Goal: Task Accomplishment & Management: Manage account settings

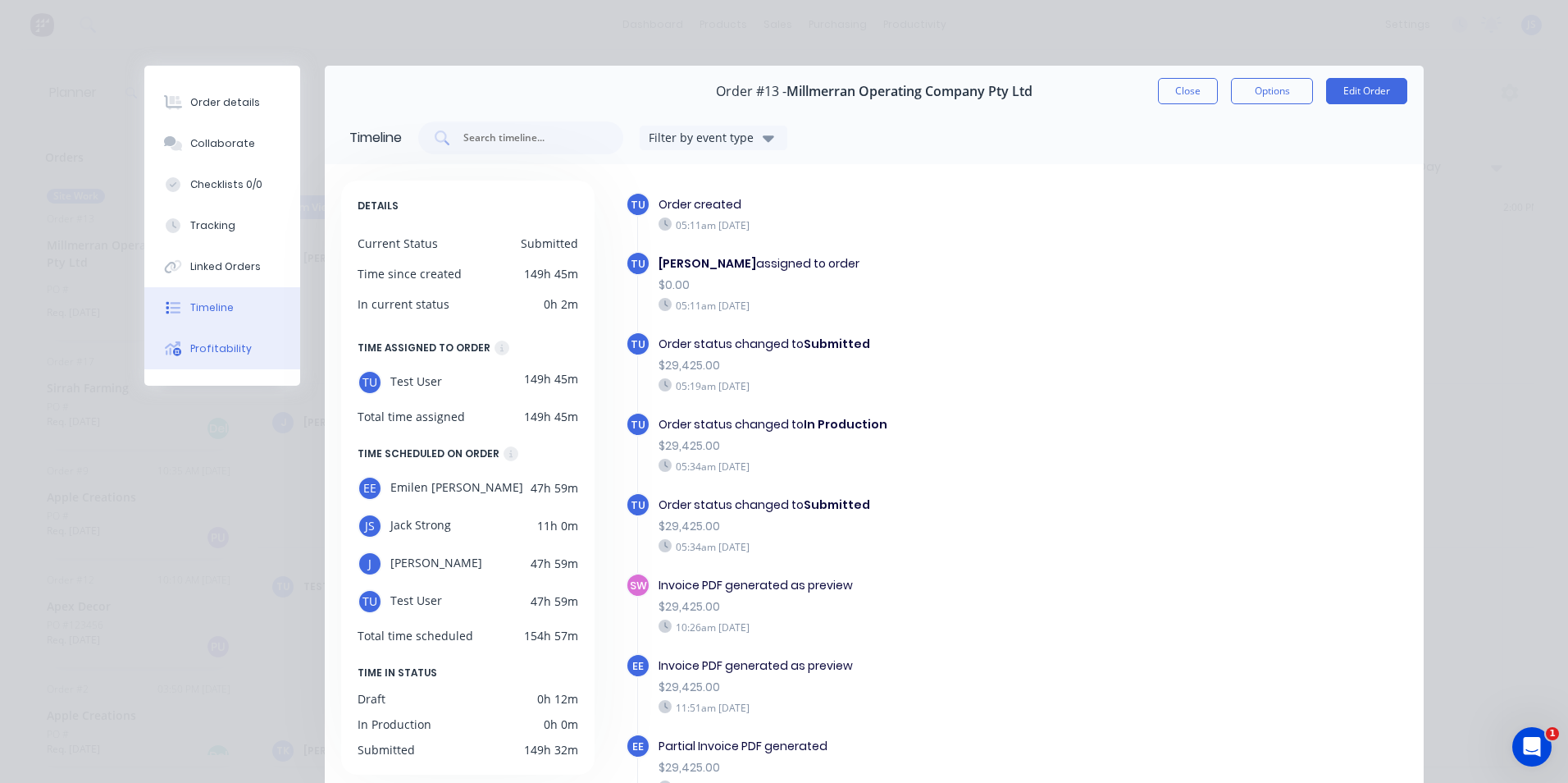
click at [216, 345] on div "Profitability" at bounding box center [221, 348] width 62 height 14
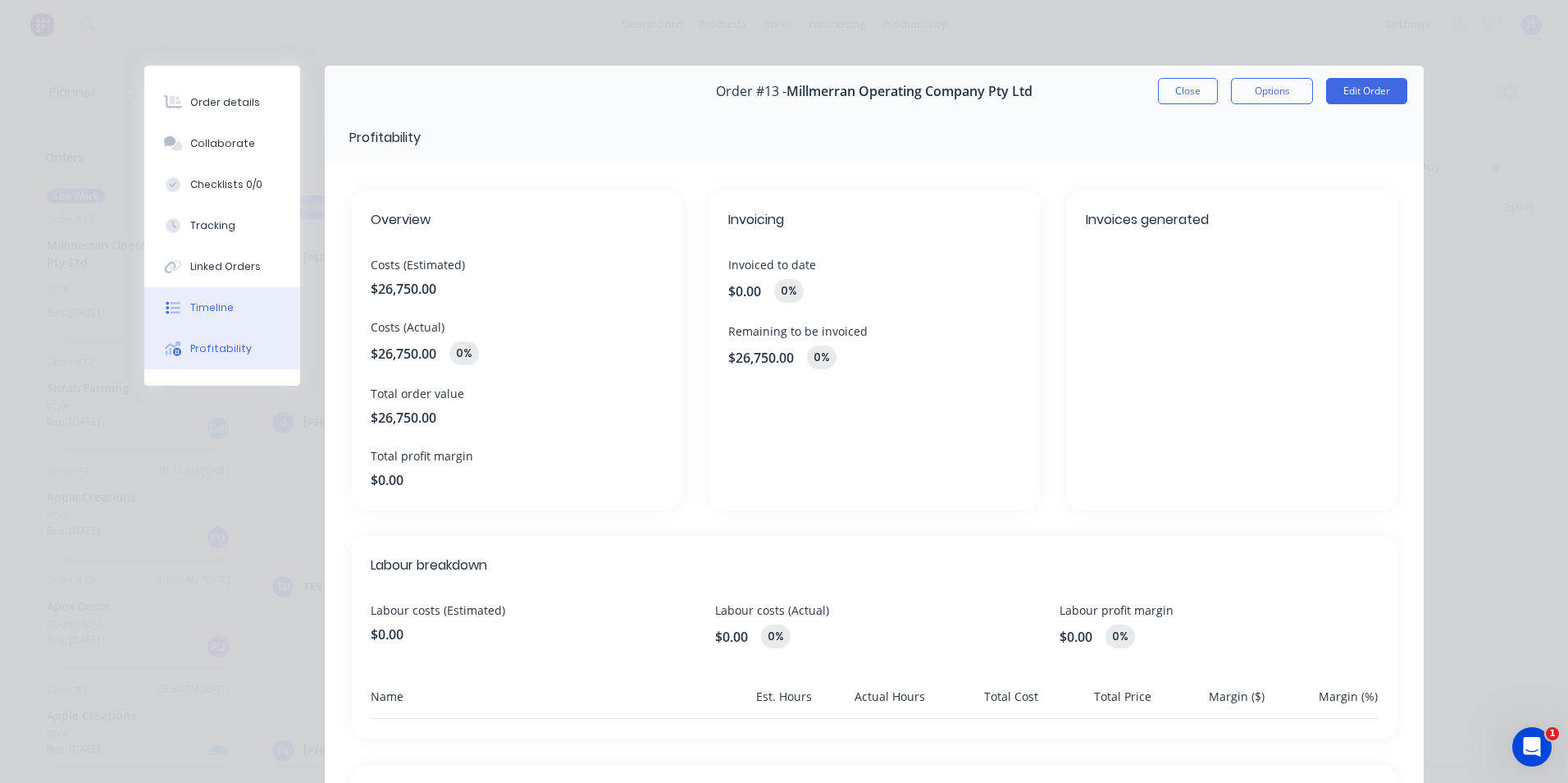
click at [216, 299] on button "Timeline" at bounding box center [223, 308] width 156 height 41
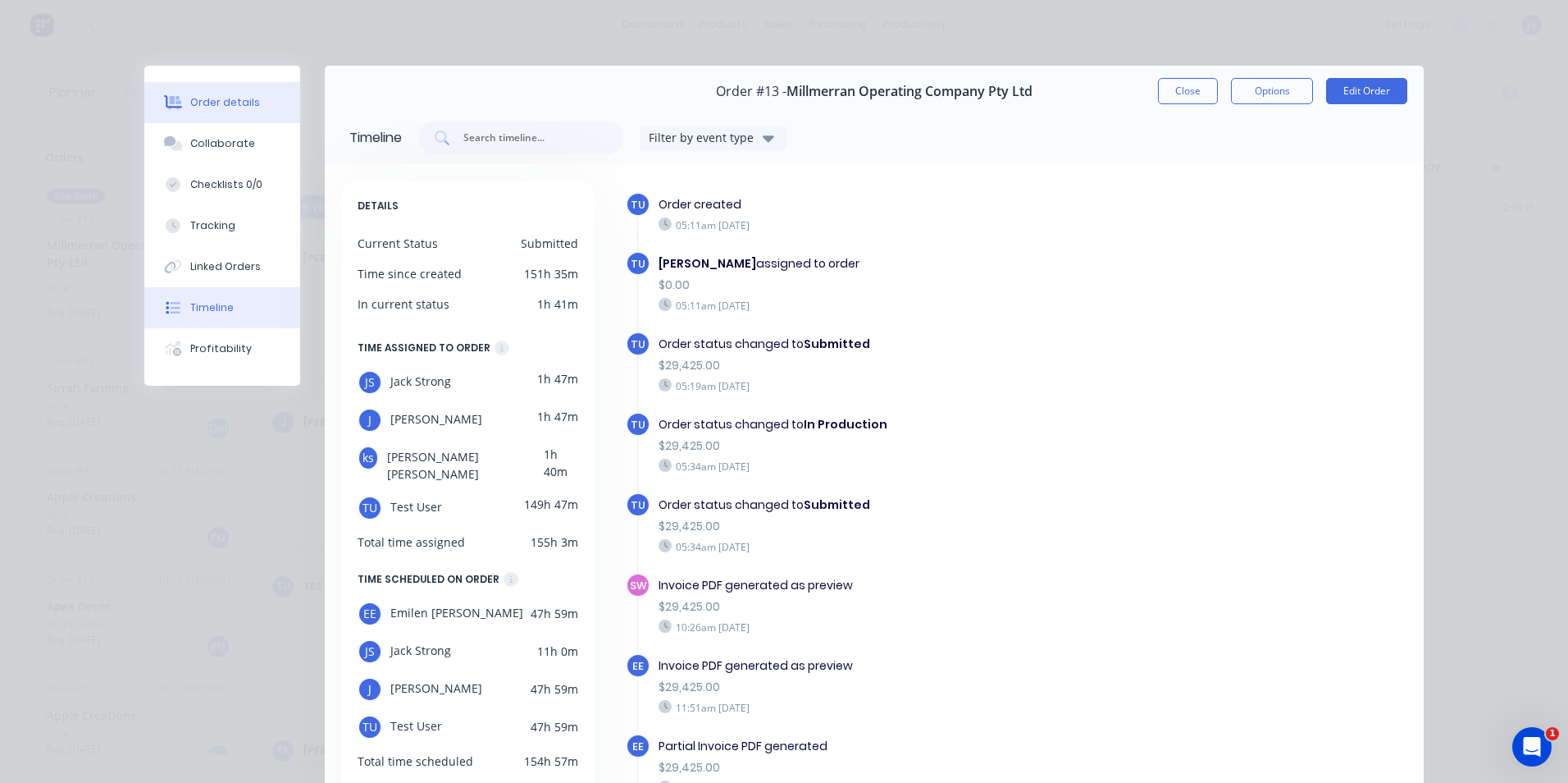
click at [202, 104] on div "Order details" at bounding box center [225, 102] width 69 height 14
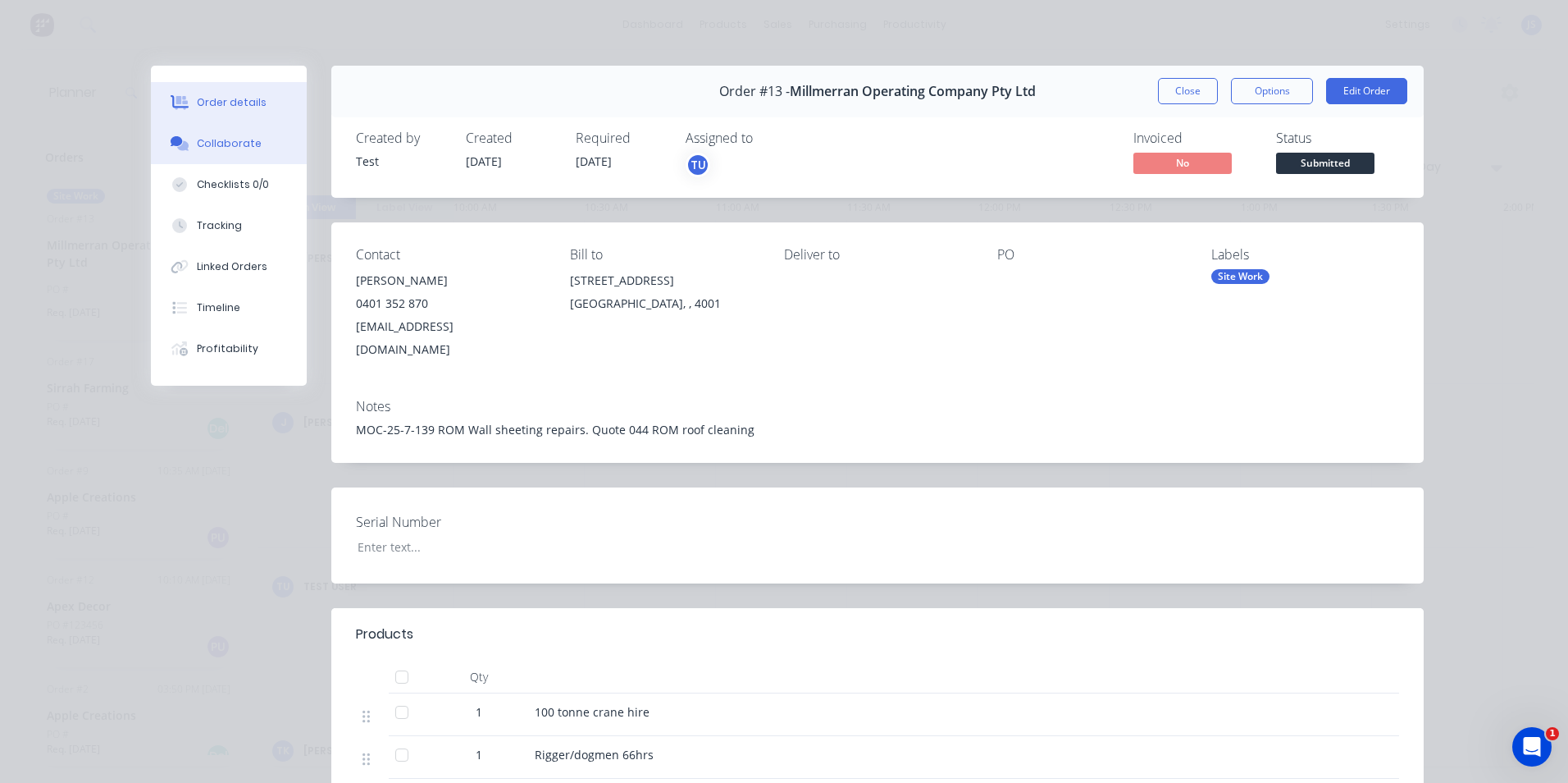
click at [223, 139] on div "Collaborate" at bounding box center [228, 143] width 65 height 14
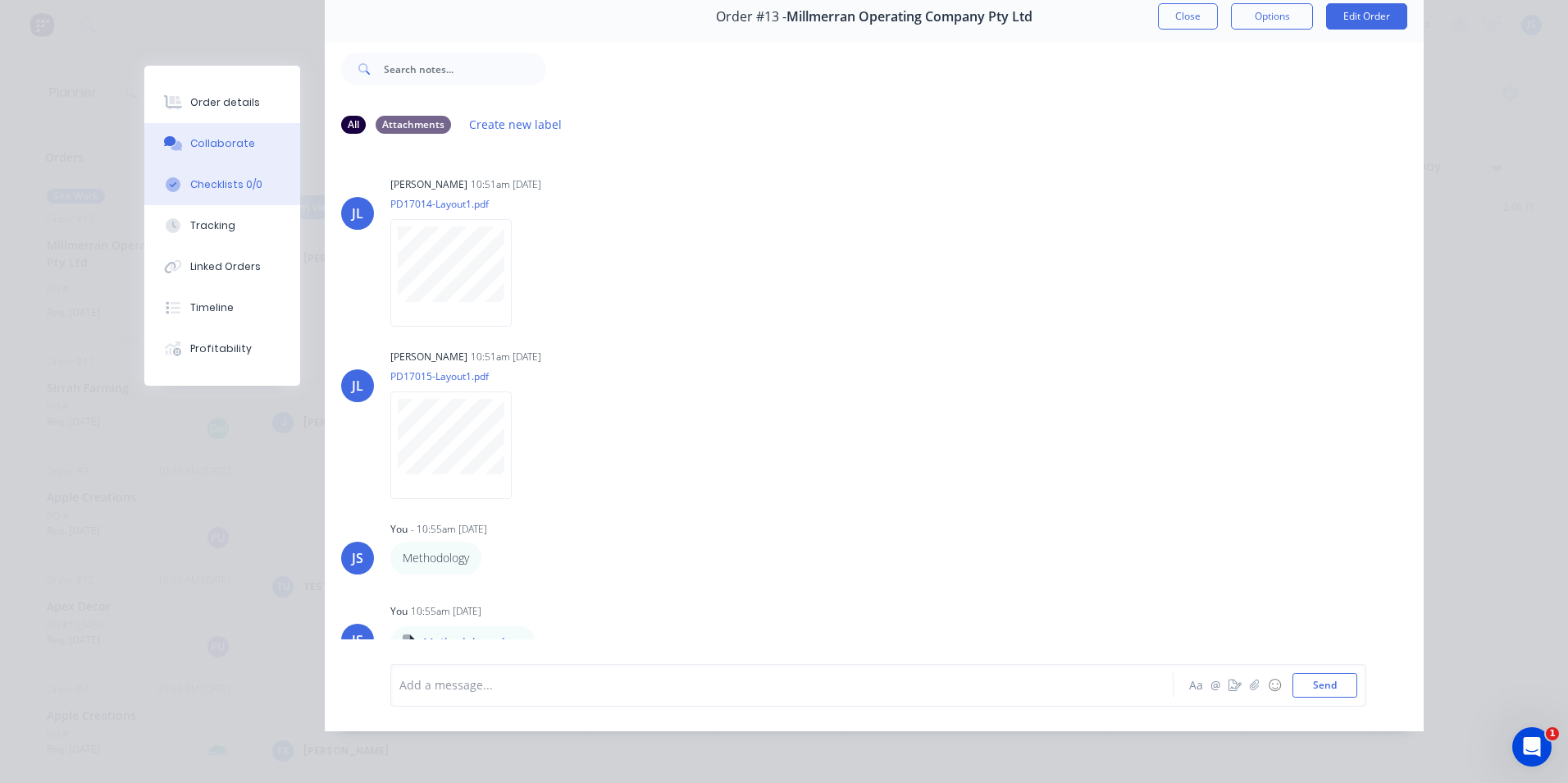
click at [213, 184] on div "Checklists 0/0" at bounding box center [226, 184] width 72 height 14
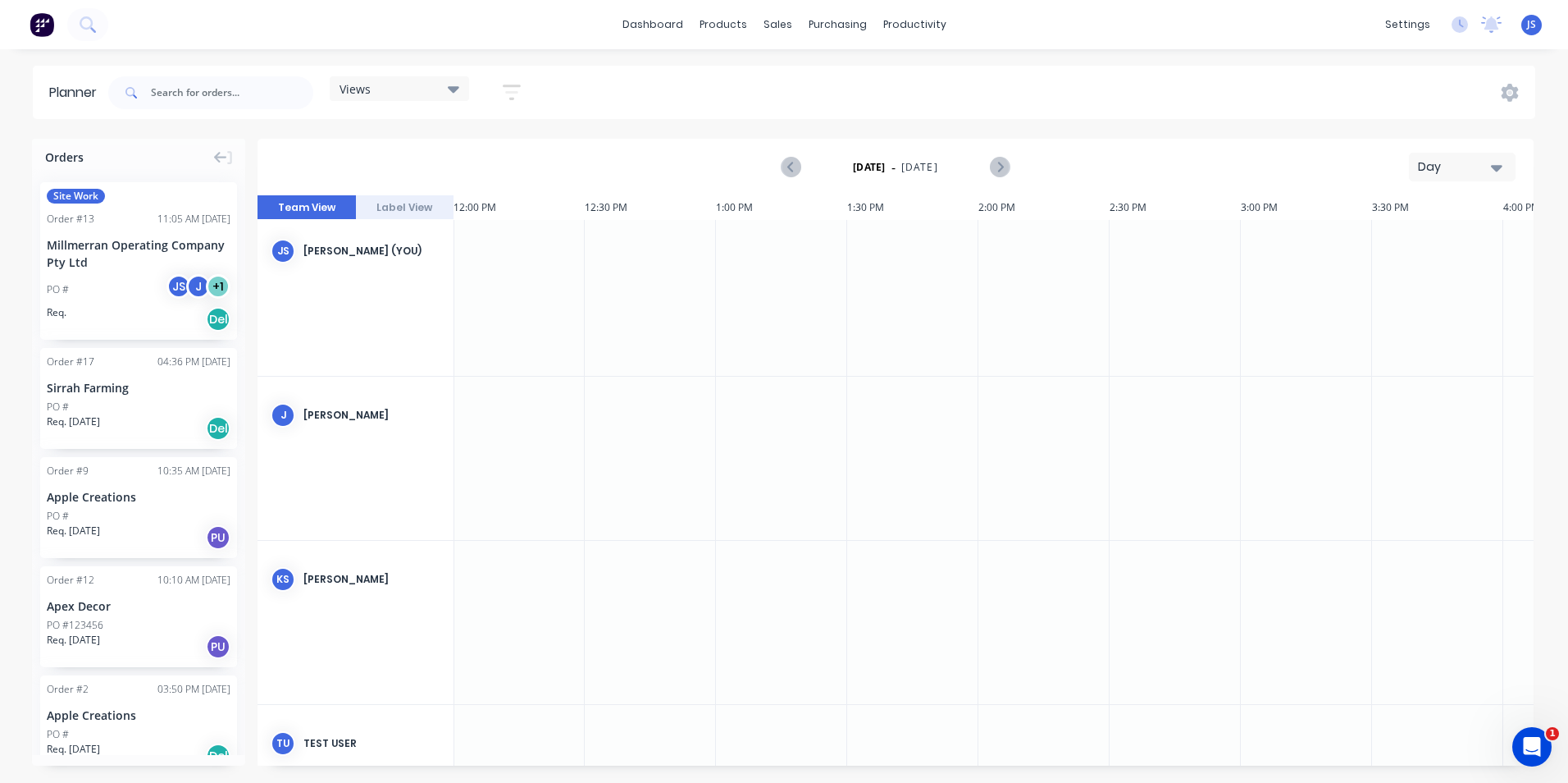
scroll to position [0, 3149]
click at [1494, 168] on icon "button" at bounding box center [1497, 168] width 12 height 7
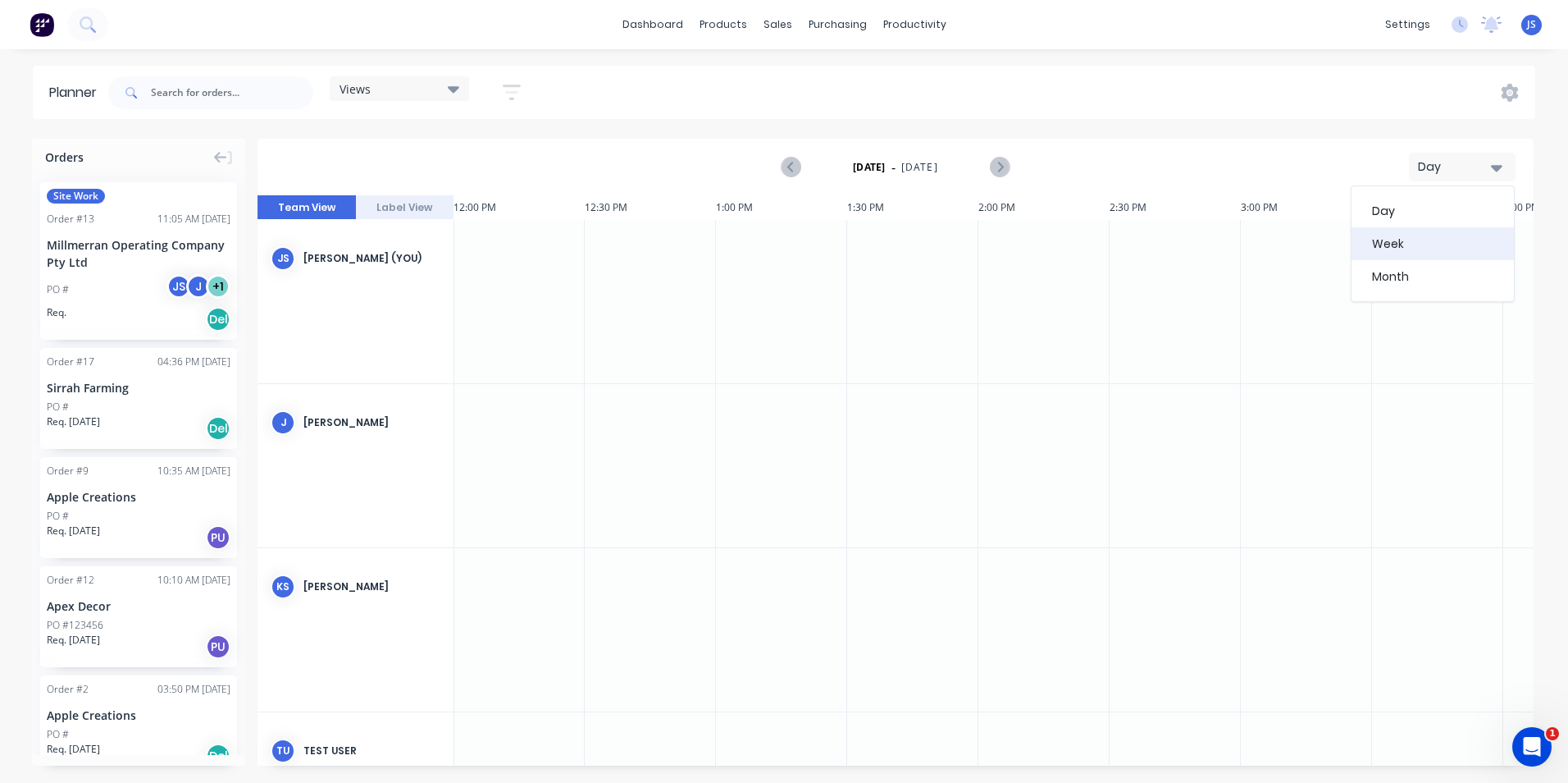
click at [1433, 234] on div "Week" at bounding box center [1432, 244] width 162 height 33
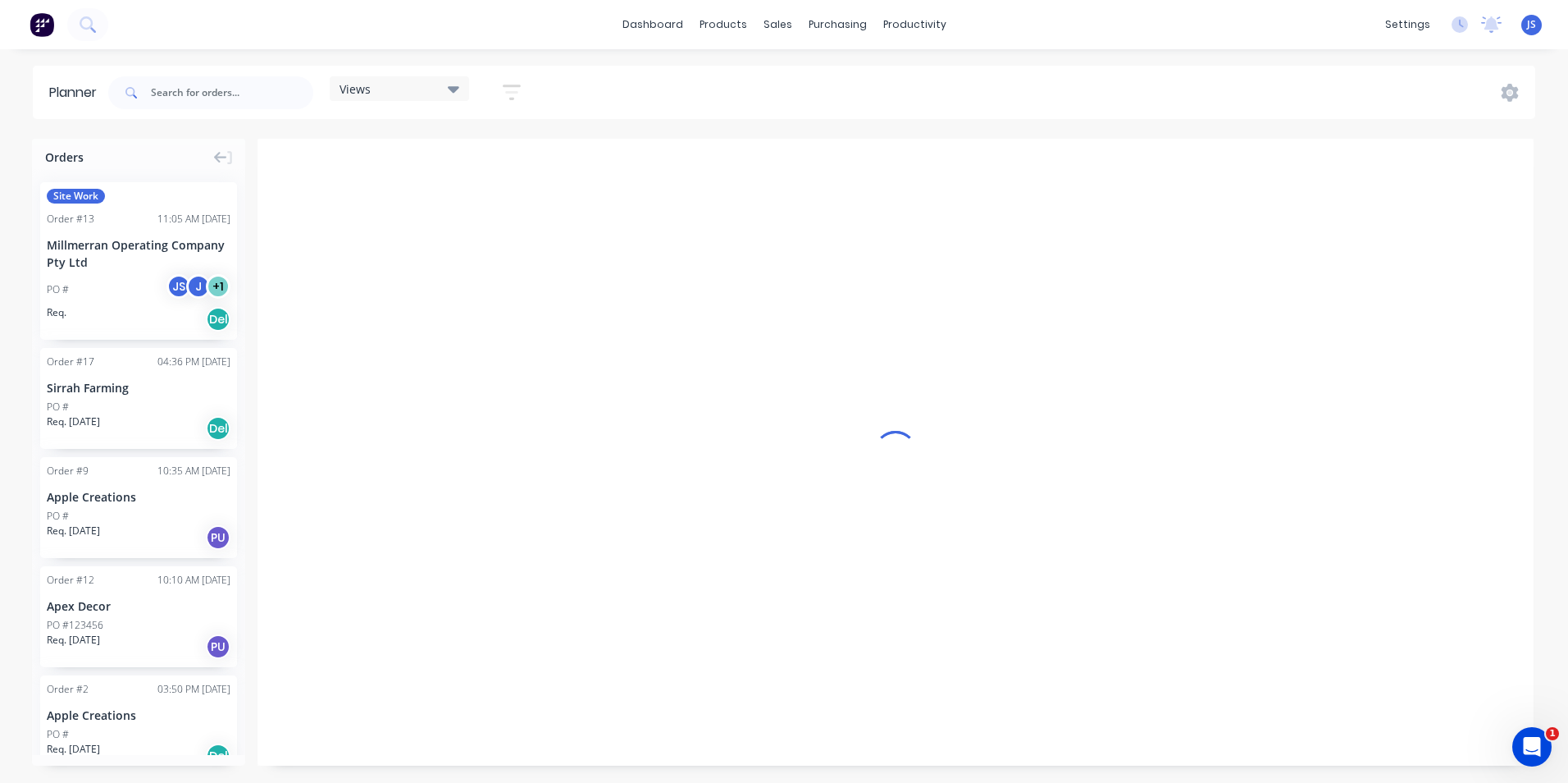
scroll to position [0, 1]
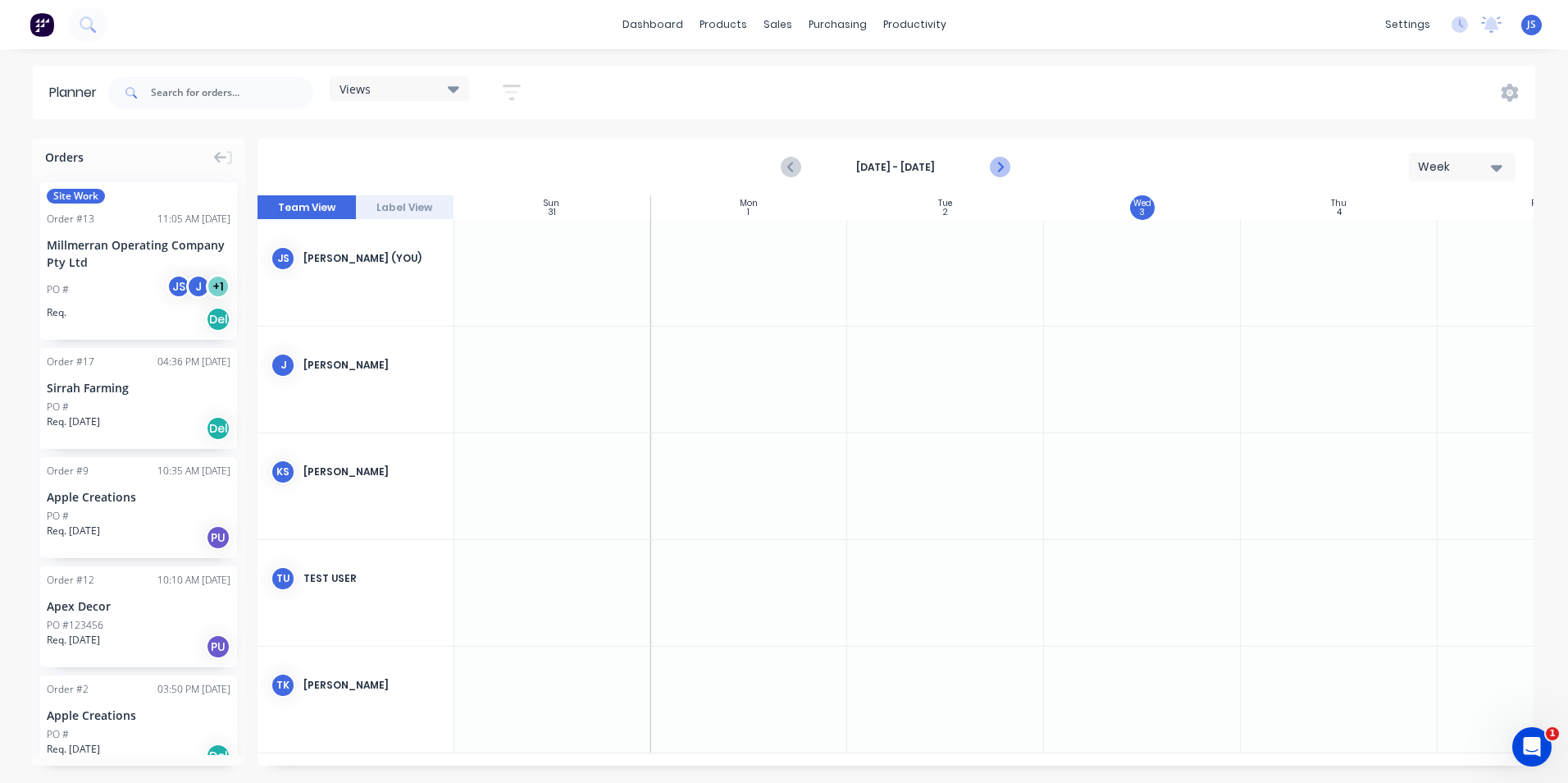
click at [997, 169] on icon "Next page" at bounding box center [999, 167] width 19 height 19
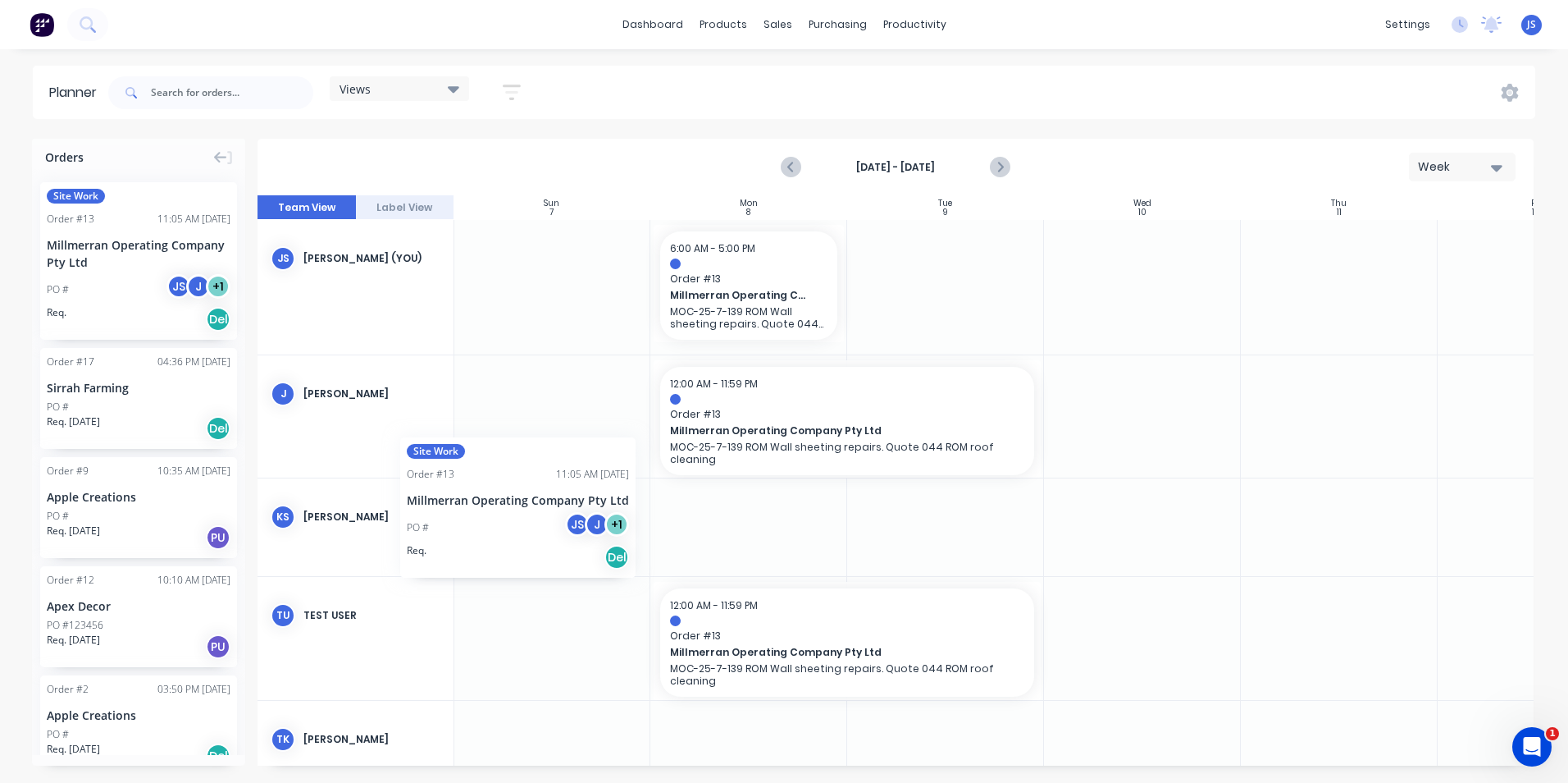
scroll to position [0, 0]
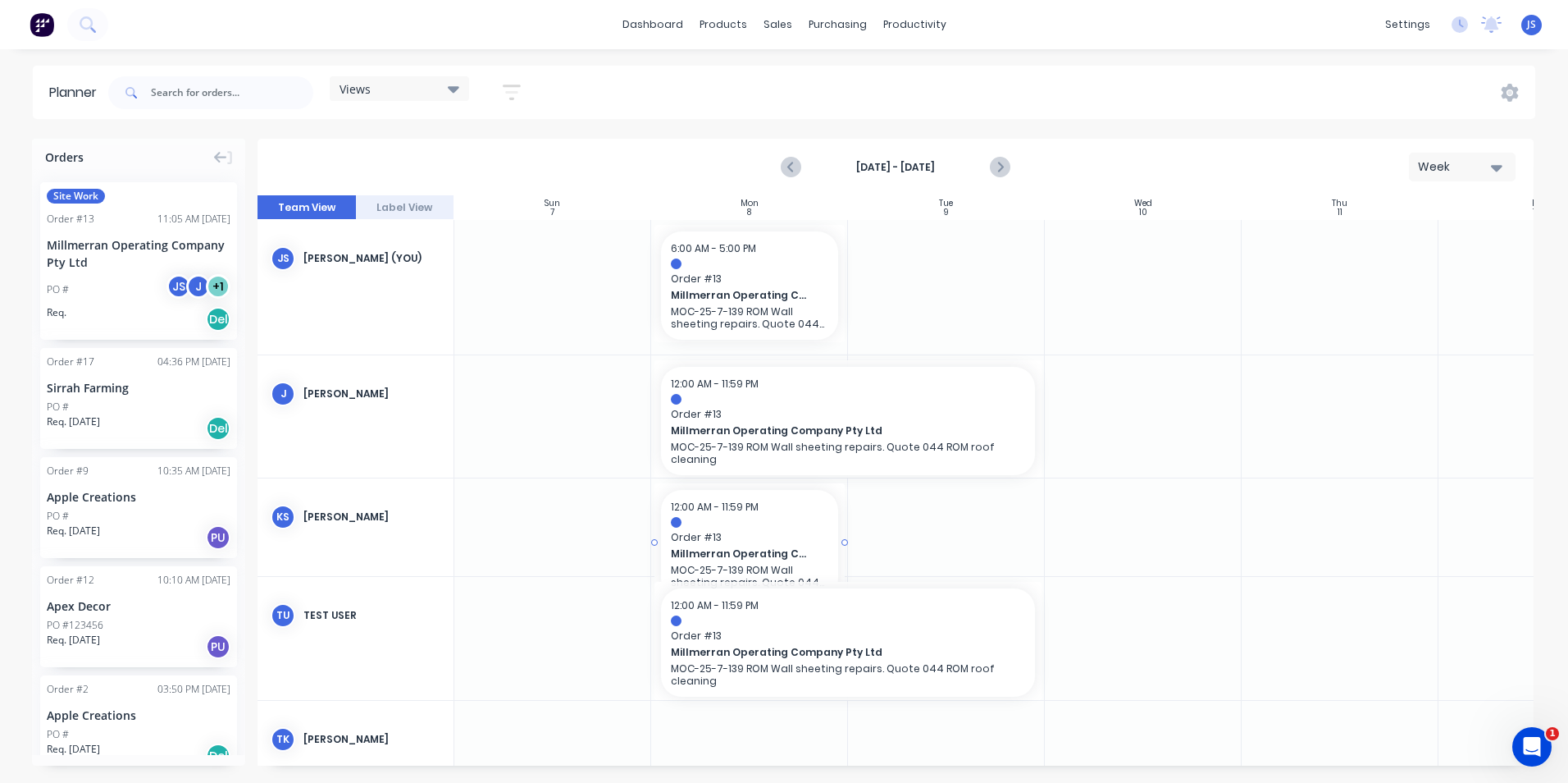
drag, startPoint x: 119, startPoint y: 268, endPoint x: 675, endPoint y: 499, distance: 602.1
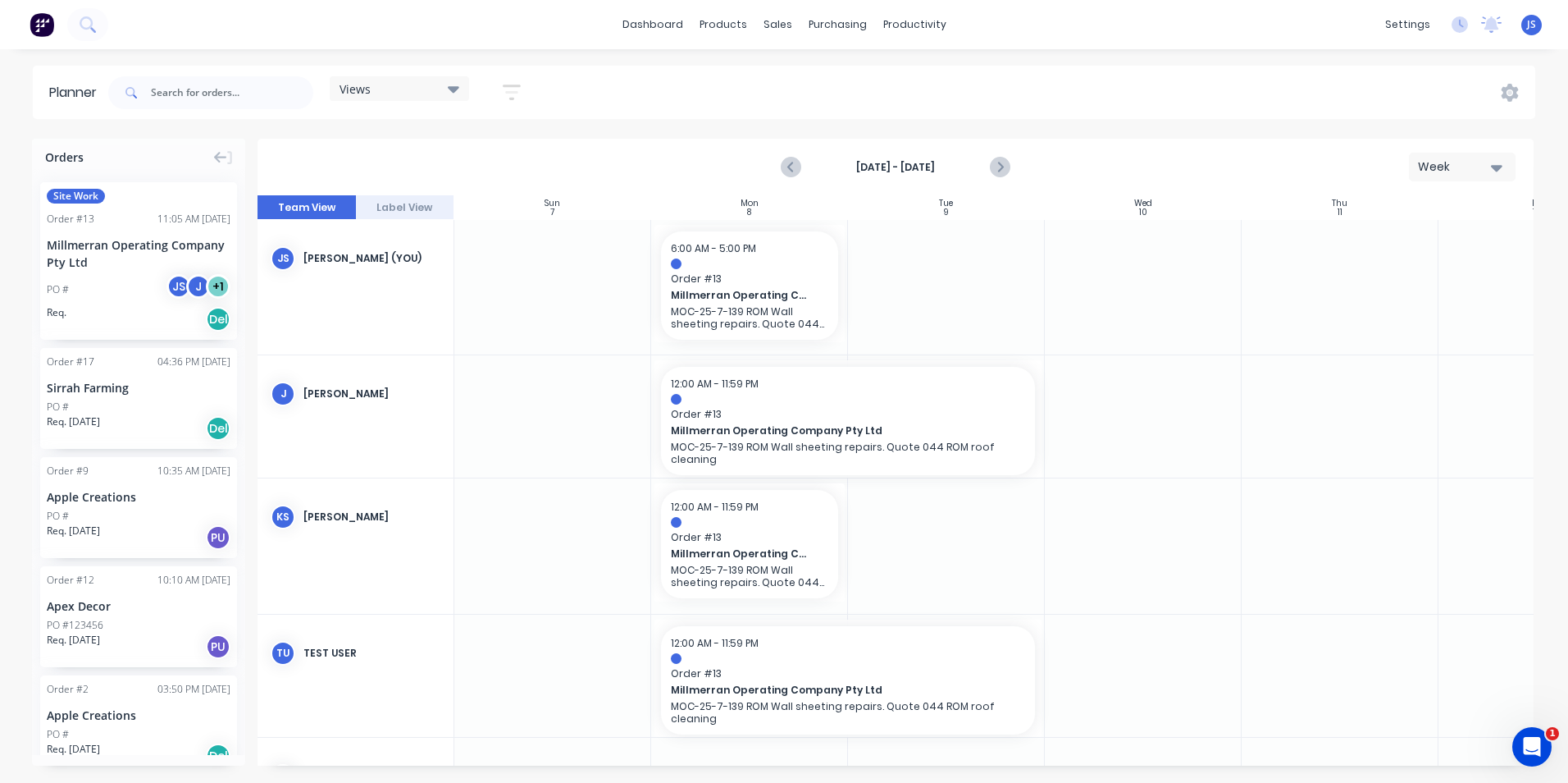
click at [1499, 163] on icon "button" at bounding box center [1497, 167] width 12 height 18
click at [1417, 205] on div "Day" at bounding box center [1432, 211] width 162 height 33
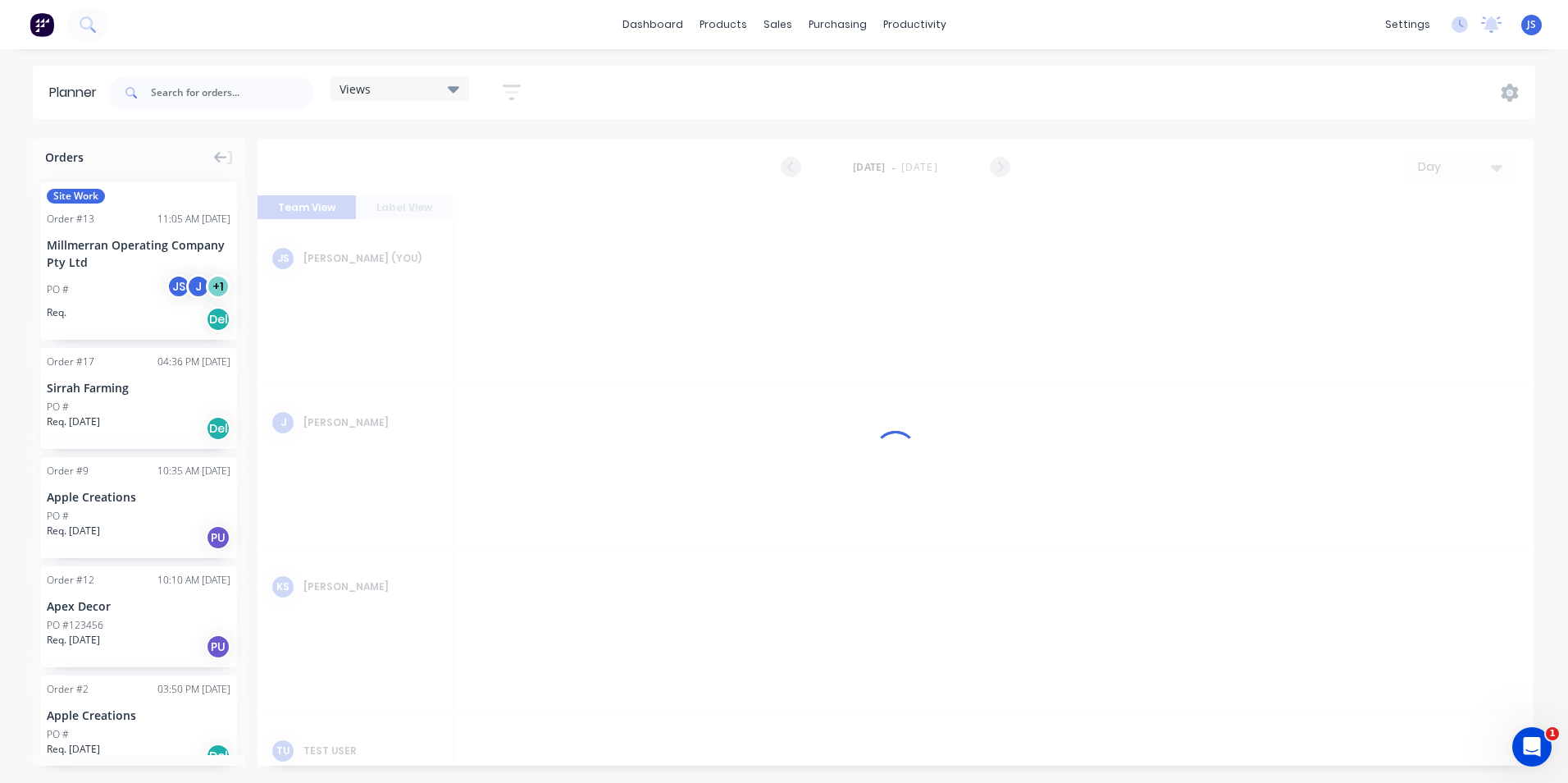
scroll to position [0, 3149]
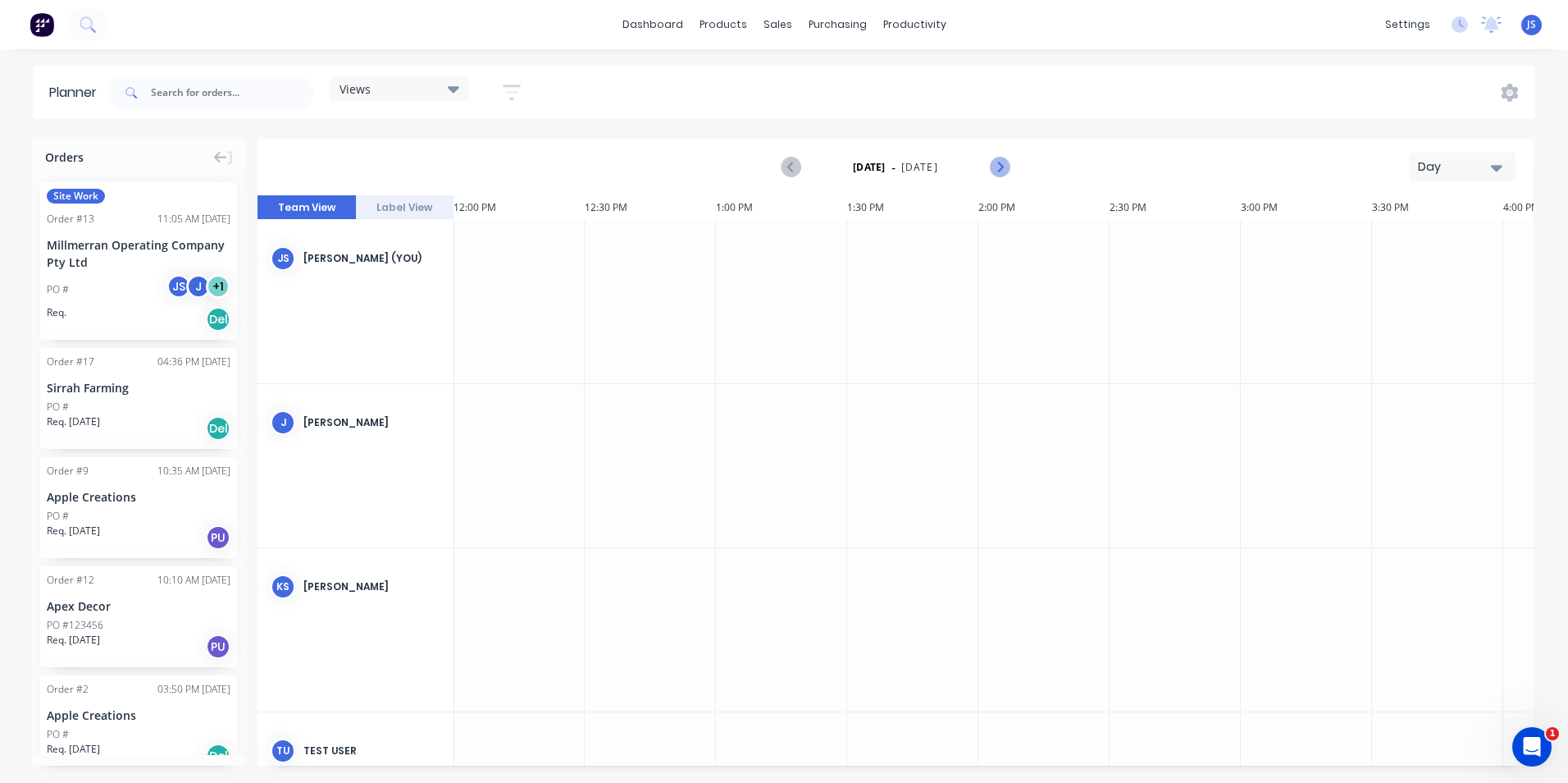
click at [999, 174] on icon "Next page" at bounding box center [999, 167] width 19 height 19
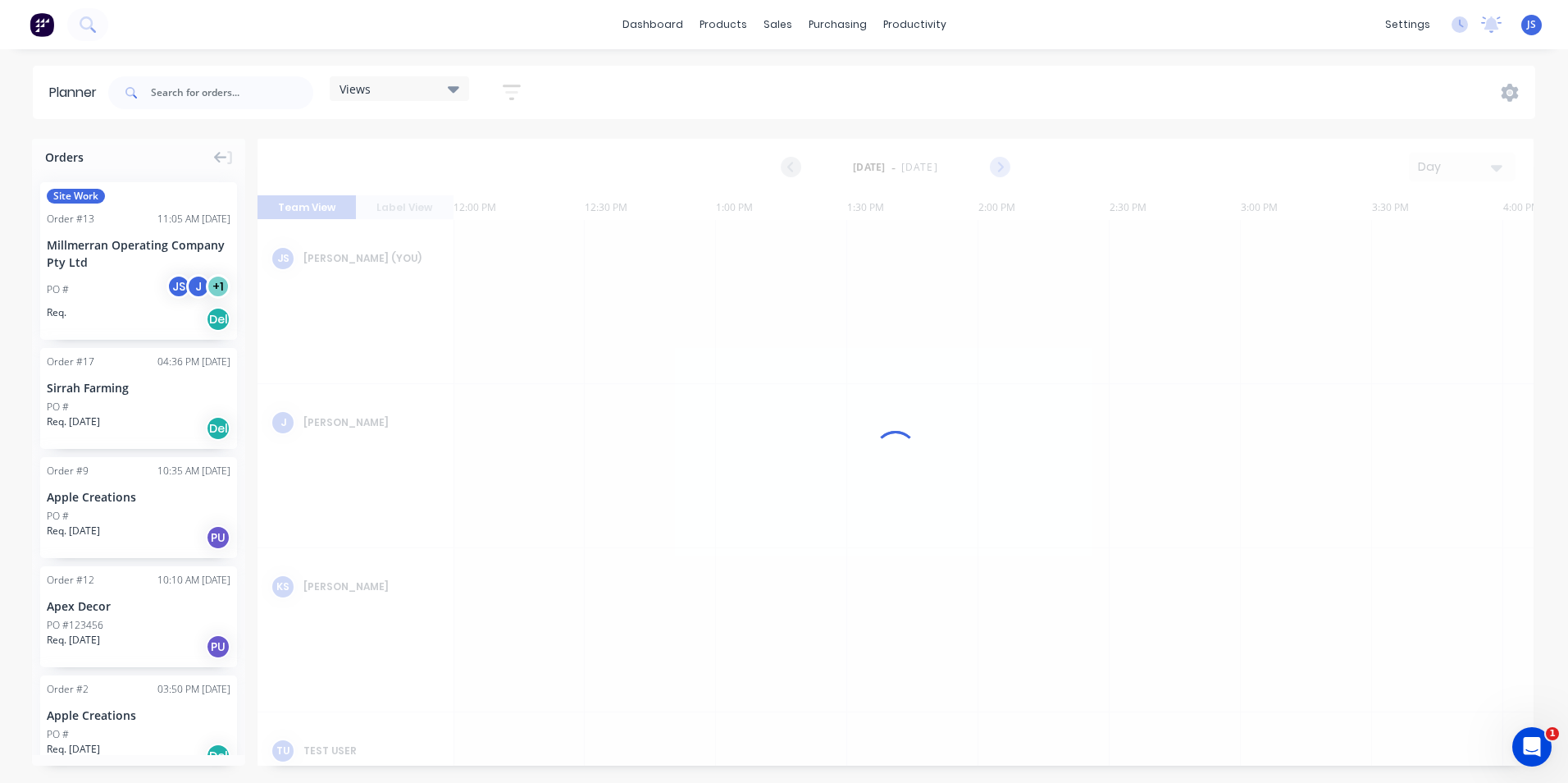
click at [999, 174] on div at bounding box center [895, 452] width 1276 height 627
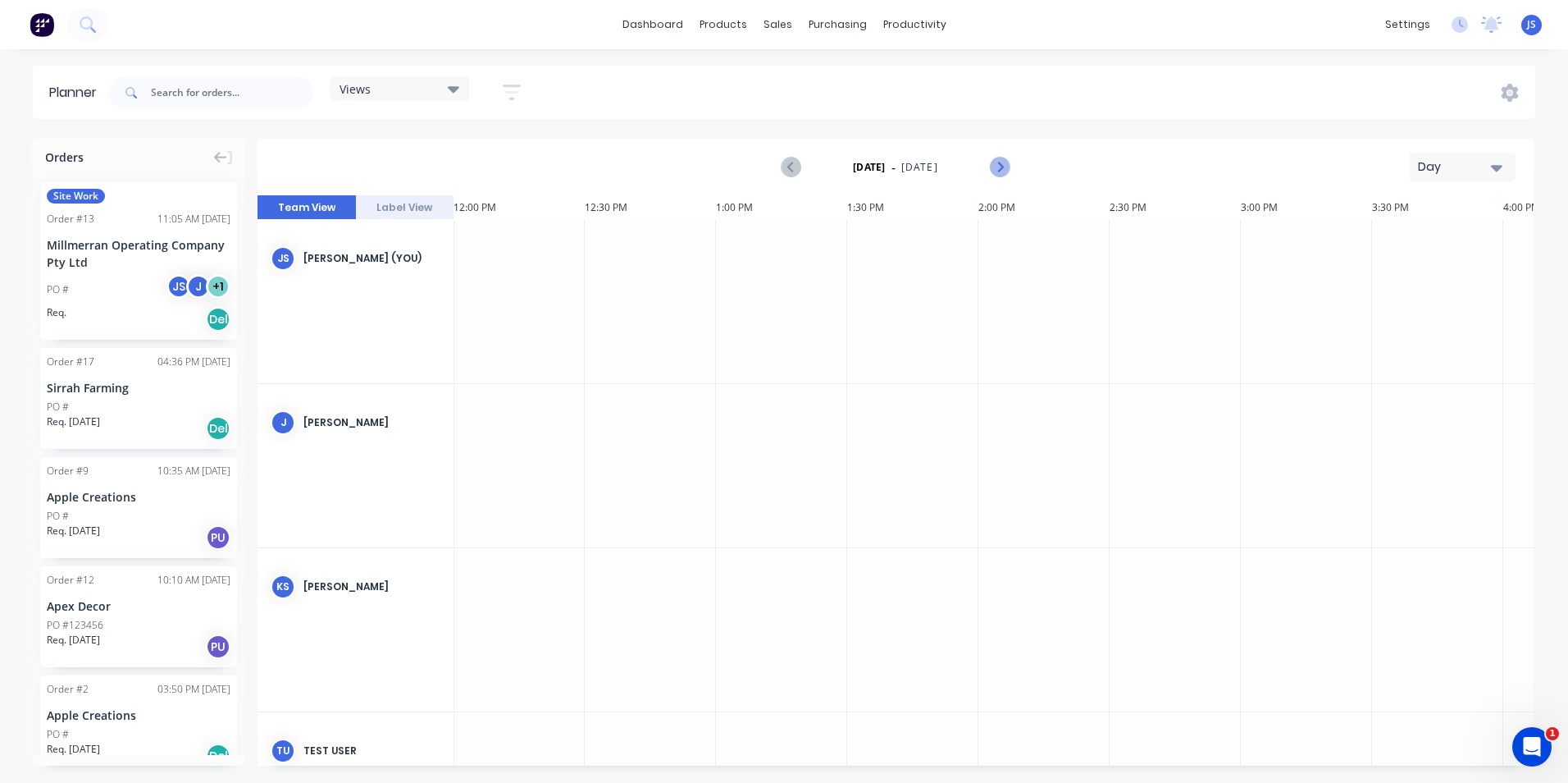
click at [999, 174] on icon "Next page" at bounding box center [999, 167] width 19 height 19
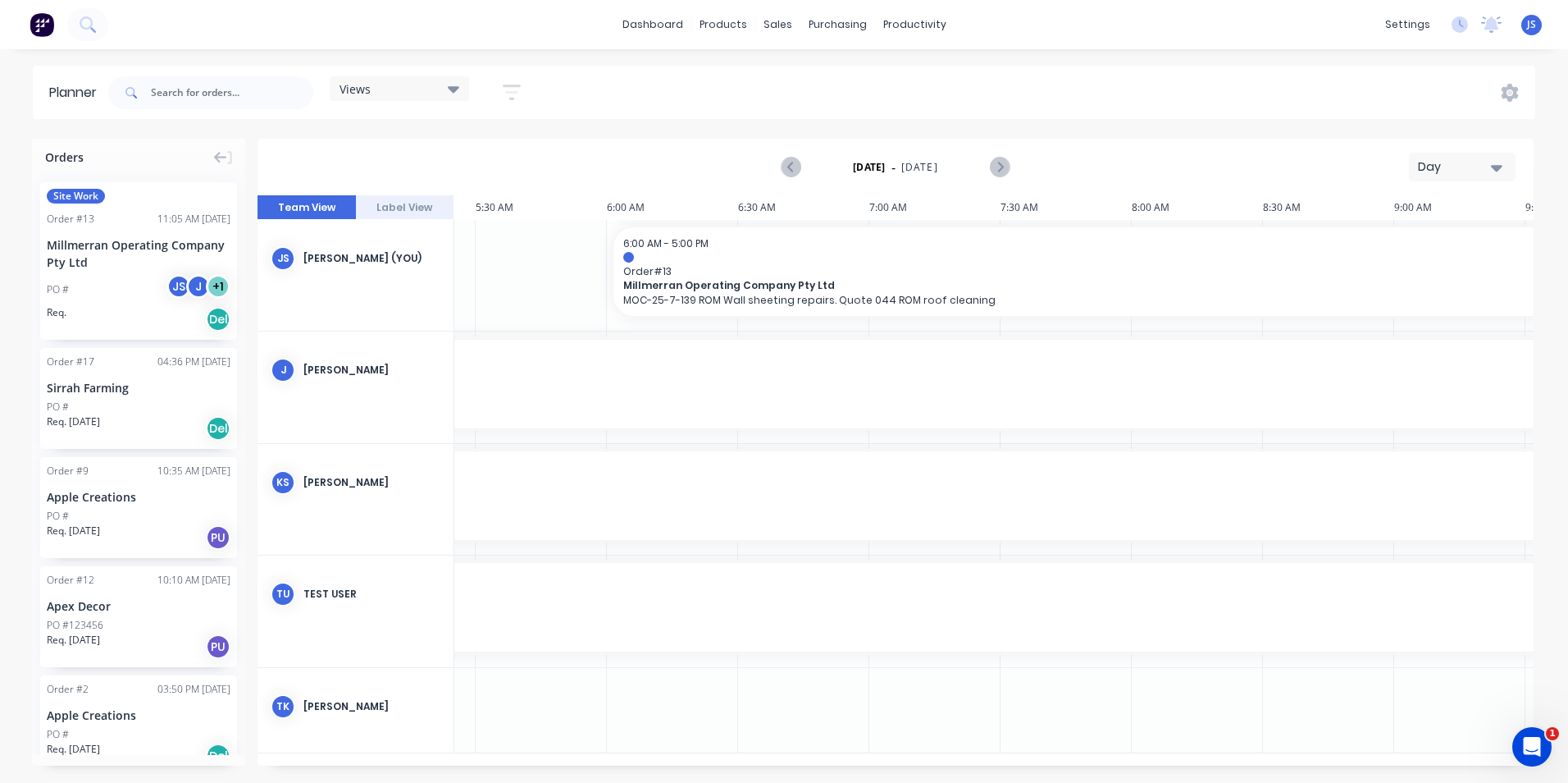
scroll to position [0, 1427]
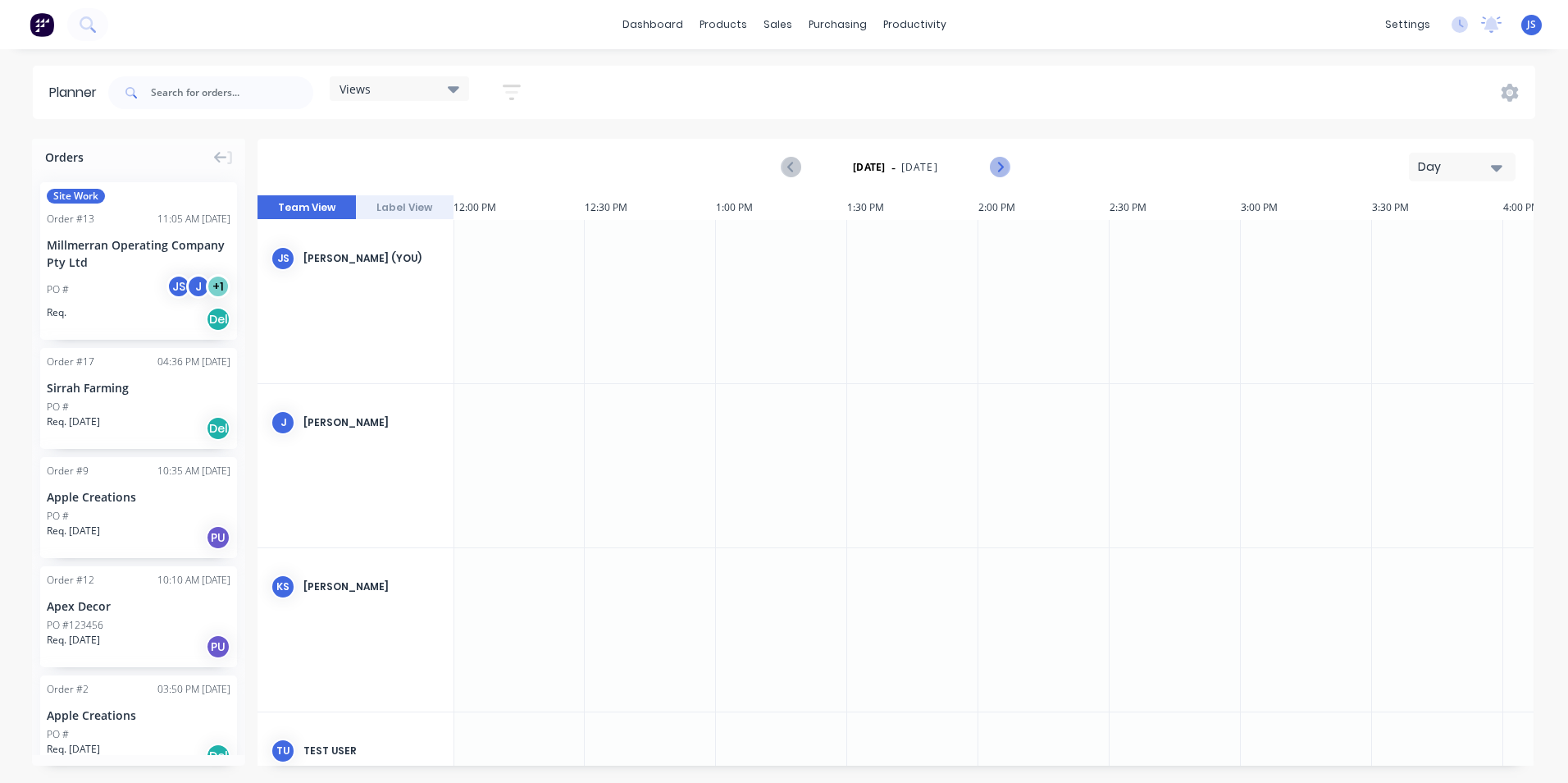
click at [998, 161] on icon "Next page" at bounding box center [999, 167] width 19 height 19
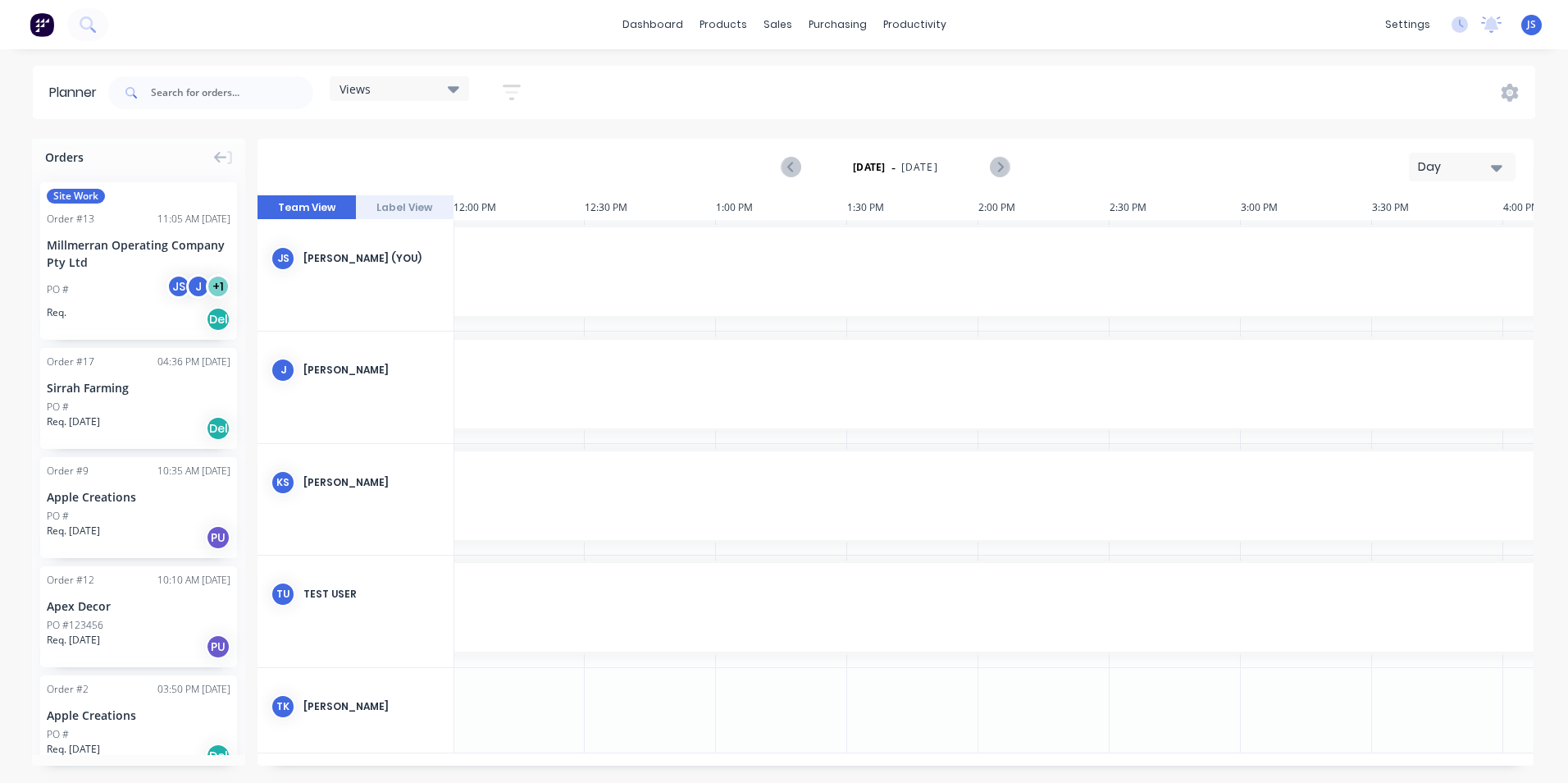
click at [1499, 167] on icon "button" at bounding box center [1497, 168] width 12 height 7
click at [1414, 251] on div "Week" at bounding box center [1432, 244] width 162 height 33
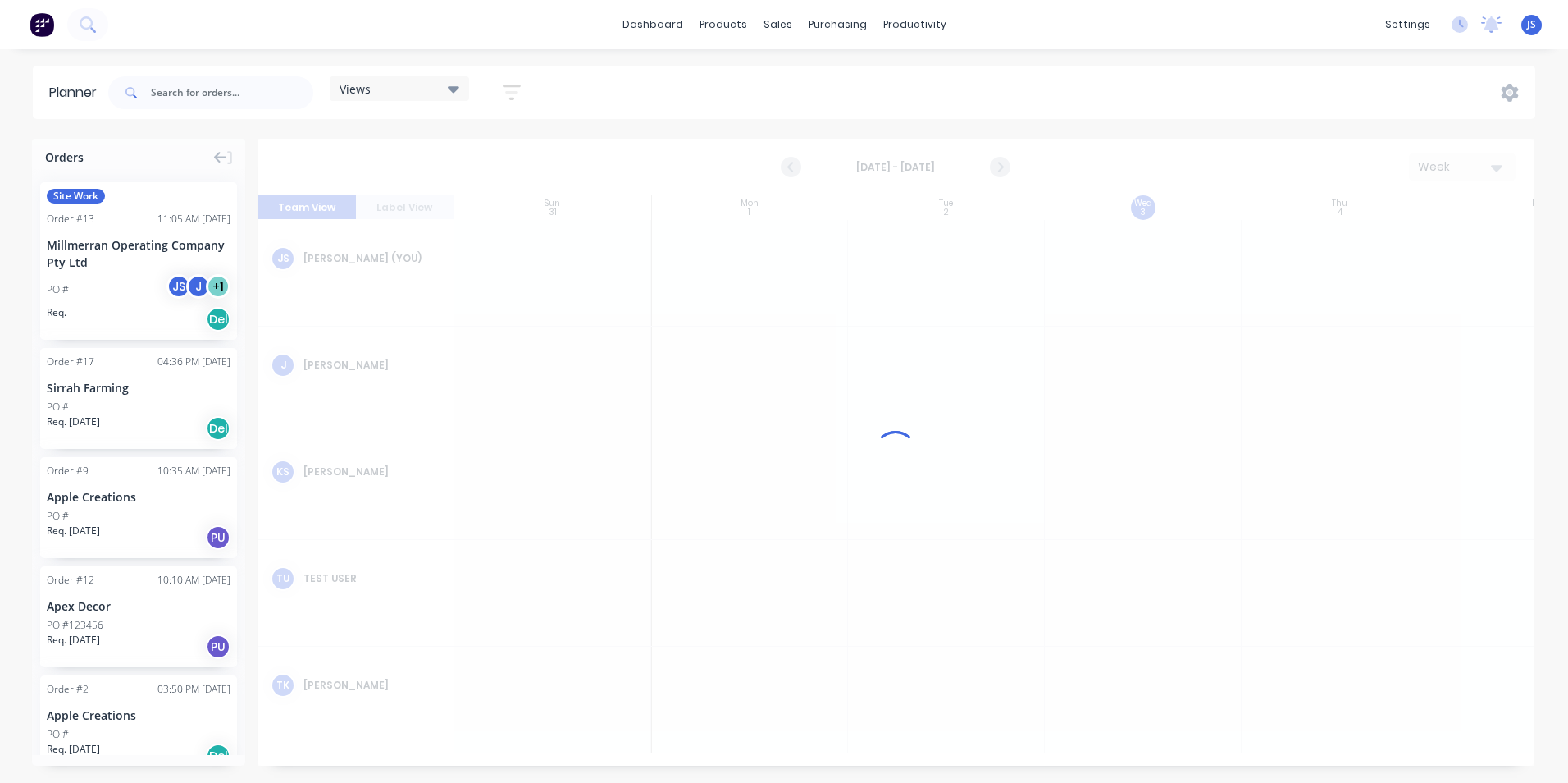
scroll to position [0, 1]
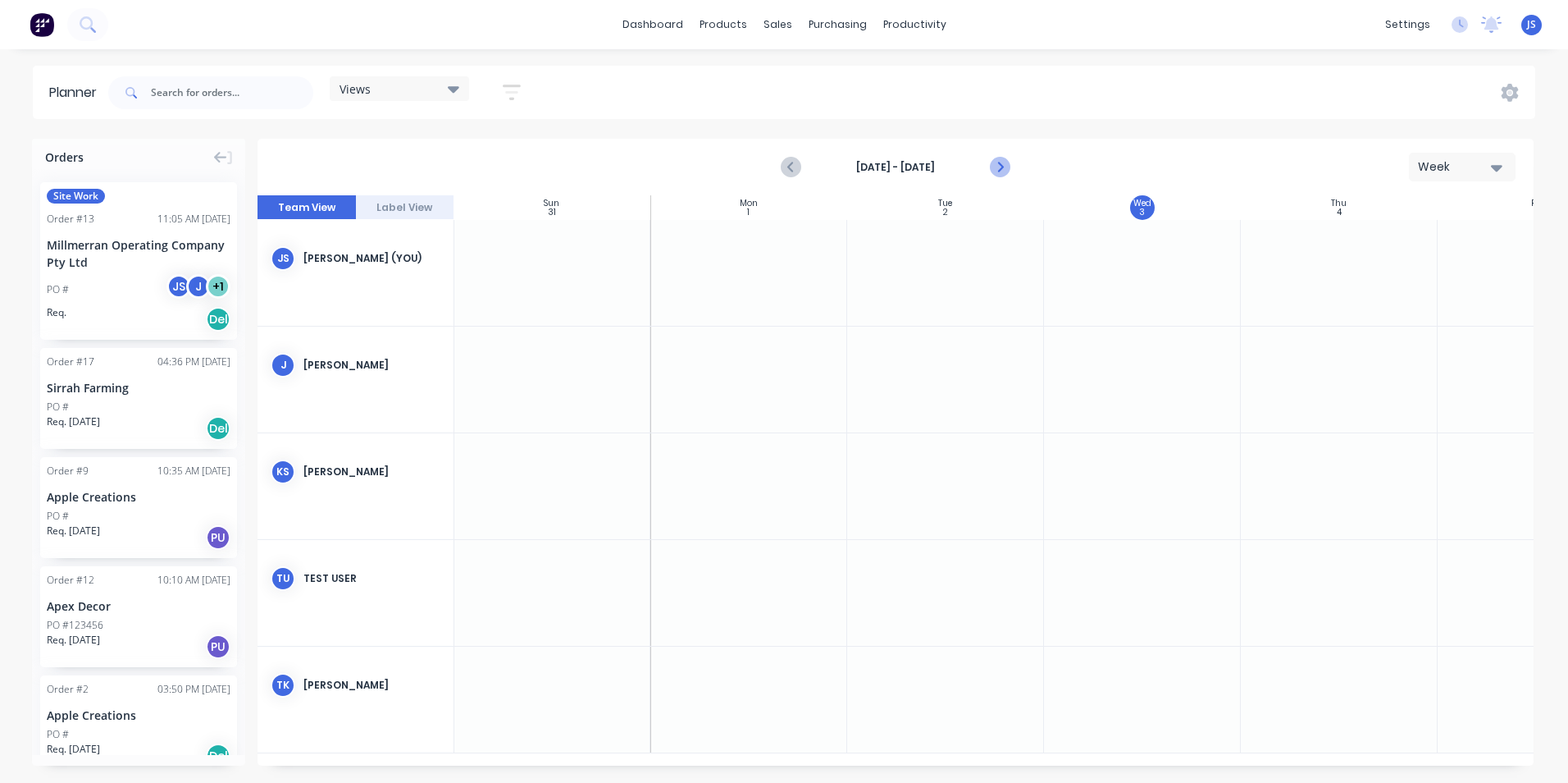
click at [1004, 171] on icon "Next page" at bounding box center [999, 167] width 19 height 19
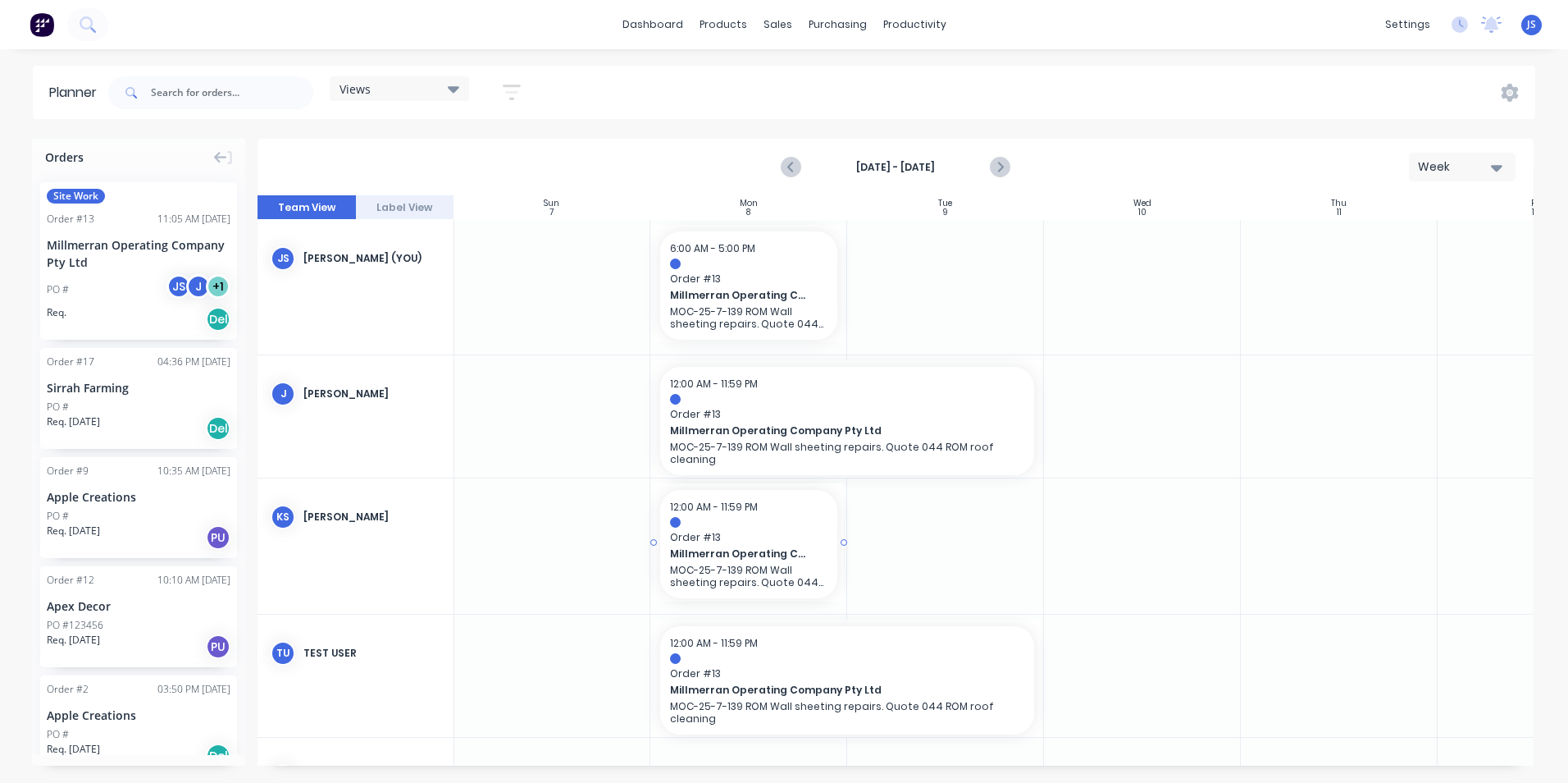
drag, startPoint x: 655, startPoint y: 541, endPoint x: 681, endPoint y: 539, distance: 26.1
drag, startPoint x: 844, startPoint y: 542, endPoint x: 1067, endPoint y: 542, distance: 223.0
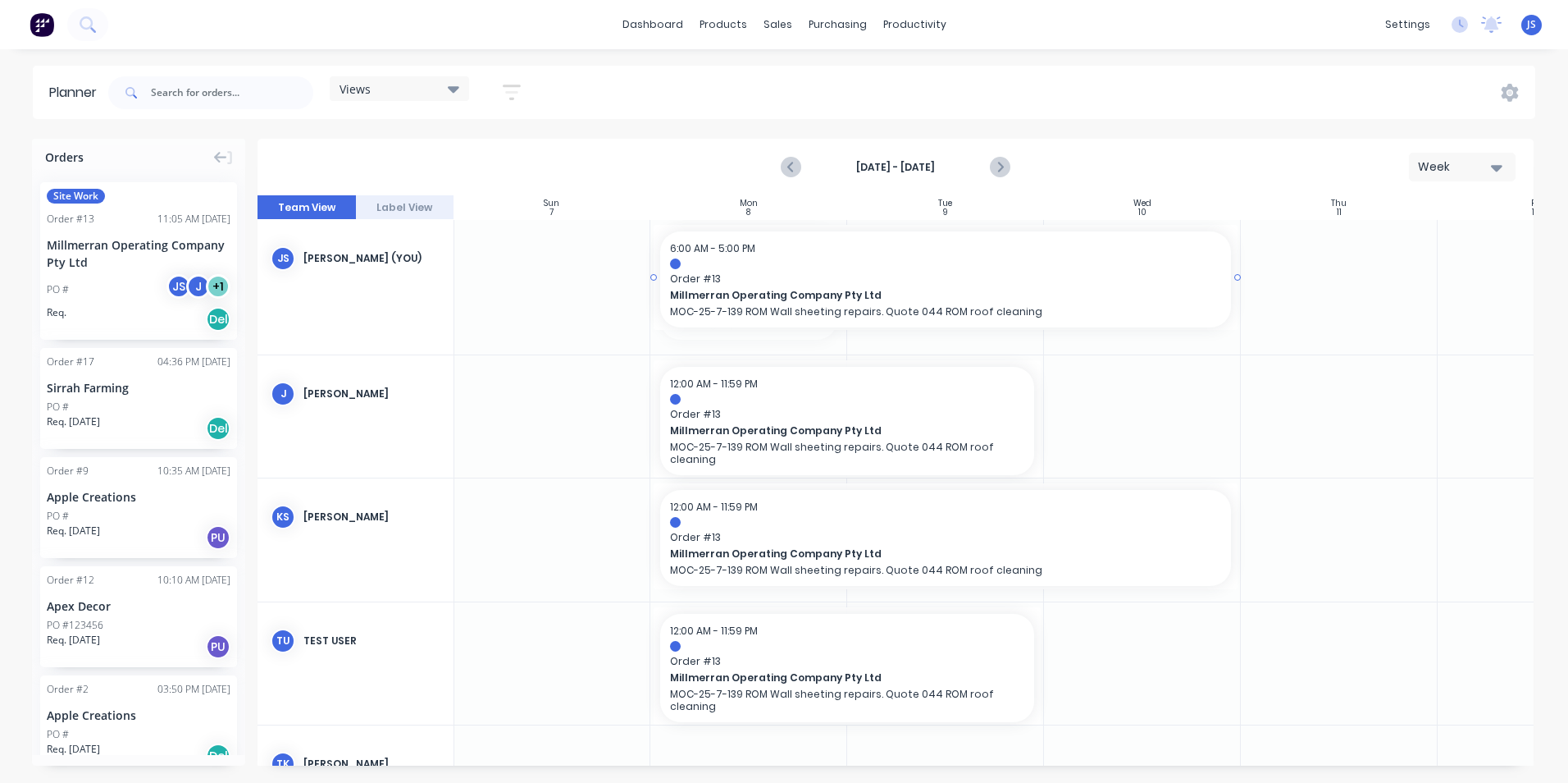
drag, startPoint x: 844, startPoint y: 282, endPoint x: 1063, endPoint y: 273, distance: 219.2
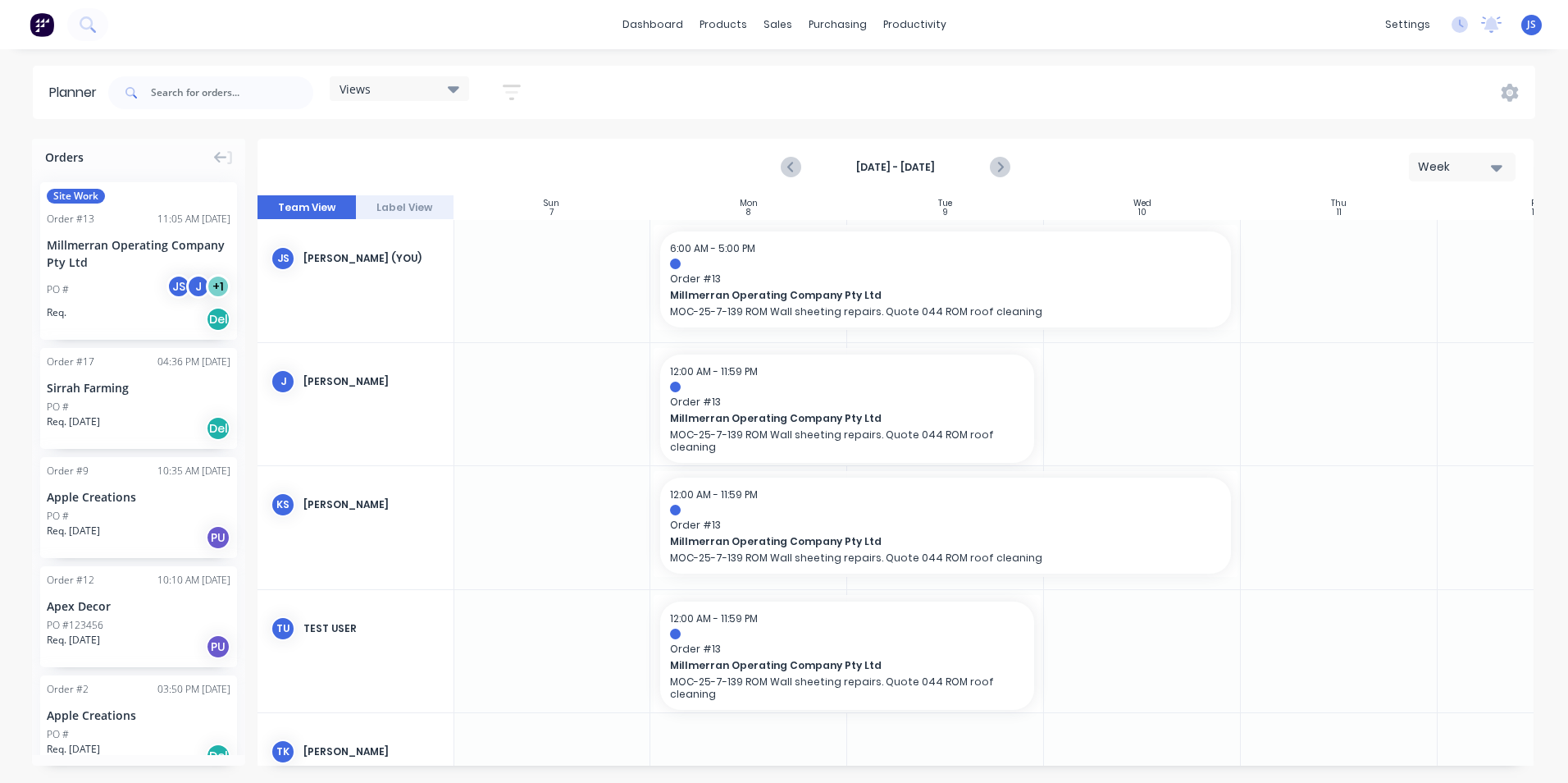
click at [622, 517] on div at bounding box center [552, 526] width 197 height 122
click at [368, 514] on div "ks kris suter" at bounding box center [355, 504] width 196 height 77
click at [654, 520] on div at bounding box center [945, 523] width 584 height 105
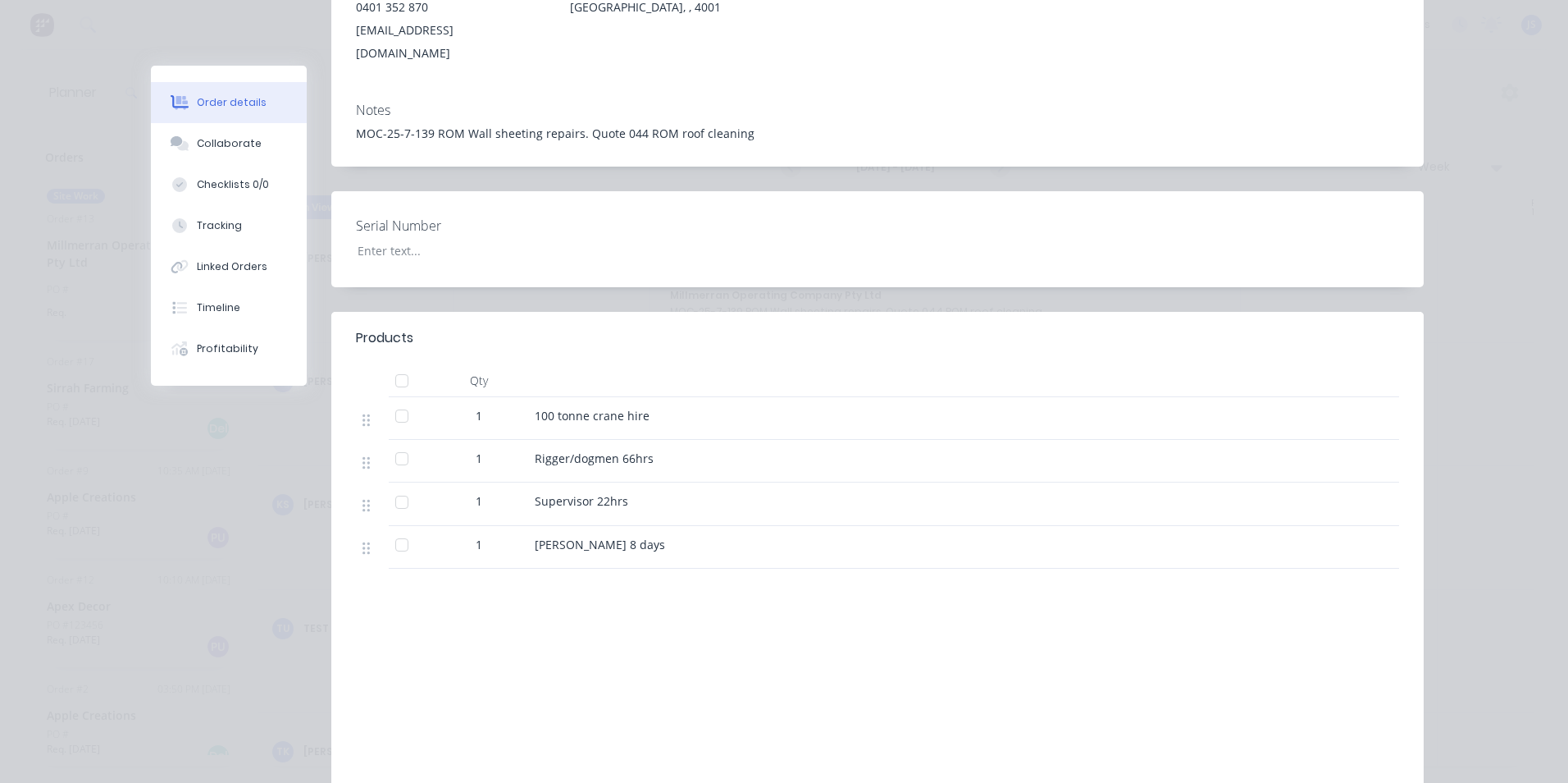
scroll to position [74, 0]
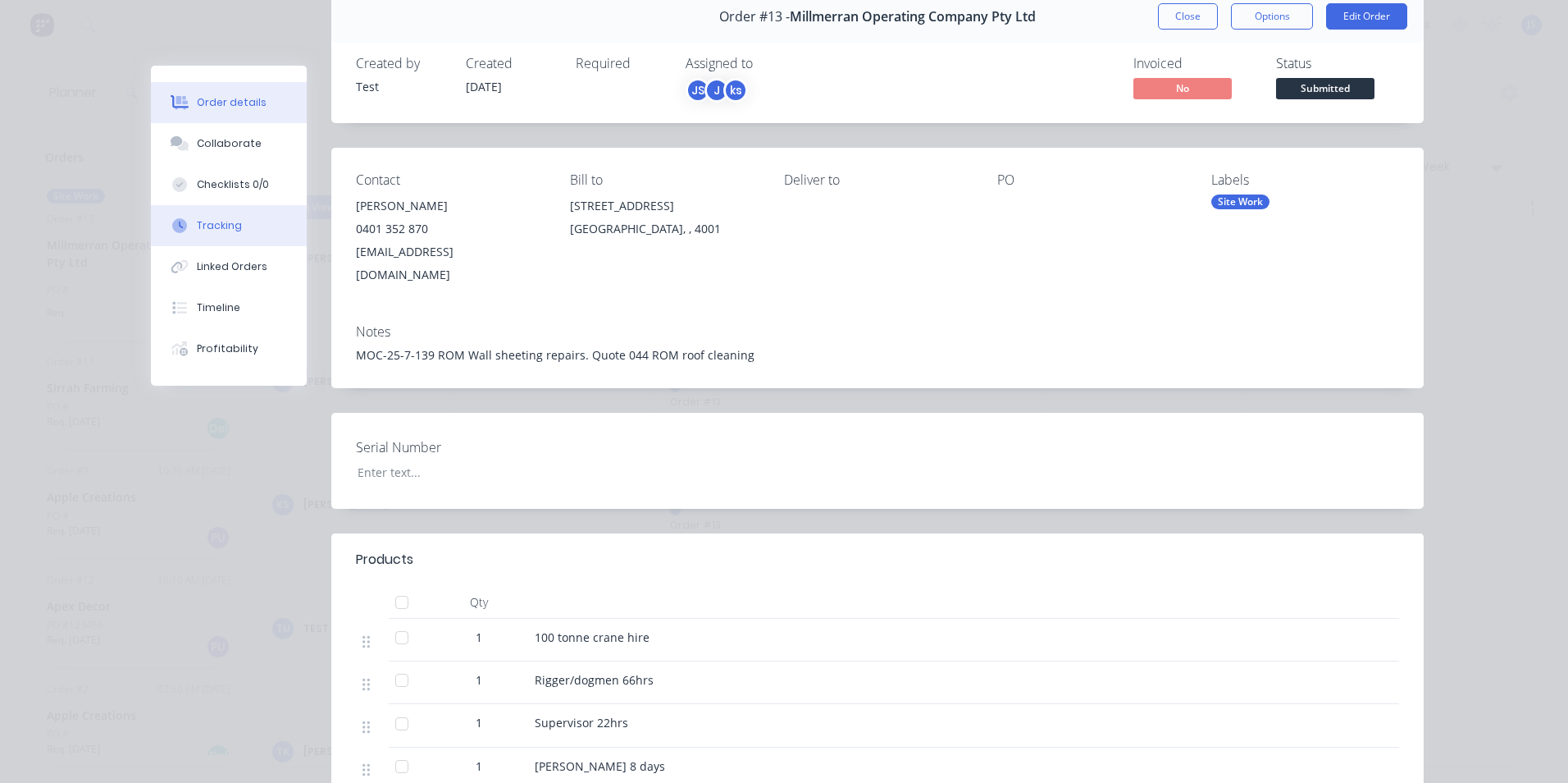
click at [229, 220] on div "Tracking" at bounding box center [219, 225] width 45 height 14
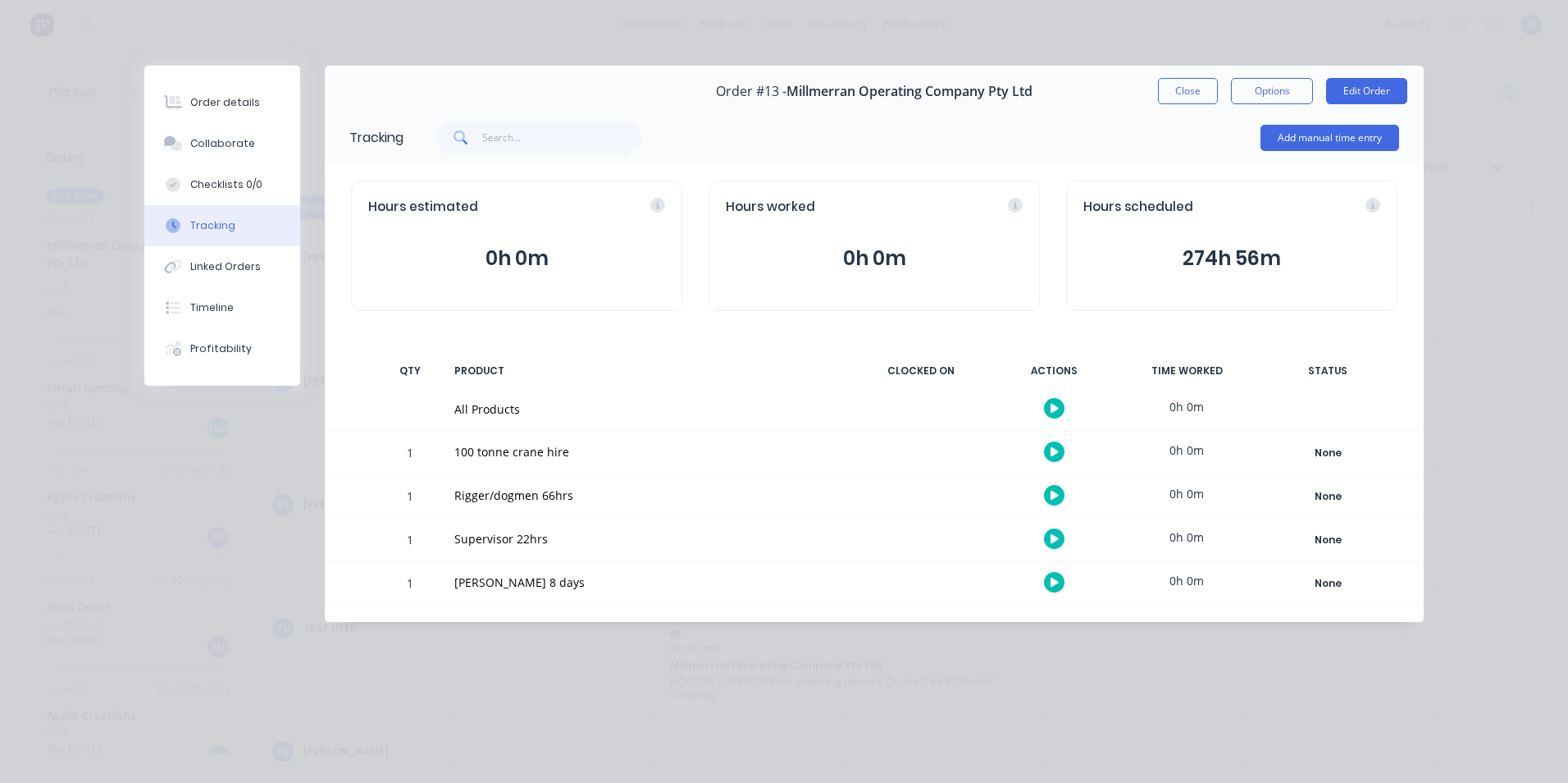
click at [518, 261] on button "0h 0m" at bounding box center [517, 258] width 297 height 31
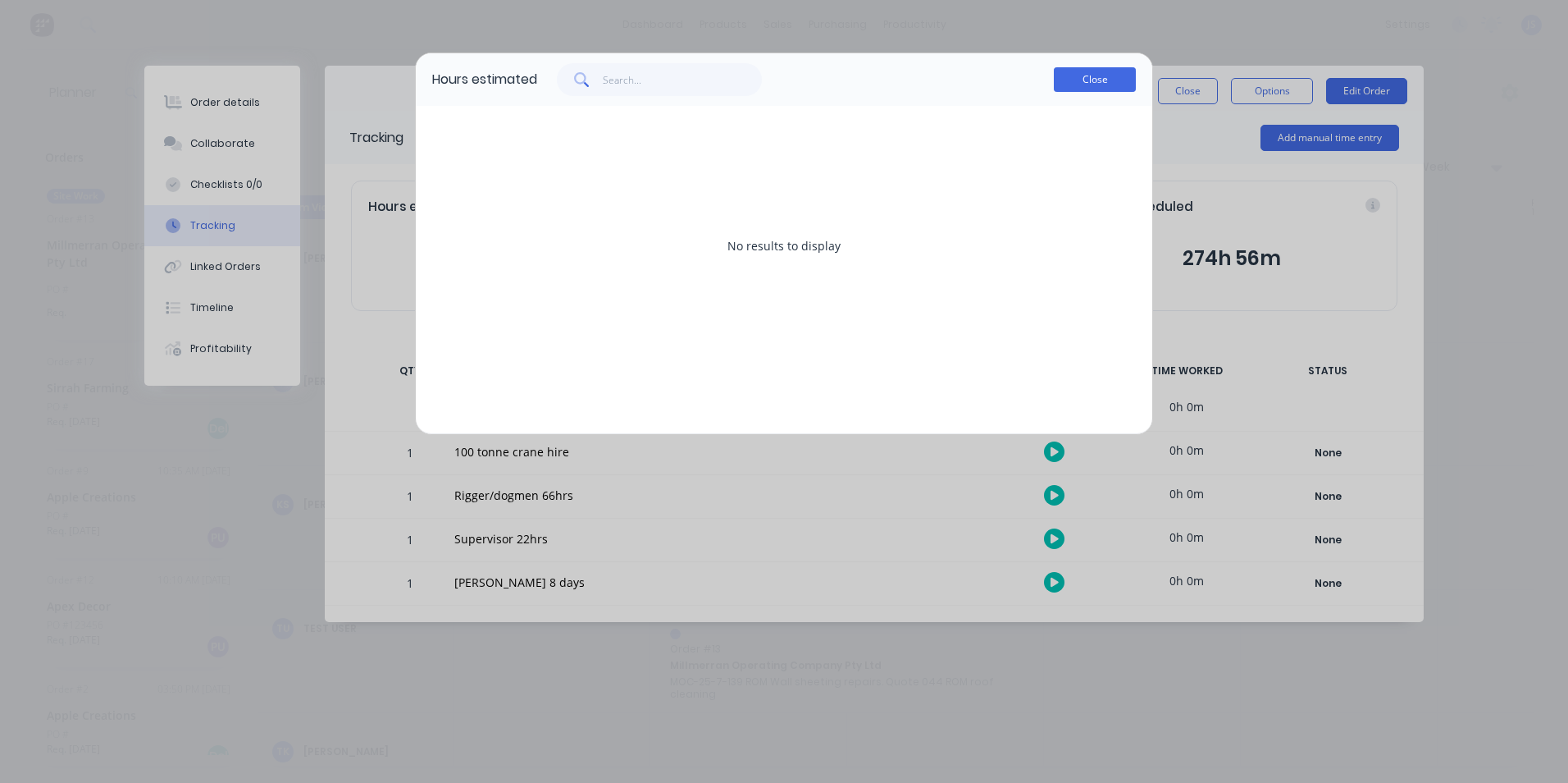
click at [1093, 80] on button "Close" at bounding box center [1094, 80] width 82 height 25
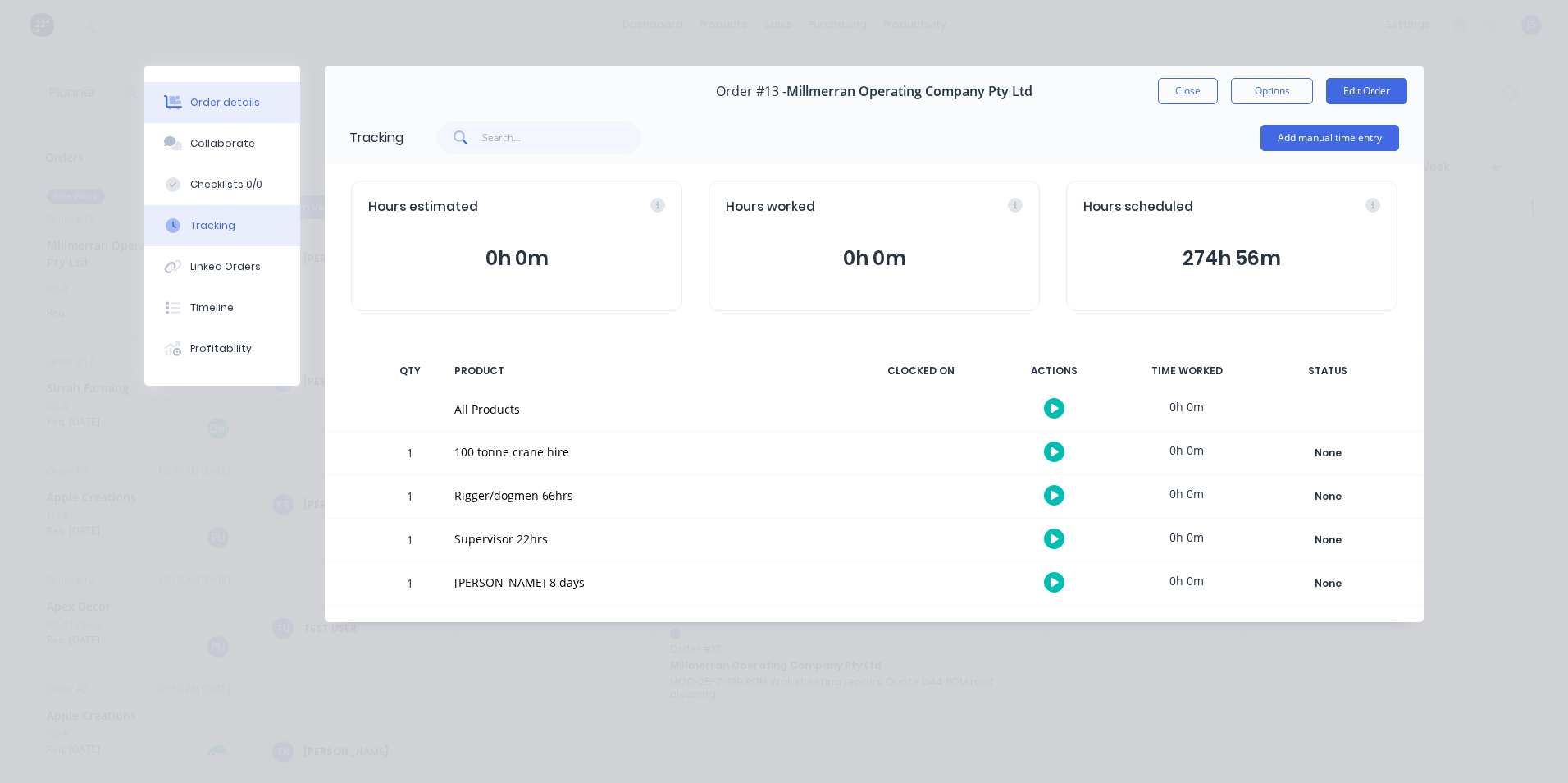
click at [196, 98] on div "Order details" at bounding box center [225, 102] width 69 height 14
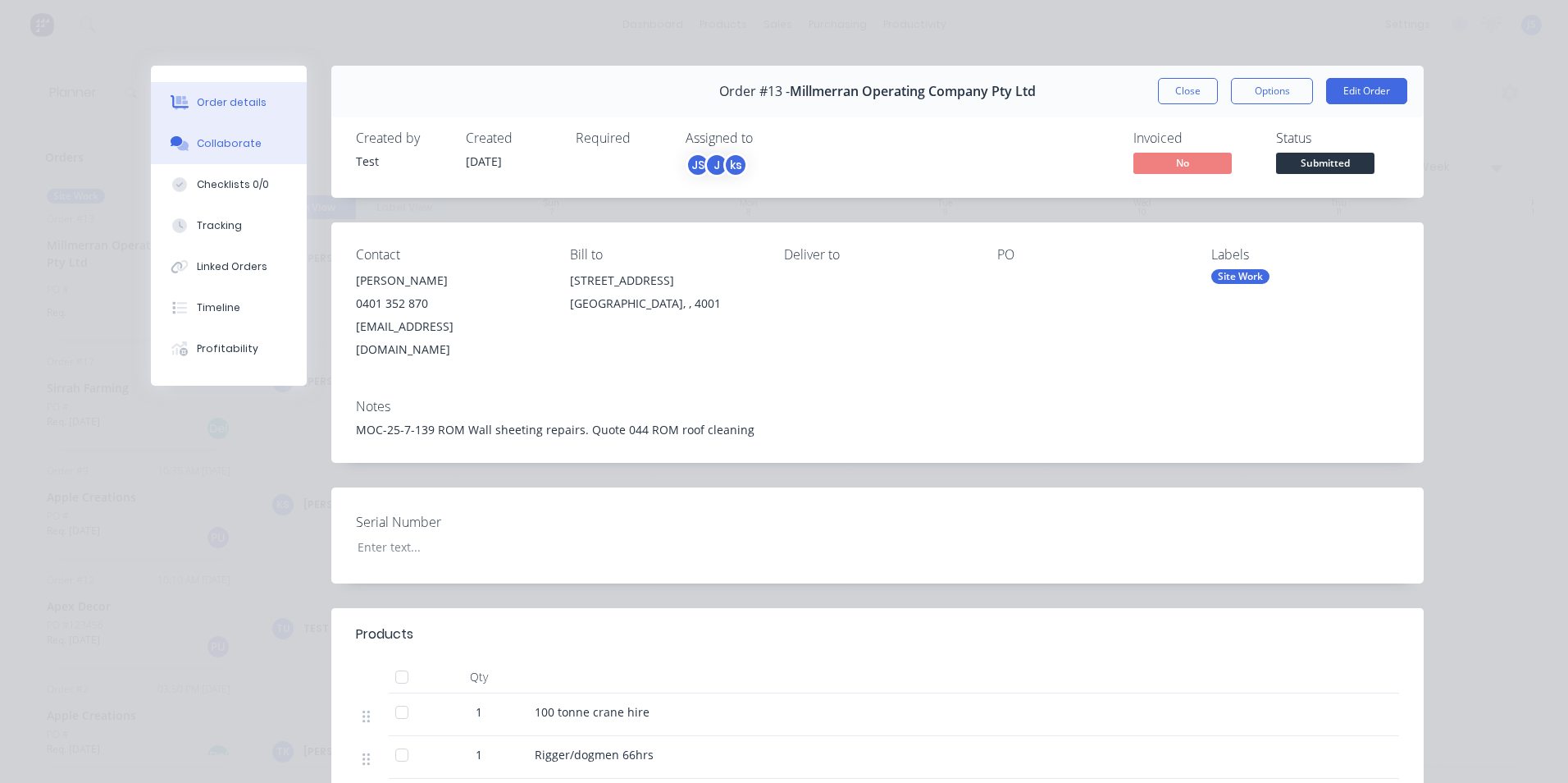
click at [203, 141] on div "Collaborate" at bounding box center [228, 143] width 65 height 14
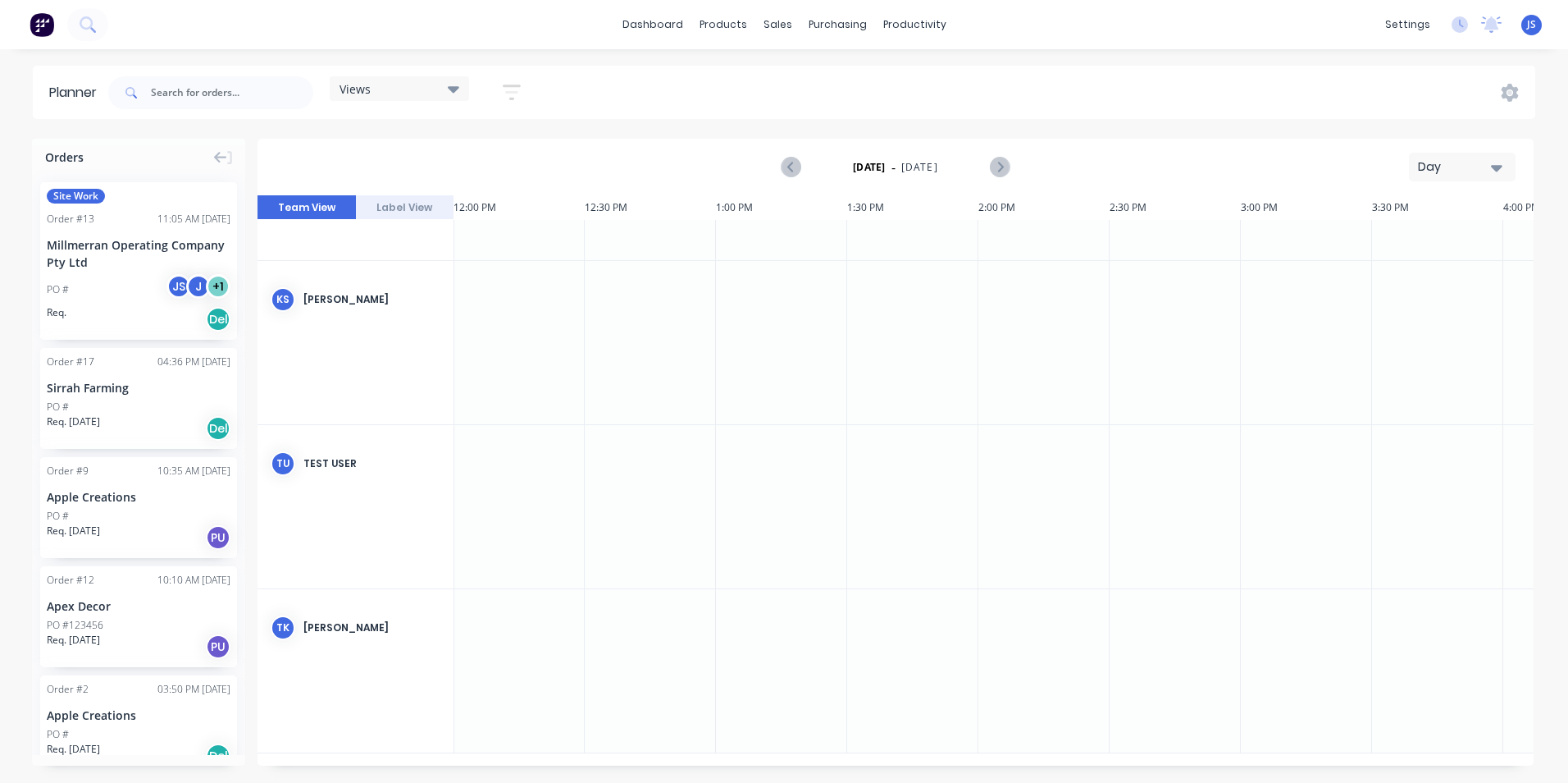
scroll to position [0, 3149]
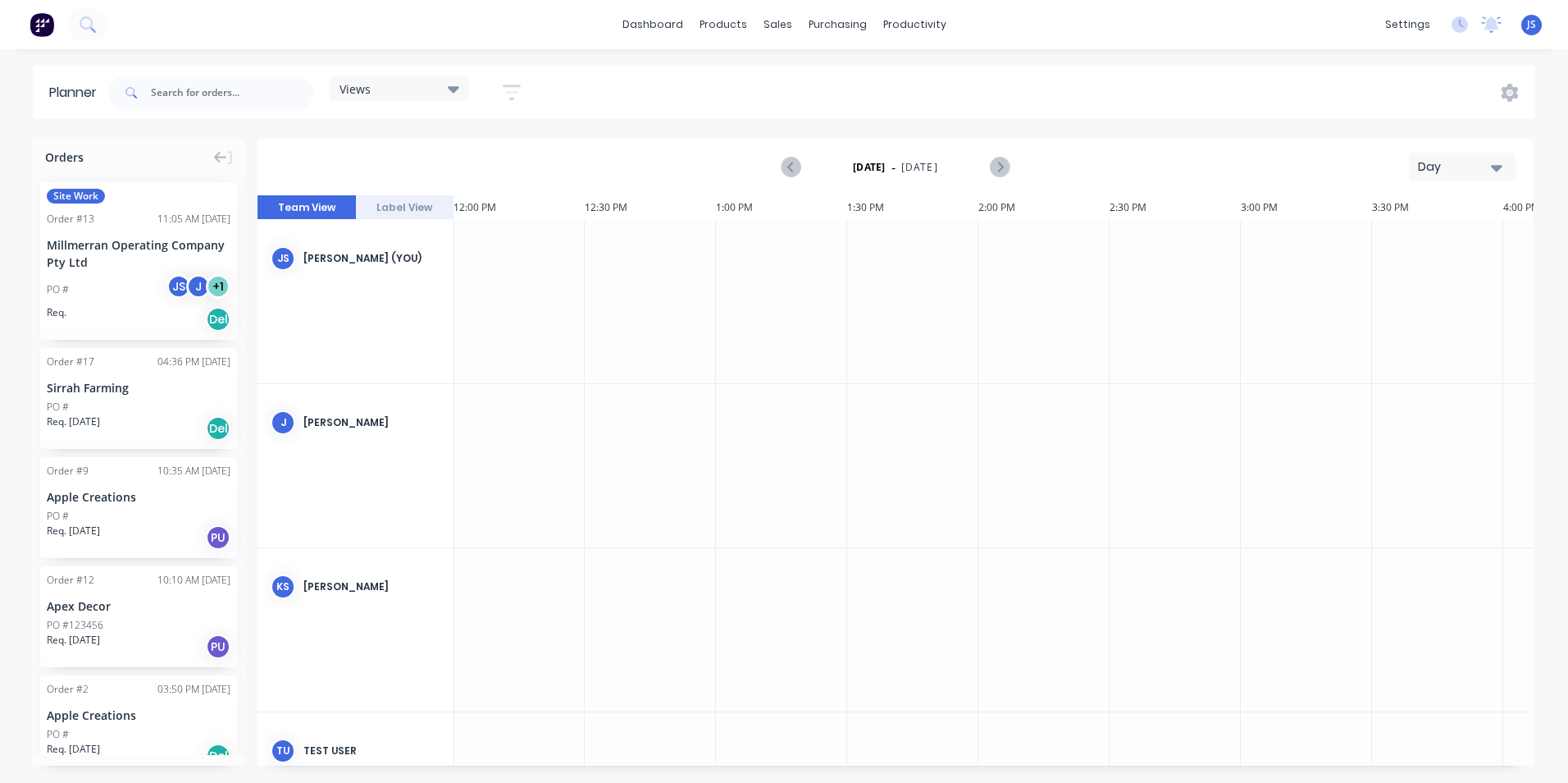
click at [1504, 166] on button "Day" at bounding box center [1462, 167] width 107 height 29
click at [1435, 246] on div "Week" at bounding box center [1432, 244] width 162 height 33
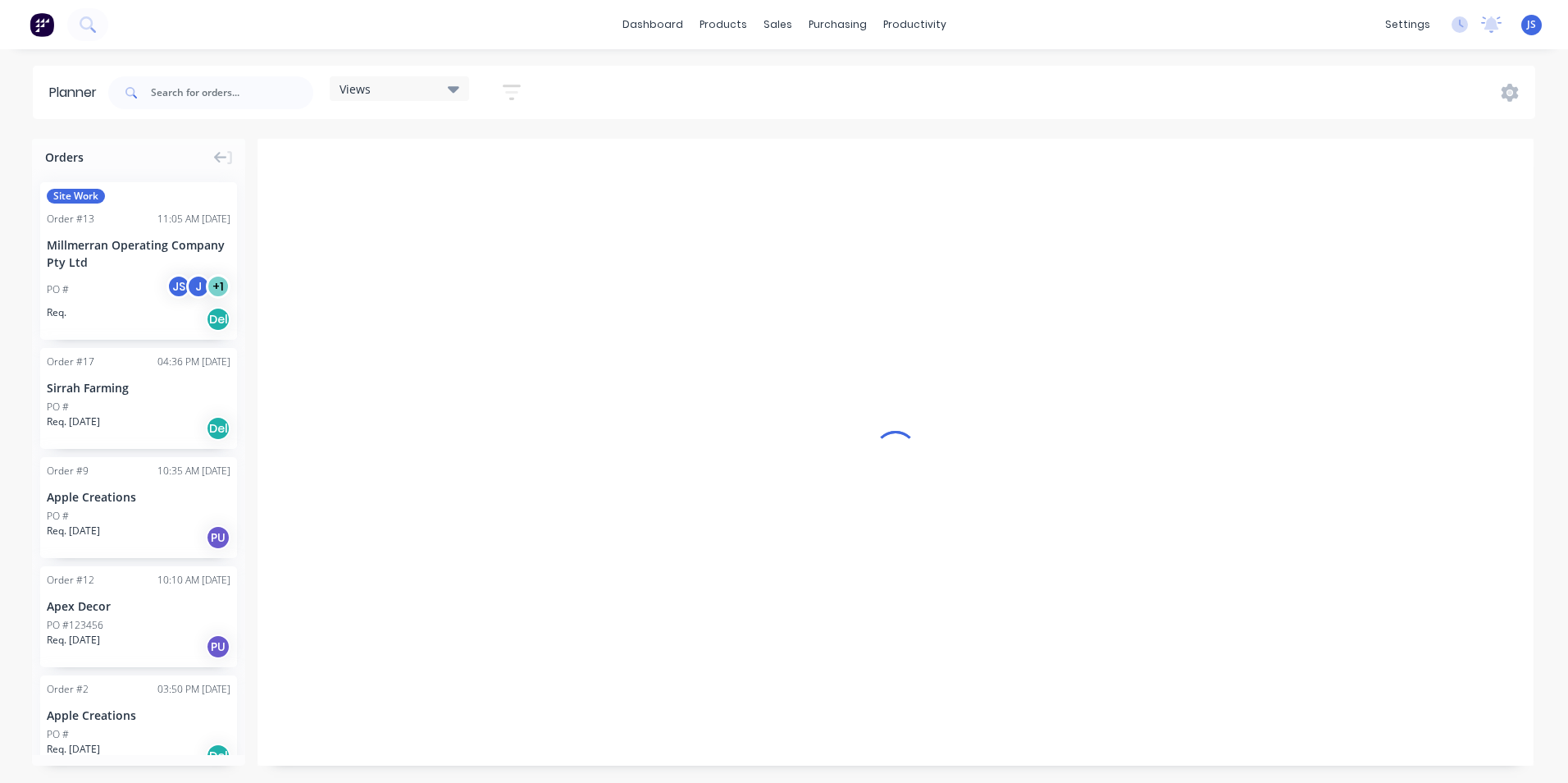
scroll to position [0, 1]
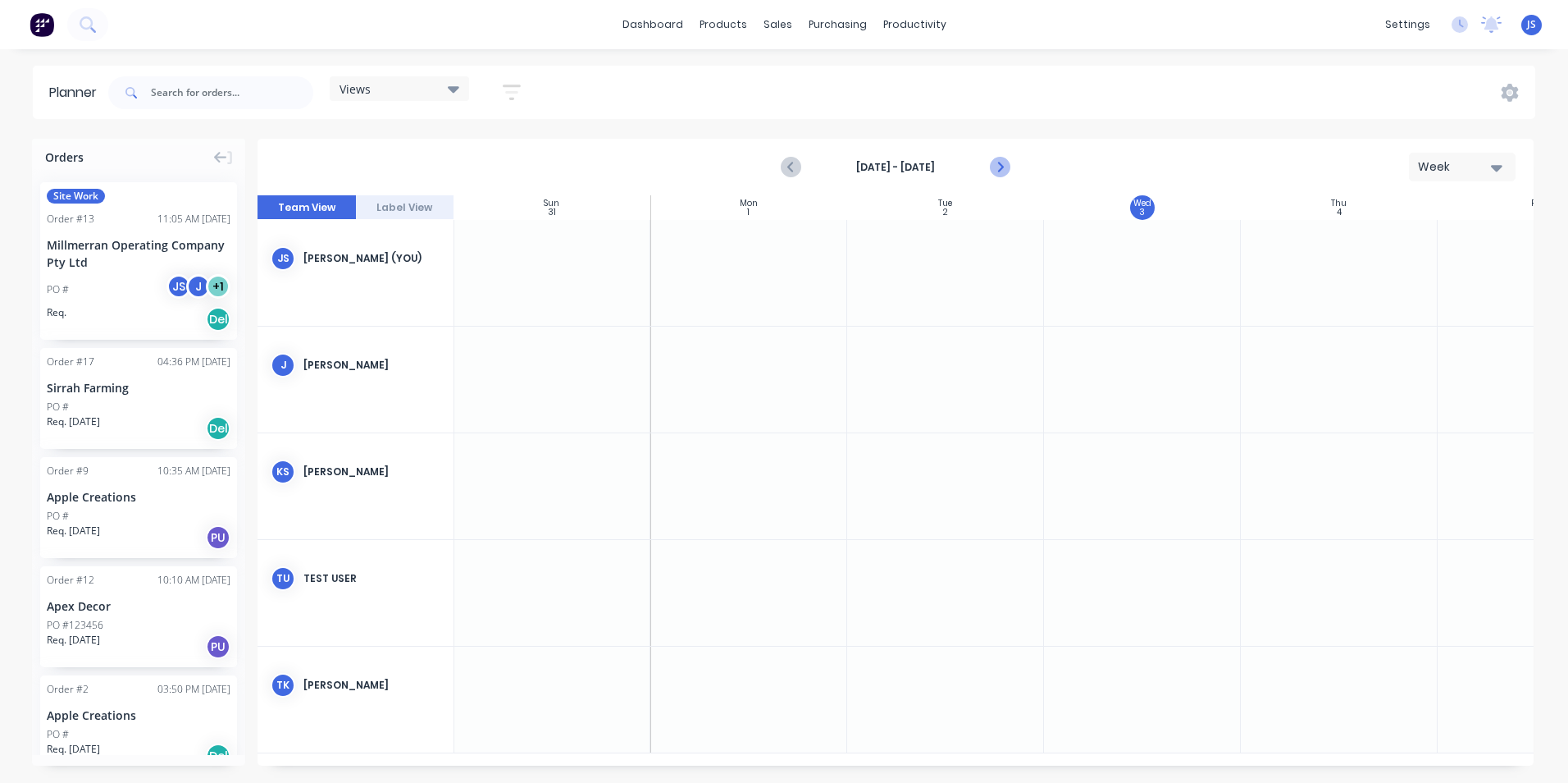
click at [1008, 168] on icon "Next page" at bounding box center [999, 167] width 19 height 19
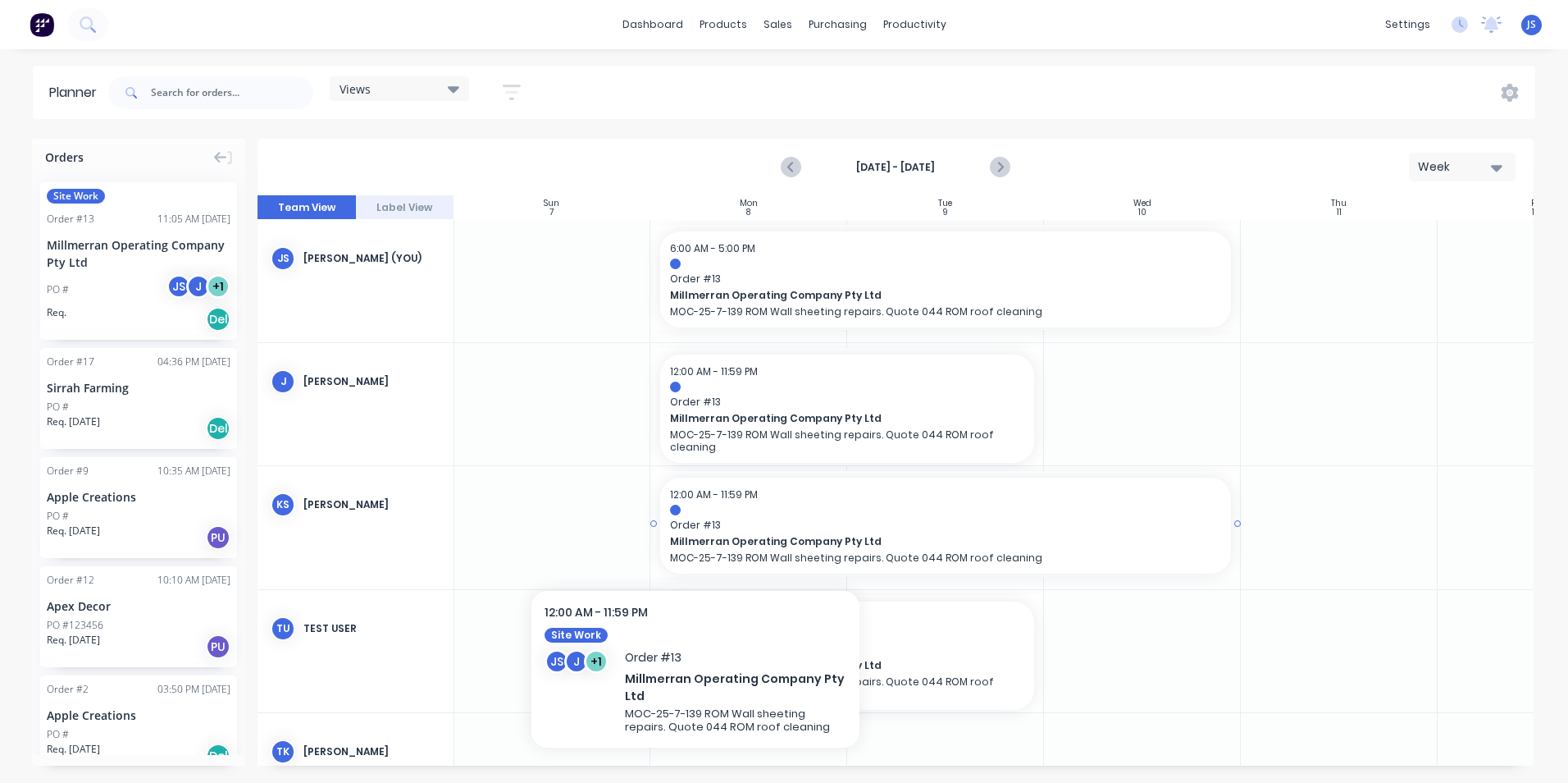
click at [696, 530] on span "Order # 13" at bounding box center [945, 525] width 551 height 14
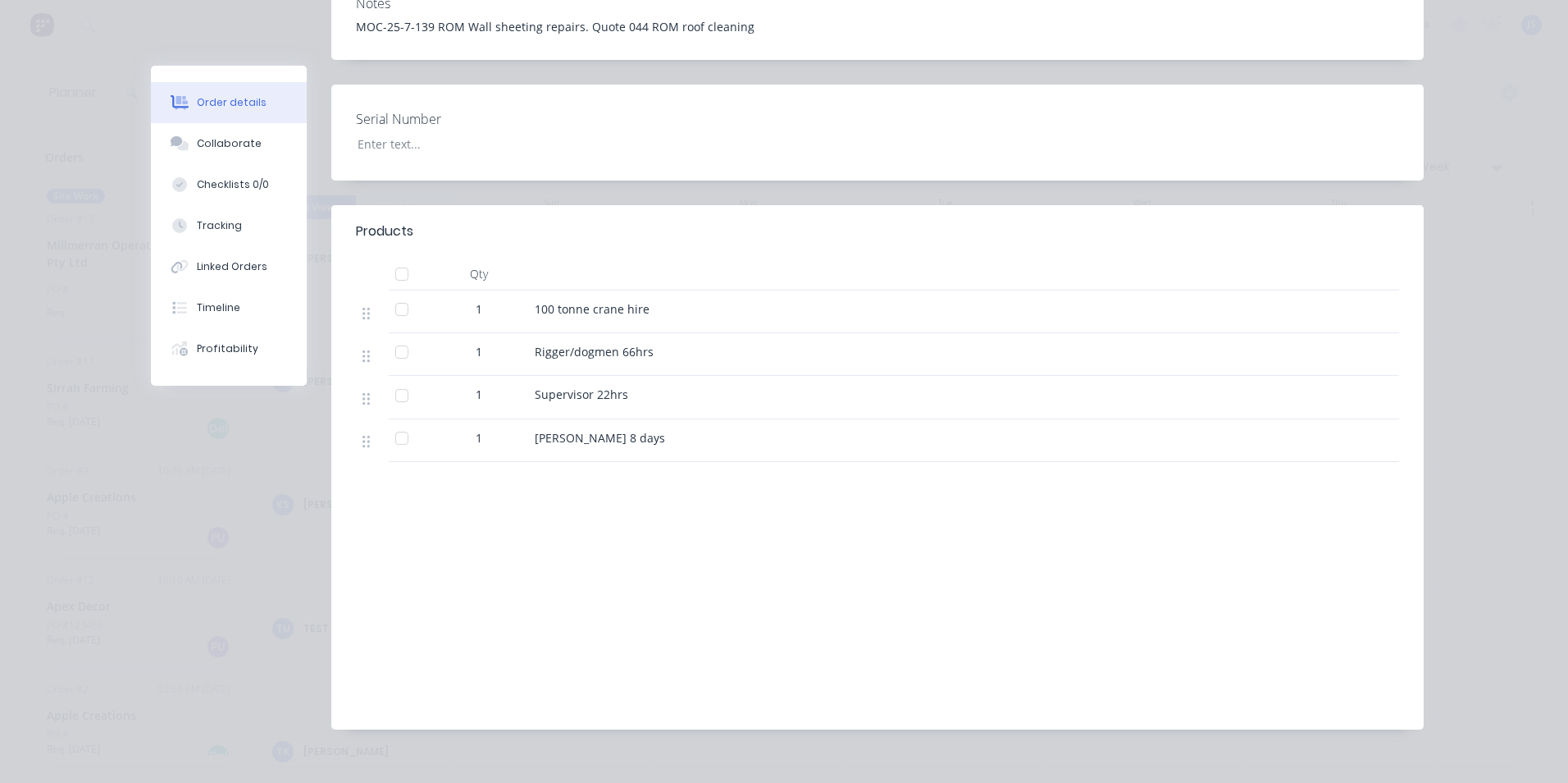
scroll to position [0, 0]
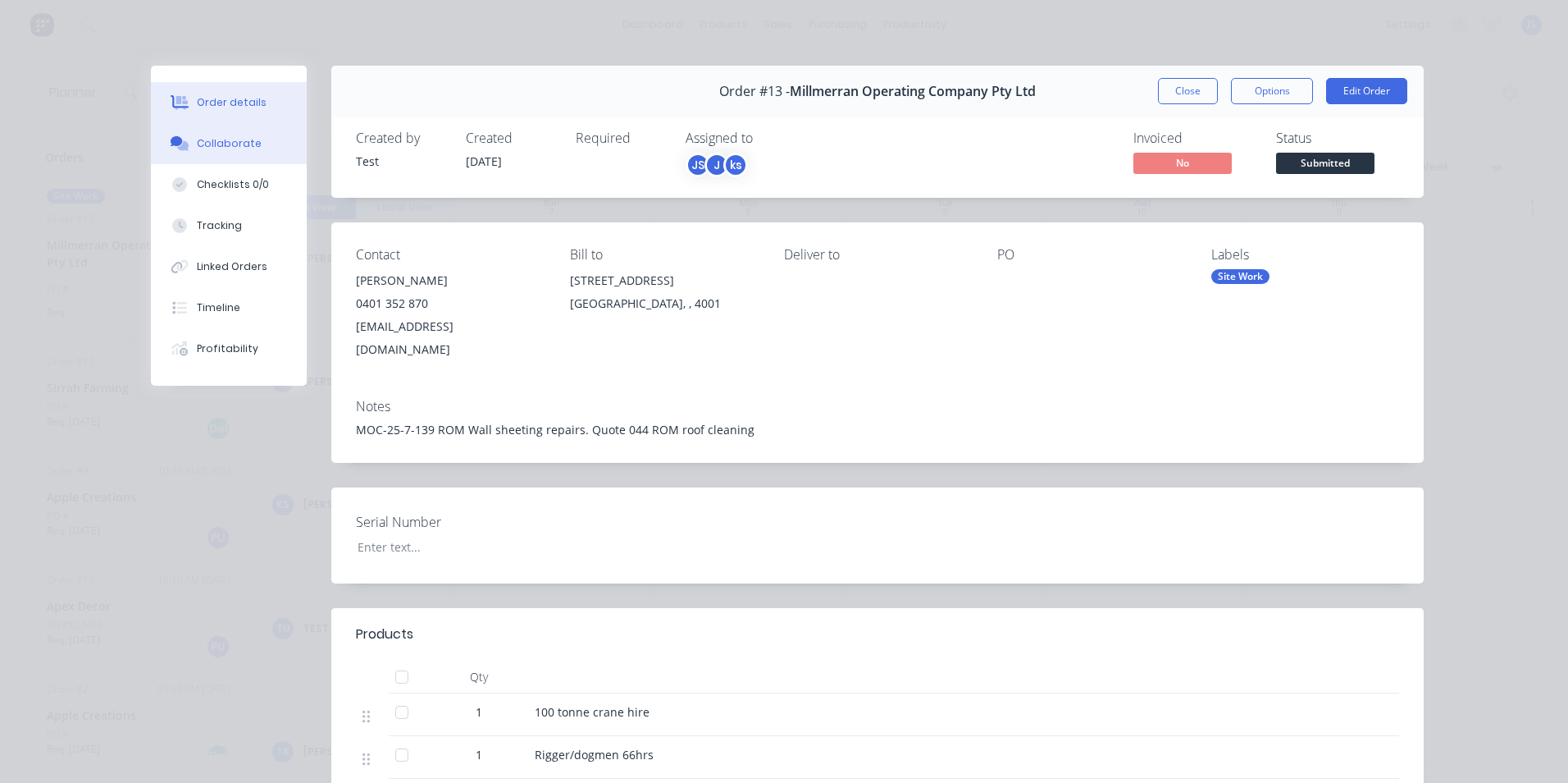
click at [223, 148] on div "Collaborate" at bounding box center [228, 143] width 65 height 14
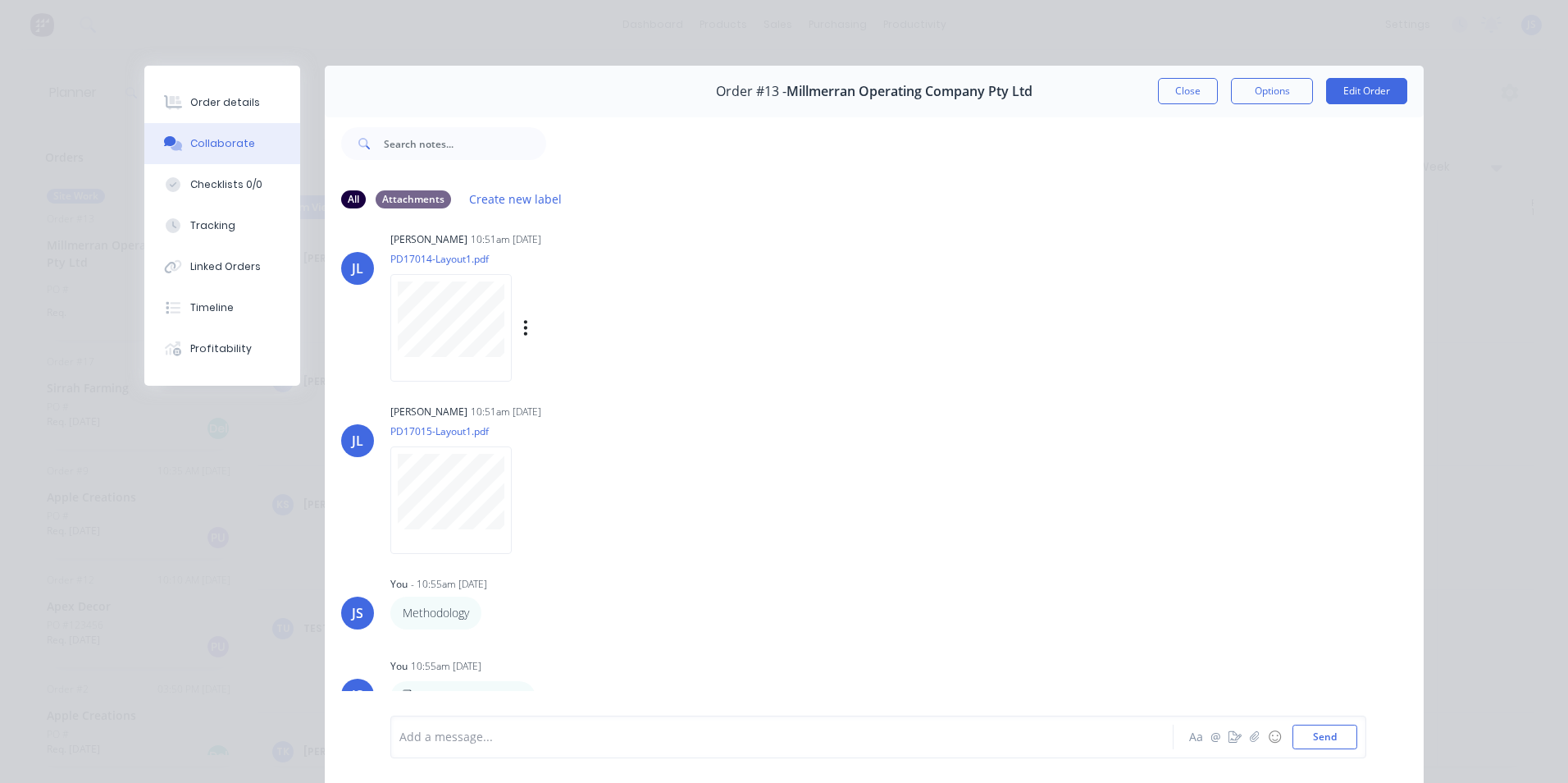
scroll to position [20, 0]
click at [491, 609] on icon "button" at bounding box center [492, 612] width 5 height 19
click at [531, 665] on button "Delete" at bounding box center [552, 668] width 103 height 27
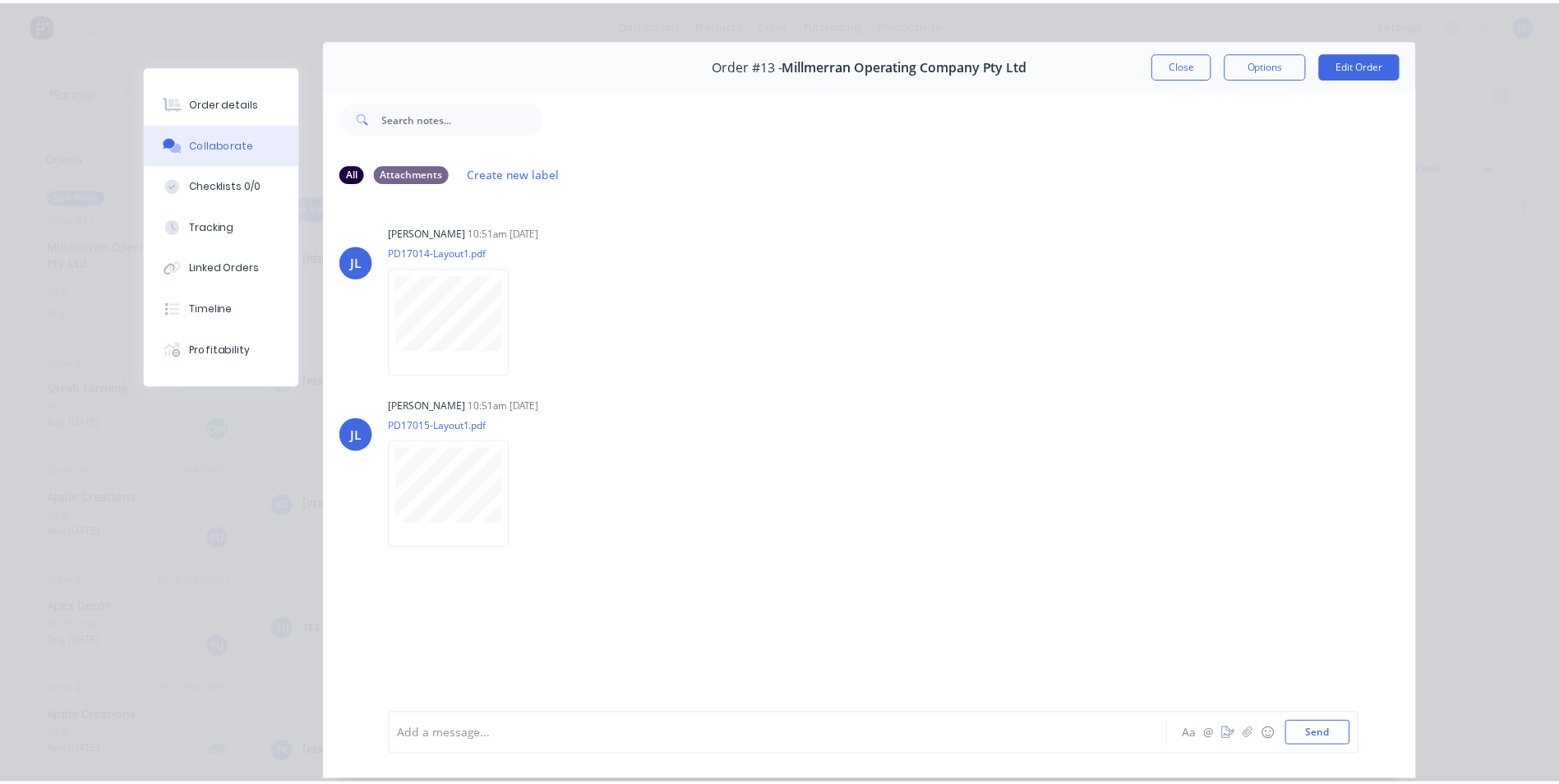
scroll to position [0, 0]
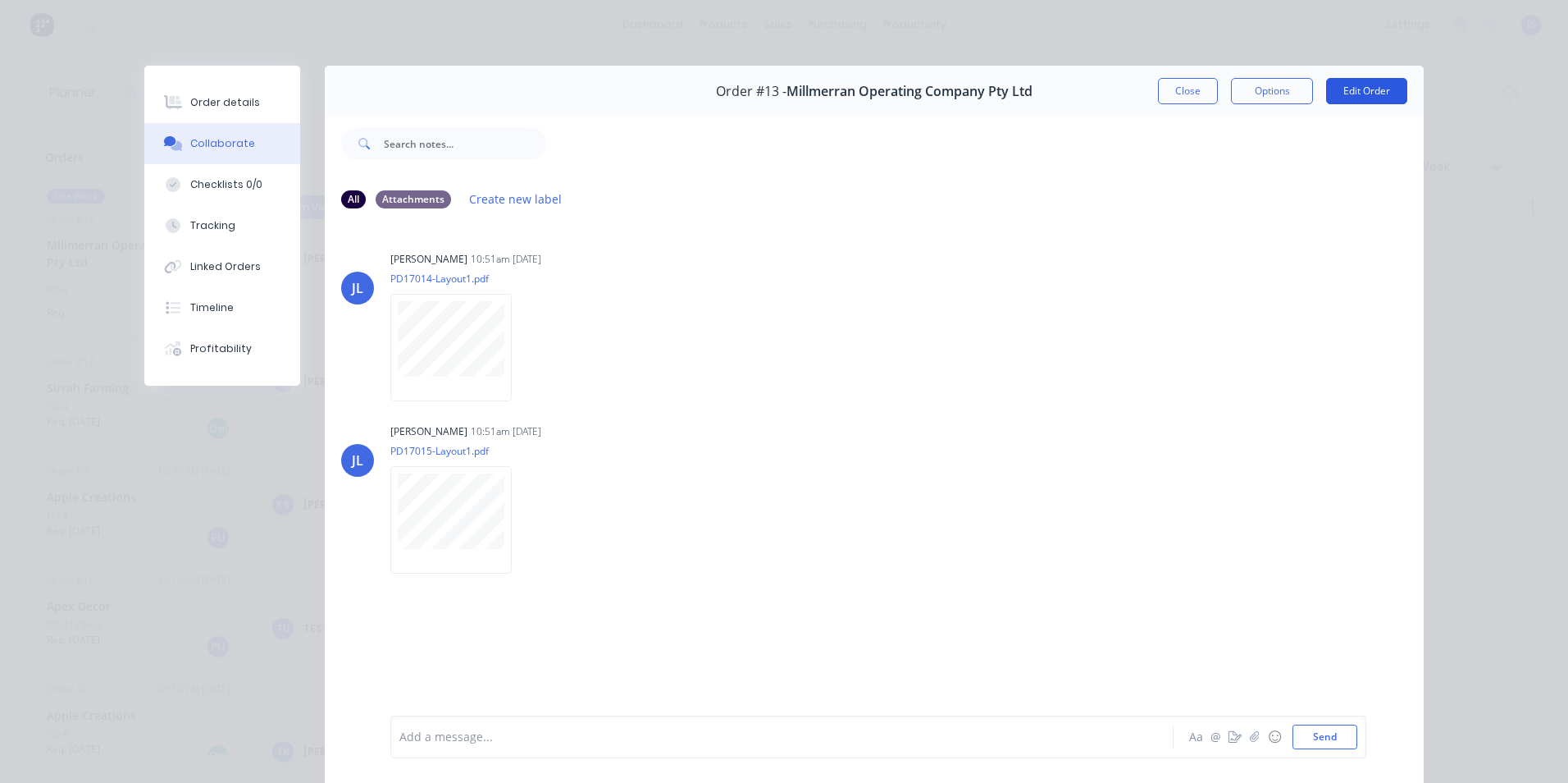
click at [1359, 94] on button "Edit Order" at bounding box center [1367, 91] width 81 height 26
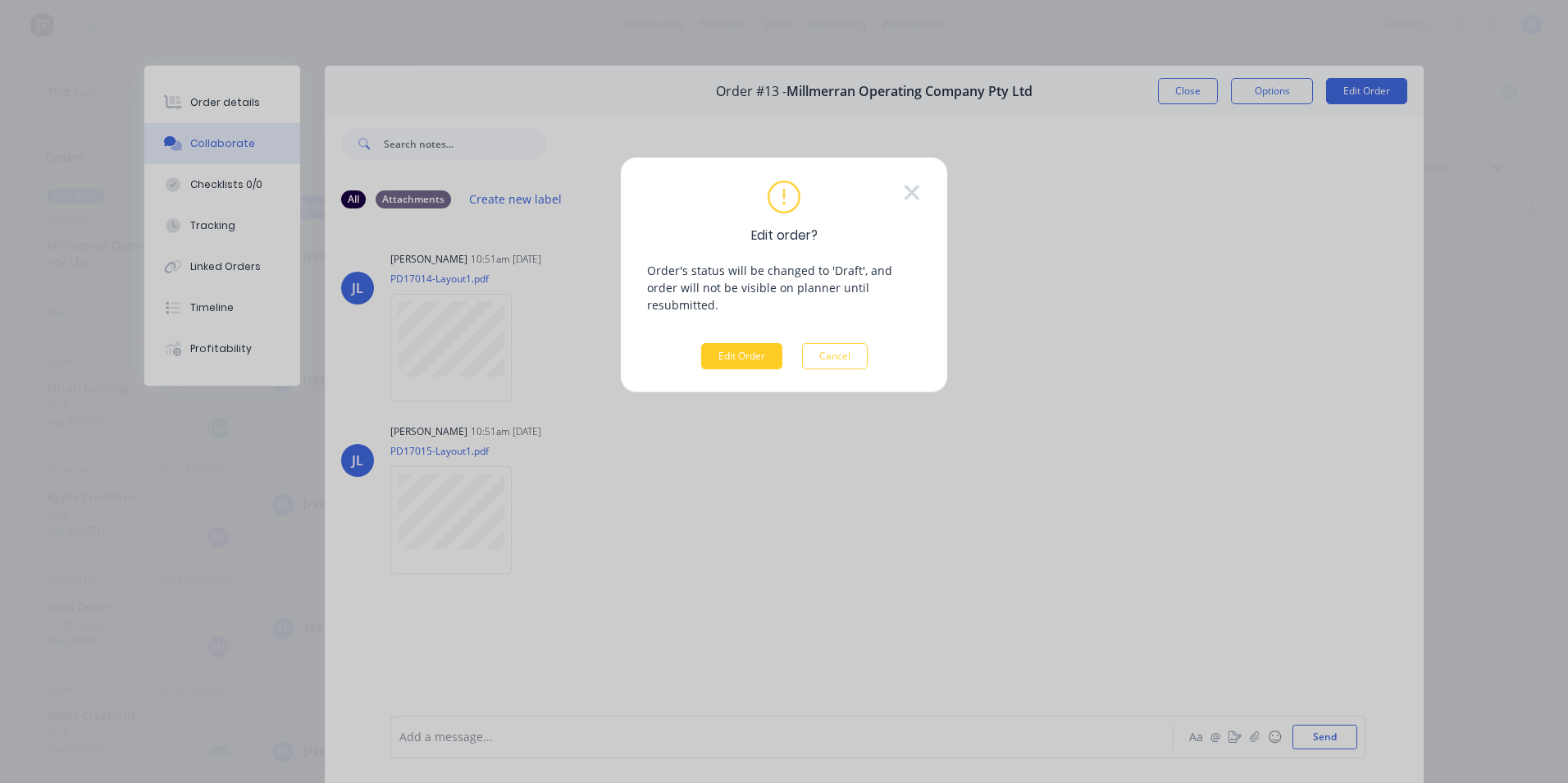
click at [745, 343] on button "Edit Order" at bounding box center [742, 356] width 81 height 26
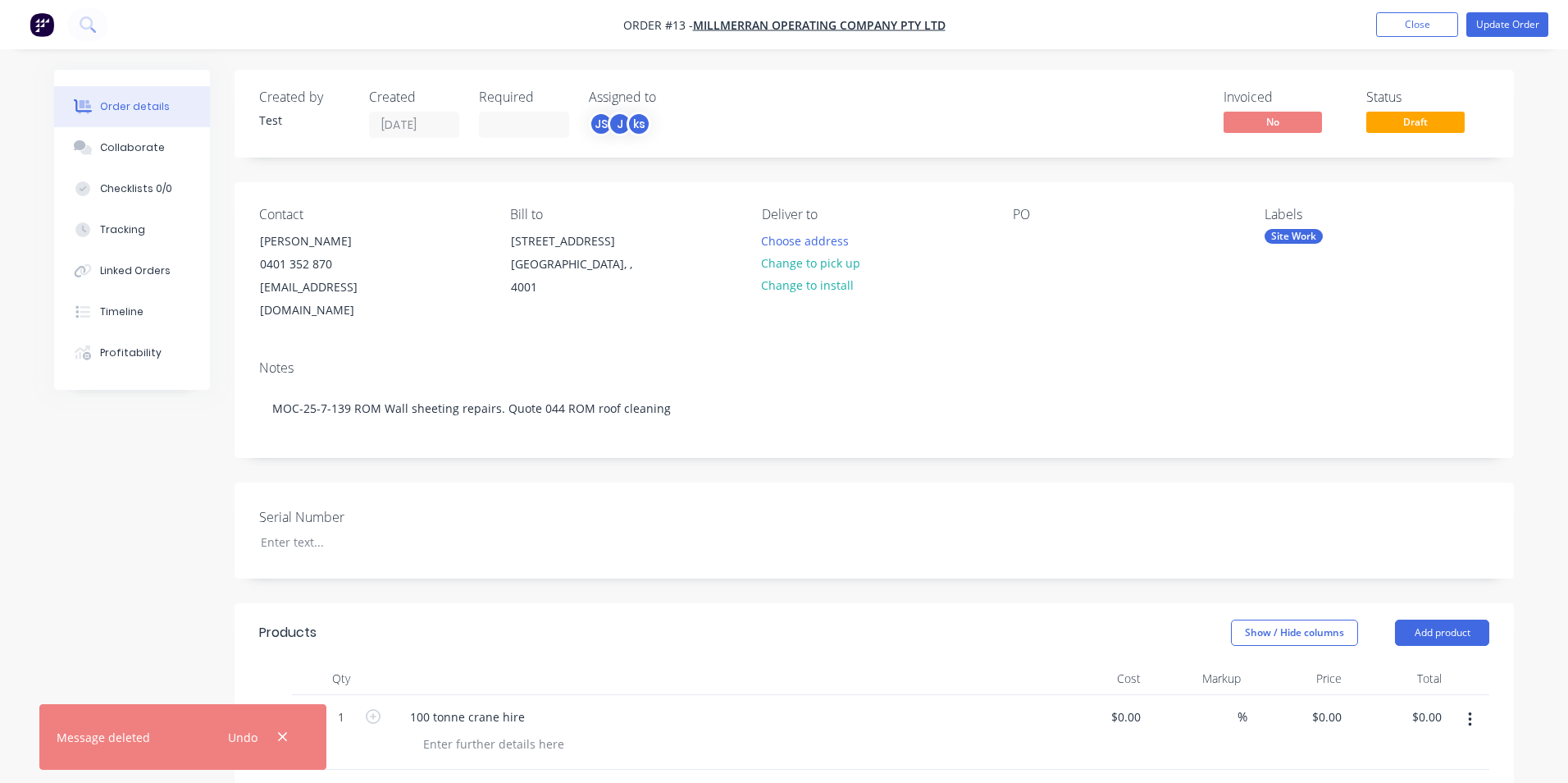
type input "$13,200.00"
type input "$9,240.00"
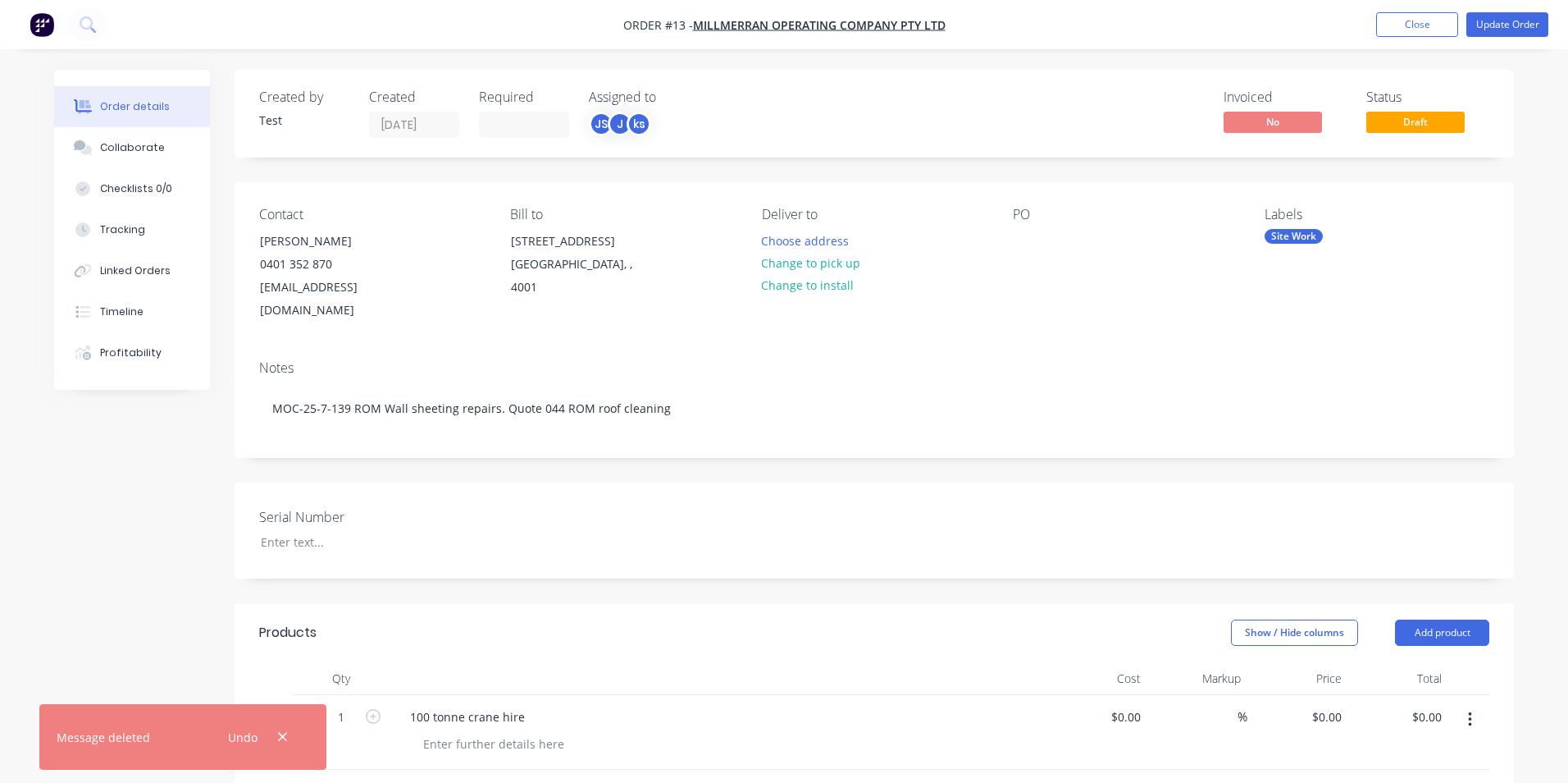
type input "$9,240.00"
type input "$3,190.00"
type input "$1,120.00"
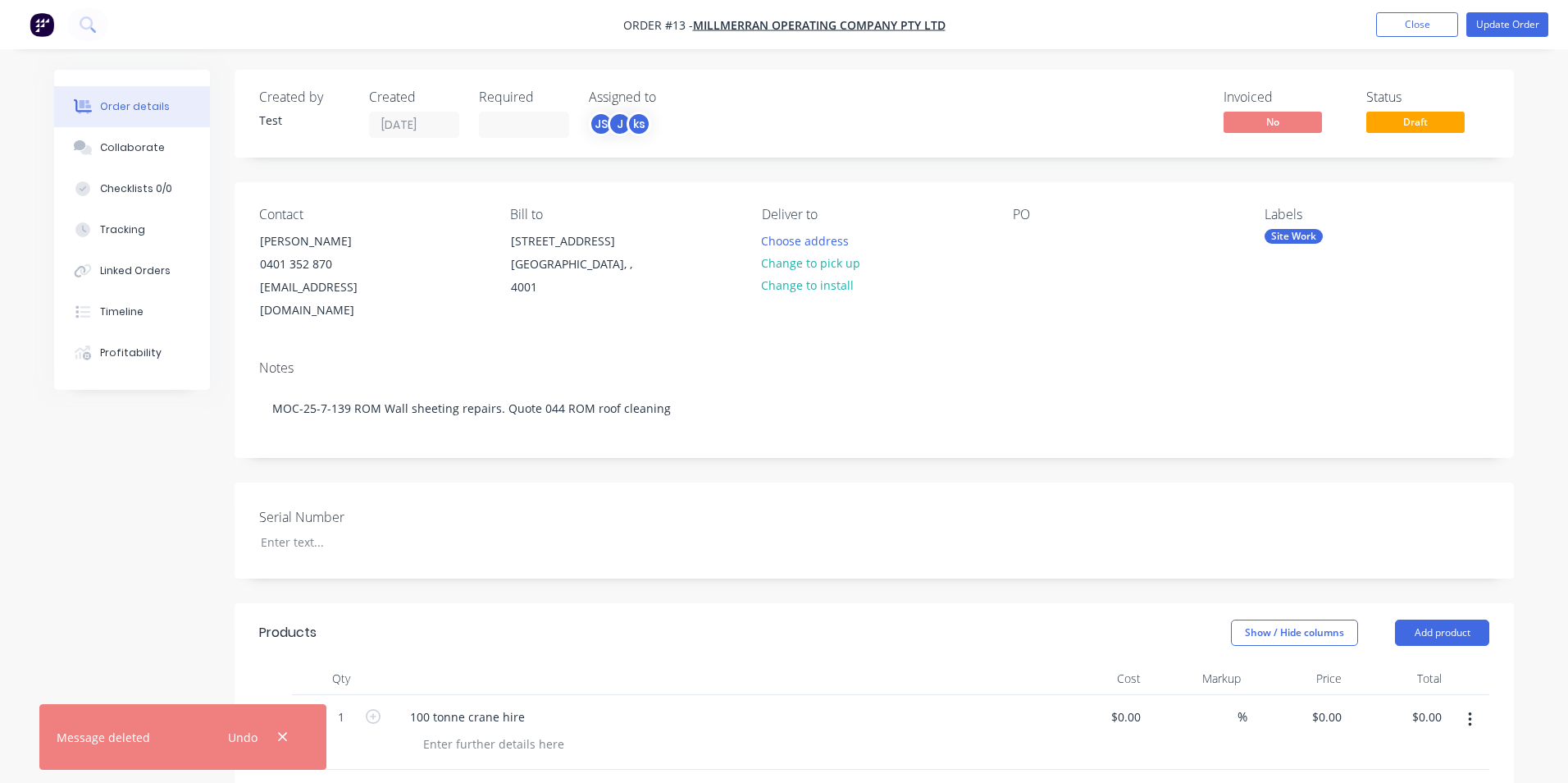
type input "$1,120.00"
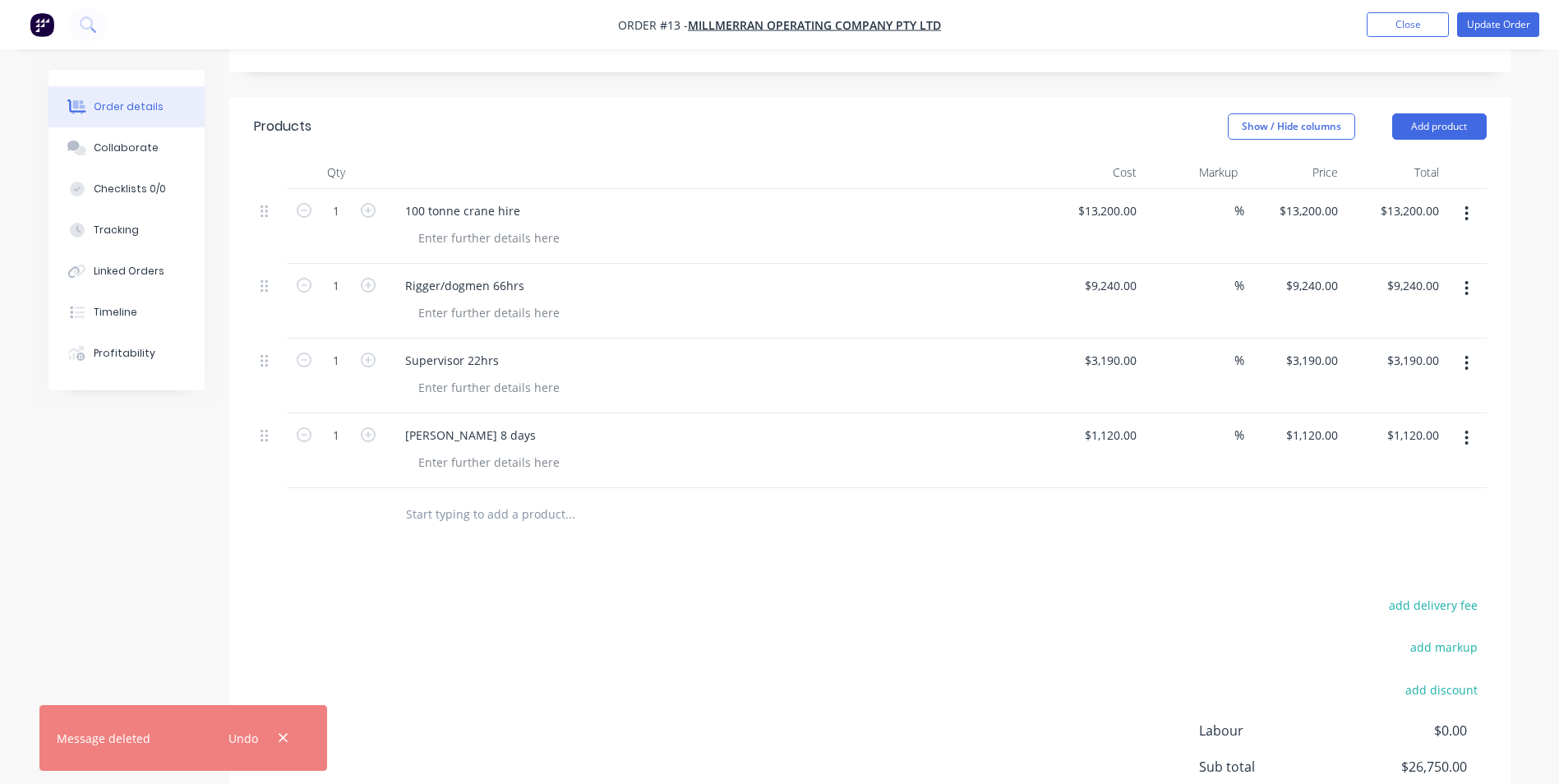
scroll to position [658, 0]
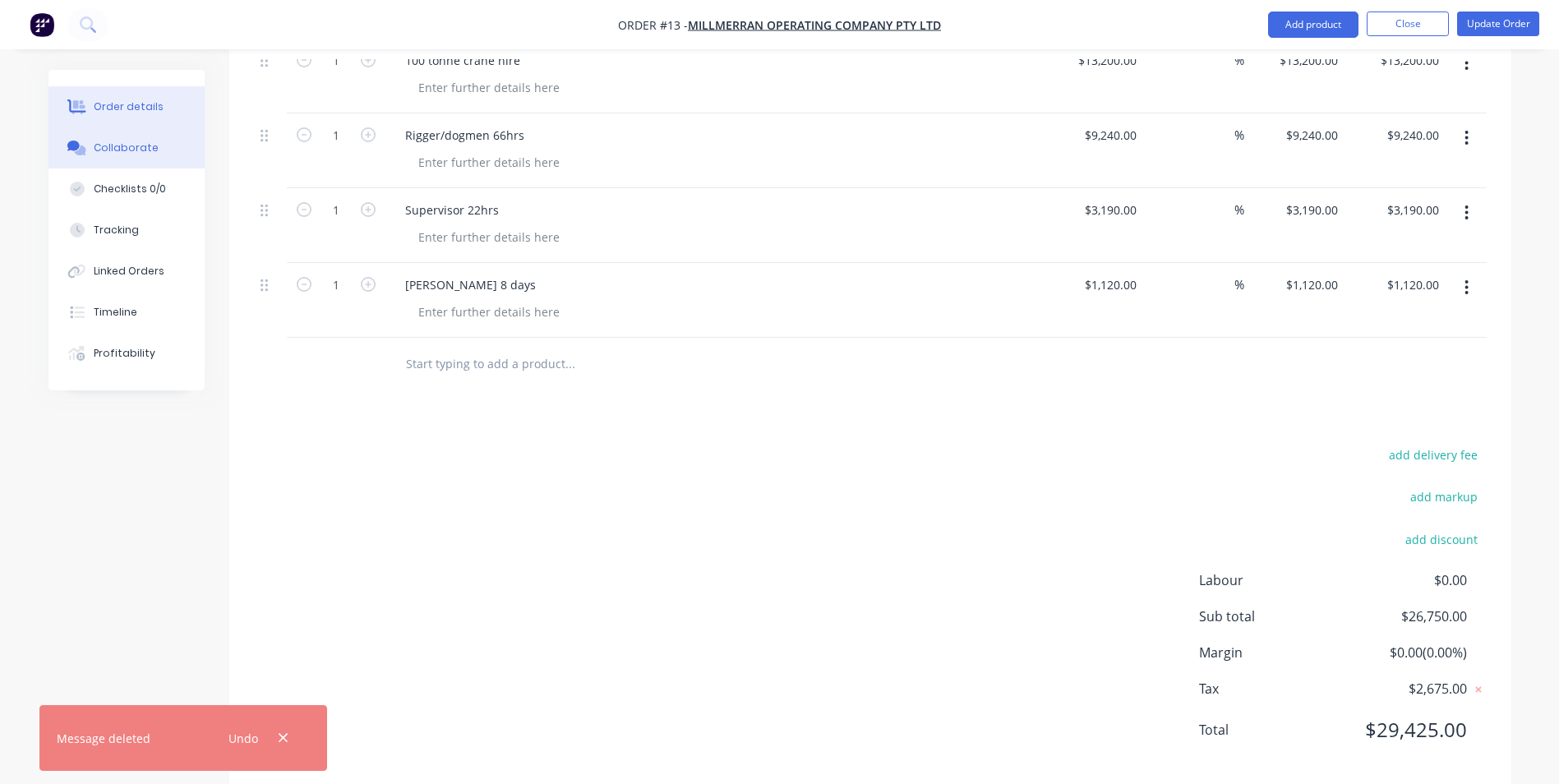
click at [113, 152] on div "Collaborate" at bounding box center [126, 148] width 65 height 14
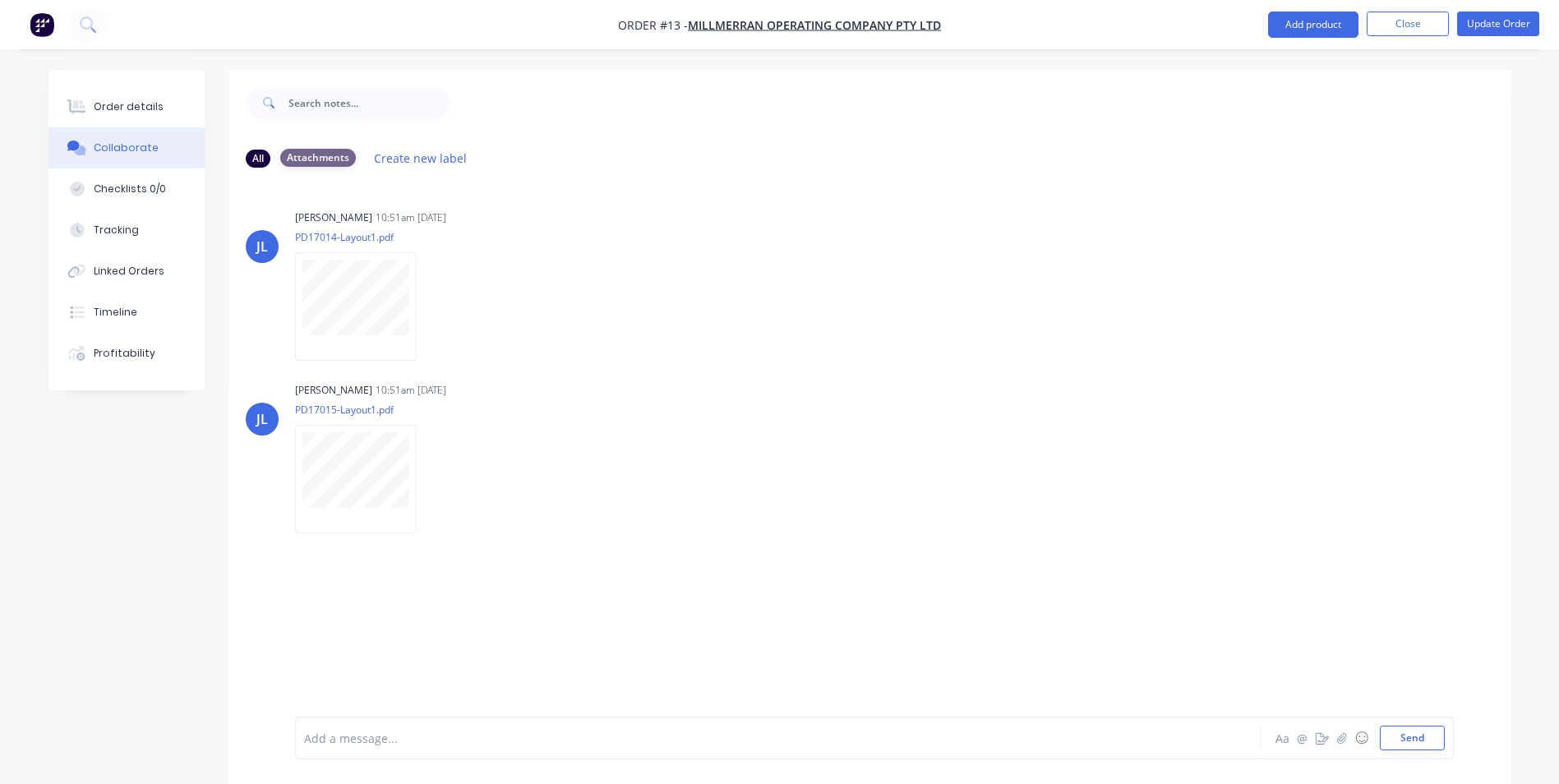
click at [332, 159] on div "Attachments" at bounding box center [318, 157] width 75 height 18
click at [257, 160] on div "All" at bounding box center [258, 157] width 25 height 18
click at [1315, 16] on button "Add product" at bounding box center [1314, 24] width 91 height 26
click at [978, 135] on div "All Attachments Create new label" at bounding box center [869, 157] width 1282 height 45
click at [1340, 736] on icon "button" at bounding box center [1341, 737] width 9 height 11
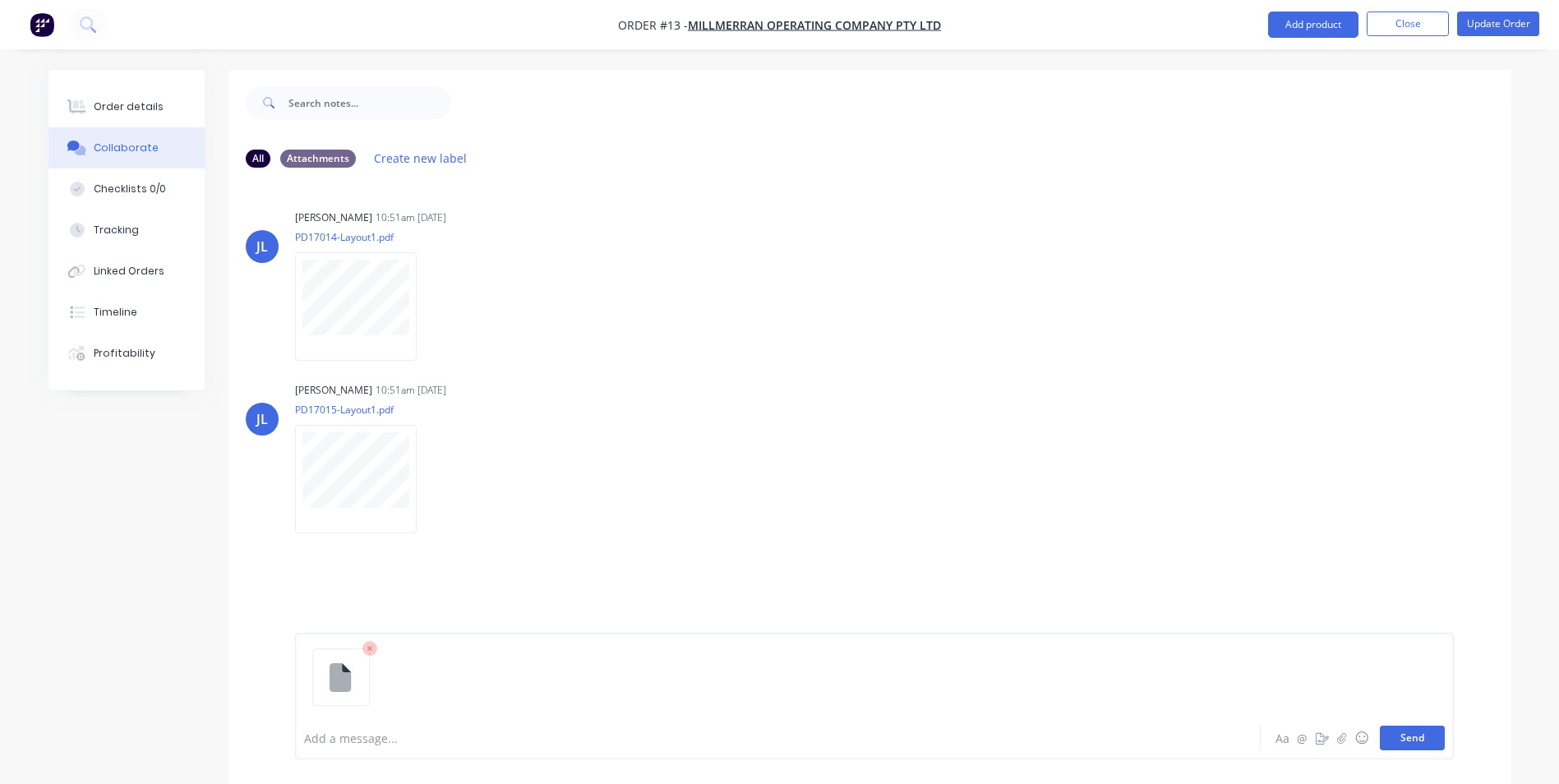
click at [1406, 742] on button "Send" at bounding box center [1412, 738] width 65 height 25
click at [321, 594] on div "Methodology.docx" at bounding box center [367, 594] width 146 height 33
click at [400, 594] on p "Methodology.docx" at bounding box center [379, 594] width 100 height 16
click at [326, 591] on div "Methodology.docx" at bounding box center [367, 594] width 146 height 33
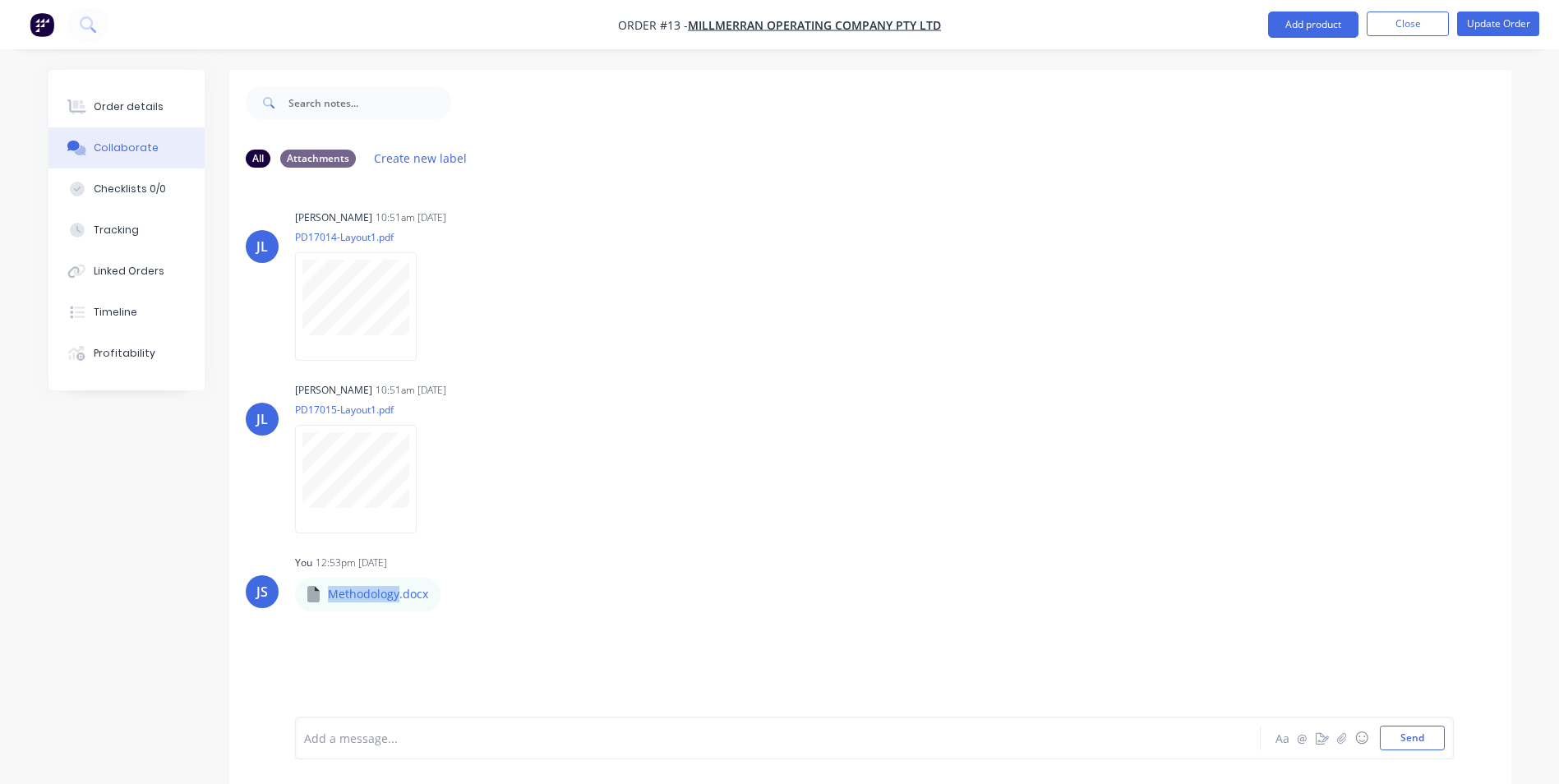
drag, startPoint x: 326, startPoint y: 591, endPoint x: 383, endPoint y: 641, distance: 75.8
click at [383, 641] on div "JL Jarod Luke 10:51am 03/09/25 PD17014-Layout1.pdf Labels Download Delete JL Ja…" at bounding box center [869, 448] width 1282 height 536
click at [308, 594] on icon at bounding box center [313, 594] width 13 height 16
drag, startPoint x: 308, startPoint y: 594, endPoint x: 400, endPoint y: 626, distance: 97.4
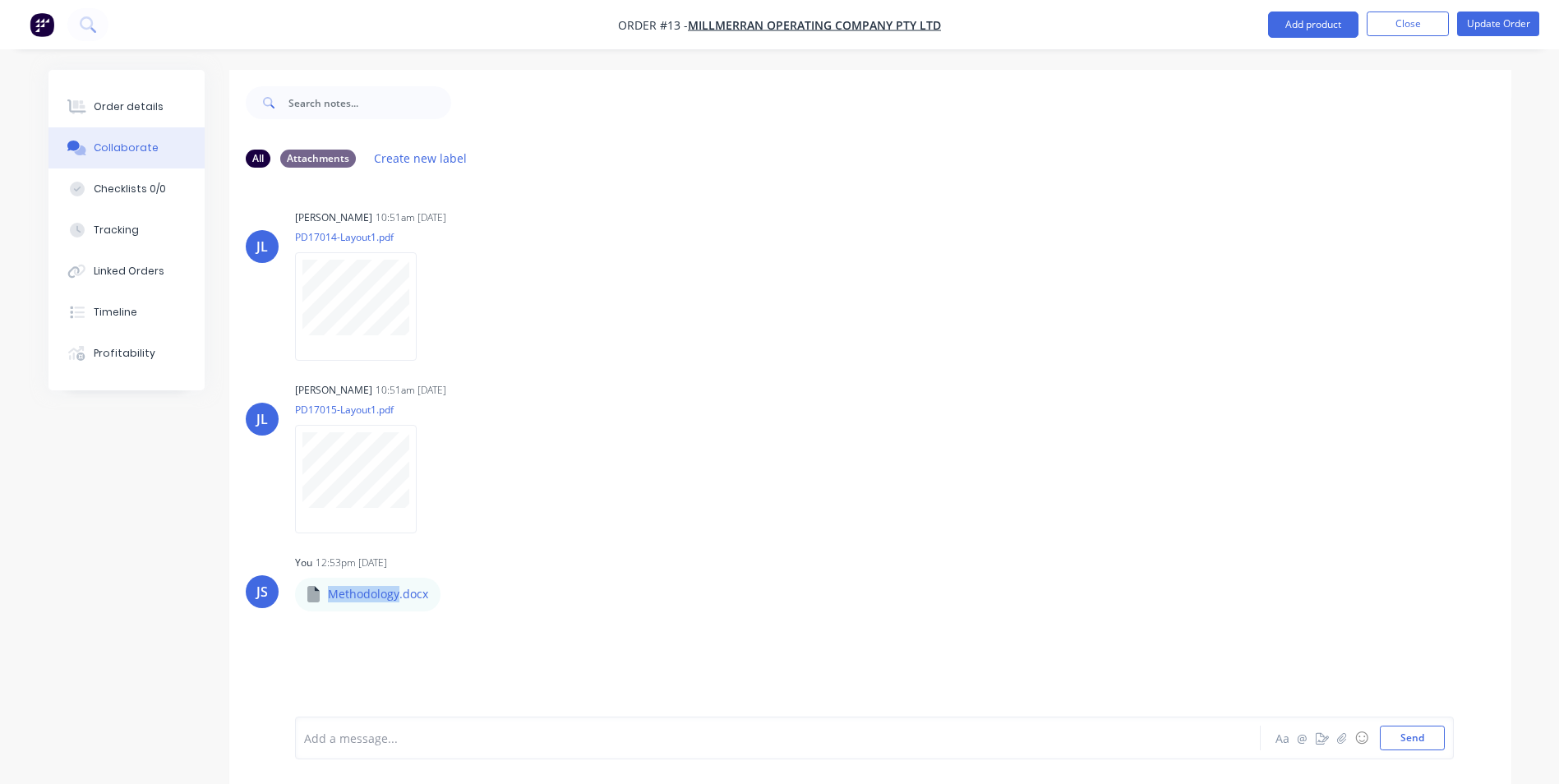
click at [400, 626] on div "JL Jarod Luke 10:51am 03/09/25 PD17014-Layout1.pdf Labels Download Delete JL Ja…" at bounding box center [869, 448] width 1282 height 536
click at [455, 595] on icon "button" at bounding box center [454, 595] width 5 height 19
click at [508, 644] on button "Download" at bounding box center [561, 638] width 184 height 37
click at [453, 593] on icon "button" at bounding box center [454, 595] width 5 height 19
click at [526, 674] on button "Delete" at bounding box center [561, 675] width 184 height 37
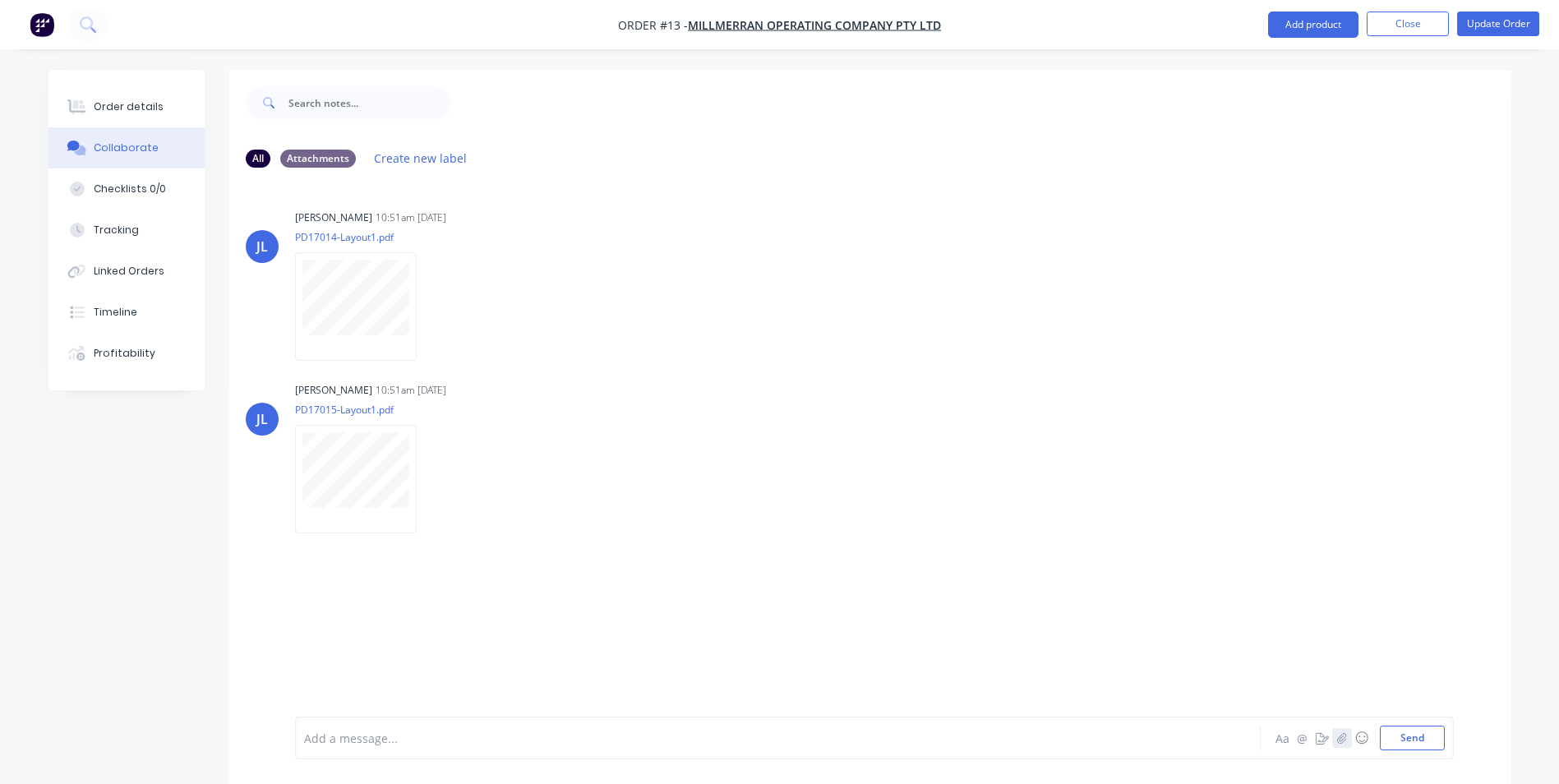
click at [1343, 738] on icon "button" at bounding box center [1342, 738] width 10 height 12
drag, startPoint x: 343, startPoint y: 684, endPoint x: 345, endPoint y: 569, distance: 115.0
click at [345, 569] on div "All Attachments Create new label JL Jarod Luke 10:51am 03/09/25 PD17014-Layout1…" at bounding box center [869, 514] width 1282 height 757
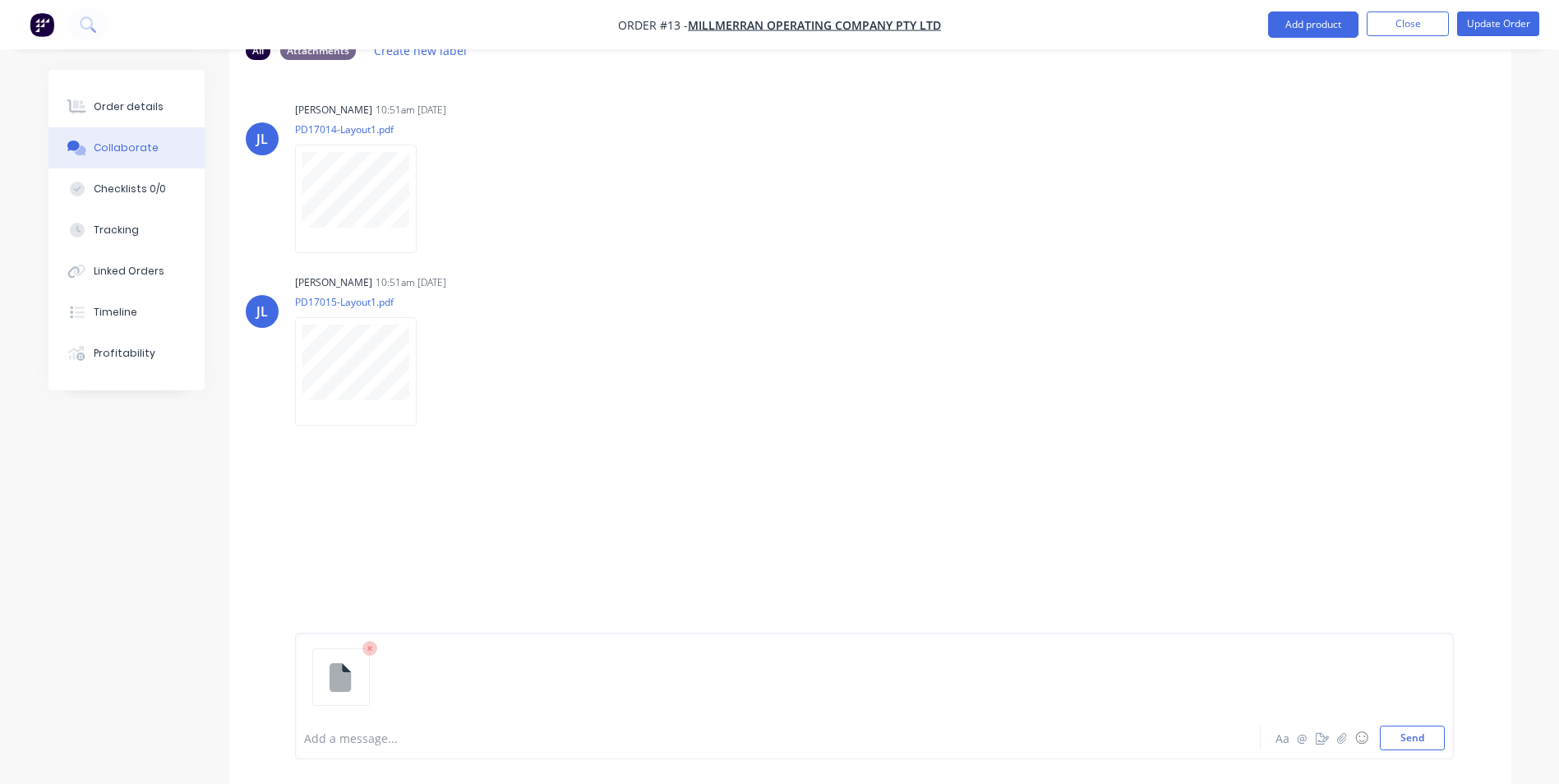
scroll to position [108, 0]
click at [1309, 26] on button "Add product" at bounding box center [1314, 24] width 91 height 26
click at [1038, 207] on div "JL Jarod Luke 10:51am 03/09/25 PD17014-Layout1.pdf Labels Download Delete" at bounding box center [869, 170] width 1282 height 148
click at [1392, 737] on button "Send" at bounding box center [1412, 738] width 65 height 25
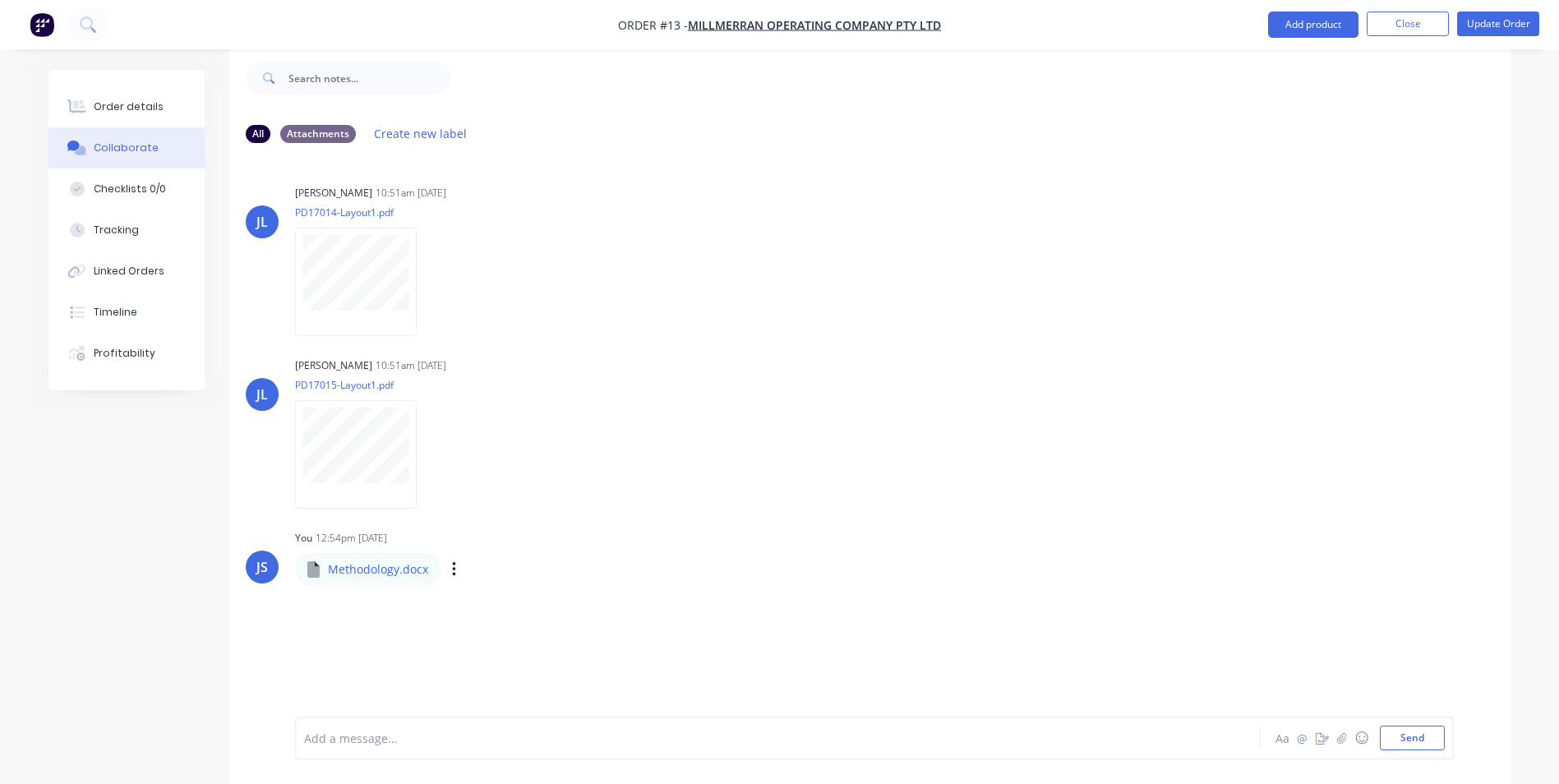
click at [350, 564] on div "Methodology.docx" at bounding box center [459, 557] width 328 height 14
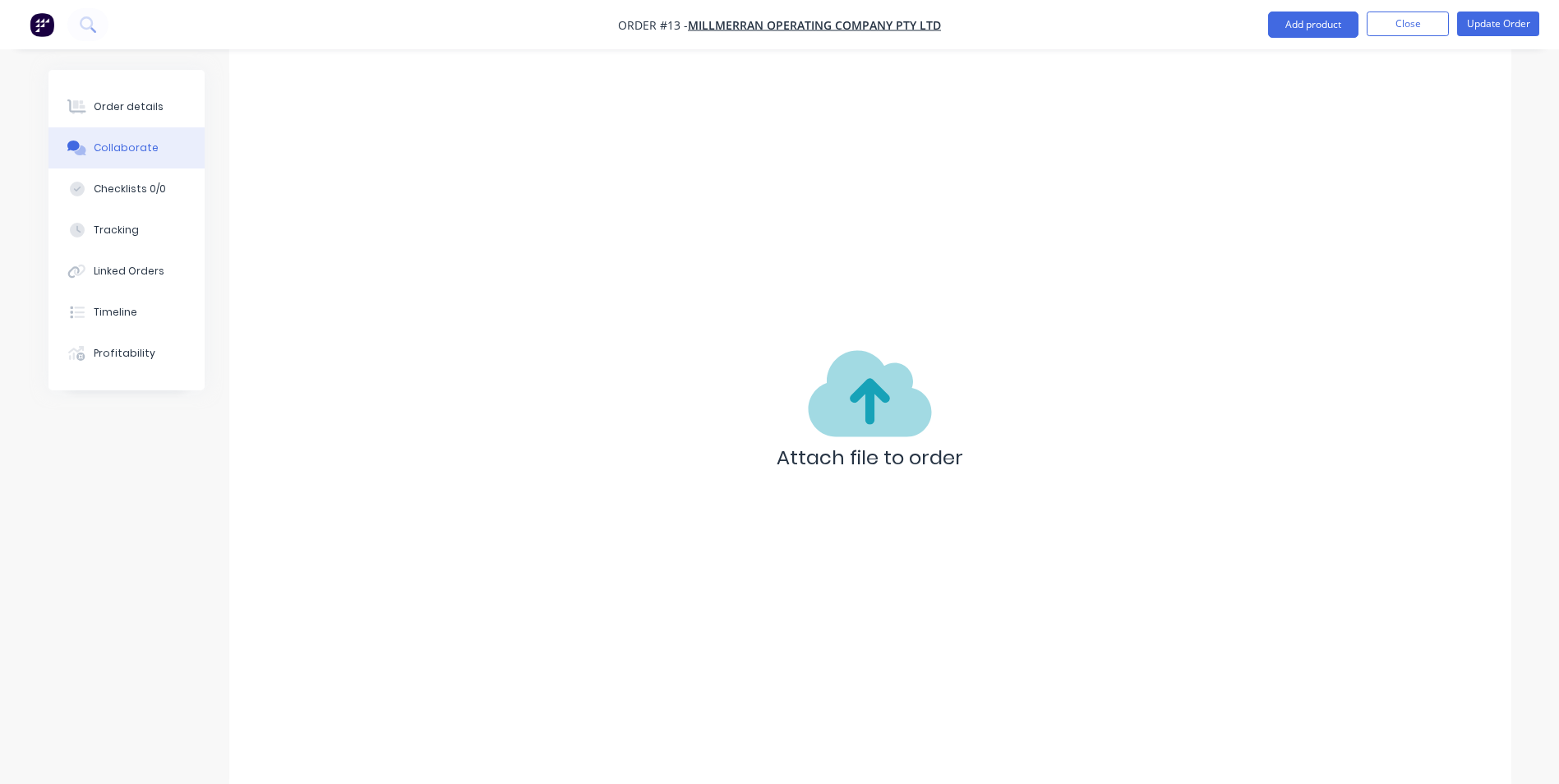
scroll to position [108, 0]
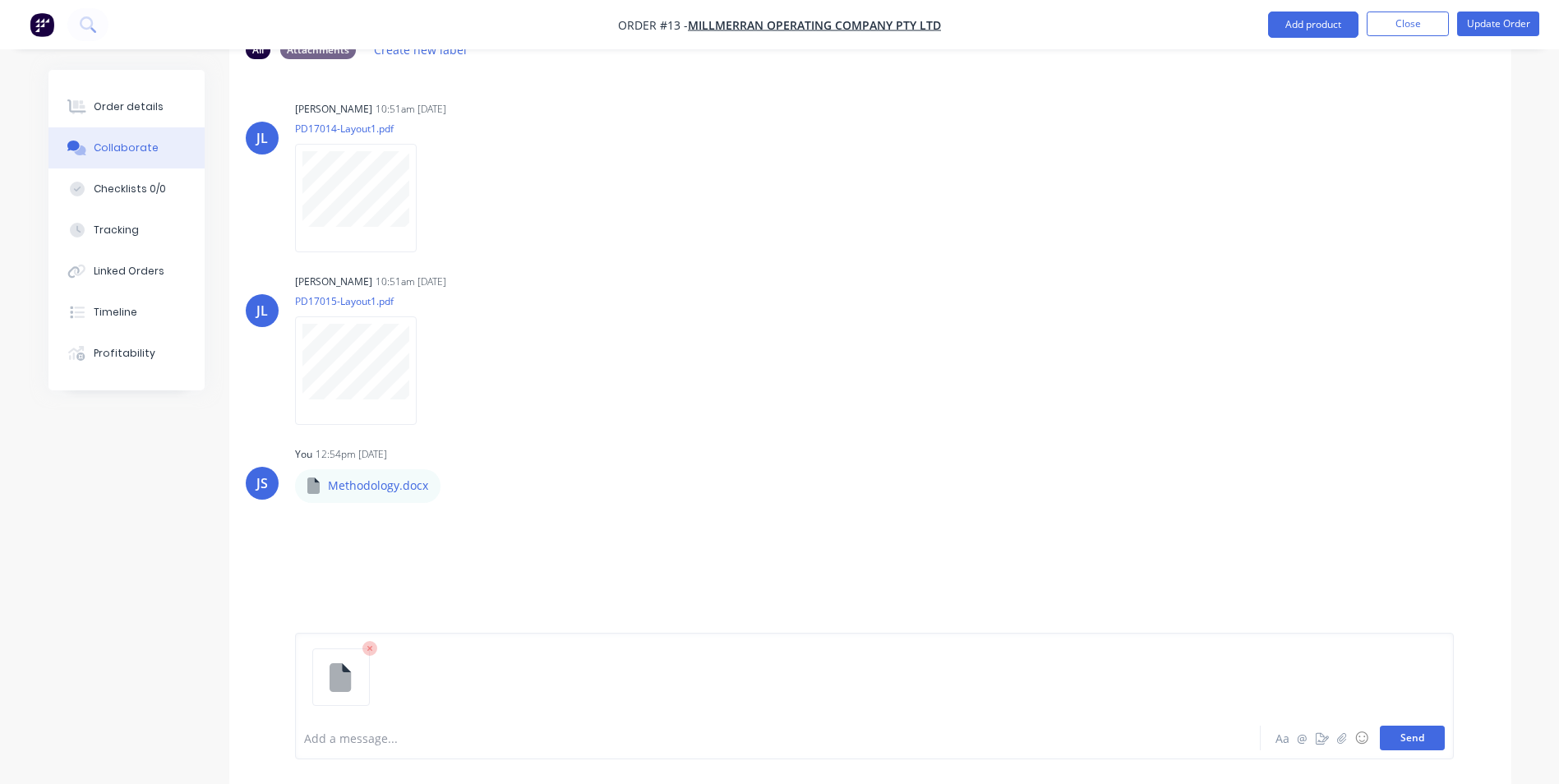
click at [1392, 745] on button "Send" at bounding box center [1412, 738] width 65 height 25
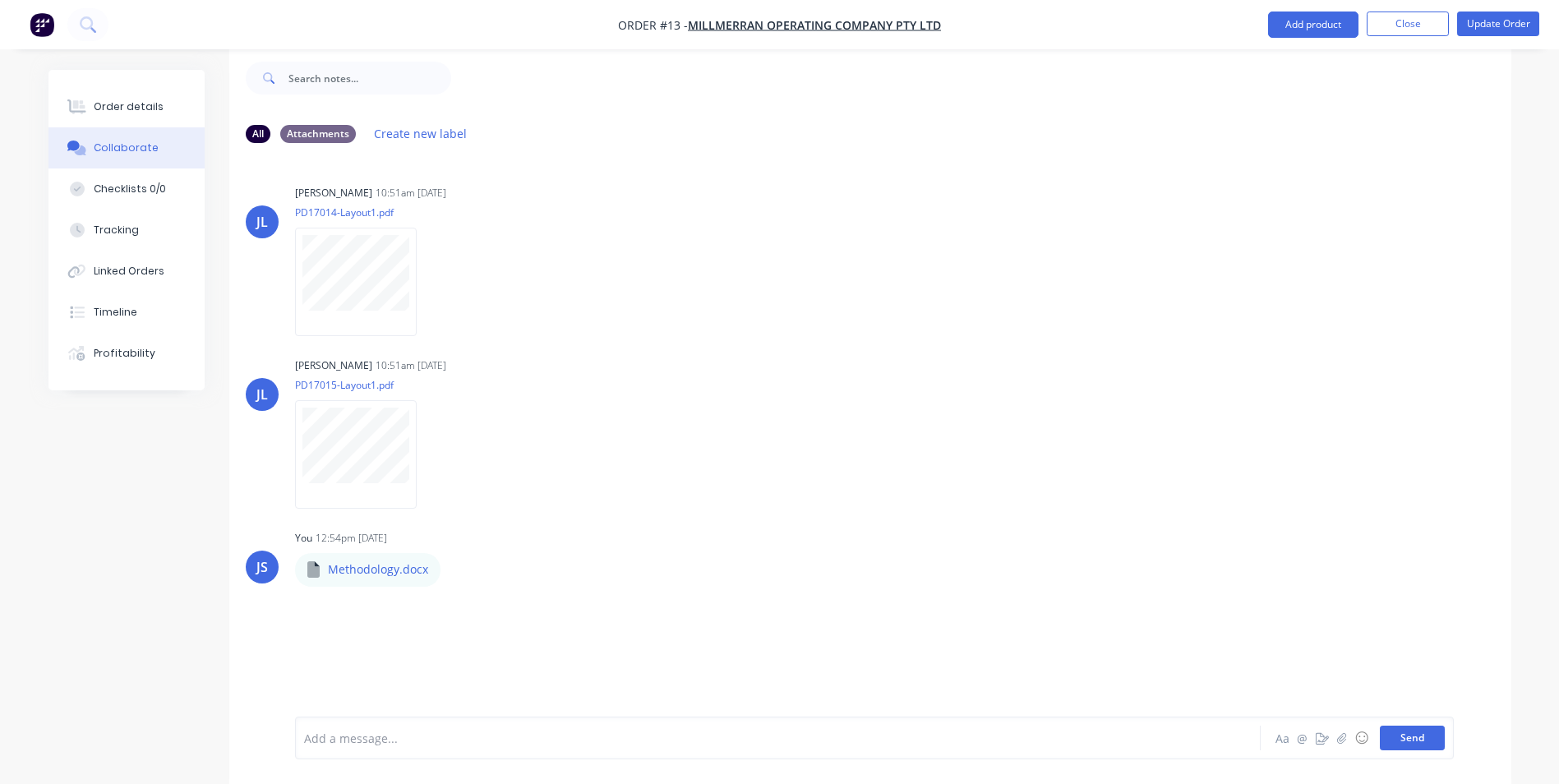
scroll to position [25, 0]
click at [371, 653] on p "Methodology.docx" at bounding box center [379, 654] width 100 height 16
click at [1310, 14] on button "Add product" at bounding box center [1314, 24] width 91 height 26
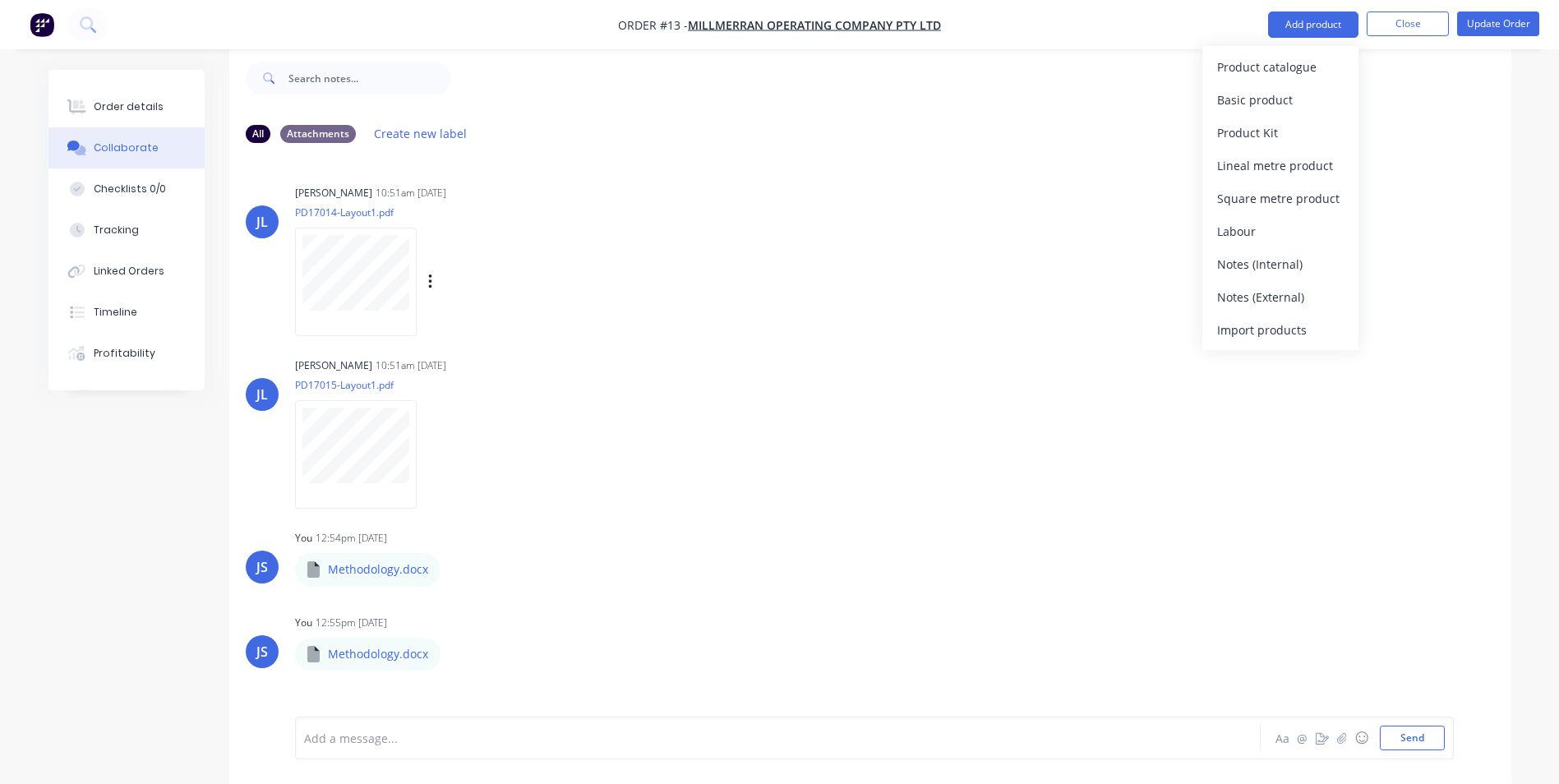
click at [933, 246] on div "JL Jarod Luke 10:51am 03/09/25 PD17014-Layout1.pdf Labels Download Delete" at bounding box center [869, 254] width 1282 height 148
click at [455, 564] on button "button" at bounding box center [454, 570] width 7 height 24
drag, startPoint x: 511, startPoint y: 642, endPoint x: 504, endPoint y: 636, distance: 9.2
click at [0, 0] on button "Delete" at bounding box center [0, 0] width 0 height 0
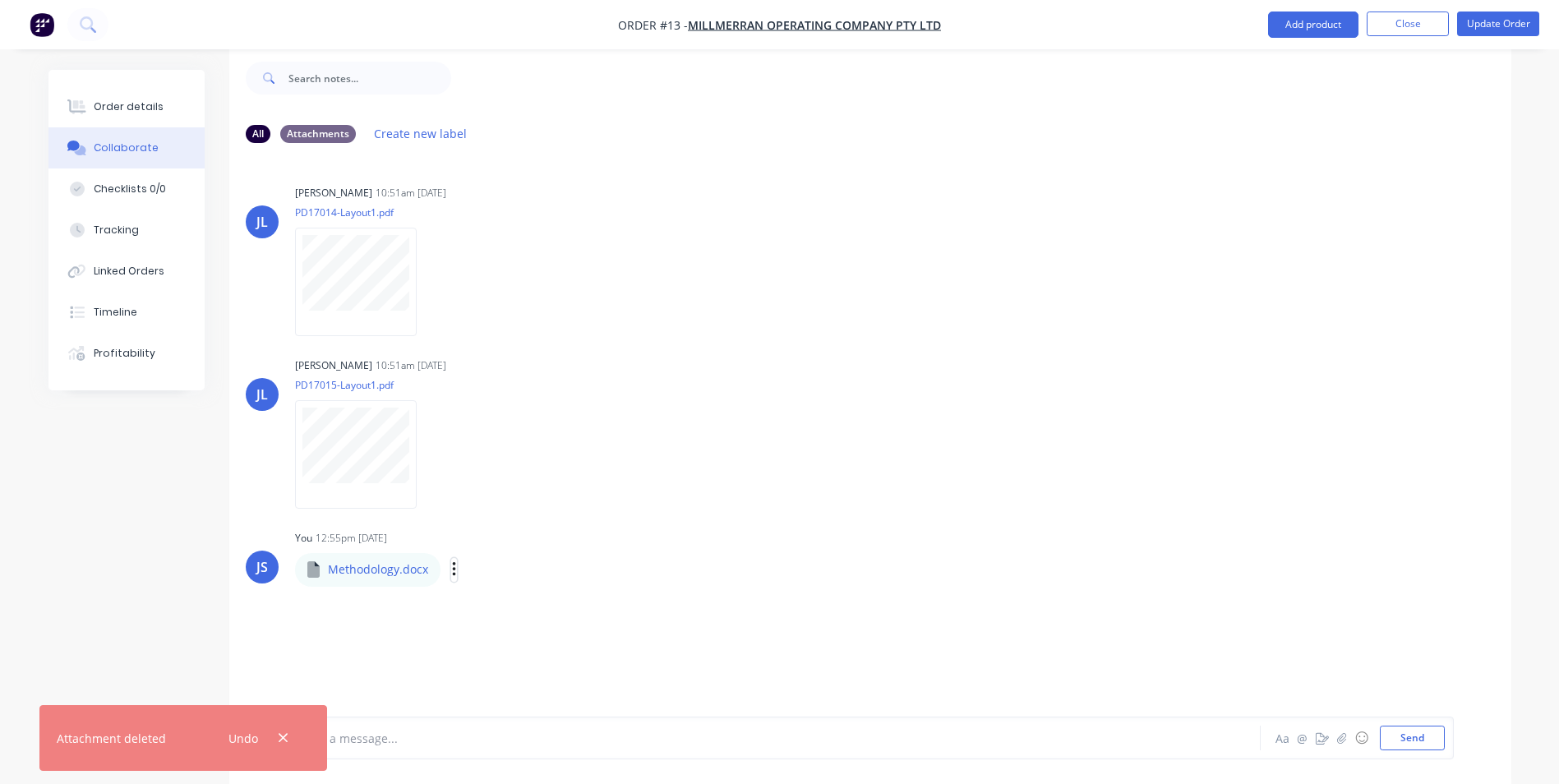
click at [453, 569] on icon "button" at bounding box center [453, 569] width 3 height 14
click at [0, 0] on button "Delete" at bounding box center [0, 0] width 0 height 0
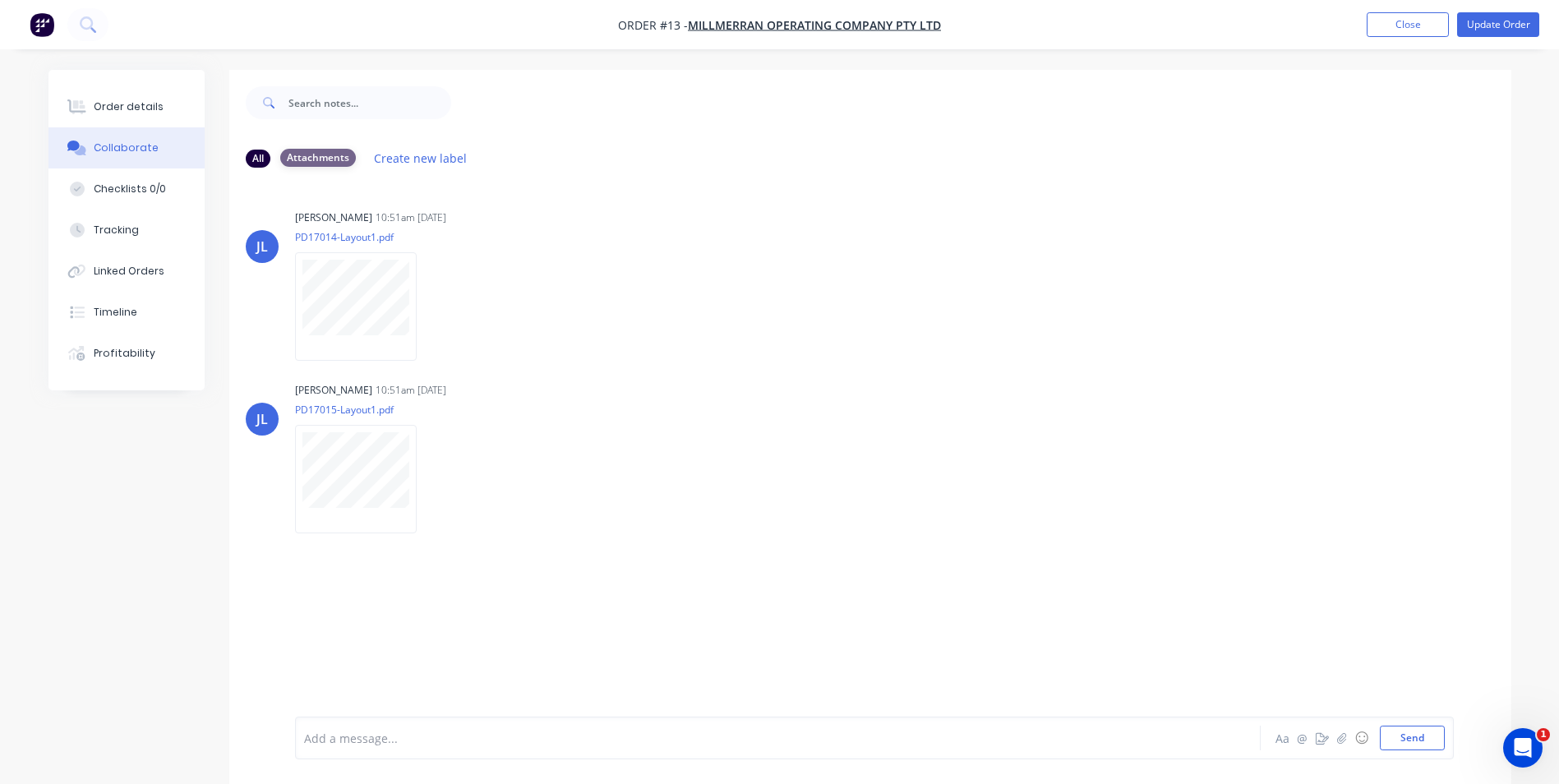
click at [328, 155] on div "Attachments" at bounding box center [318, 157] width 75 height 18
click at [1509, 15] on button "Update Order" at bounding box center [1498, 25] width 82 height 25
click at [251, 156] on div "All" at bounding box center [258, 157] width 25 height 18
click at [332, 149] on div "Attachments" at bounding box center [318, 157] width 75 height 18
click at [1346, 740] on icon "button" at bounding box center [1342, 738] width 10 height 12
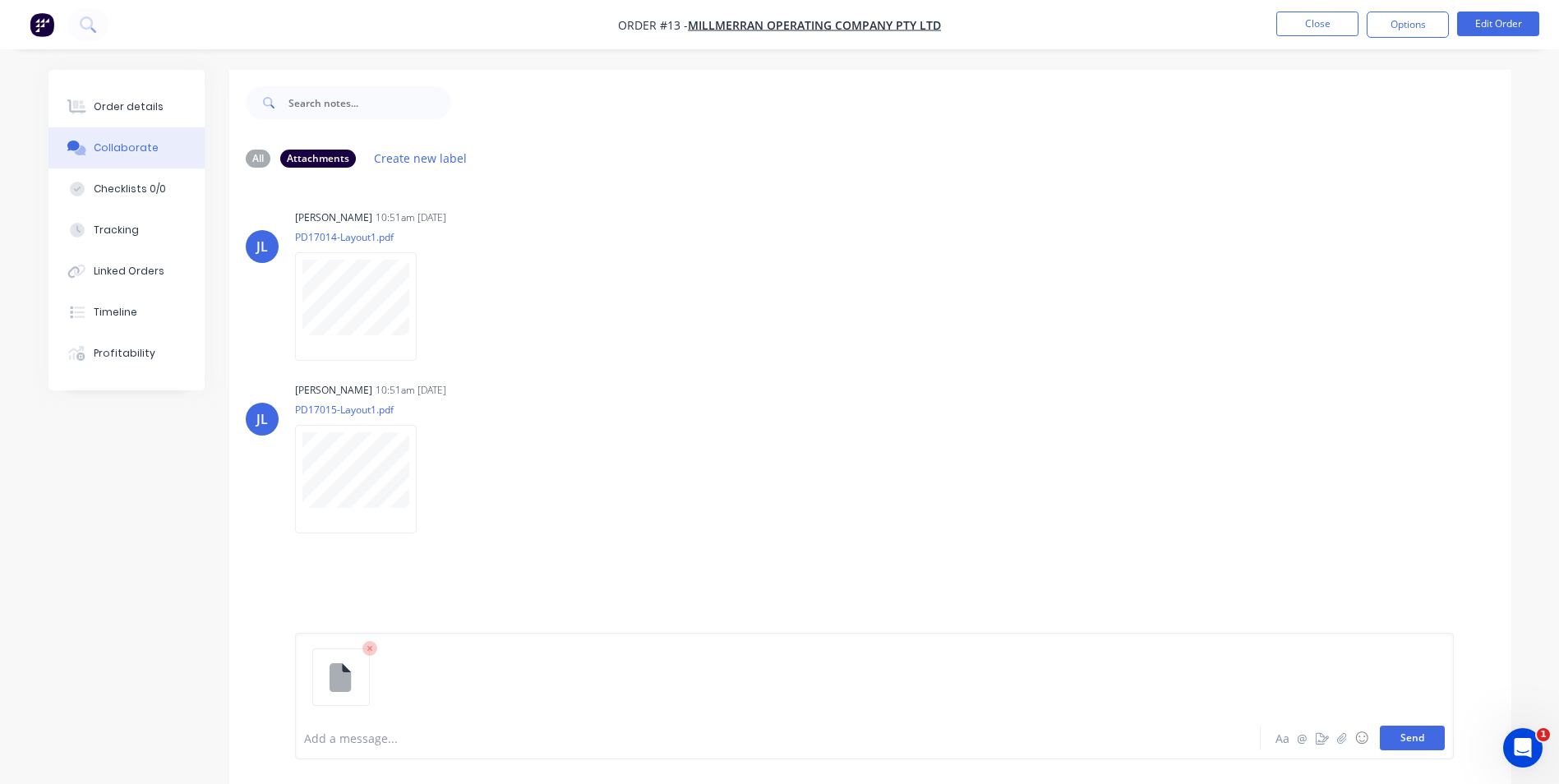
click at [1425, 733] on button "Send" at bounding box center [1412, 738] width 65 height 25
click at [396, 591] on p "Methodology.docx" at bounding box center [379, 594] width 100 height 16
click at [395, 591] on p "Methodology.docx" at bounding box center [379, 594] width 100 height 16
drag, startPoint x: 395, startPoint y: 591, endPoint x: 420, endPoint y: 633, distance: 48.9
click at [420, 633] on div "[PERSON_NAME] 10:51am [DATE] PD17014-Layout1.pdf Labels Download Delete [PERSON…" at bounding box center [869, 448] width 1282 height 536
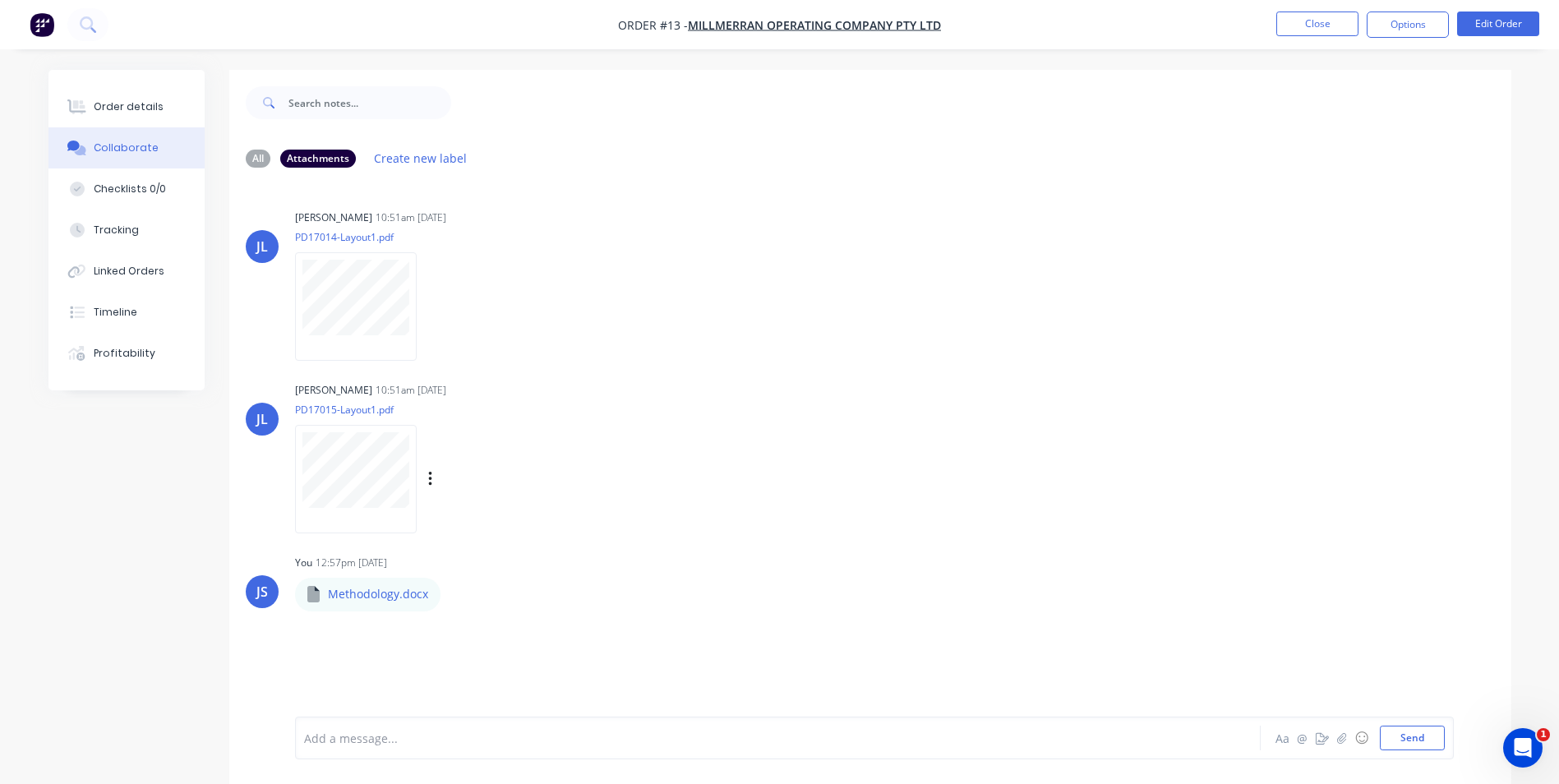
drag, startPoint x: 335, startPoint y: 588, endPoint x: 935, endPoint y: 495, distance: 607.2
click at [935, 495] on div "[PERSON_NAME] 10:51am [DATE] PD17015-Layout1.pdf Labels Download Delete" at bounding box center [869, 451] width 1282 height 148
click at [455, 593] on icon "button" at bounding box center [454, 595] width 5 height 19
click at [510, 666] on button "Delete" at bounding box center [561, 675] width 184 height 37
click at [135, 228] on div "Tracking" at bounding box center [116, 230] width 45 height 14
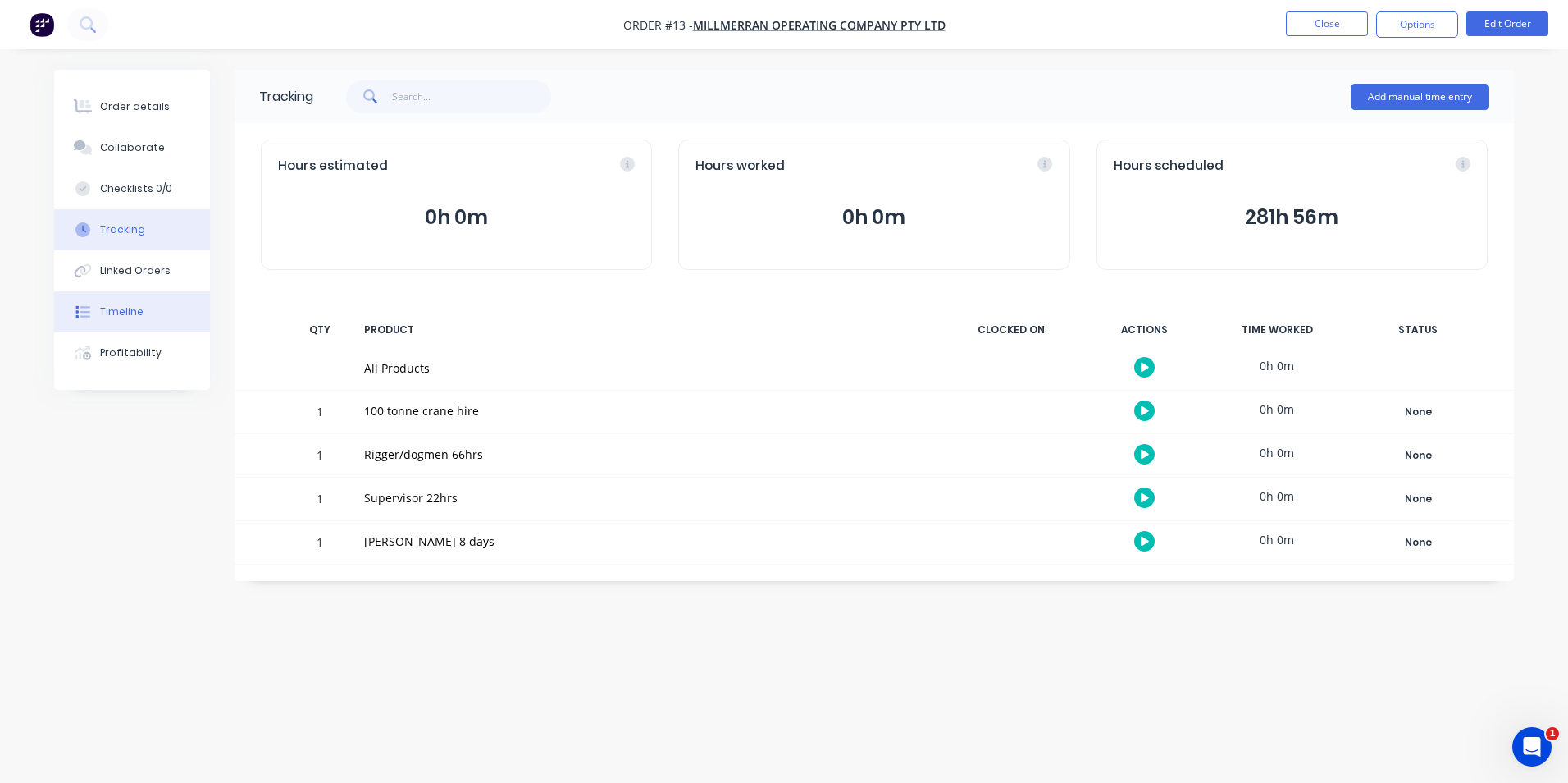
click at [135, 302] on button "Timeline" at bounding box center [132, 311] width 156 height 41
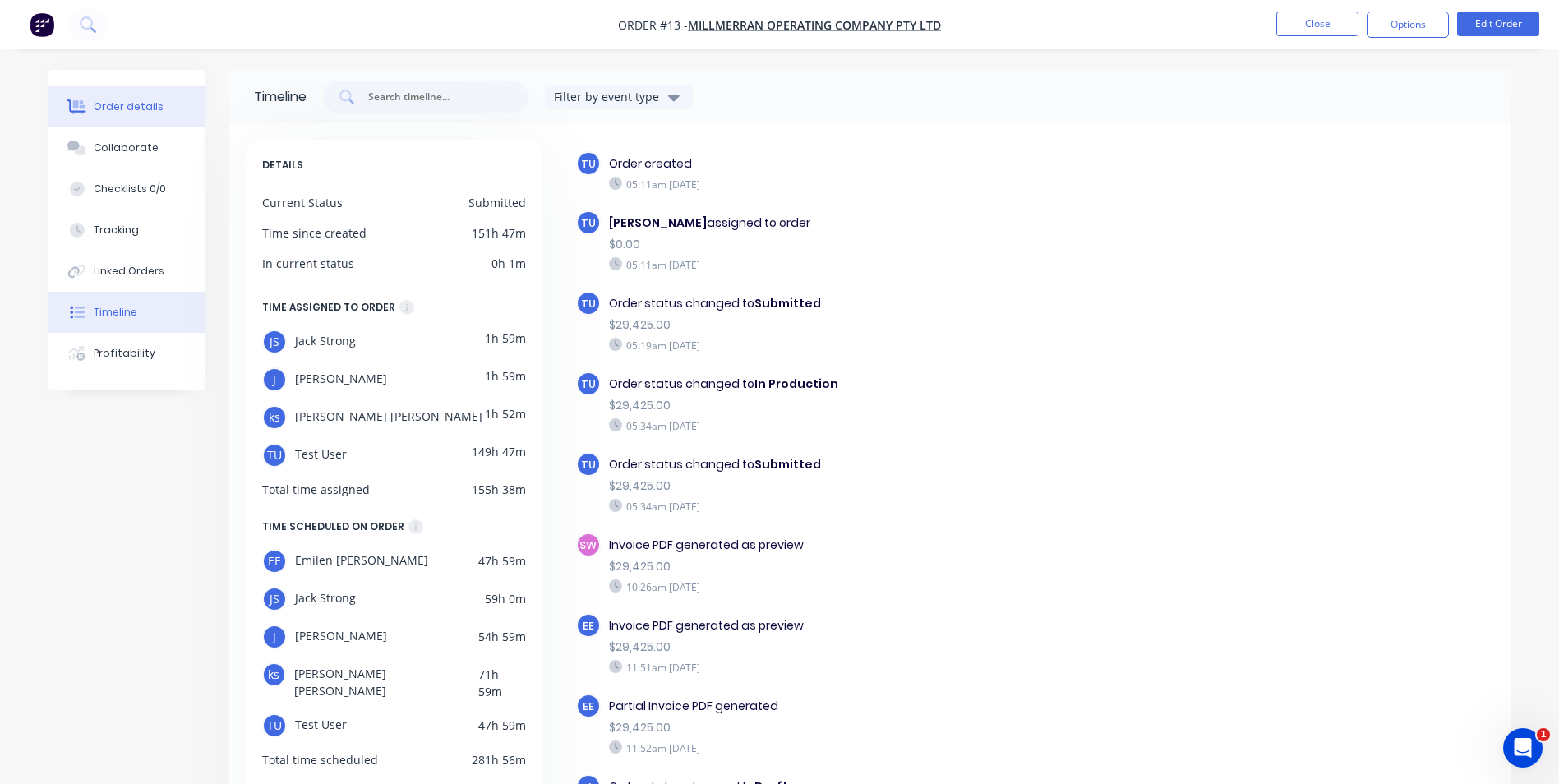
click at [101, 107] on div "Order details" at bounding box center [128, 106] width 70 height 14
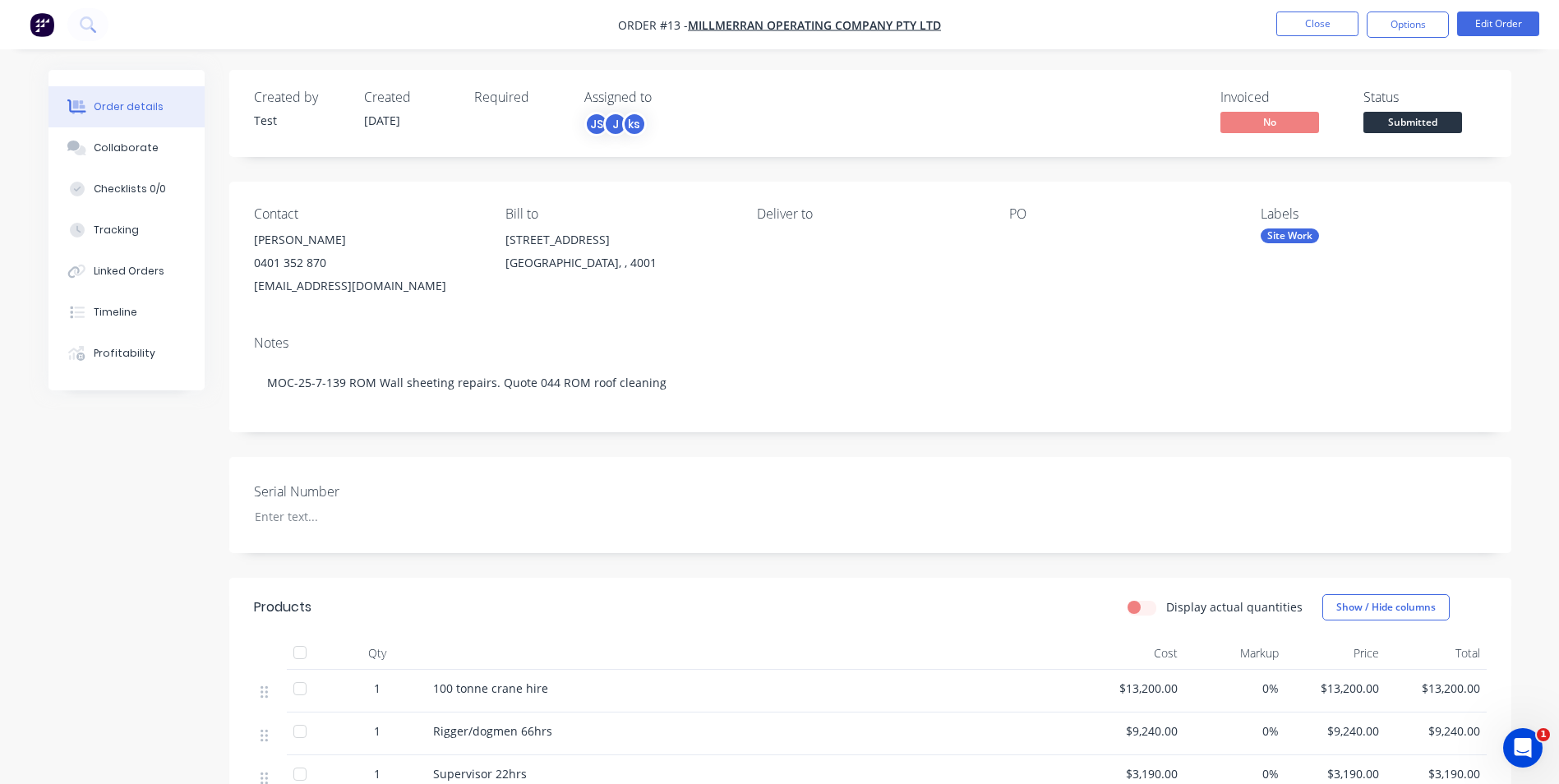
click at [113, 106] on div "Order details" at bounding box center [128, 106] width 70 height 14
click at [1316, 22] on button "Close" at bounding box center [1317, 24] width 82 height 25
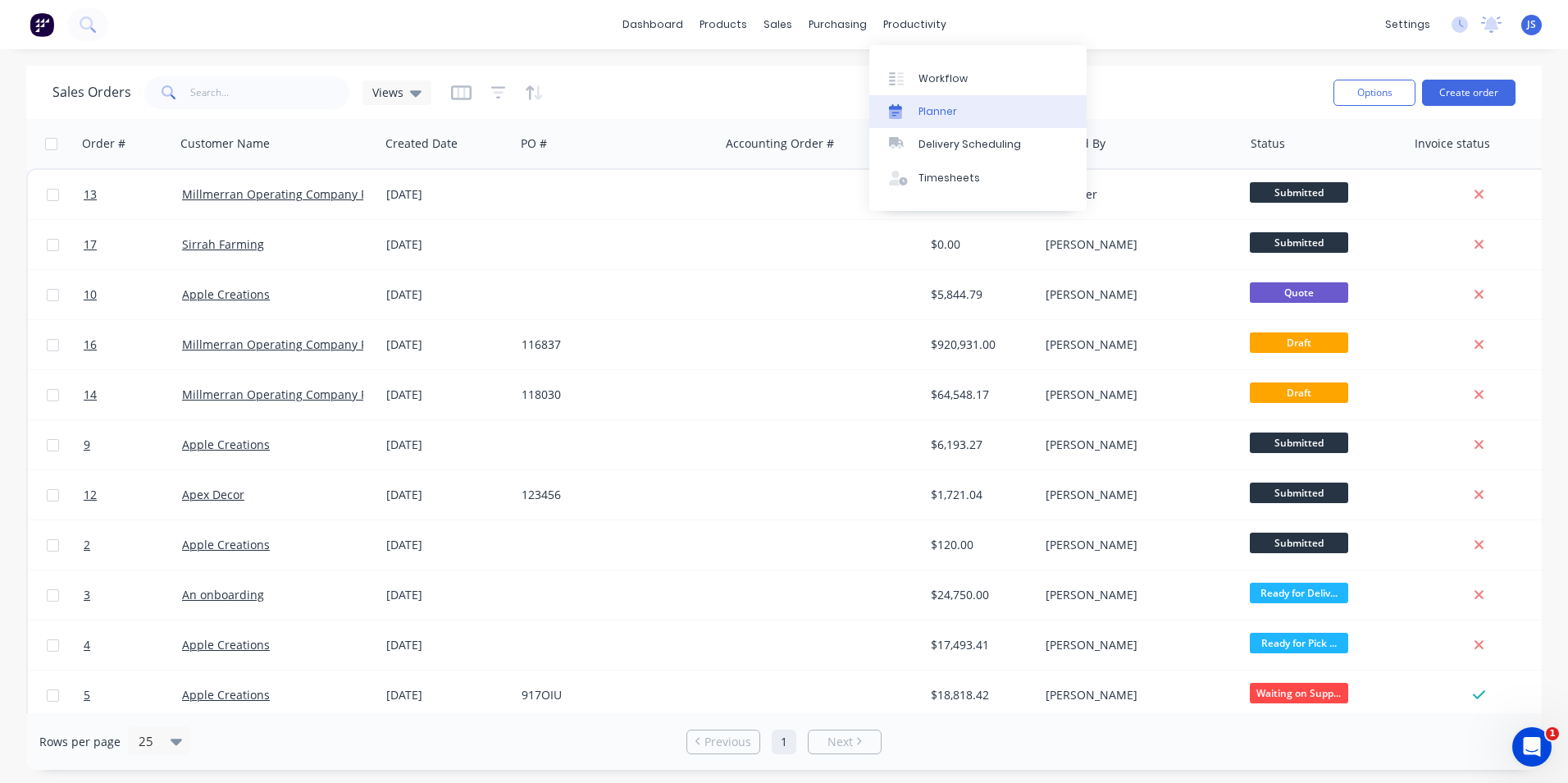
click at [934, 106] on div "Planner" at bounding box center [938, 111] width 39 height 14
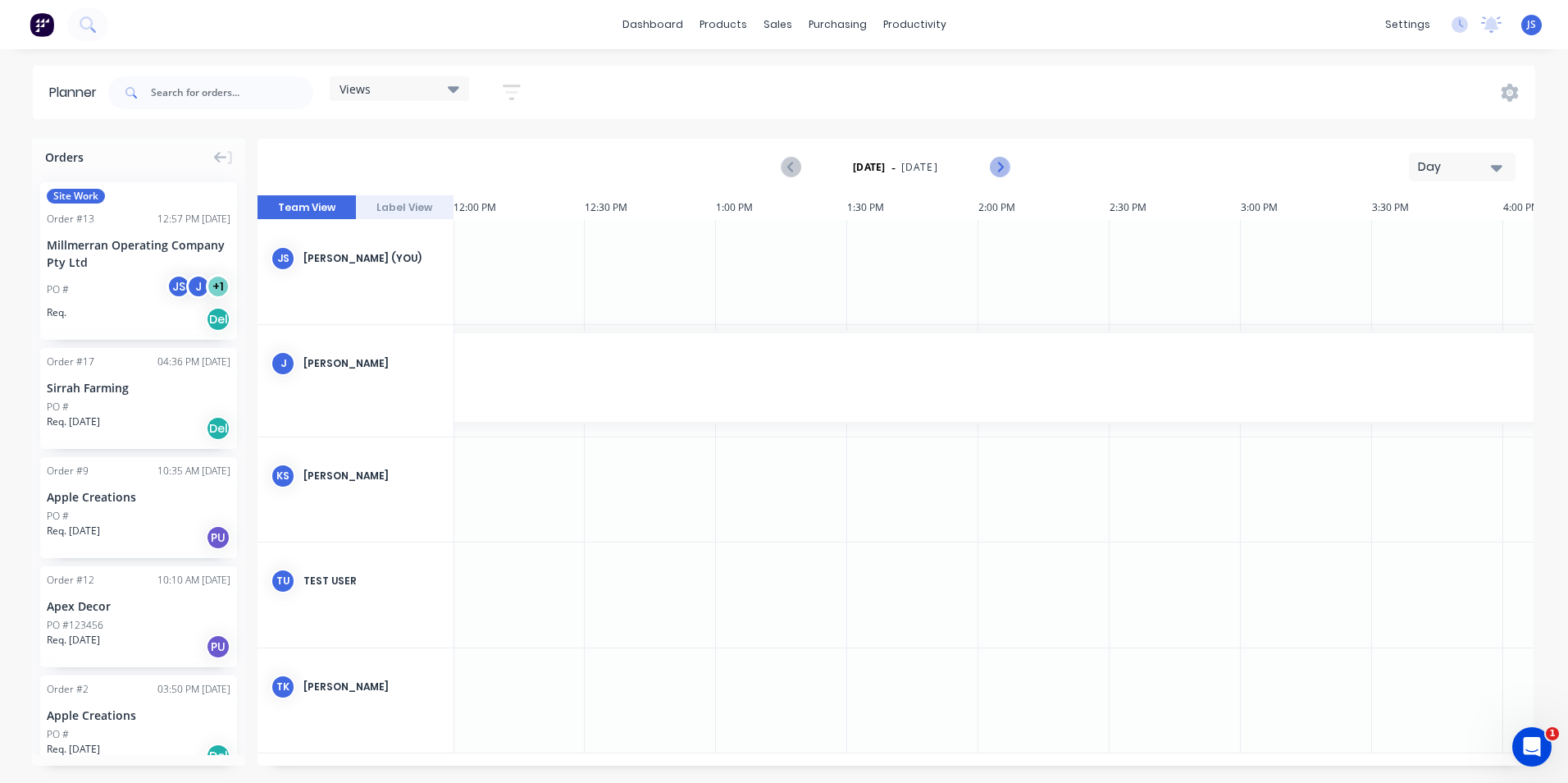
click at [998, 166] on icon "Next page" at bounding box center [999, 167] width 19 height 19
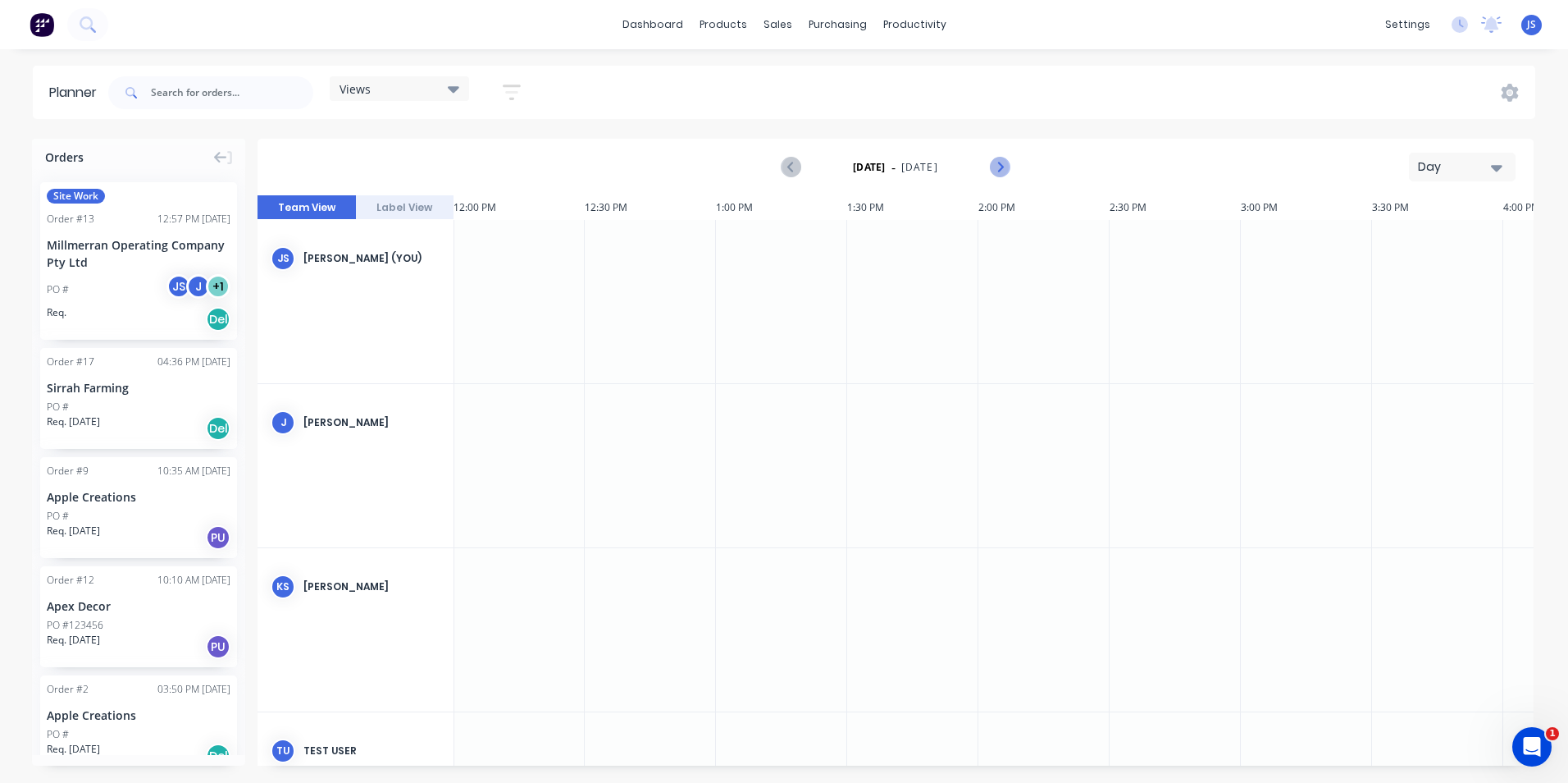
click at [998, 166] on icon "Next page" at bounding box center [999, 167] width 19 height 19
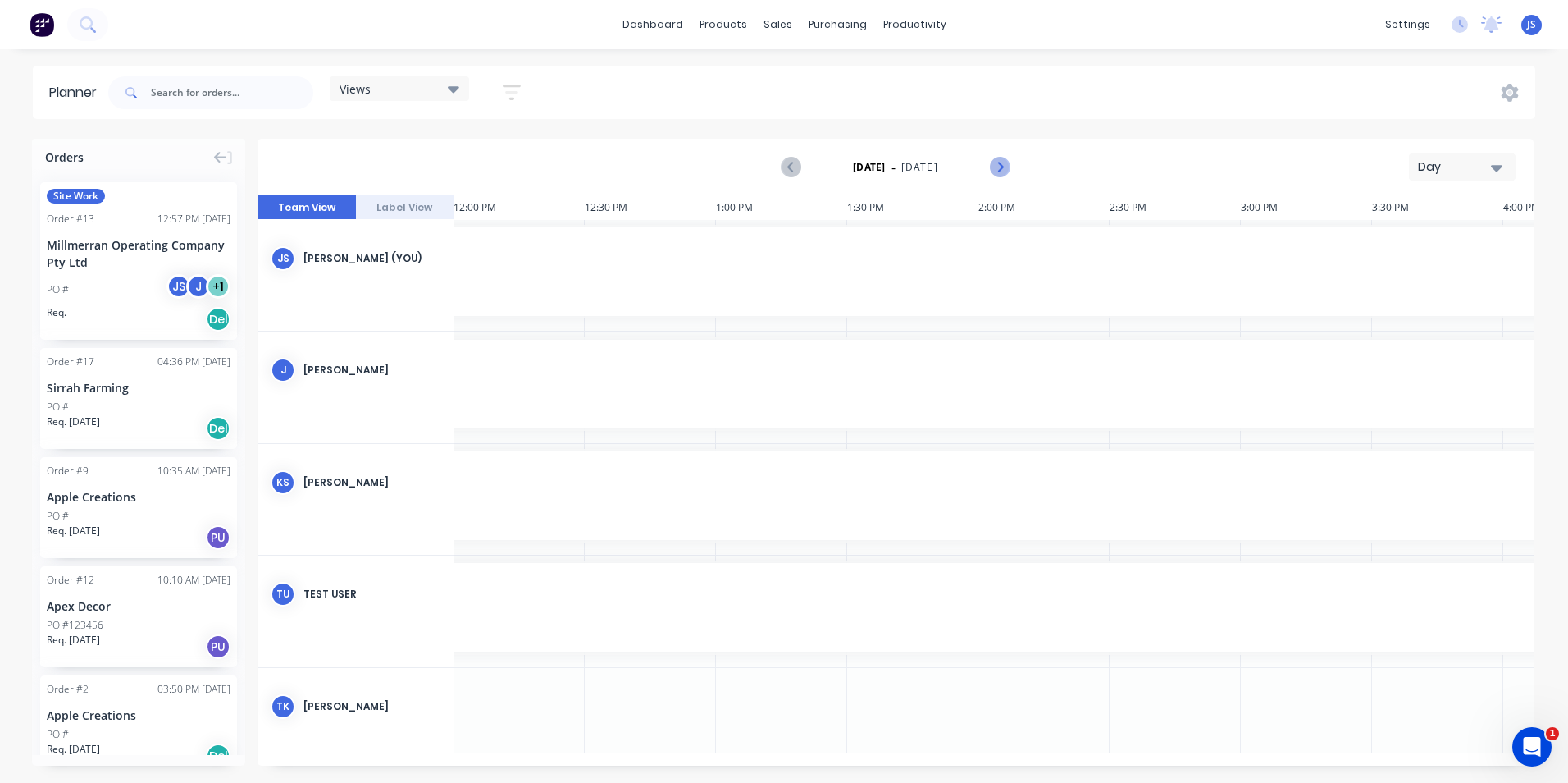
click at [998, 166] on icon "Next page" at bounding box center [999, 167] width 19 height 19
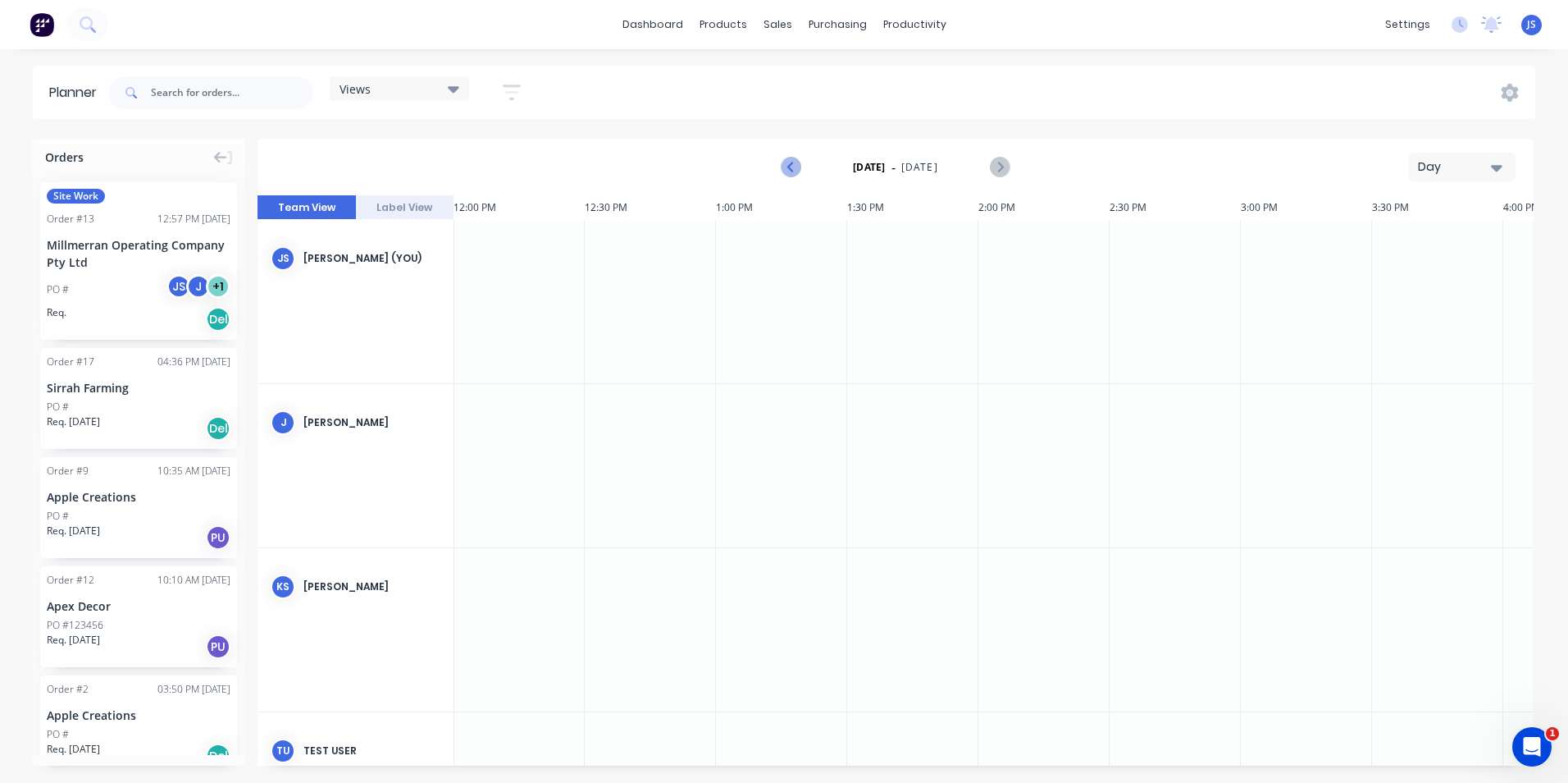
click at [794, 161] on icon "Previous page" at bounding box center [792, 167] width 19 height 19
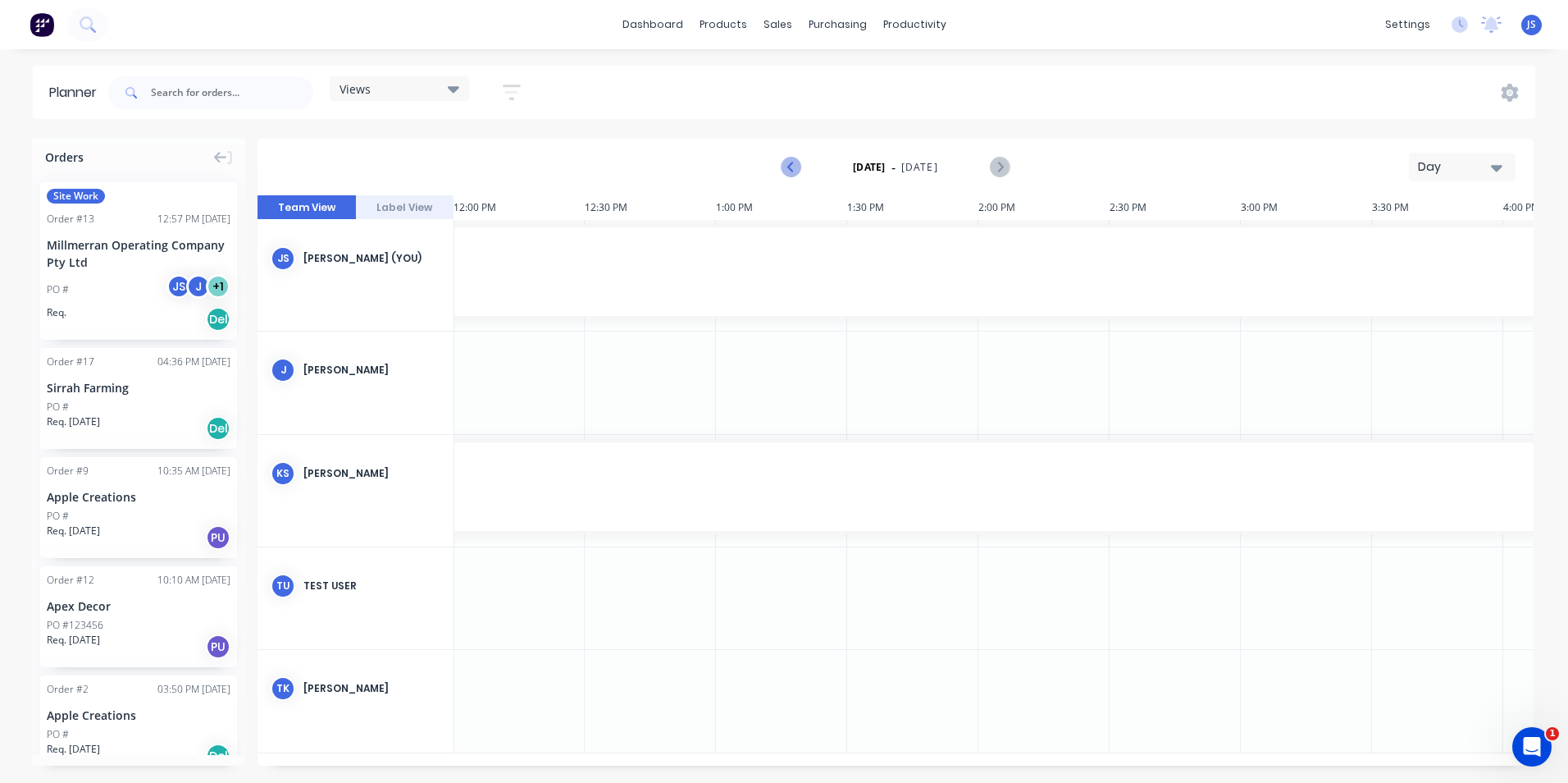
click at [794, 161] on icon "Previous page" at bounding box center [792, 167] width 19 height 19
click at [1502, 168] on button "Day" at bounding box center [1462, 167] width 107 height 29
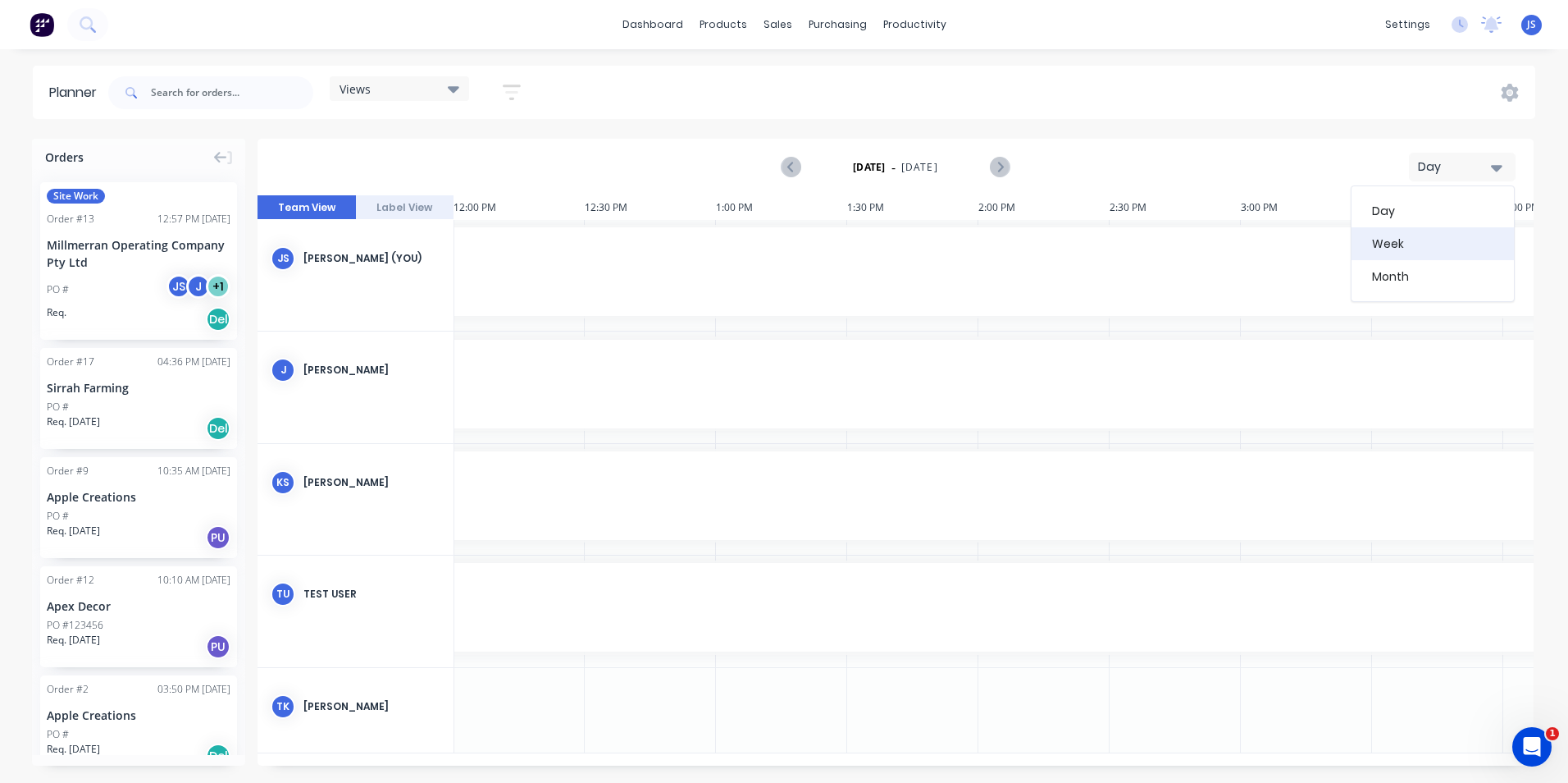
click at [1408, 242] on div "Week" at bounding box center [1432, 244] width 162 height 33
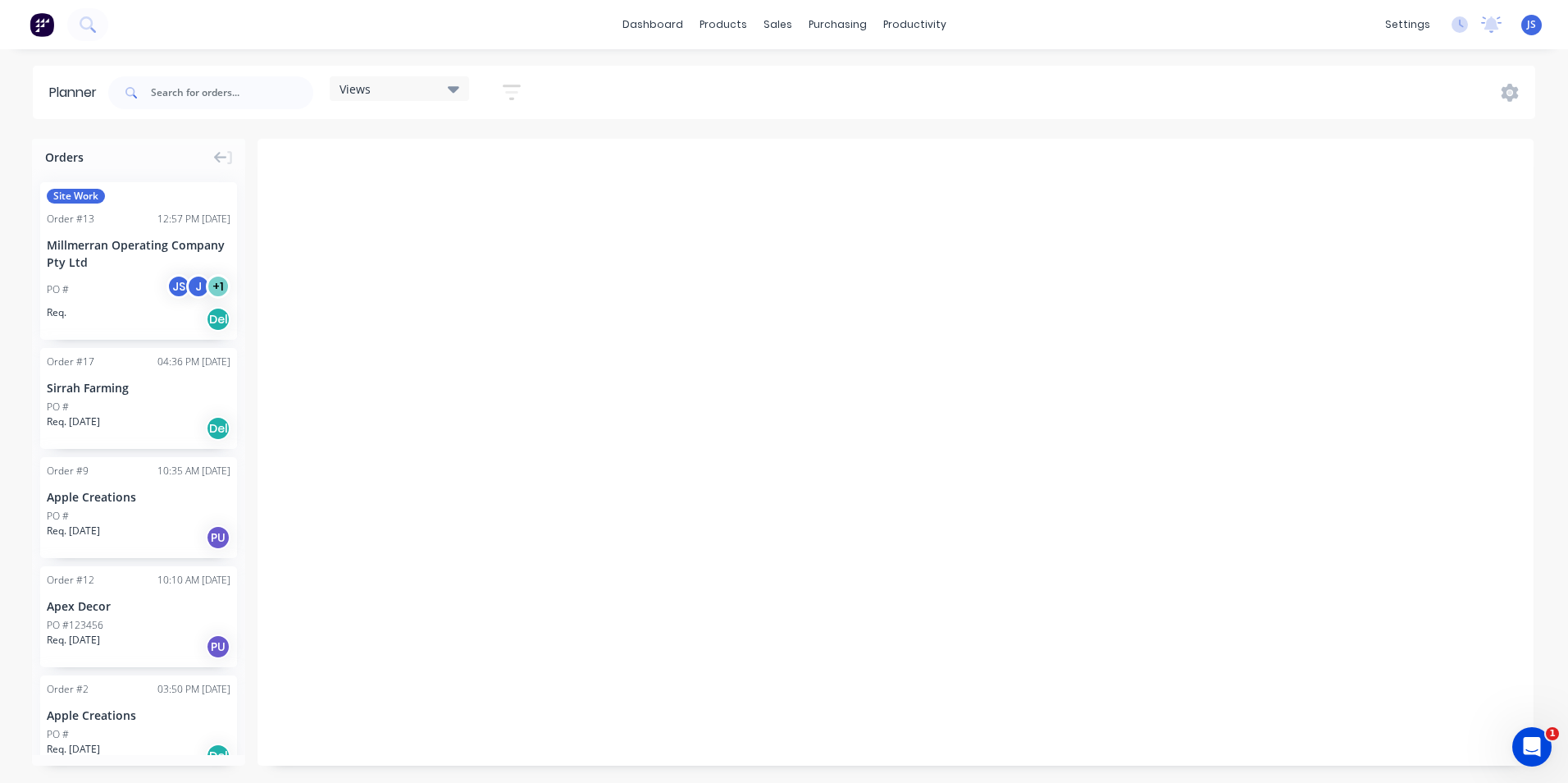
scroll to position [0, 1]
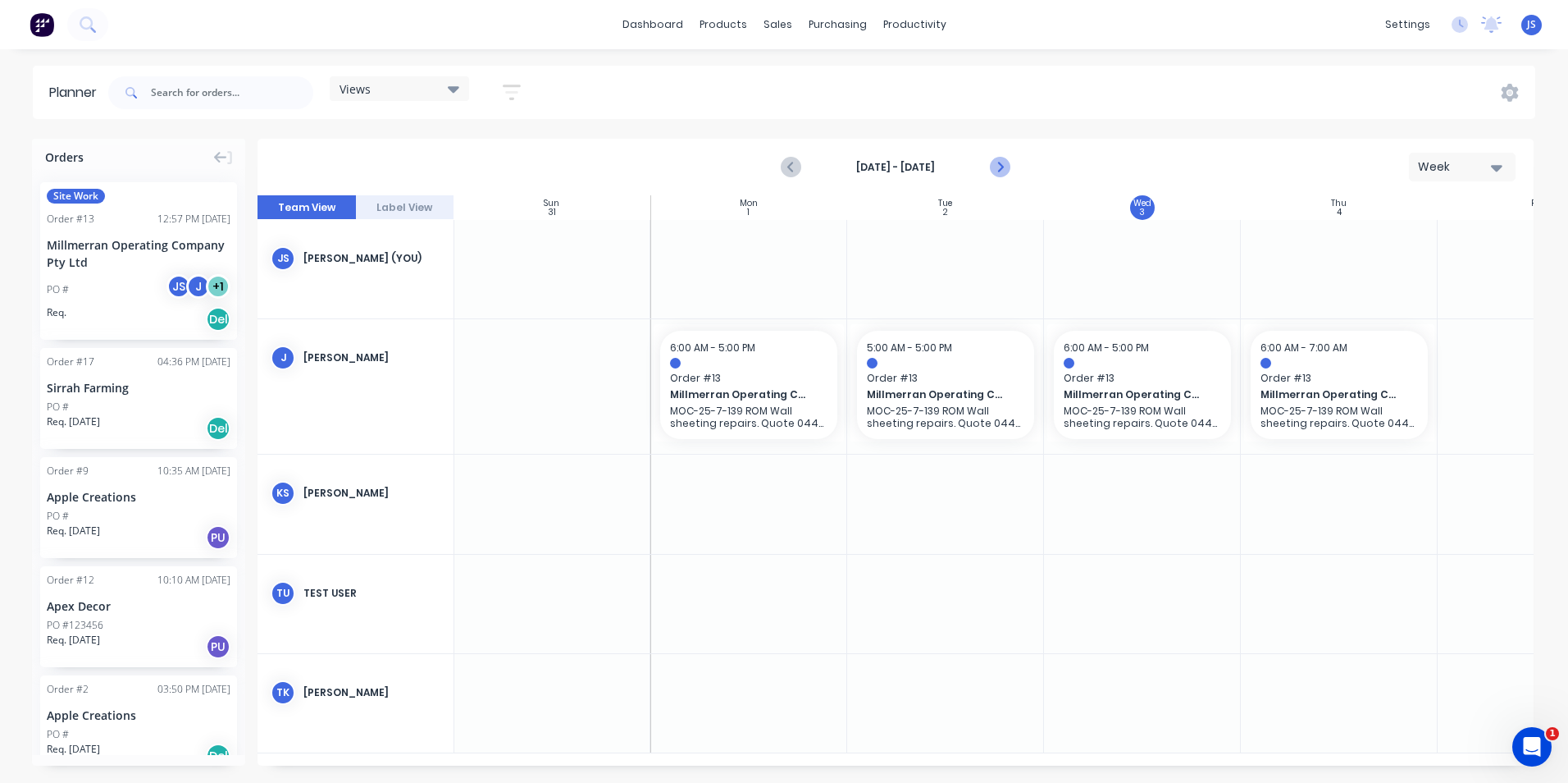
click at [995, 162] on icon "Next page" at bounding box center [999, 167] width 19 height 19
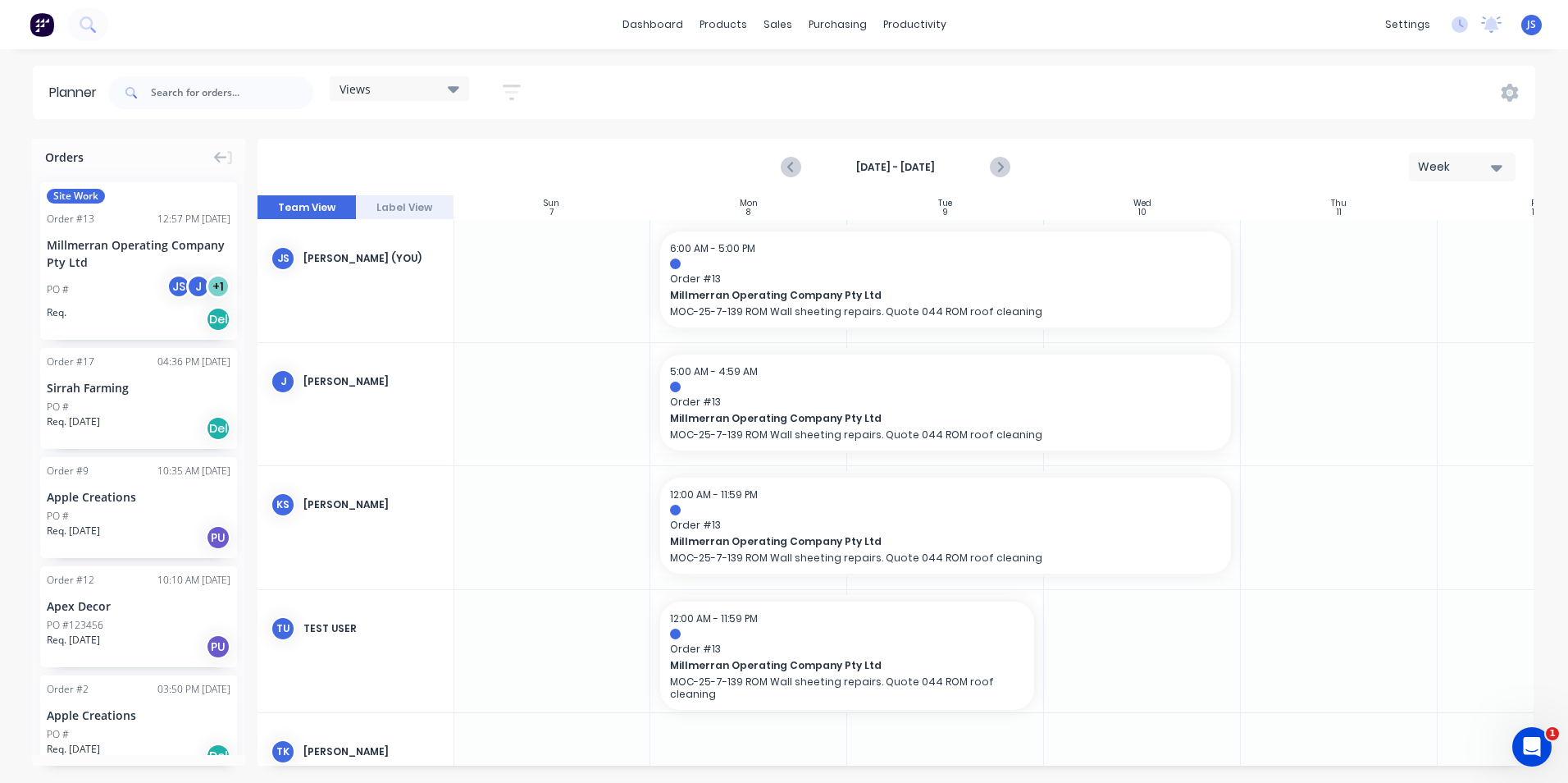
click at [74, 199] on span "Site Work" at bounding box center [76, 196] width 58 height 14
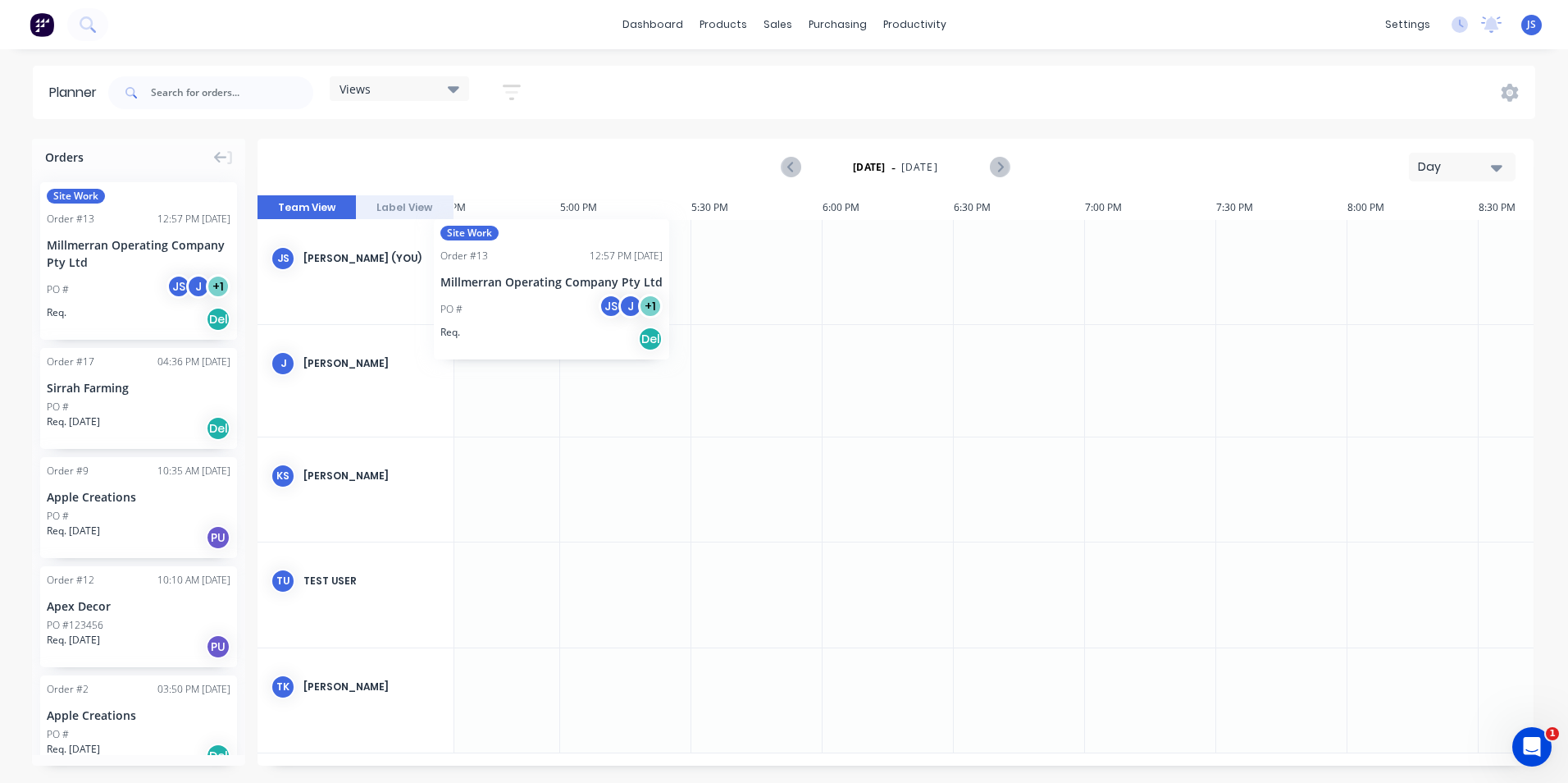
scroll to position [0, 4351]
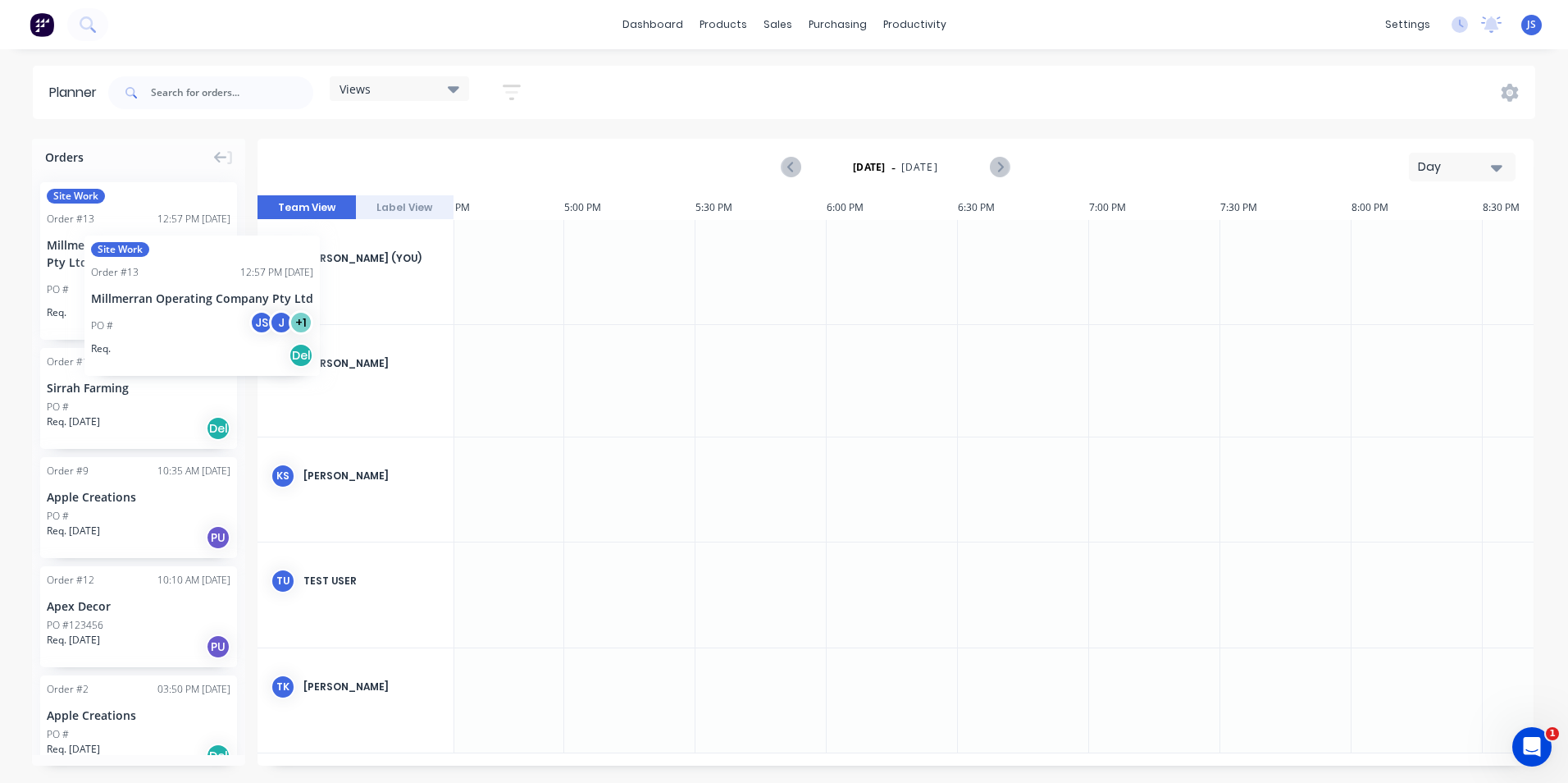
drag, startPoint x: 88, startPoint y: 200, endPoint x: 67, endPoint y: 216, distance: 26.4
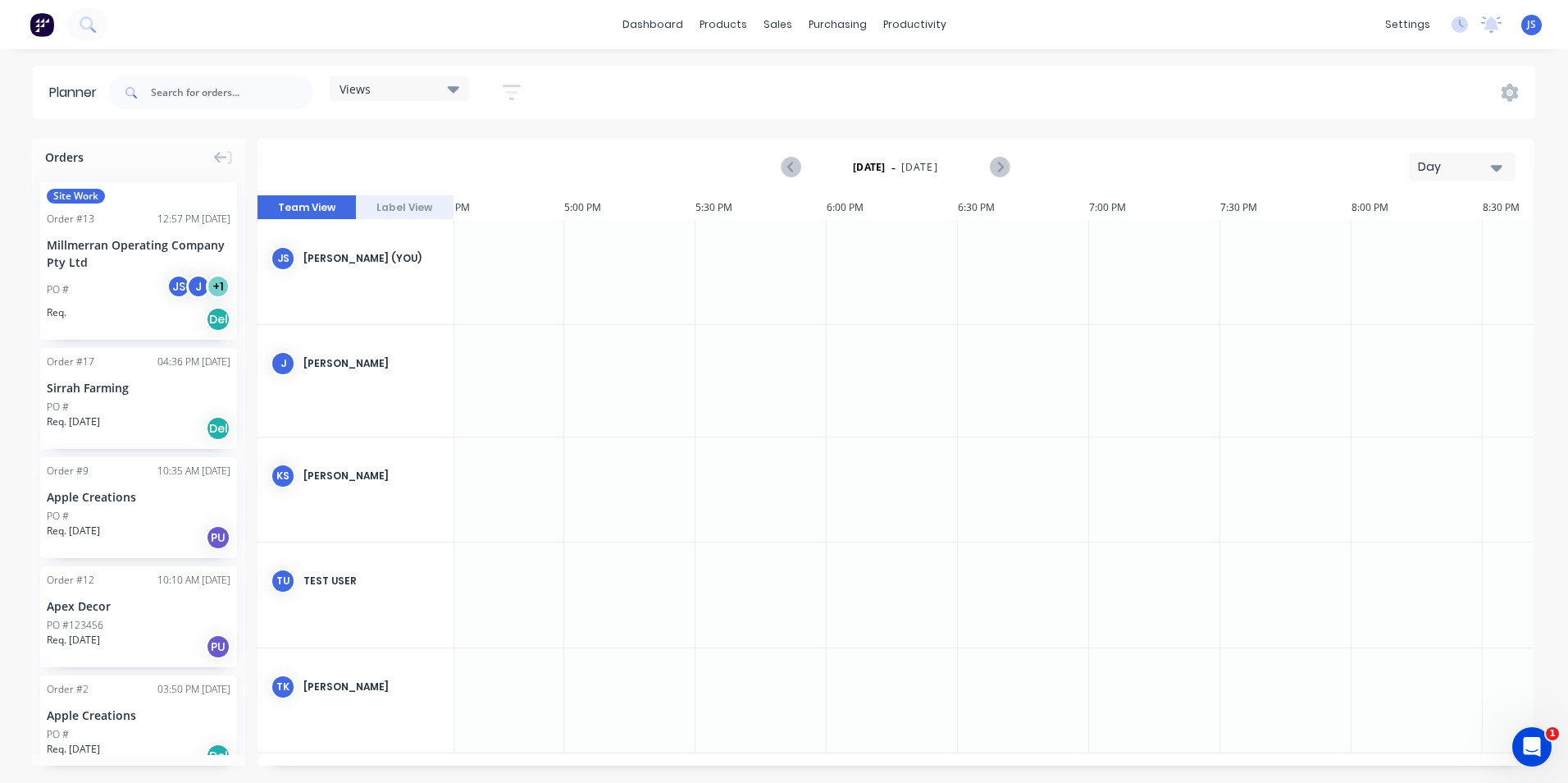
click at [1491, 161] on icon "button" at bounding box center [1497, 167] width 12 height 18
click at [1435, 246] on div "Week" at bounding box center [1432, 244] width 162 height 33
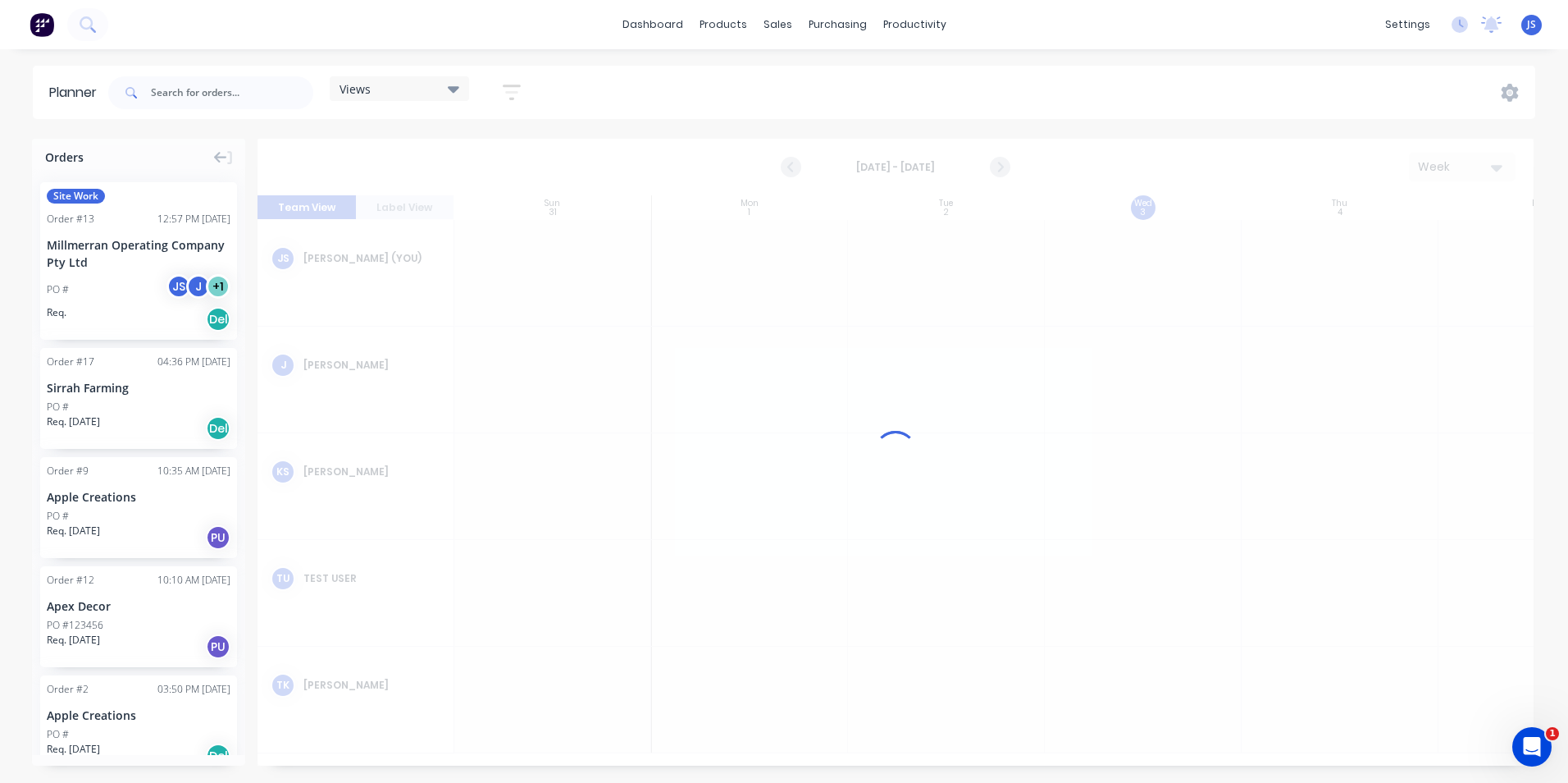
scroll to position [0, 1]
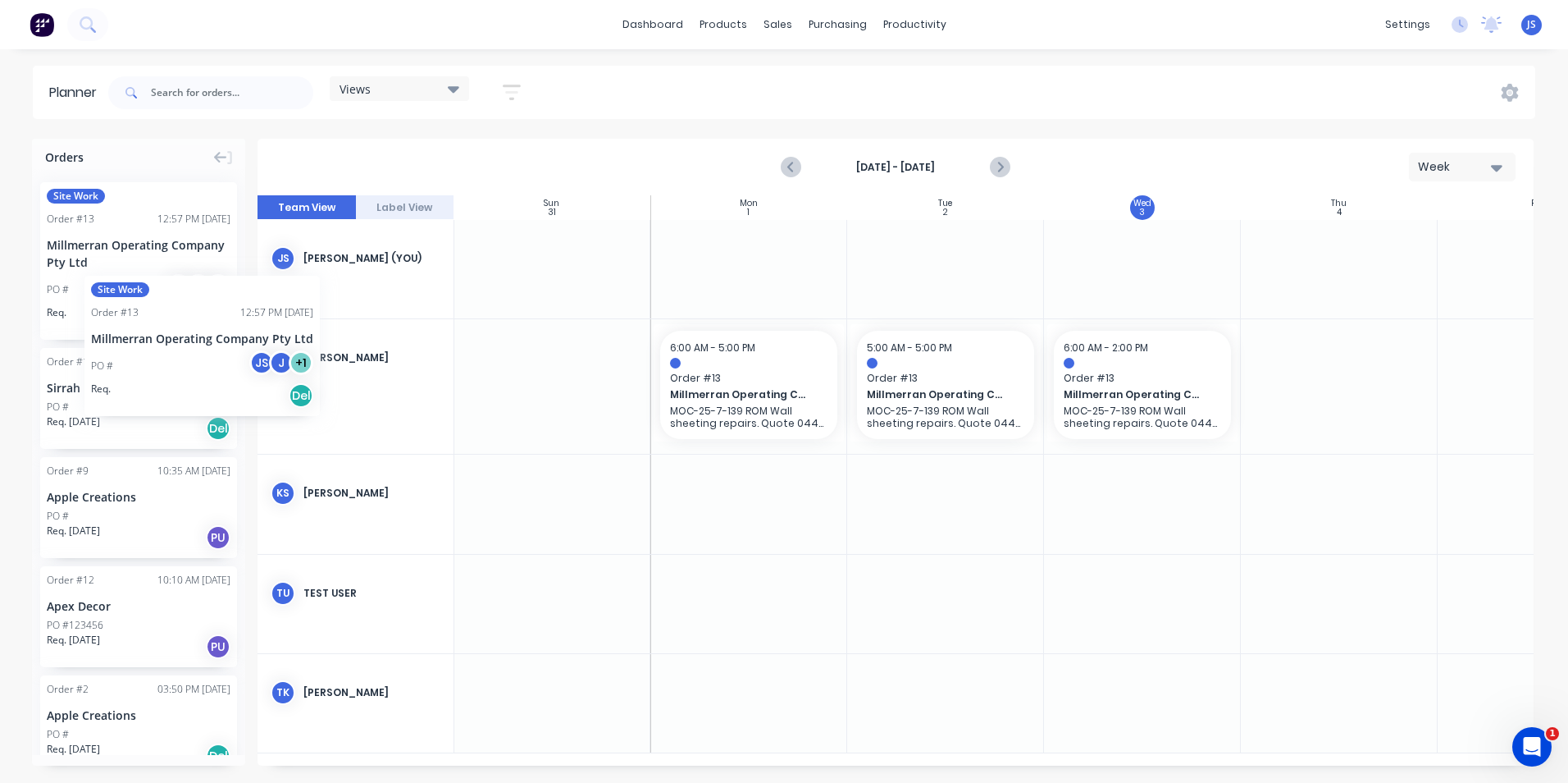
drag, startPoint x: 99, startPoint y: 265, endPoint x: 83, endPoint y: 260, distance: 16.8
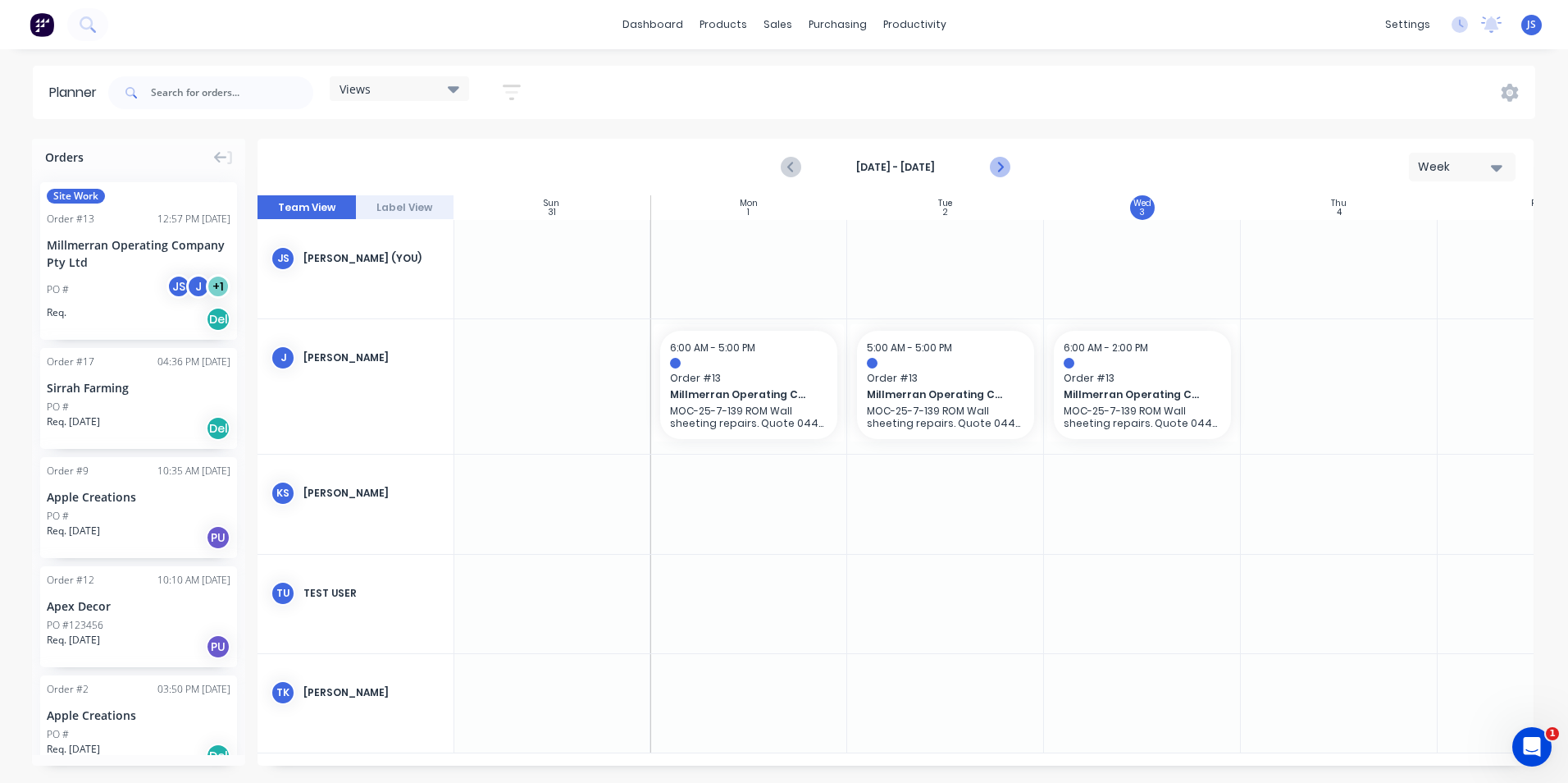
click at [994, 164] on icon "Next page" at bounding box center [999, 167] width 19 height 19
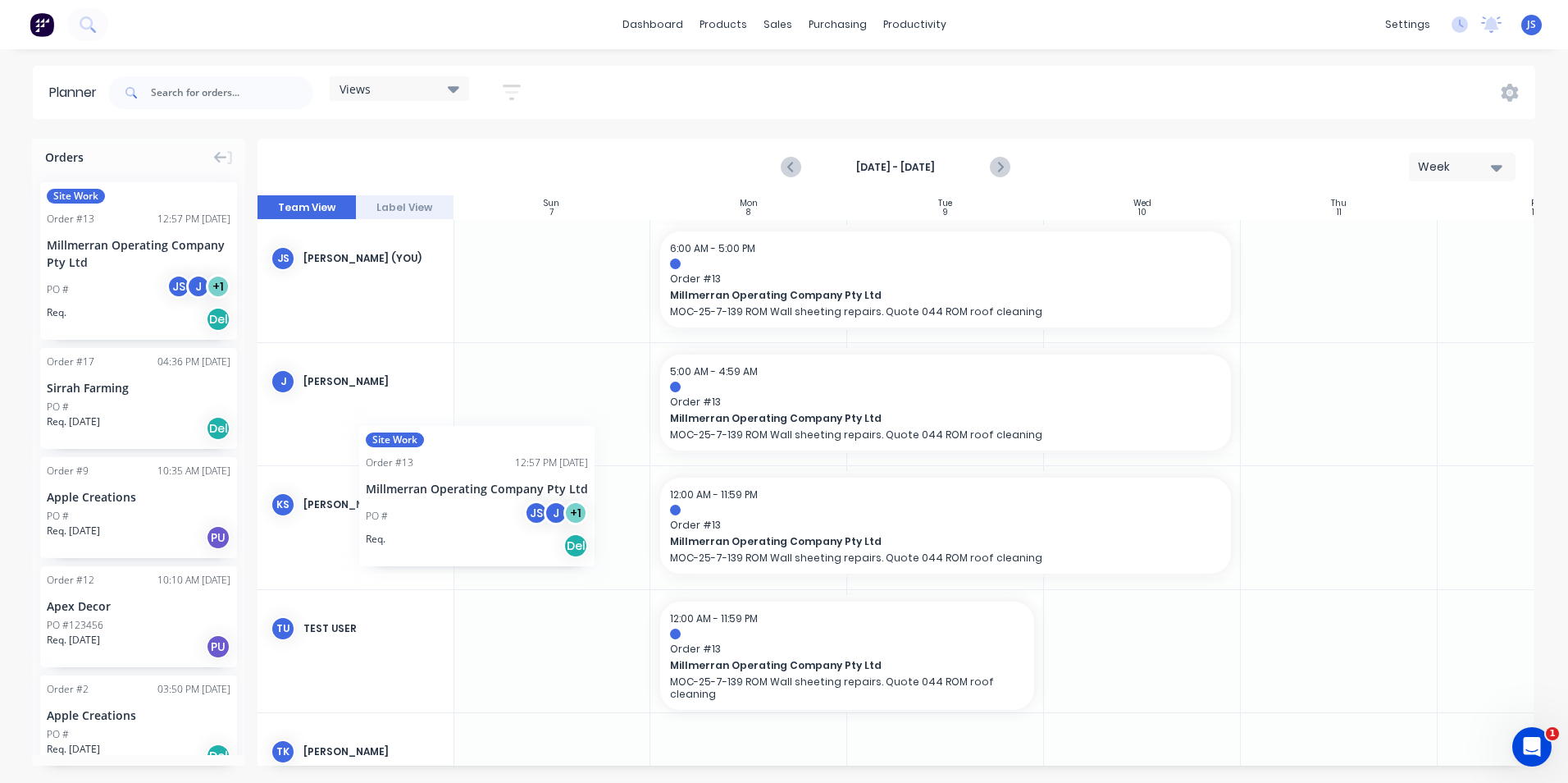
scroll to position [0, 0]
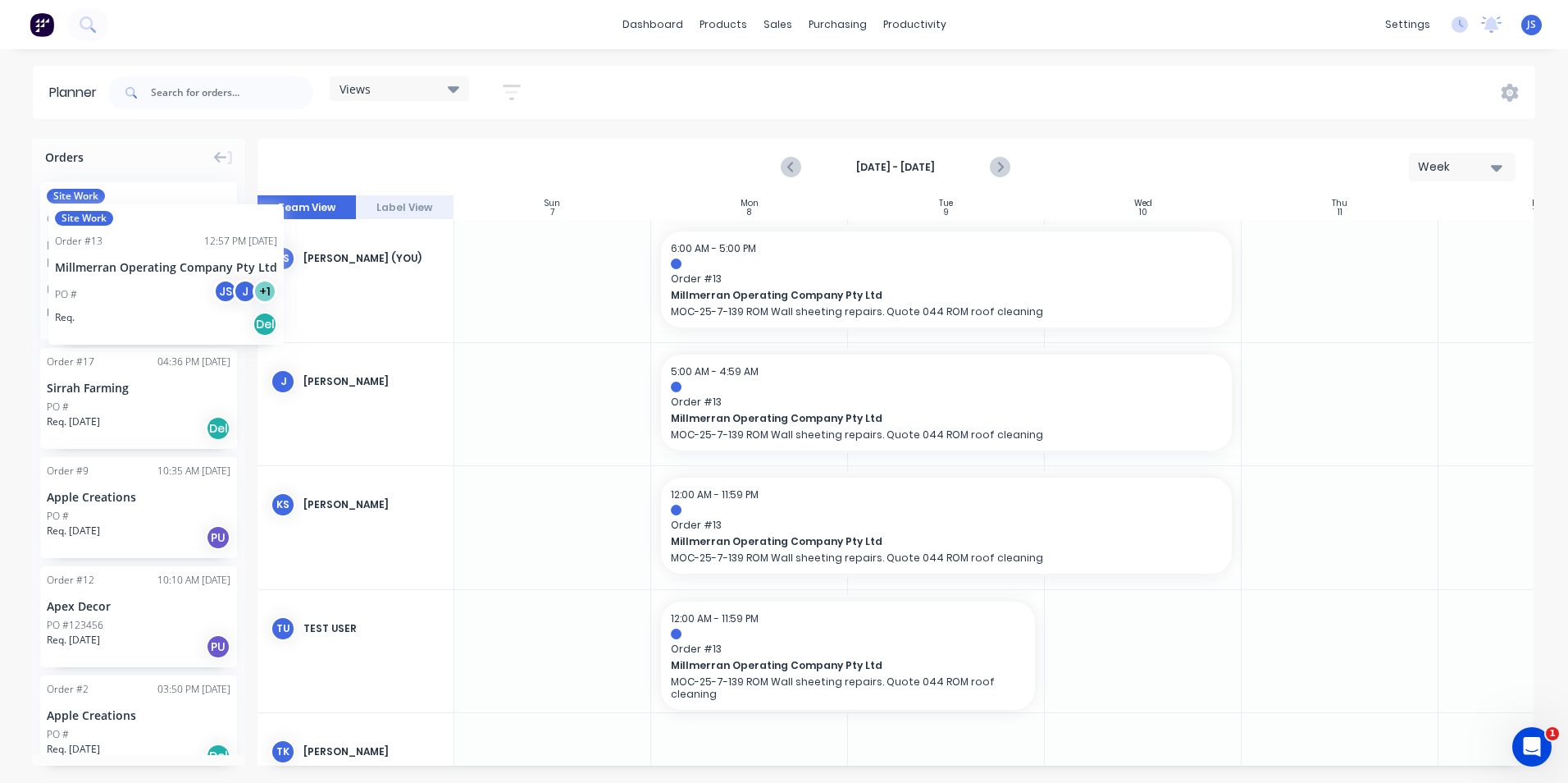
drag, startPoint x: 74, startPoint y: 229, endPoint x: 48, endPoint y: 192, distance: 45.2
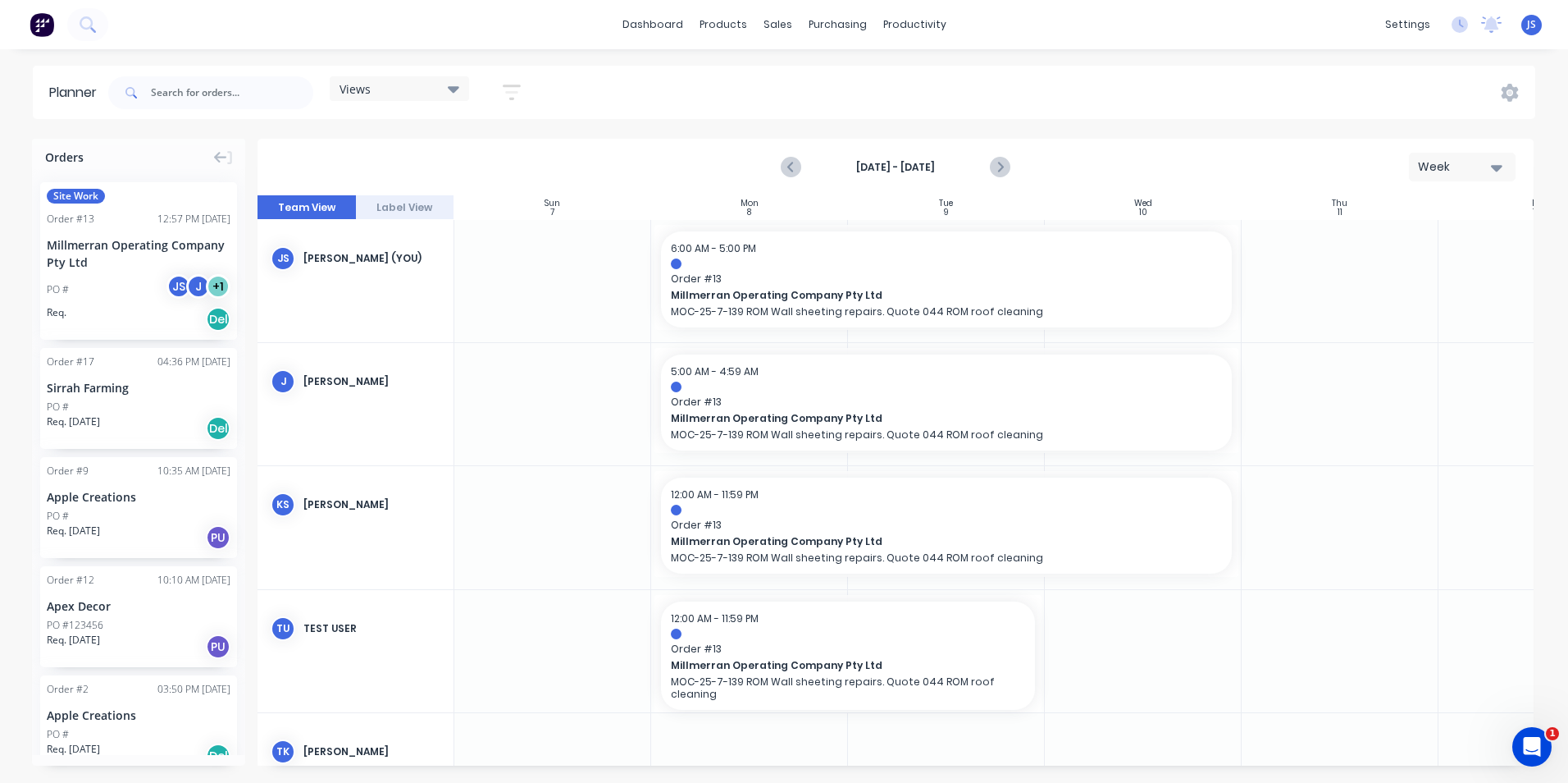
click at [1499, 164] on icon "button" at bounding box center [1497, 167] width 12 height 18
click at [1426, 202] on div "Day" at bounding box center [1432, 211] width 162 height 33
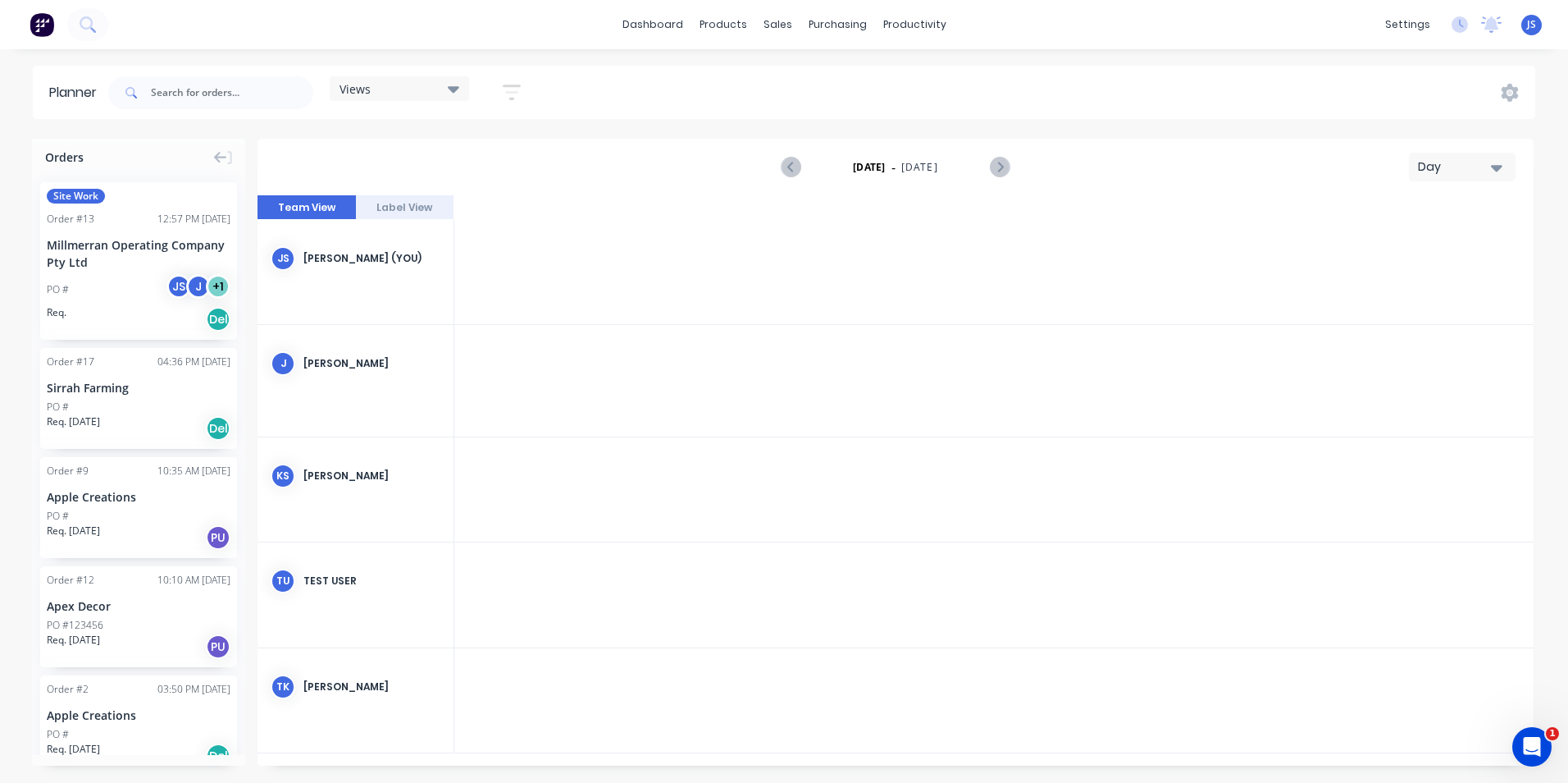
scroll to position [0, 3413]
click at [997, 162] on icon "Next page" at bounding box center [999, 168] width 8 height 14
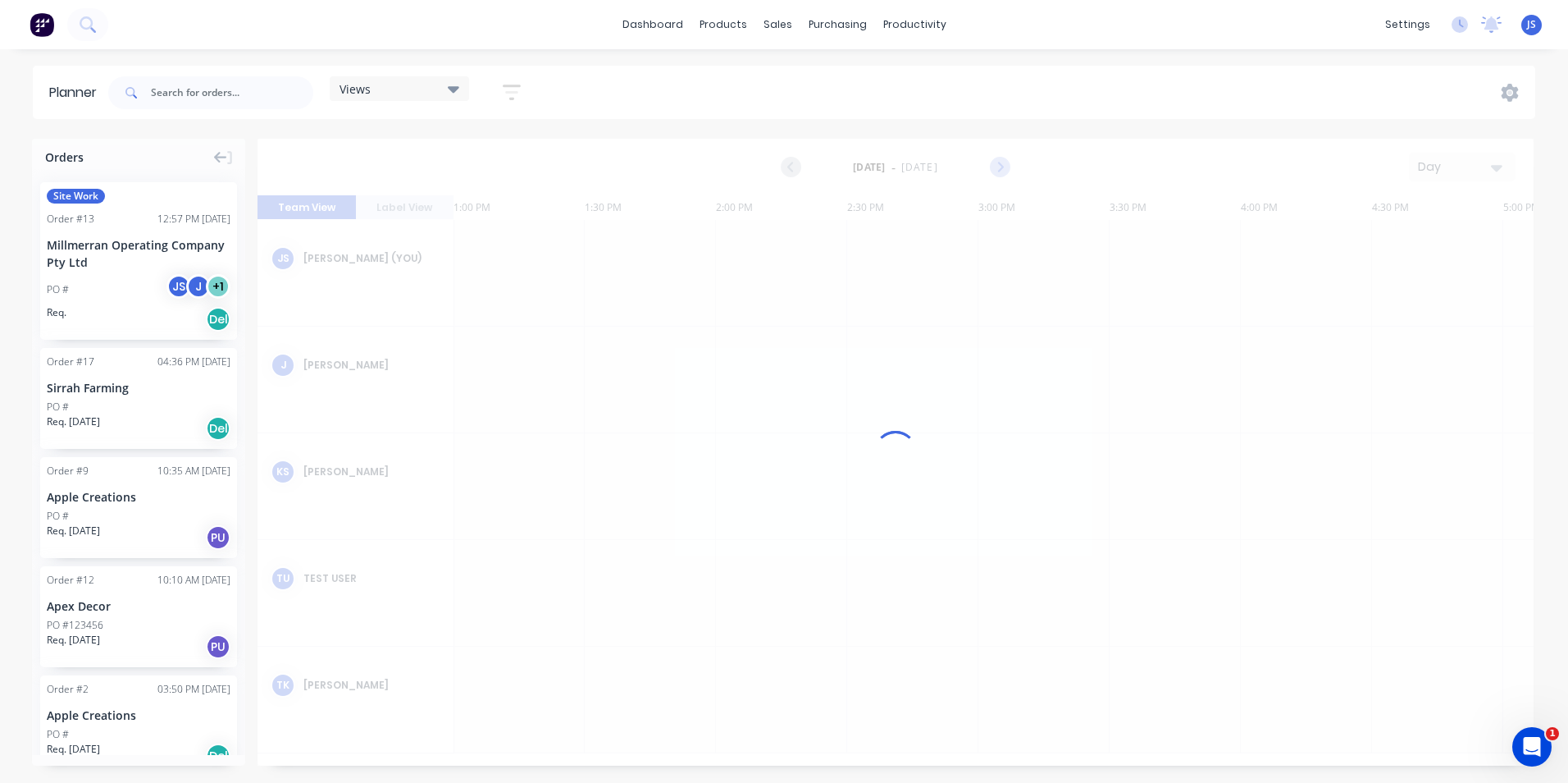
click at [997, 162] on div at bounding box center [895, 452] width 1276 height 627
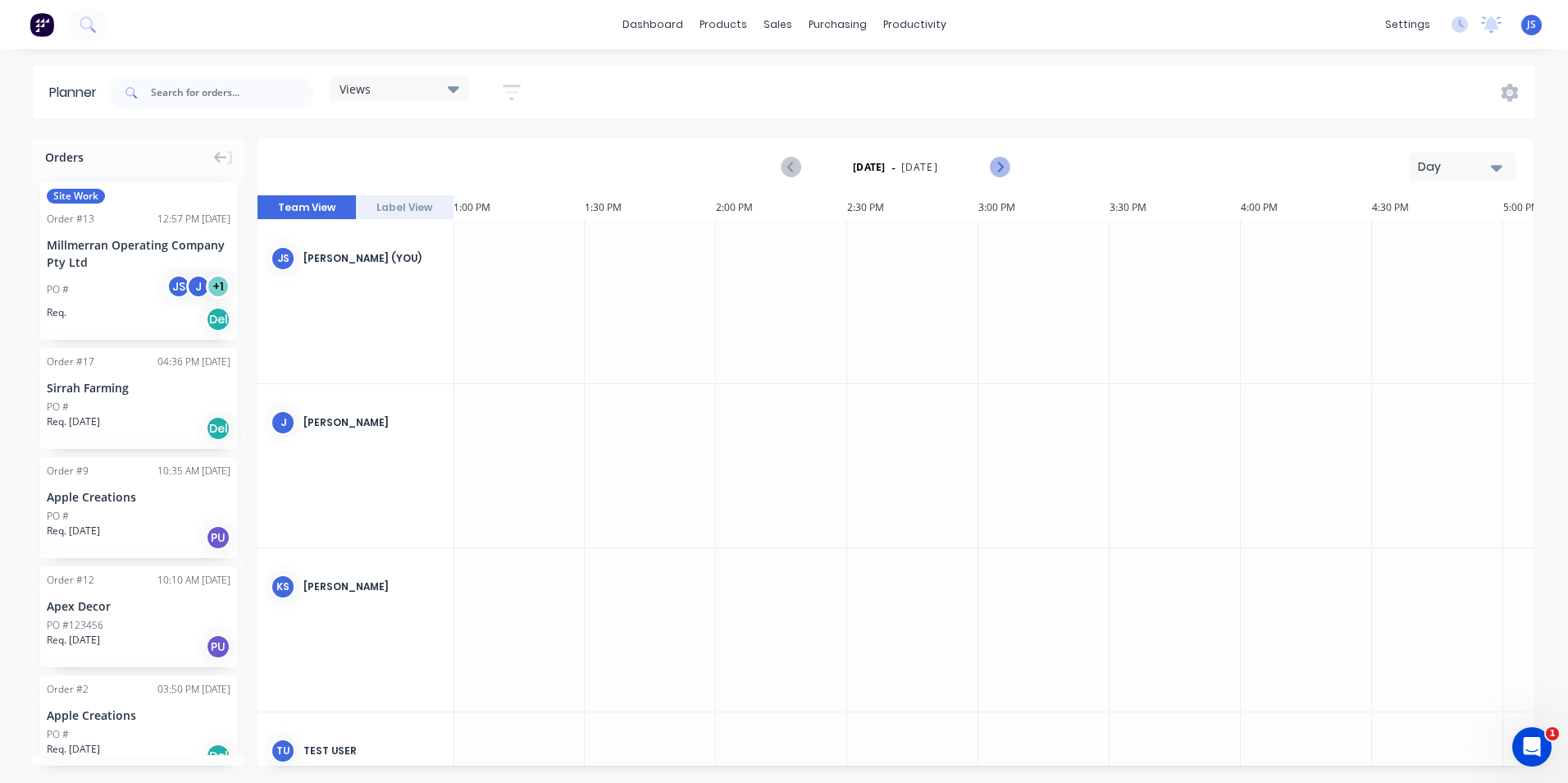
click at [997, 162] on icon "Next page" at bounding box center [999, 168] width 8 height 14
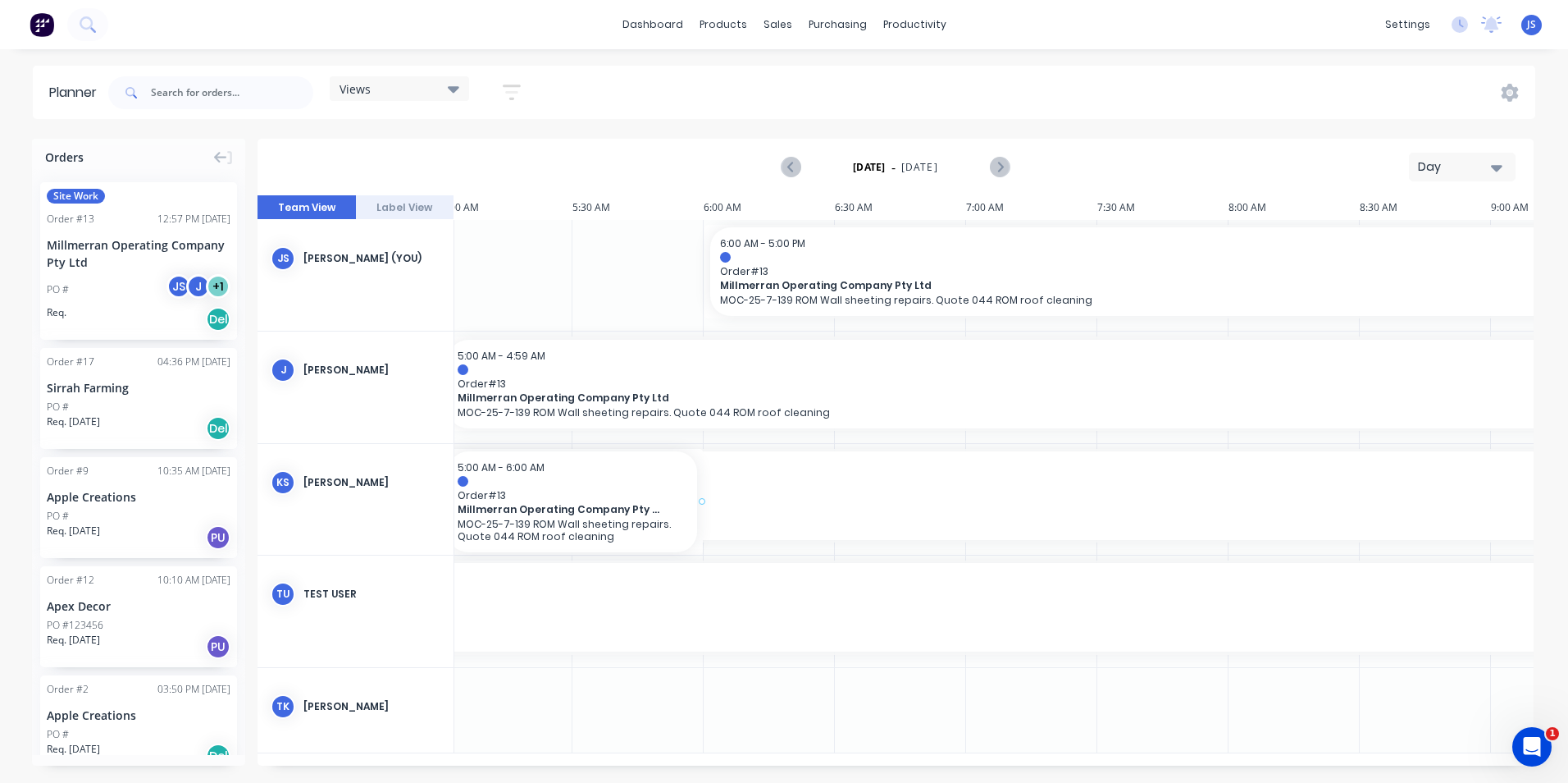
scroll to position [0, 1296]
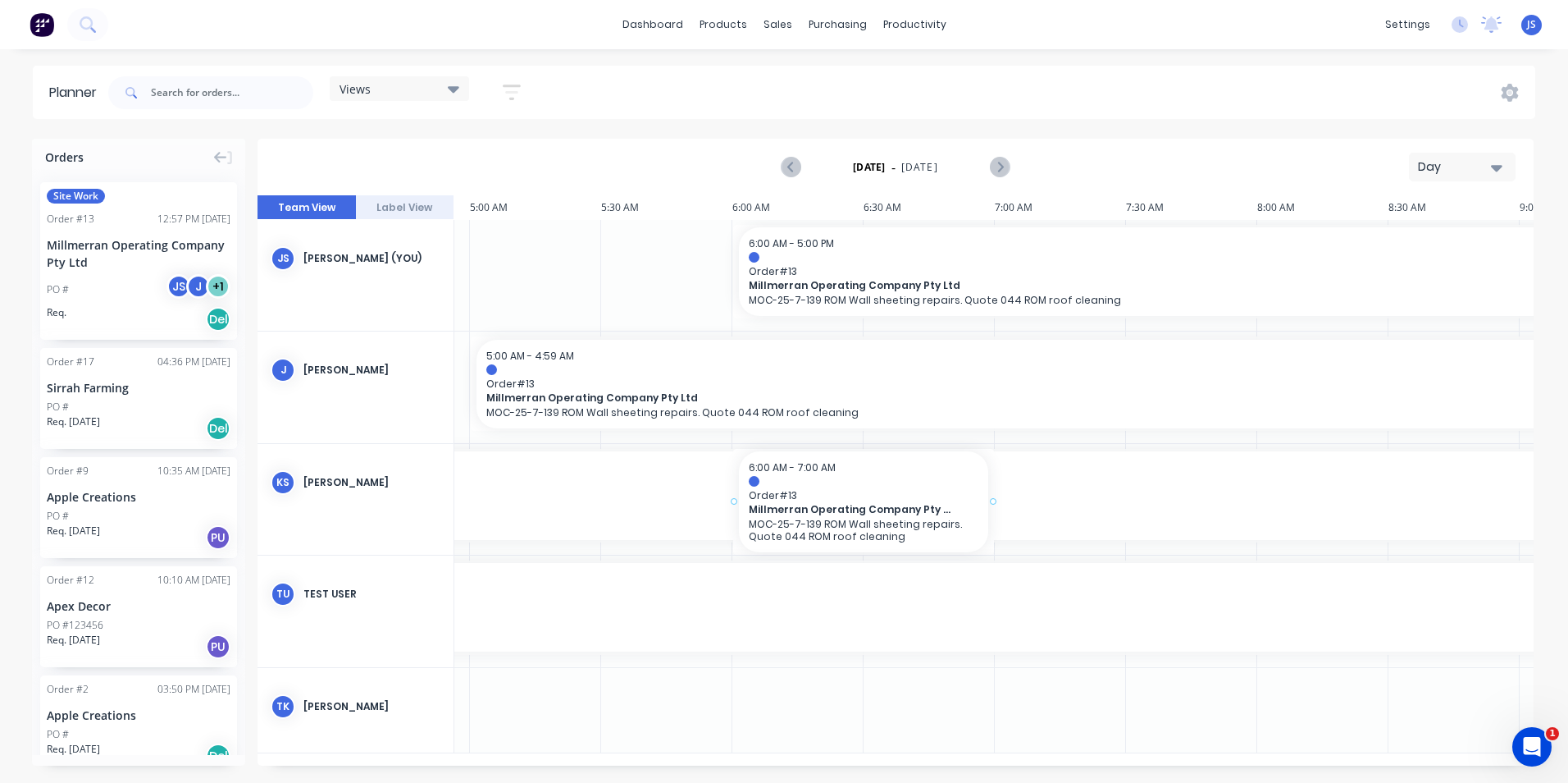
drag, startPoint x: 77, startPoint y: 201, endPoint x: 748, endPoint y: 487, distance: 729.4
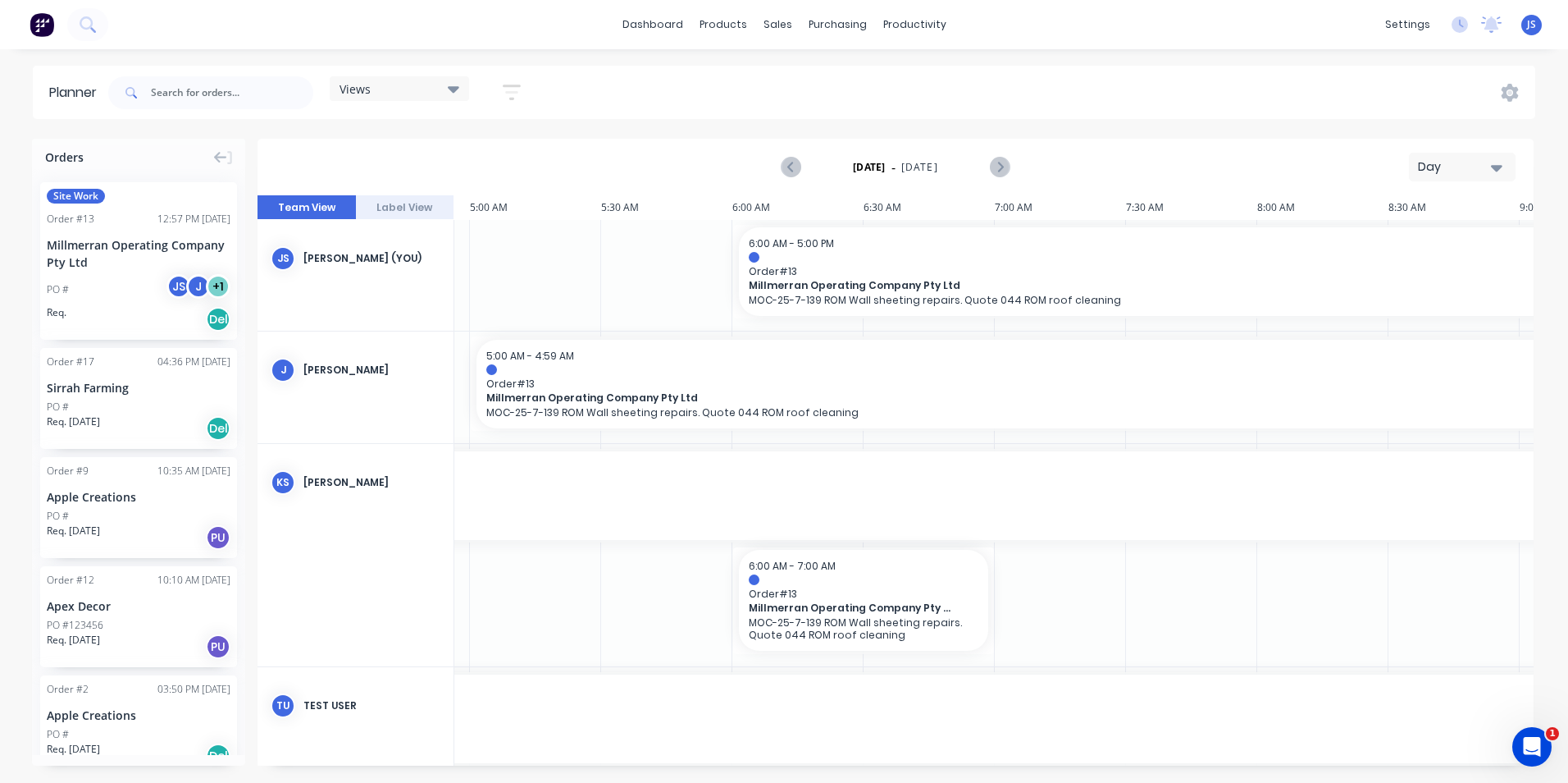
click at [1497, 165] on icon "button" at bounding box center [1497, 168] width 12 height 7
click at [1449, 241] on div "Week" at bounding box center [1432, 244] width 162 height 33
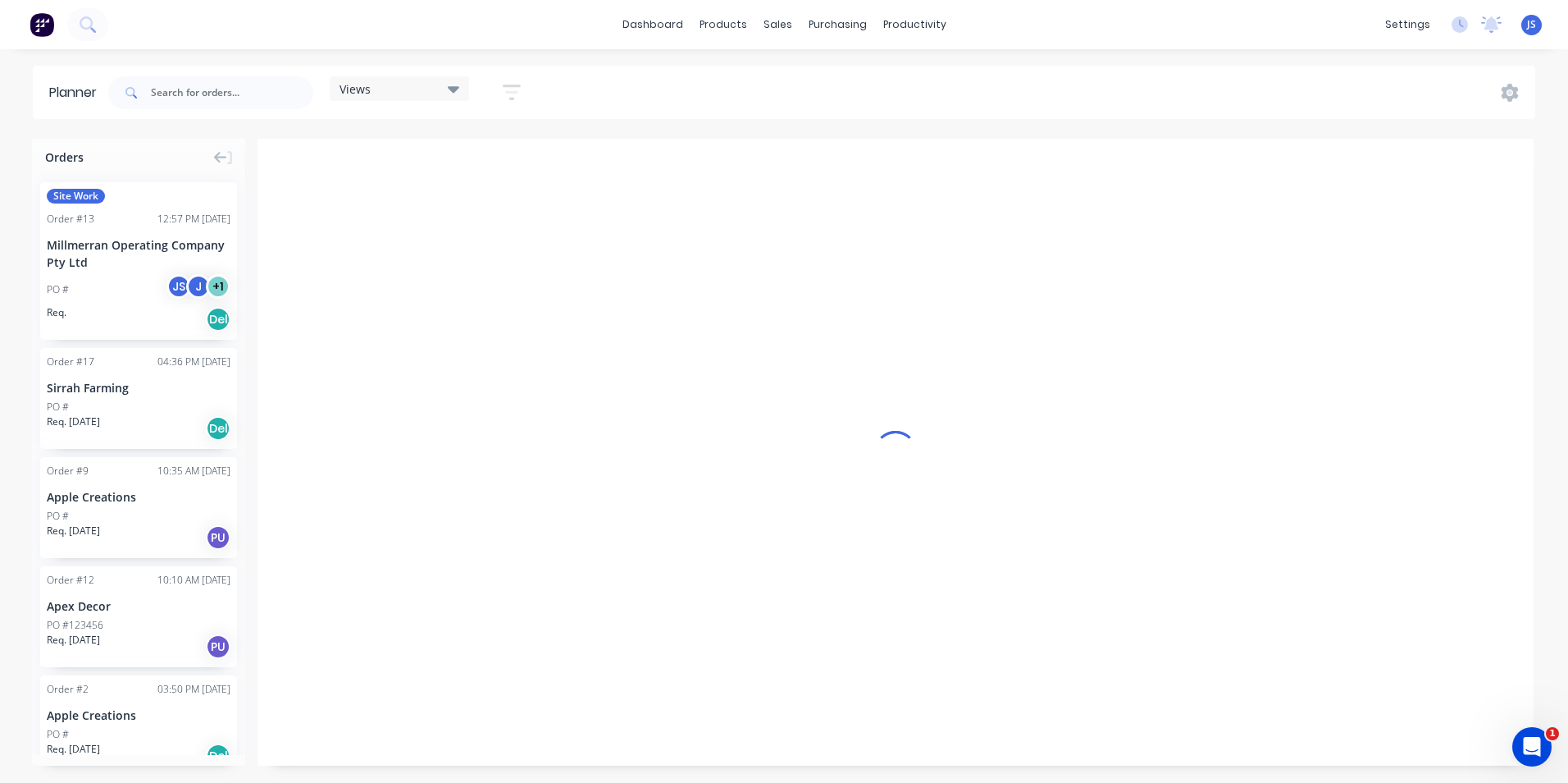
scroll to position [0, 1]
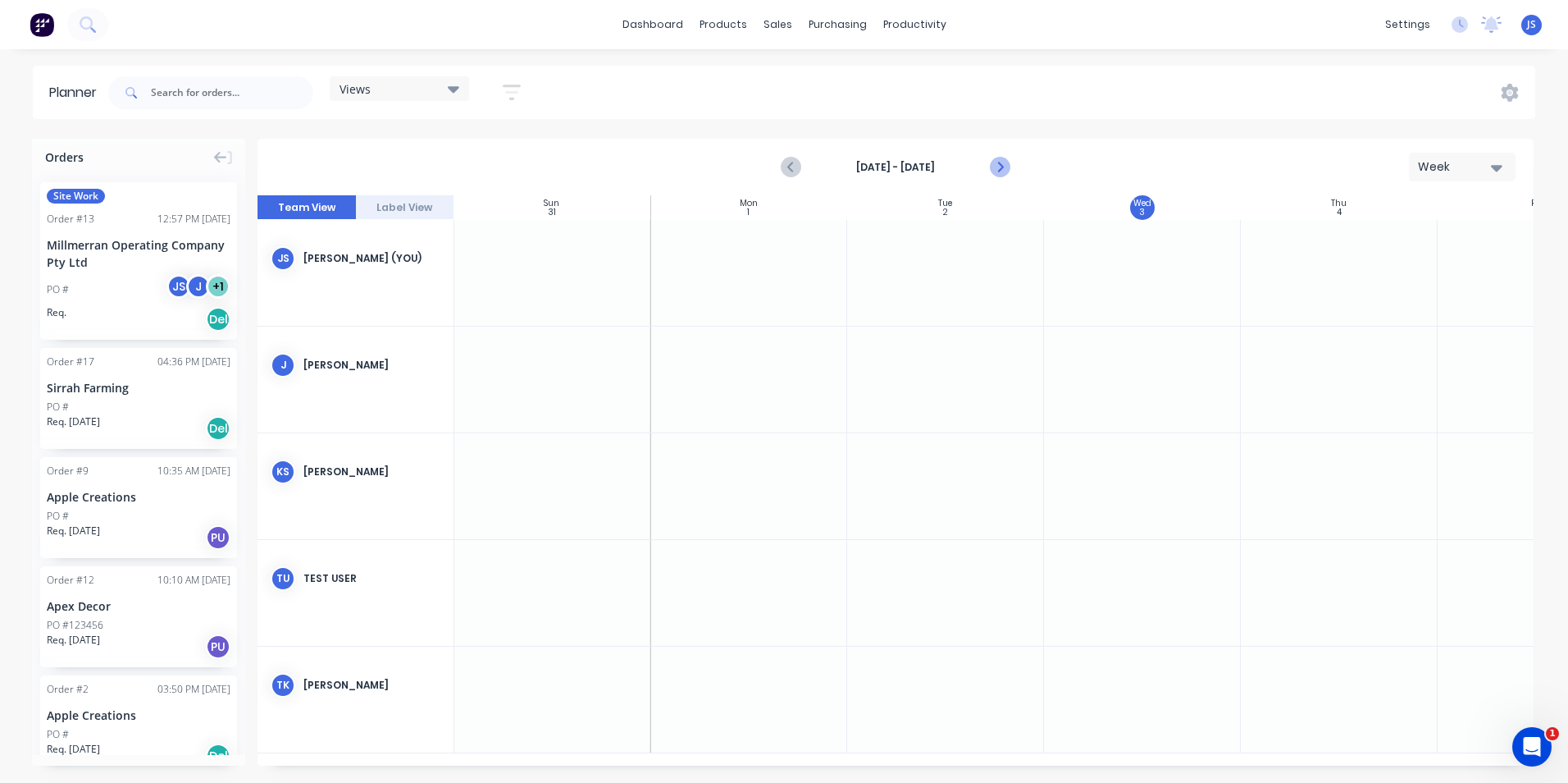
click at [1004, 165] on icon "Next page" at bounding box center [999, 167] width 19 height 19
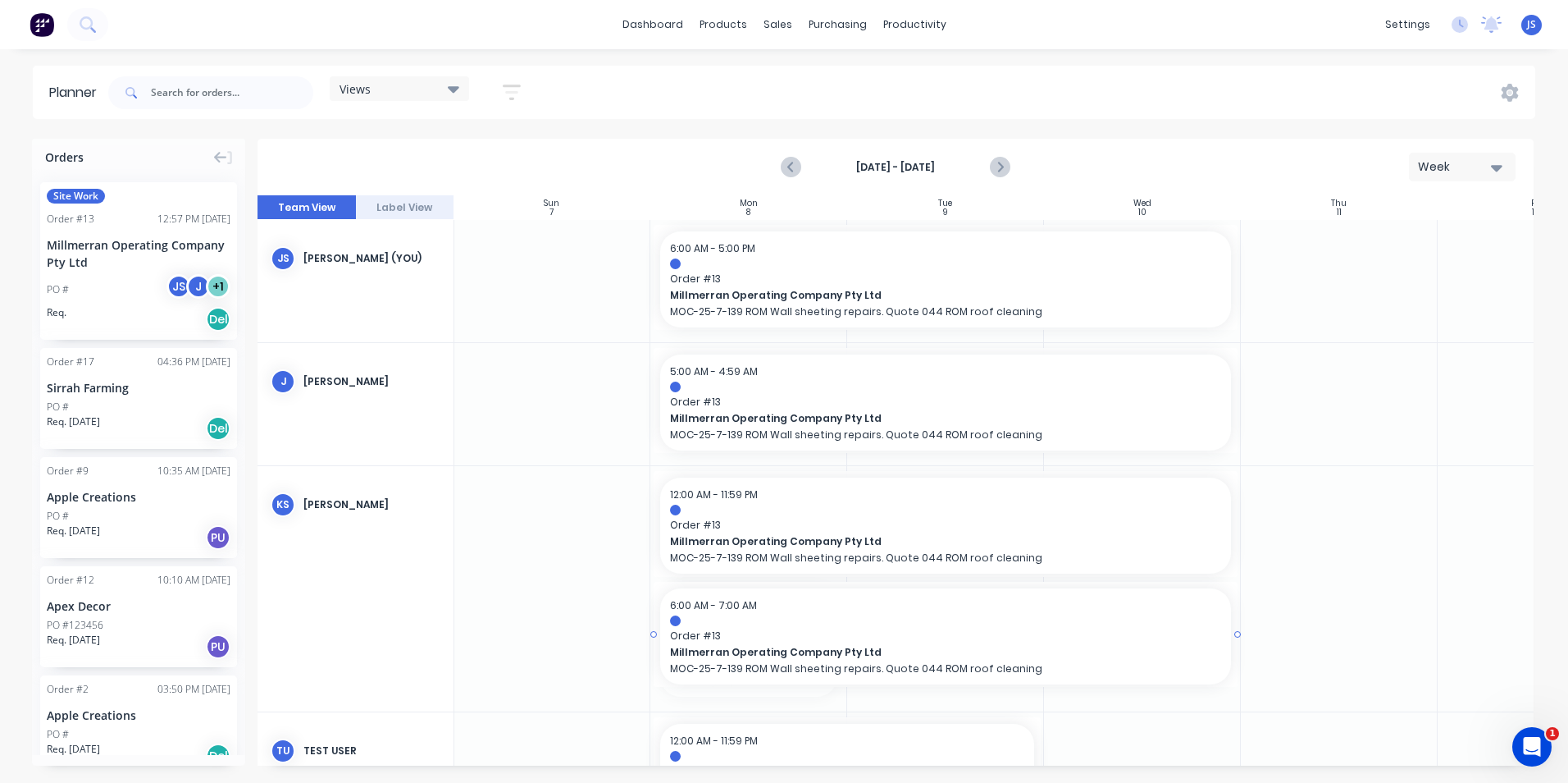
drag, startPoint x: 844, startPoint y: 639, endPoint x: 1073, endPoint y: 639, distance: 229.0
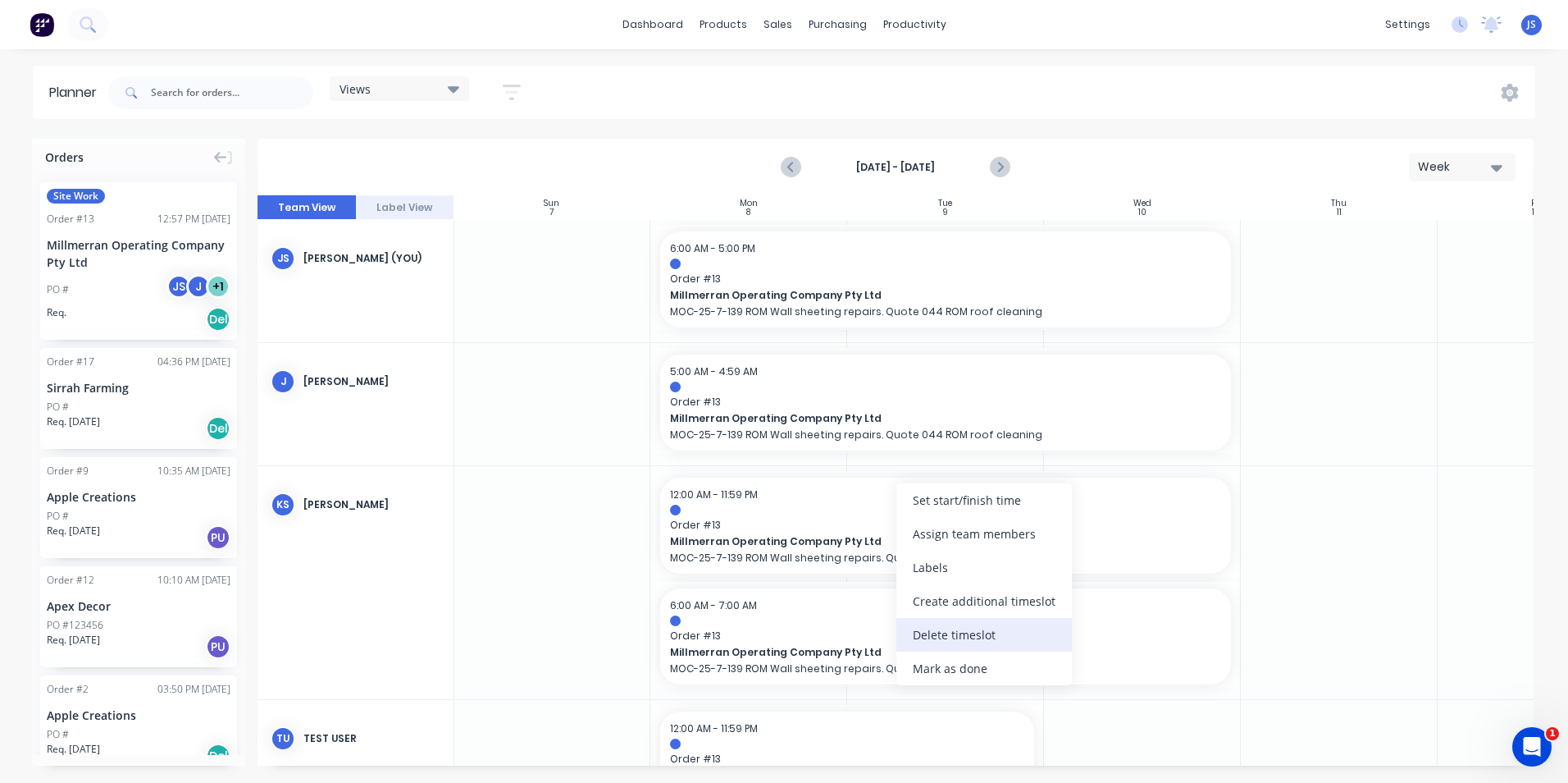
click at [943, 629] on div "Delete timeslot" at bounding box center [984, 634] width 175 height 34
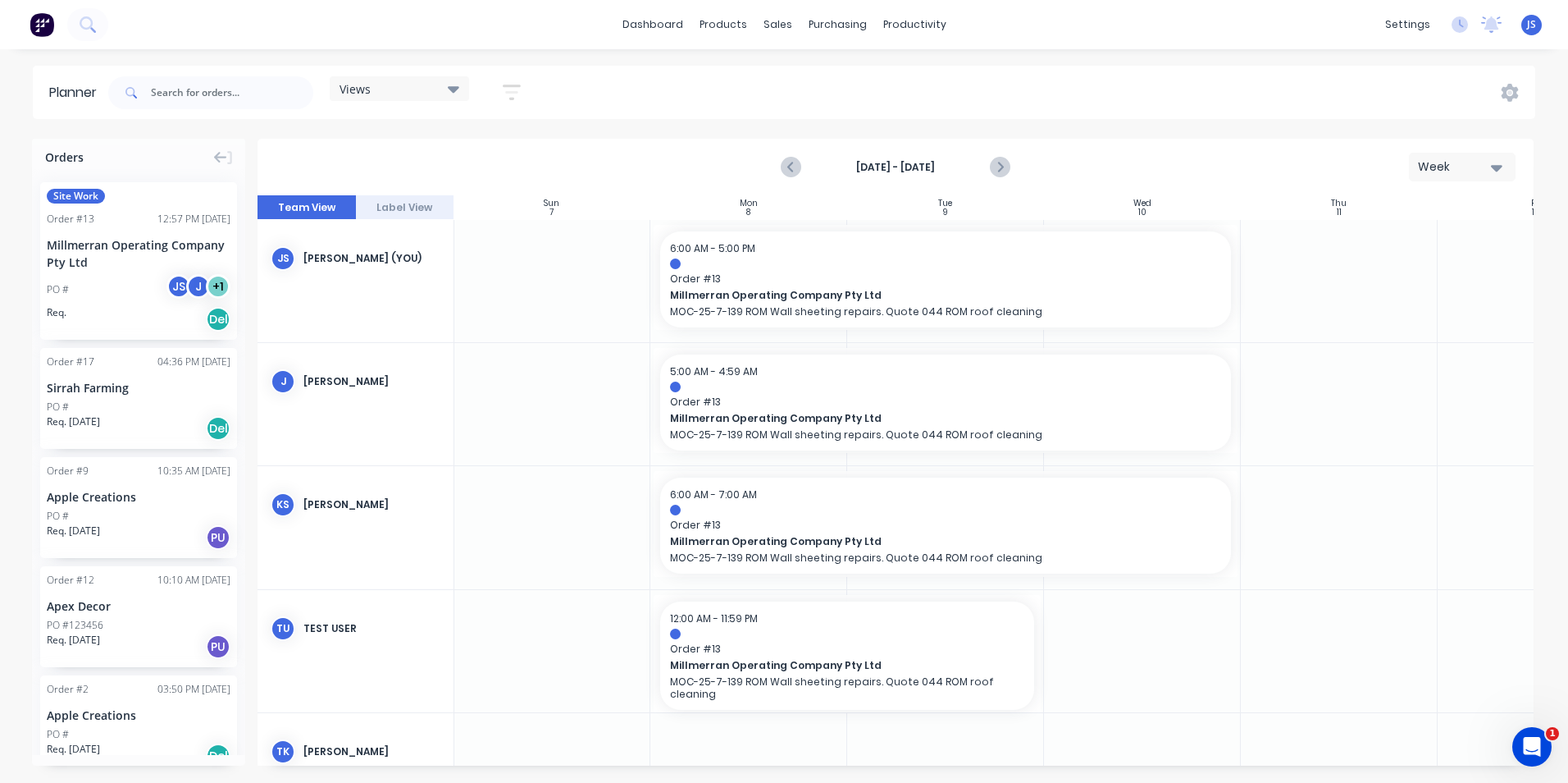
click at [1500, 165] on icon "button" at bounding box center [1497, 168] width 12 height 7
click at [1412, 213] on div "Day" at bounding box center [1432, 211] width 162 height 33
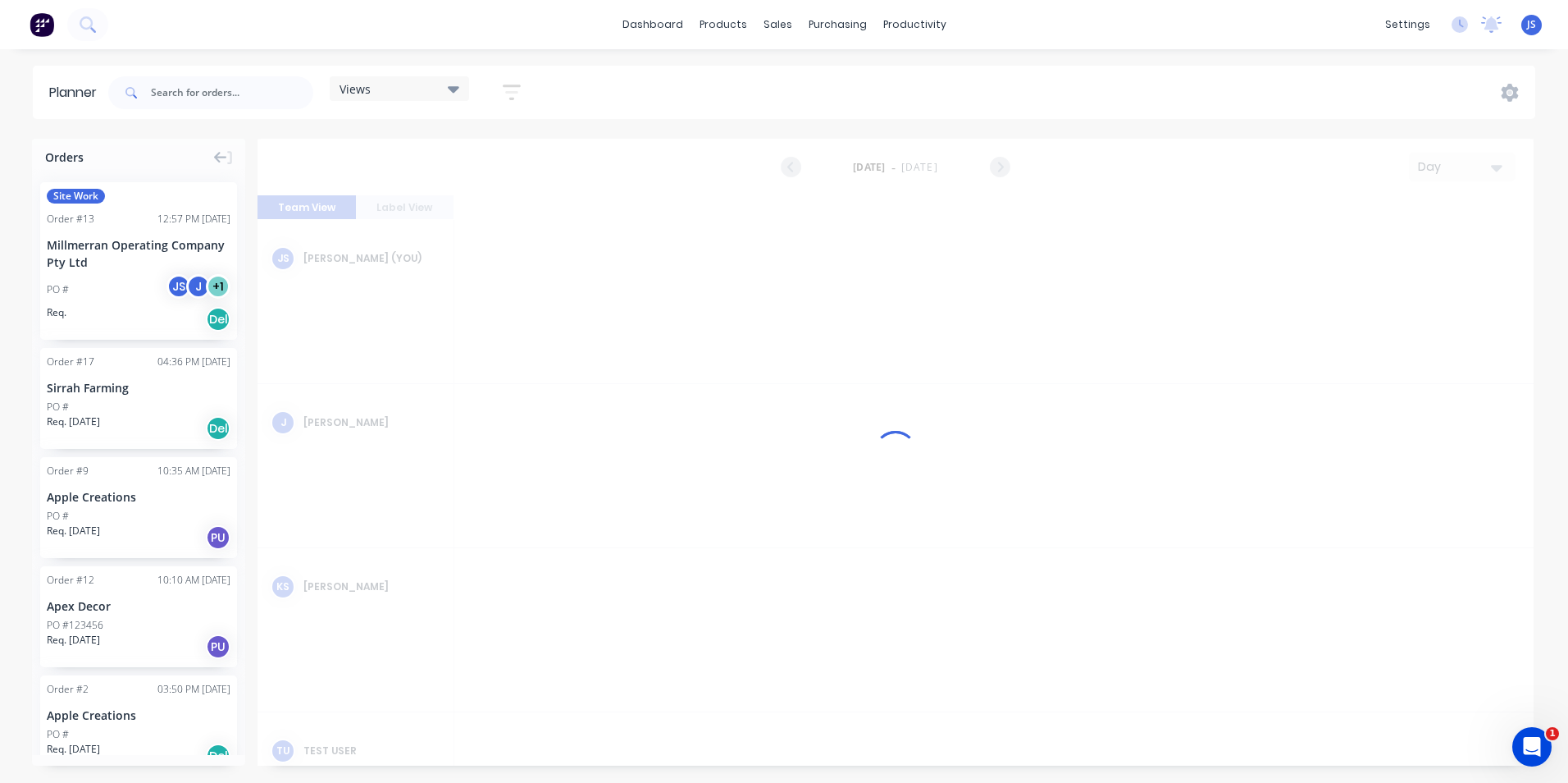
scroll to position [0, 3413]
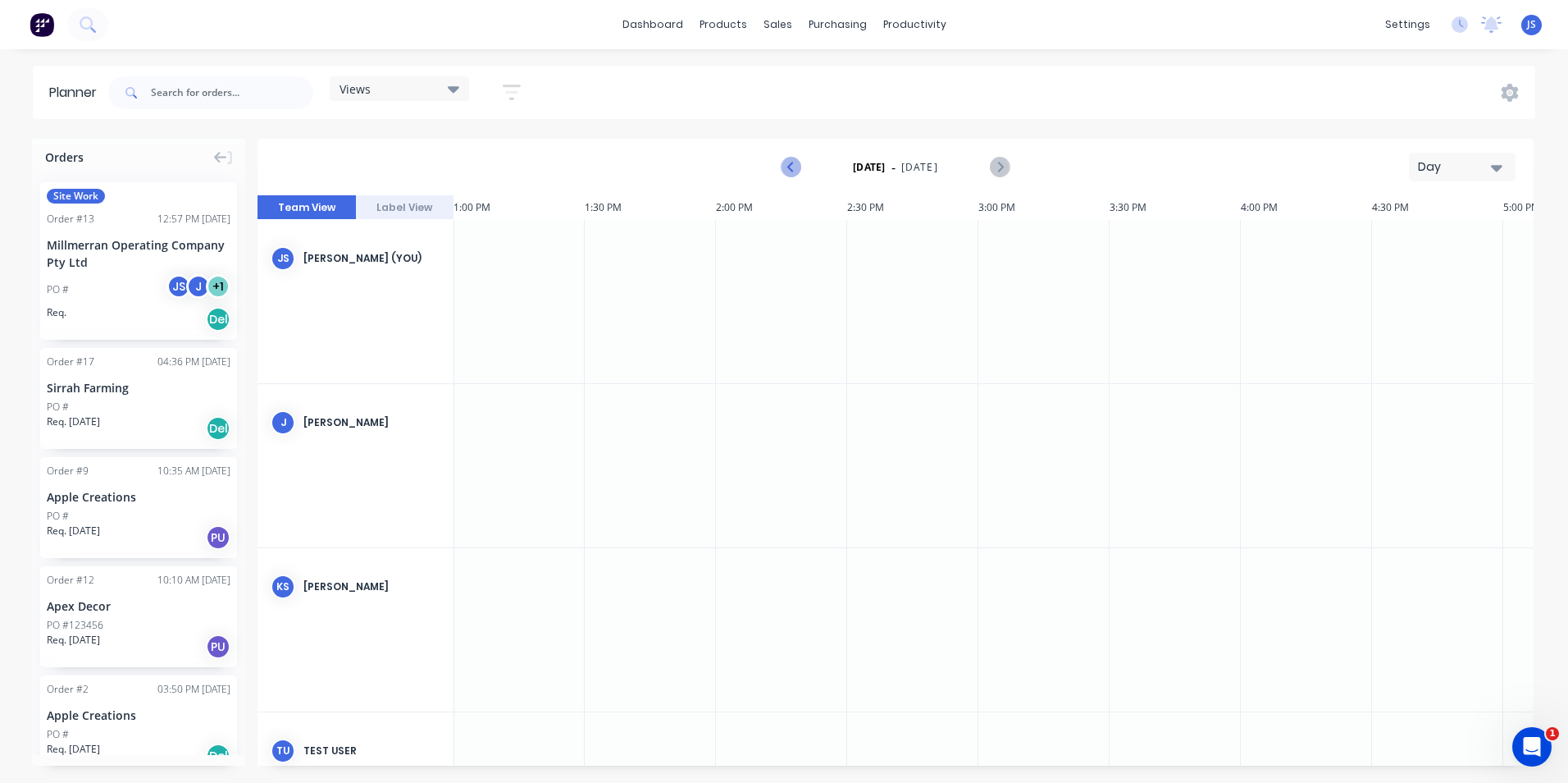
click at [789, 174] on icon "Previous page" at bounding box center [792, 167] width 19 height 19
click at [998, 169] on icon "Next page" at bounding box center [999, 167] width 19 height 19
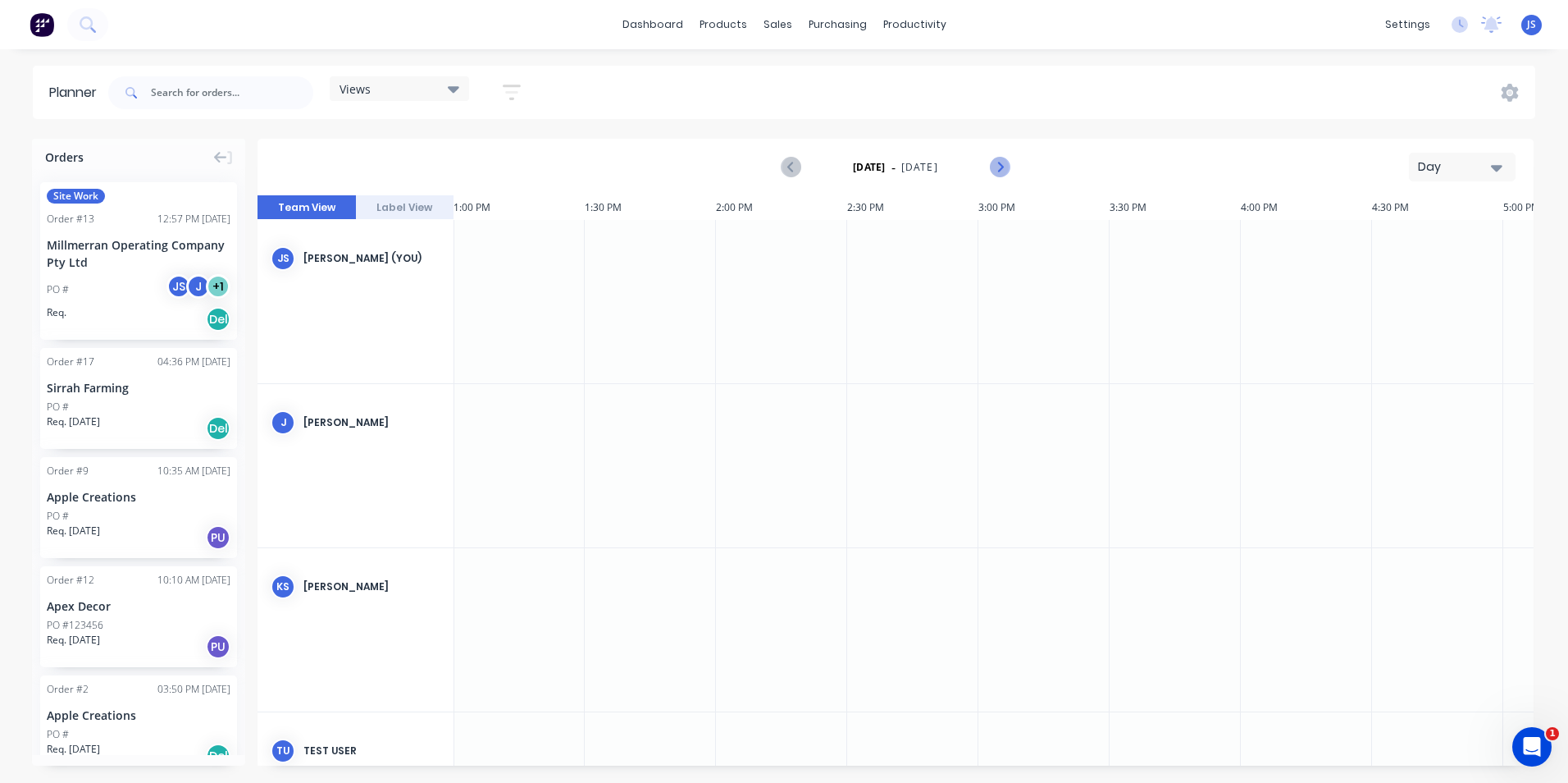
click at [998, 169] on icon "Next page" at bounding box center [999, 167] width 19 height 19
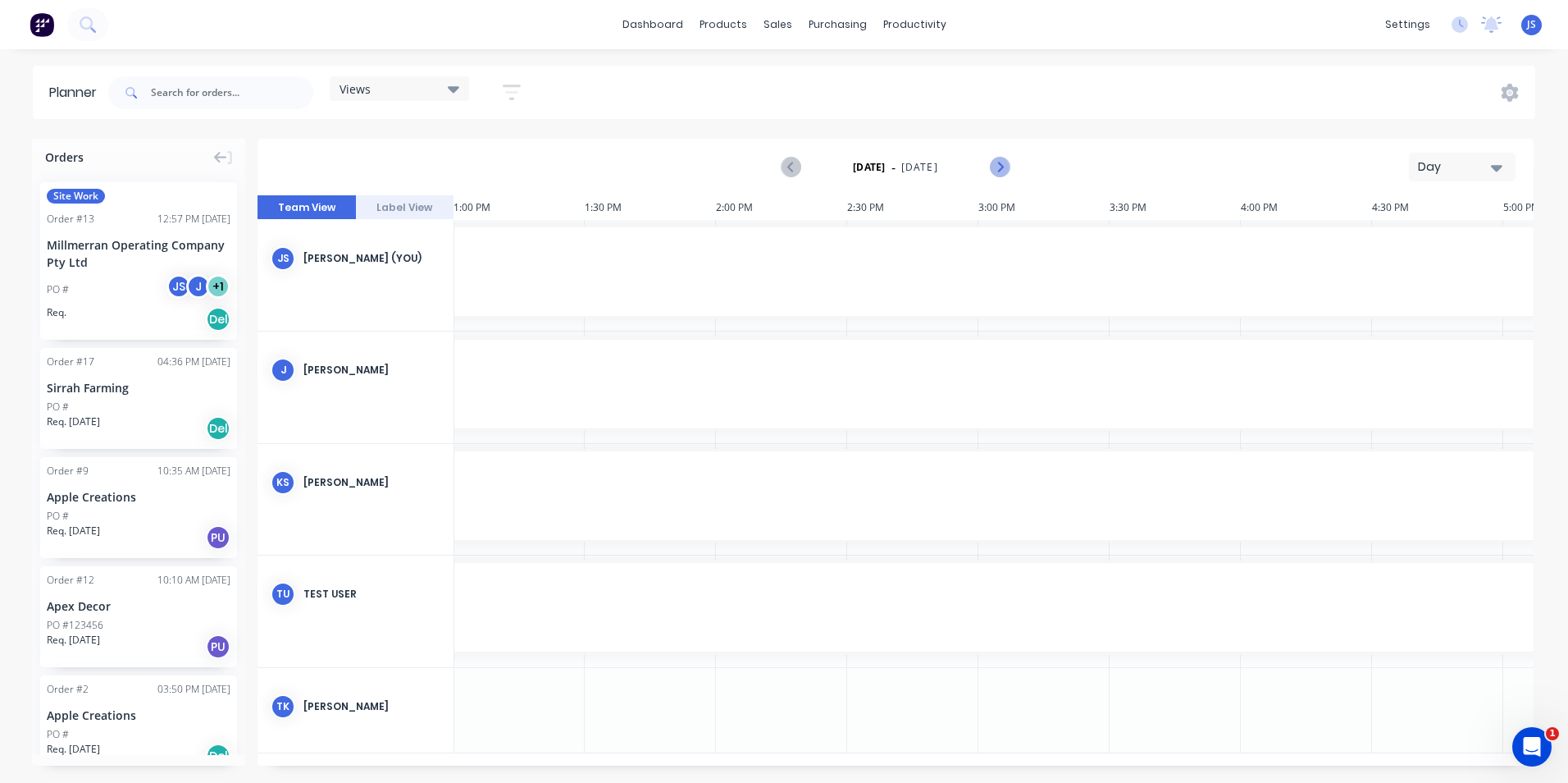
click at [996, 168] on icon "Next page" at bounding box center [999, 167] width 19 height 19
click at [792, 171] on icon "Previous page" at bounding box center [792, 168] width 8 height 14
drag, startPoint x: 600, startPoint y: 495, endPoint x: 520, endPoint y: 466, distance: 85.1
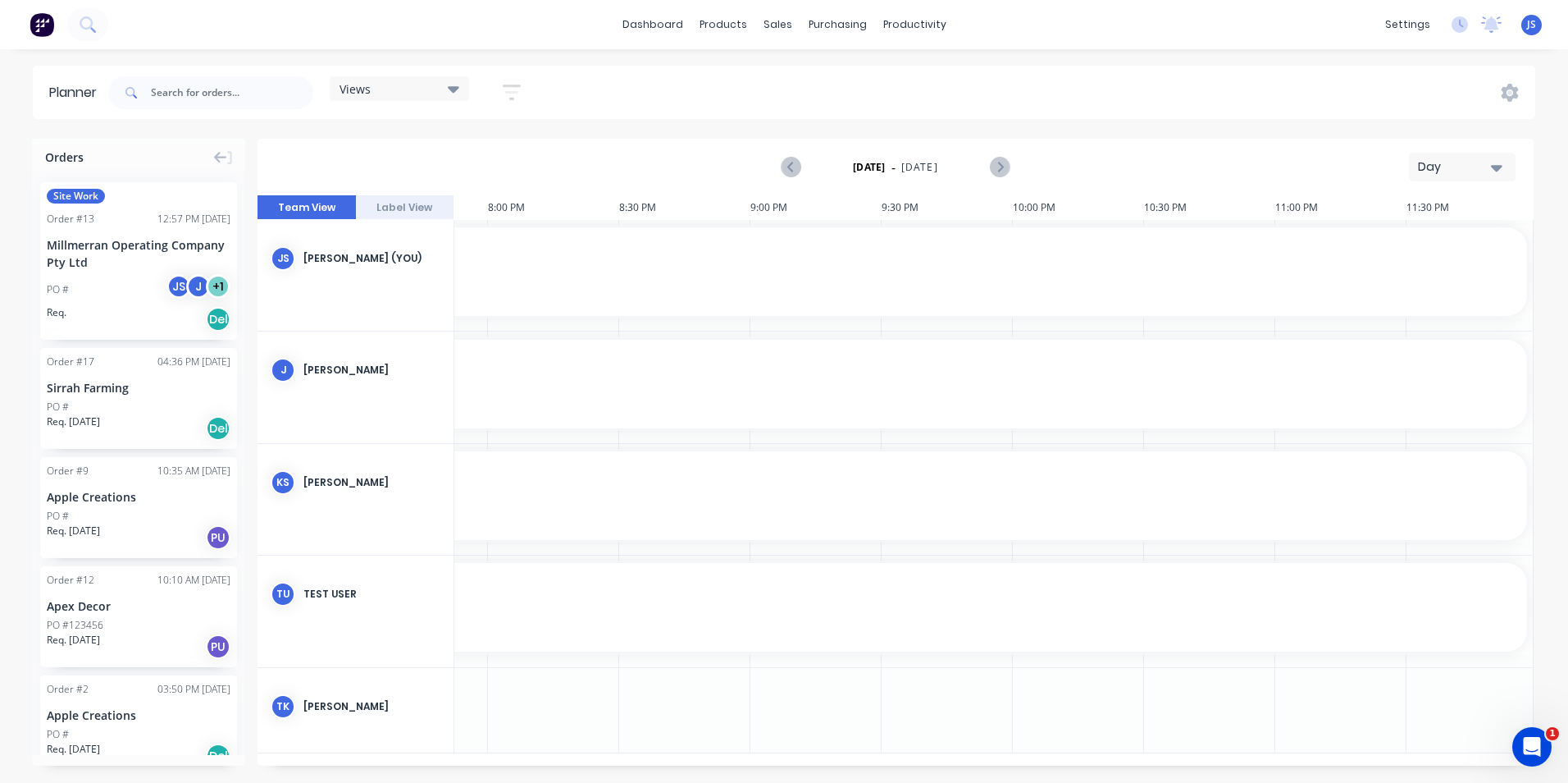
click at [1503, 170] on button "Day" at bounding box center [1462, 167] width 107 height 29
click at [1384, 249] on div "Week" at bounding box center [1432, 244] width 162 height 33
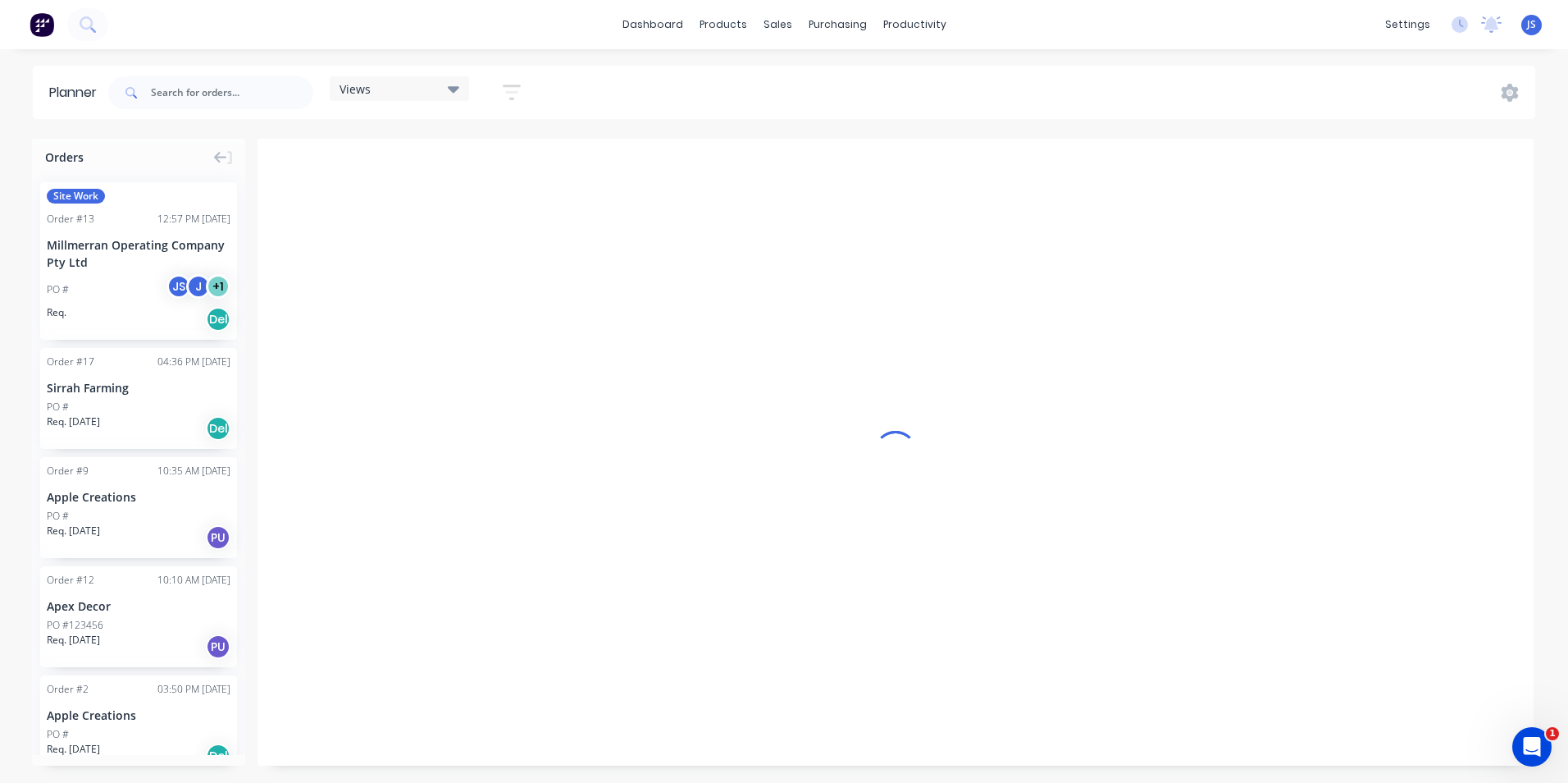
scroll to position [0, 1]
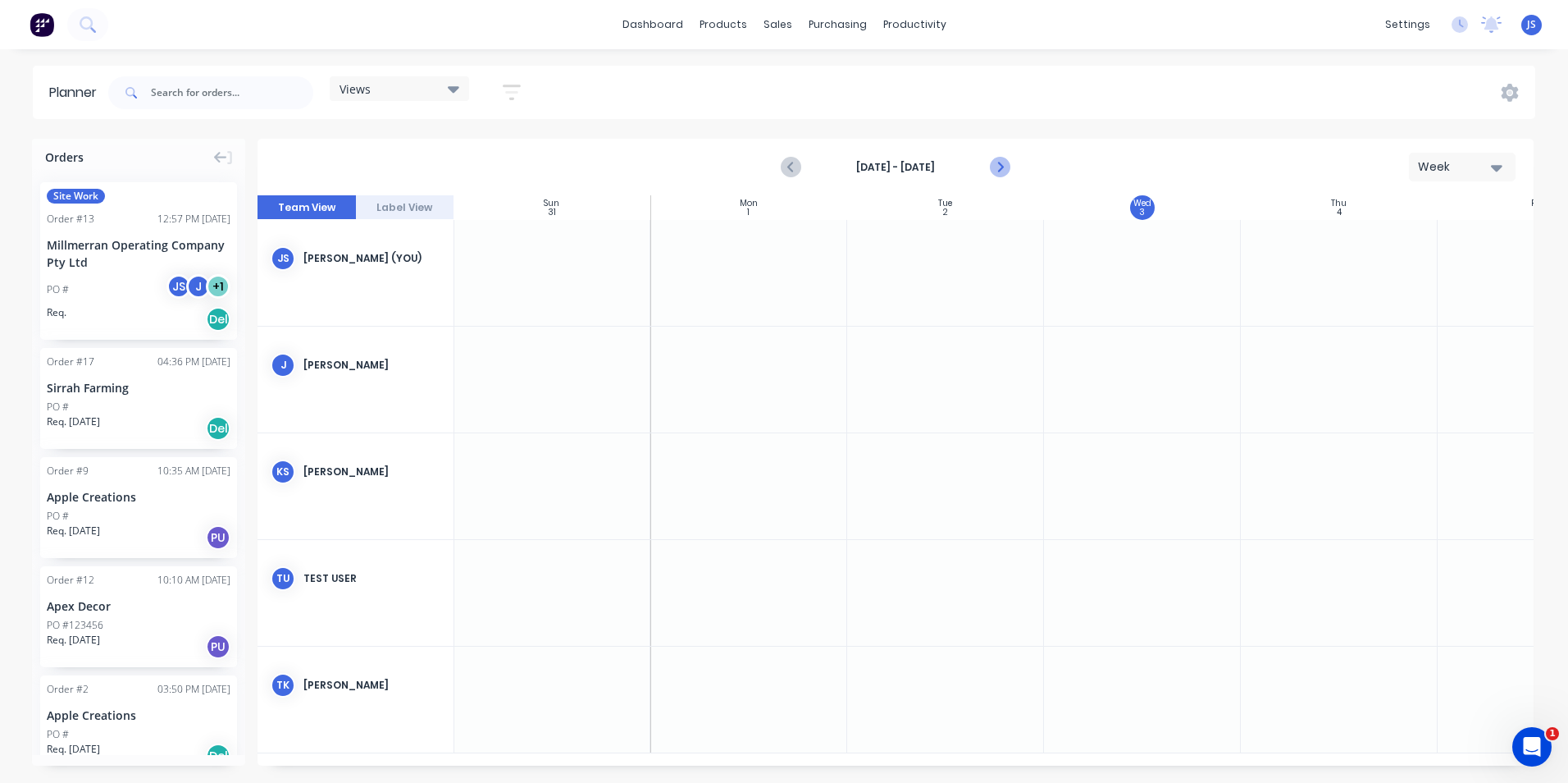
click at [1004, 168] on icon "Next page" at bounding box center [999, 167] width 19 height 19
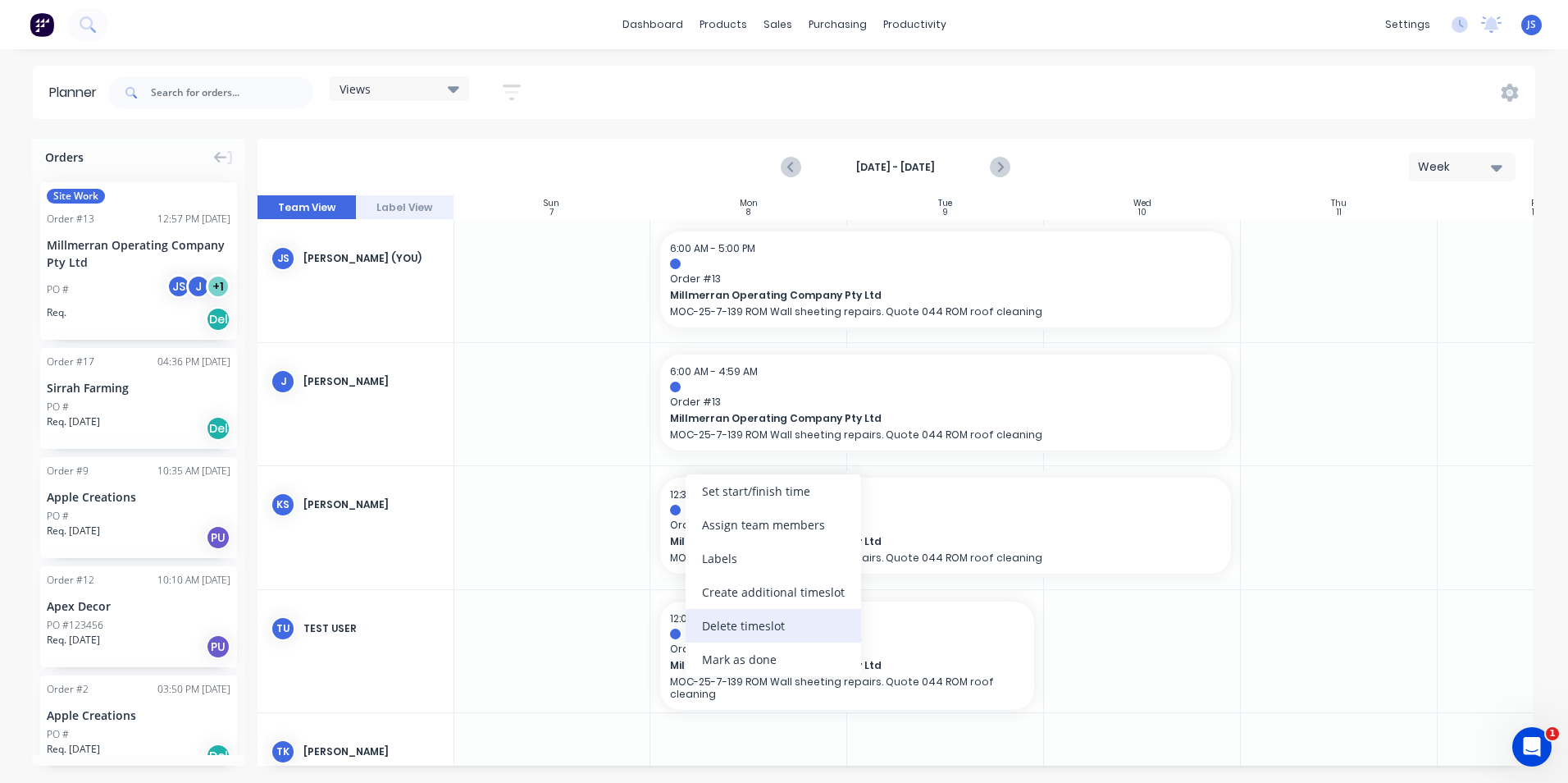
click at [738, 627] on div "Delete timeslot" at bounding box center [773, 625] width 175 height 34
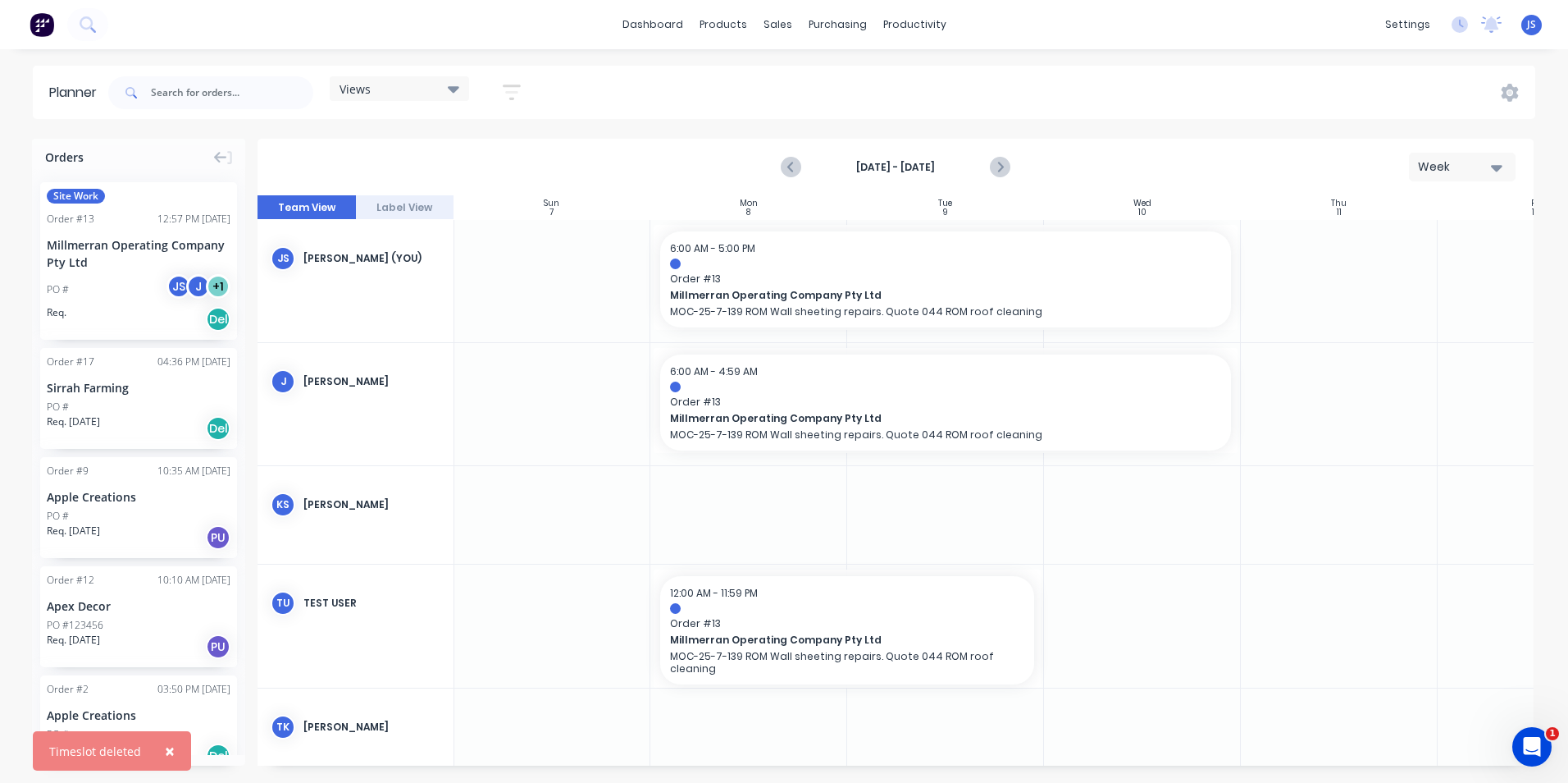
click at [1495, 160] on icon "button" at bounding box center [1497, 167] width 12 height 18
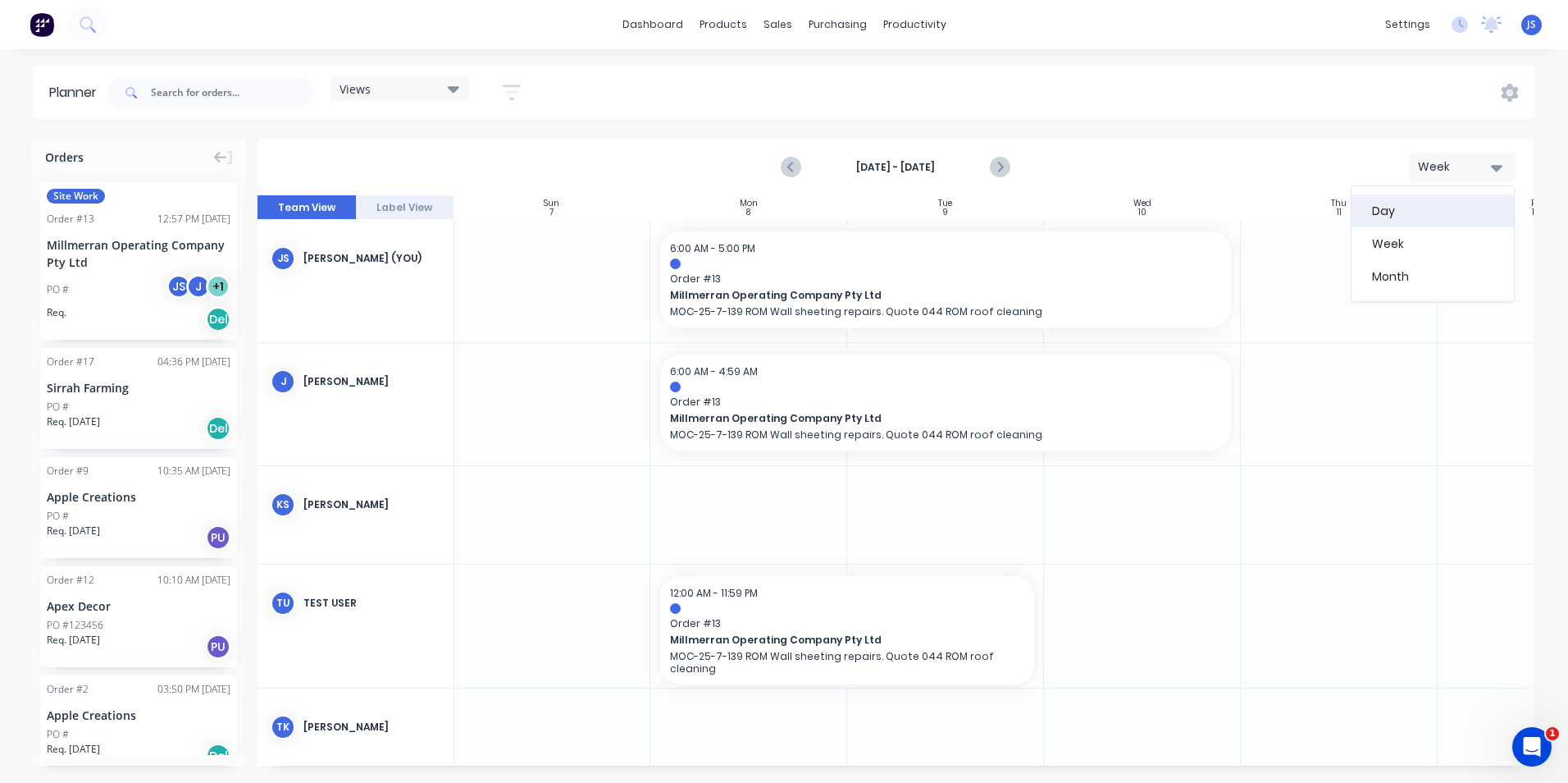
click at [1449, 205] on div "Day" at bounding box center [1432, 211] width 162 height 33
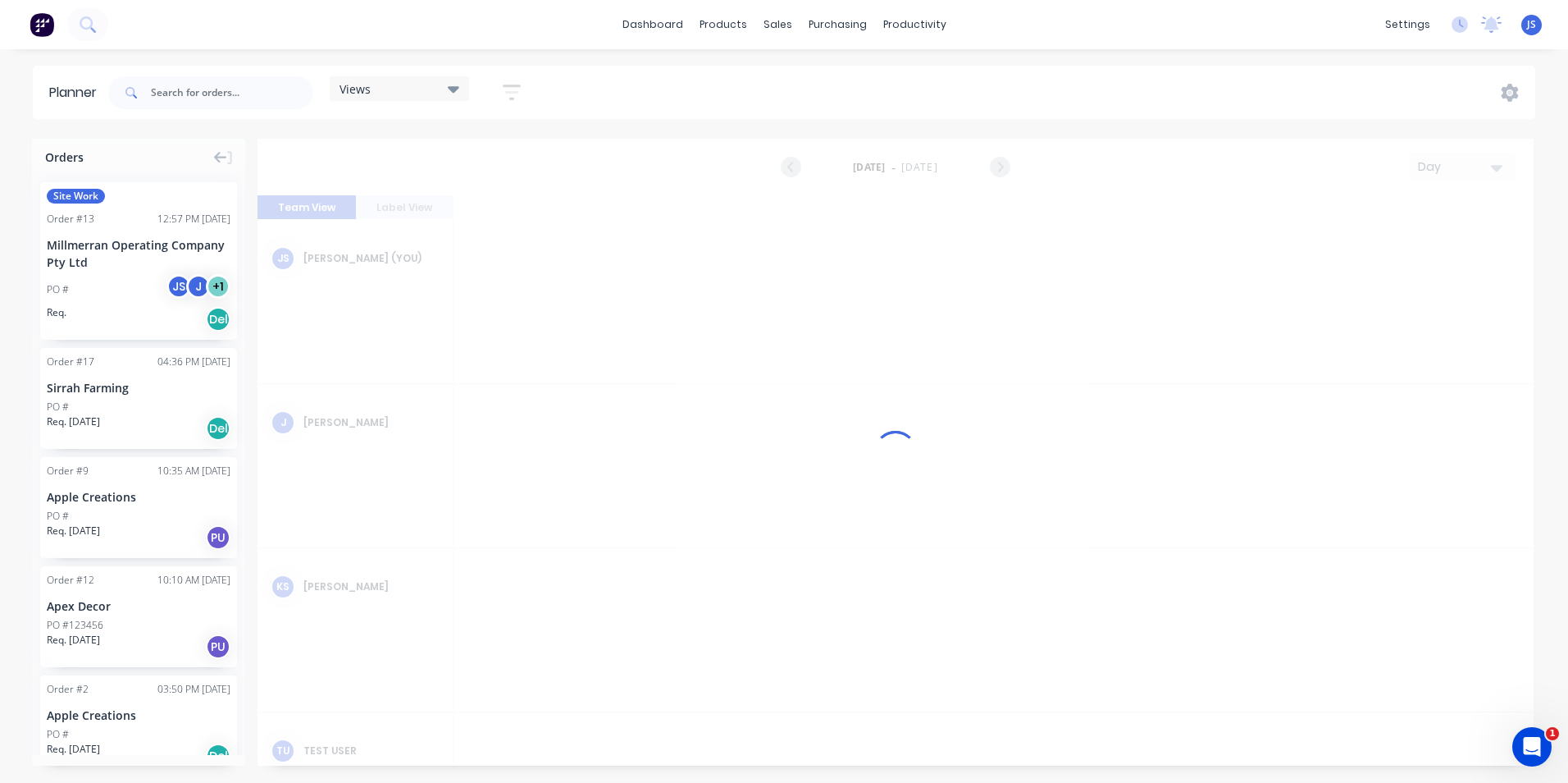
scroll to position [0, 3413]
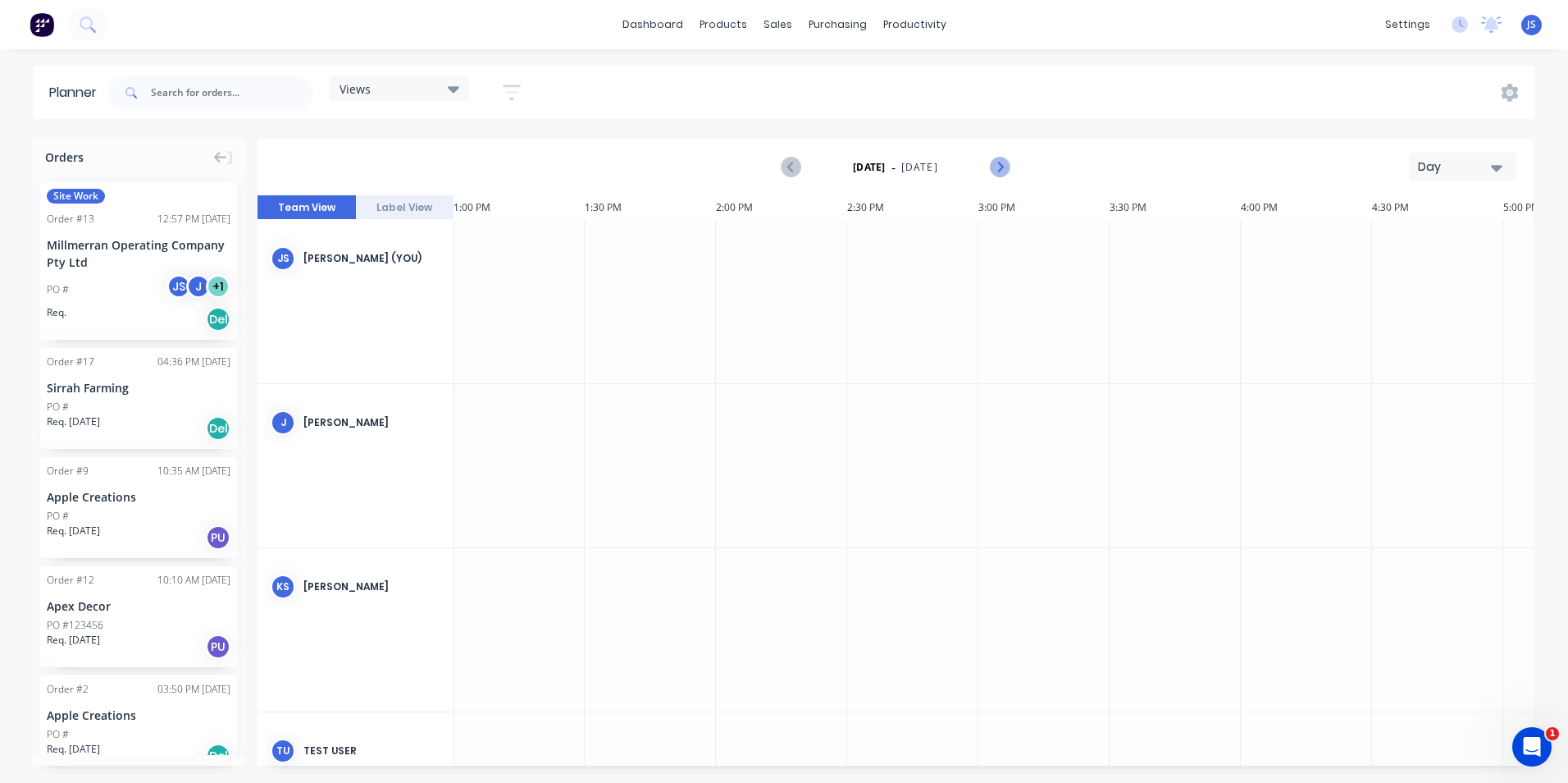
click at [1008, 174] on icon "Next page" at bounding box center [999, 167] width 19 height 19
click at [1007, 174] on icon "Next page" at bounding box center [999, 167] width 19 height 19
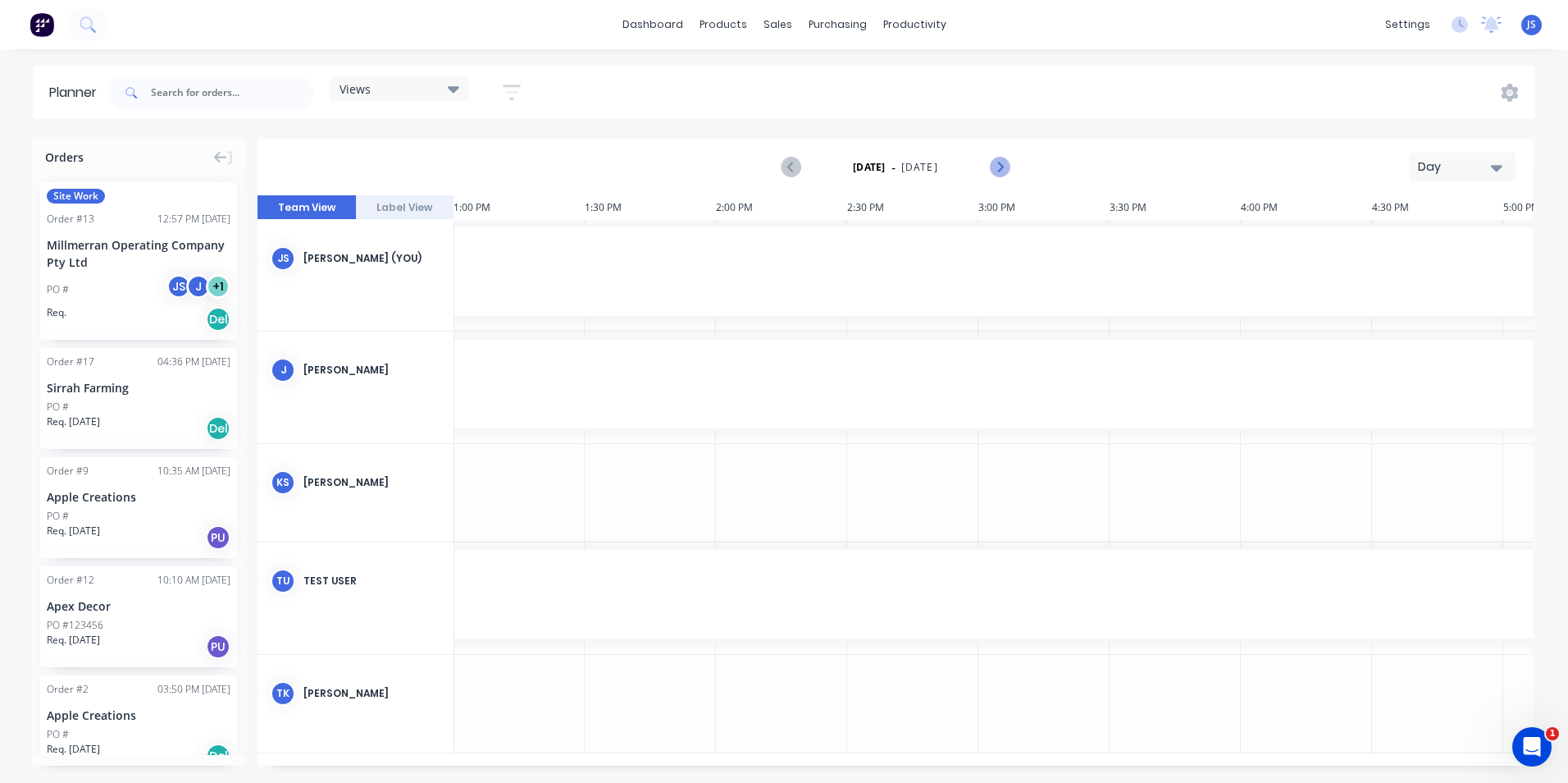
click at [1007, 174] on icon "Next page" at bounding box center [999, 167] width 19 height 19
click at [781, 166] on button "Previous page" at bounding box center [792, 168] width 33 height 33
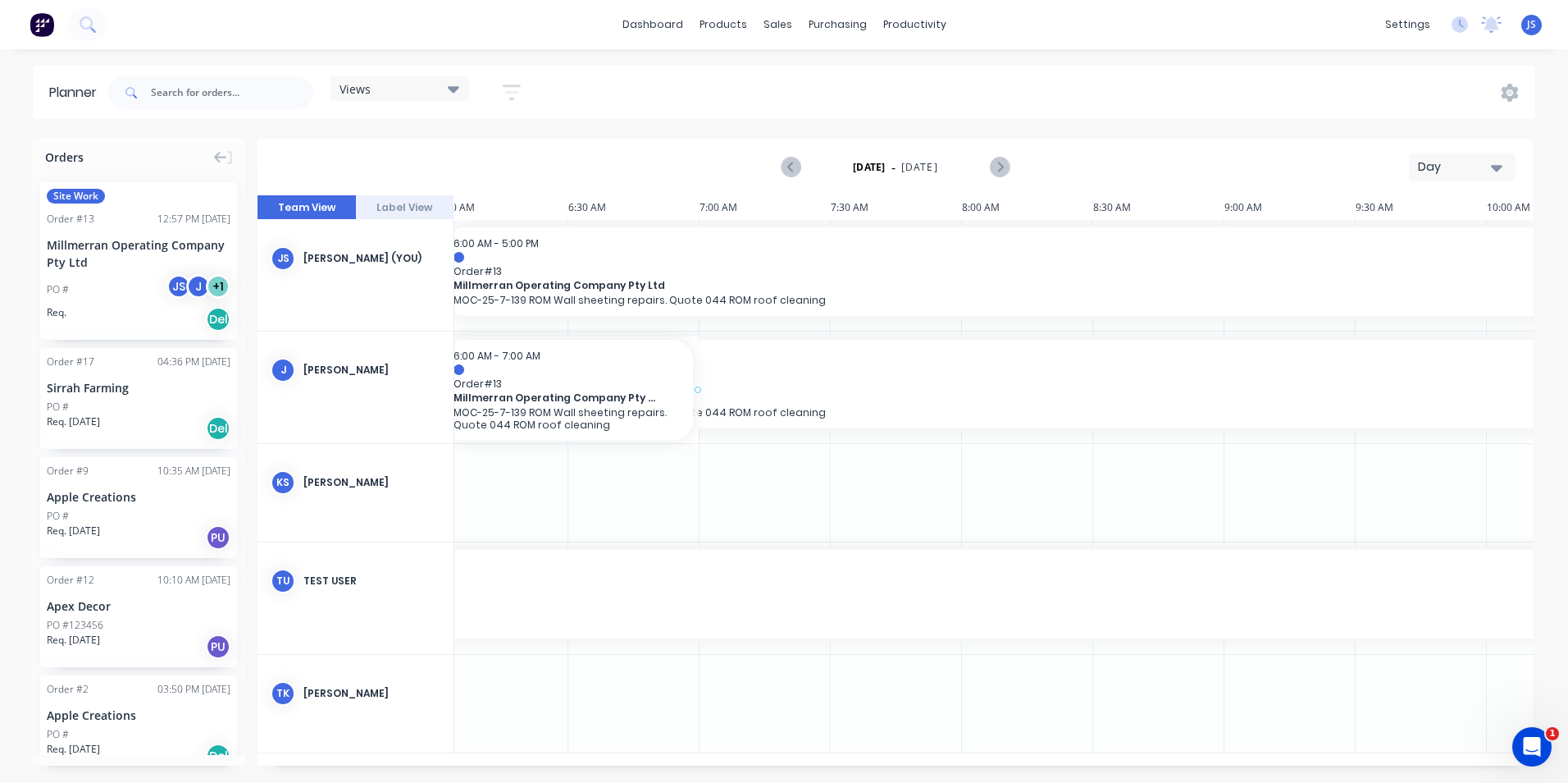
scroll to position [0, 1563]
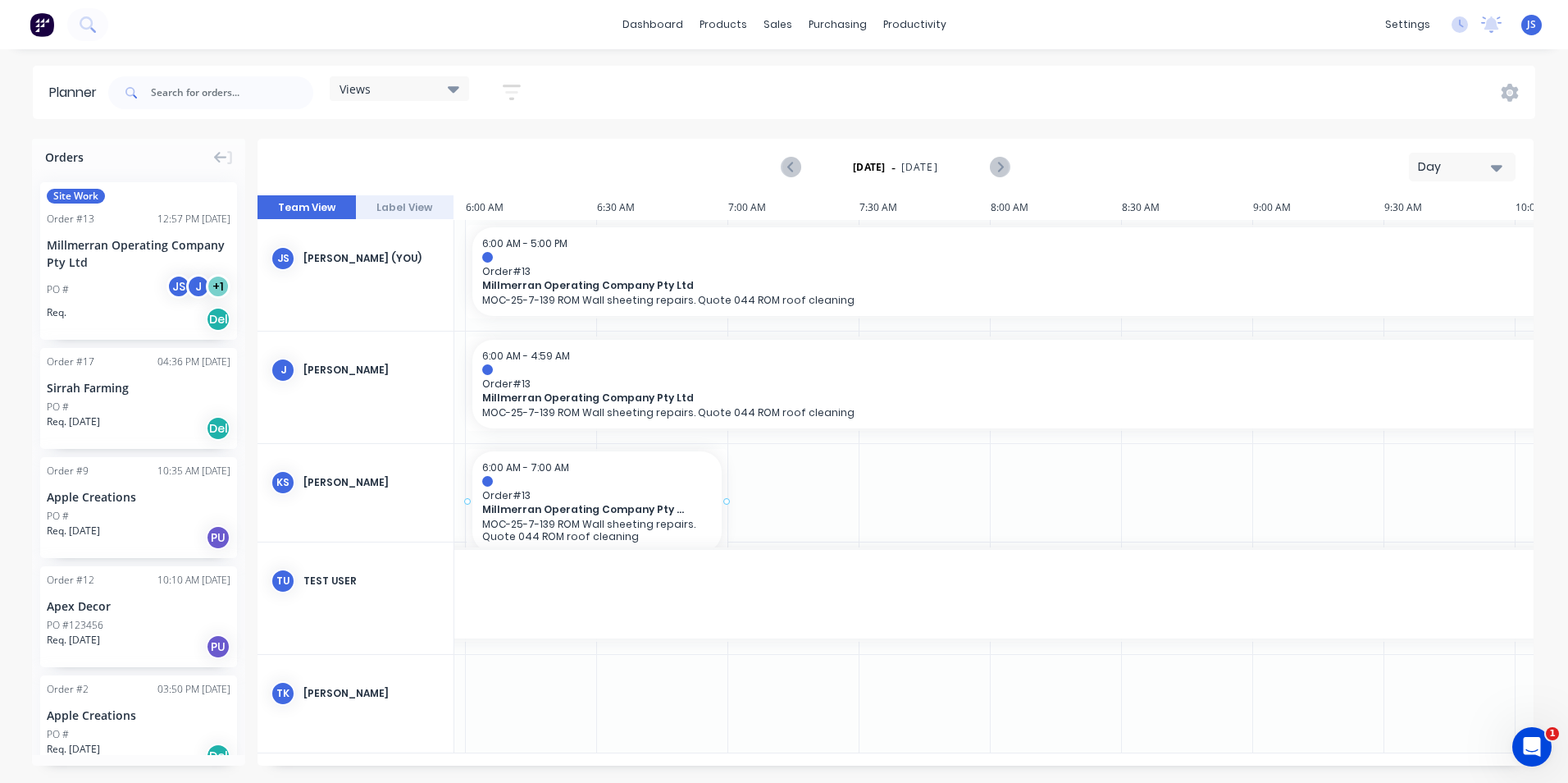
drag, startPoint x: 127, startPoint y: 240, endPoint x: 526, endPoint y: 461, distance: 456.1
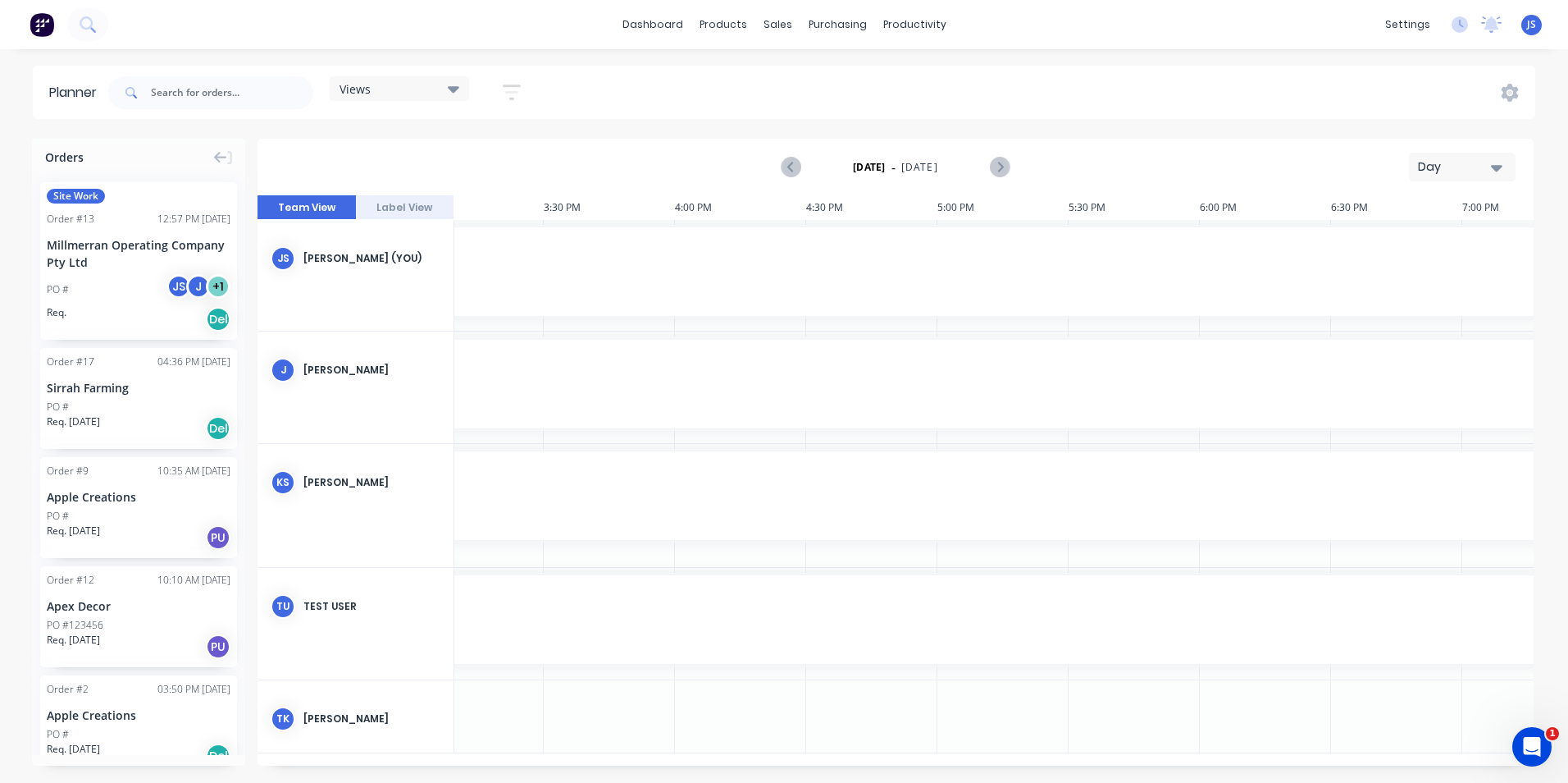
scroll to position [0, 4007]
drag, startPoint x: 724, startPoint y: 504, endPoint x: 890, endPoint y: 496, distance: 166.2
click at [1004, 163] on icon "Next page" at bounding box center [999, 167] width 19 height 19
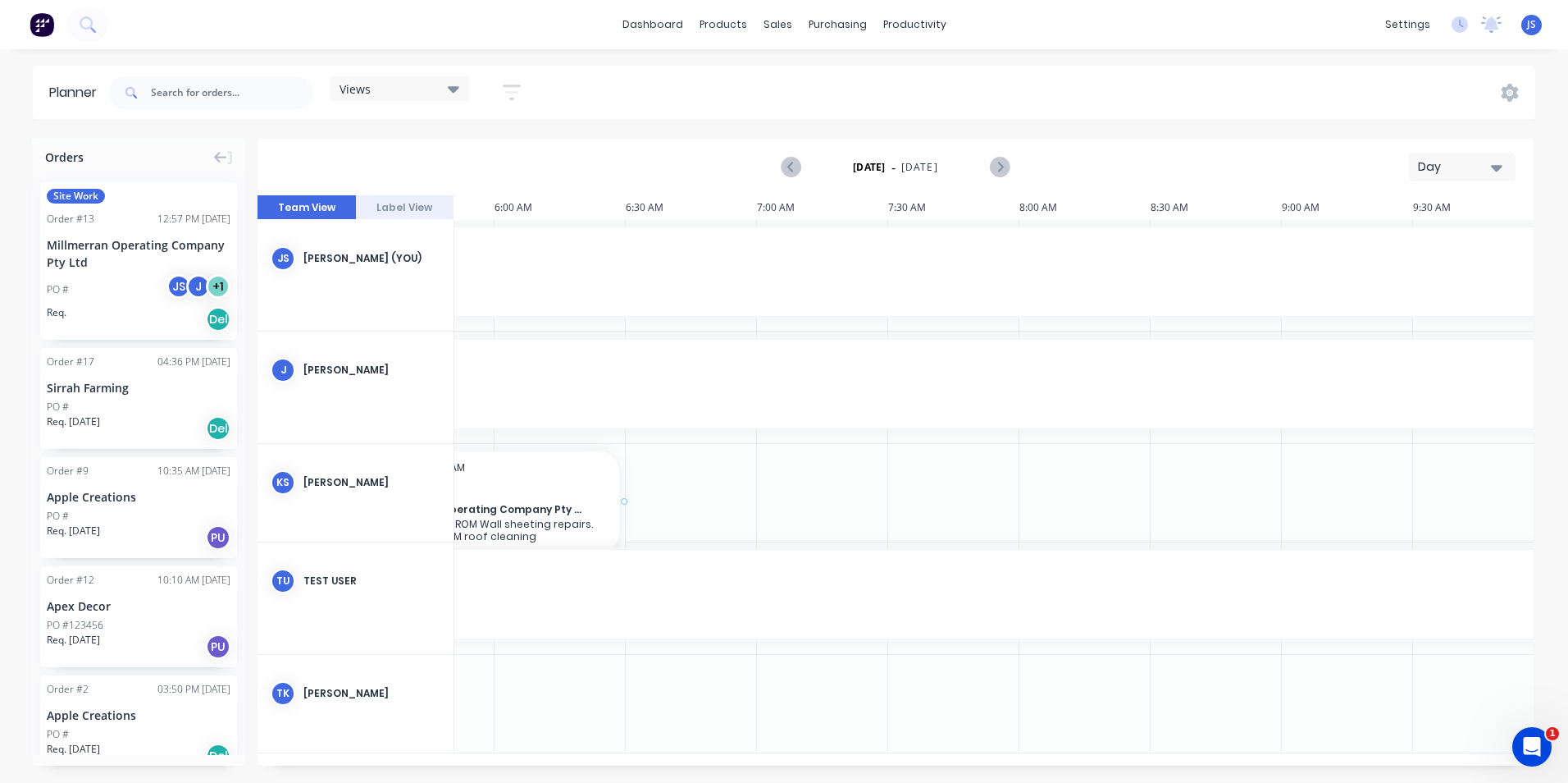
scroll to position [0, 1514]
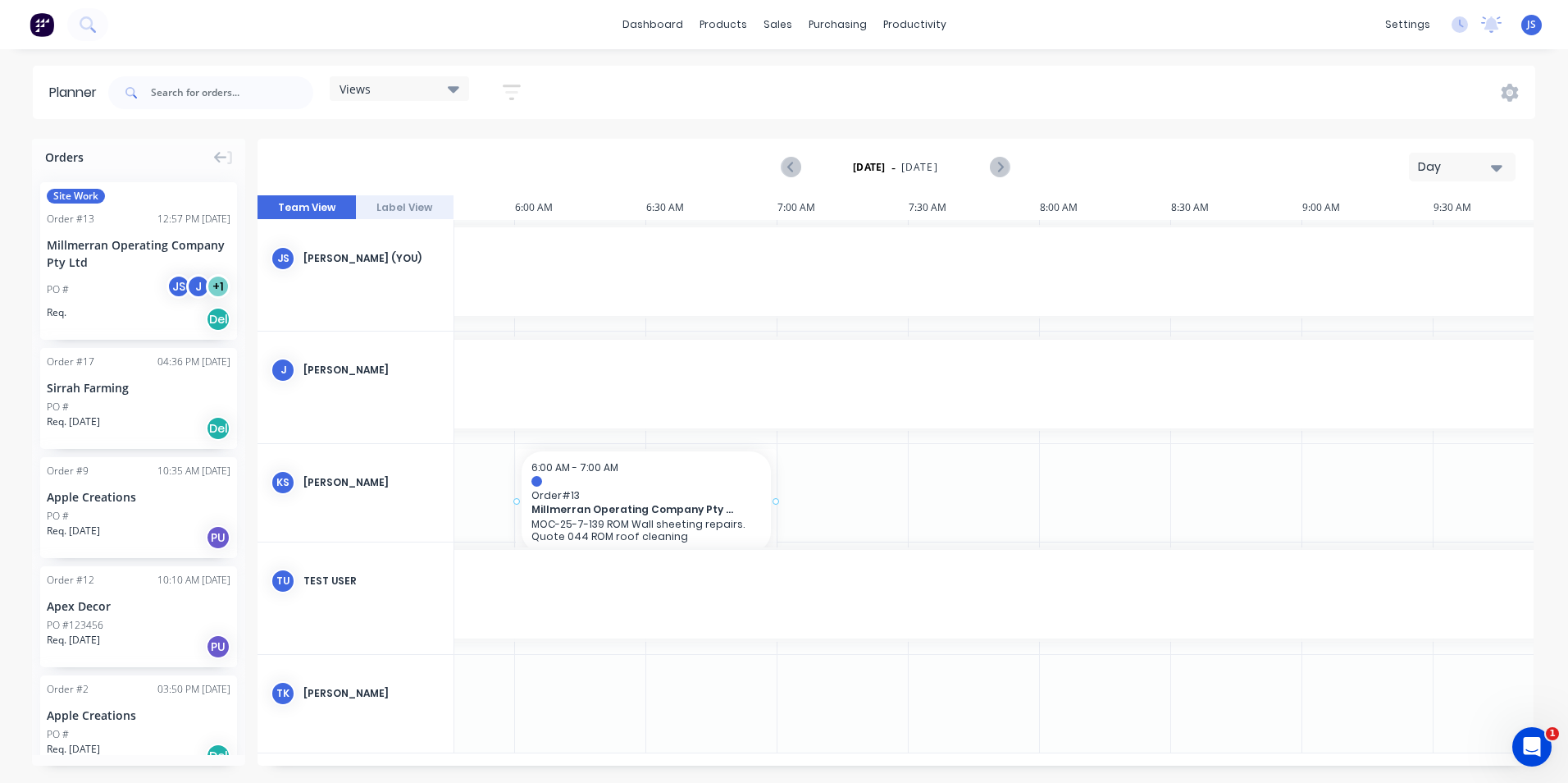
drag, startPoint x: 82, startPoint y: 198, endPoint x: 577, endPoint y: 444, distance: 552.8
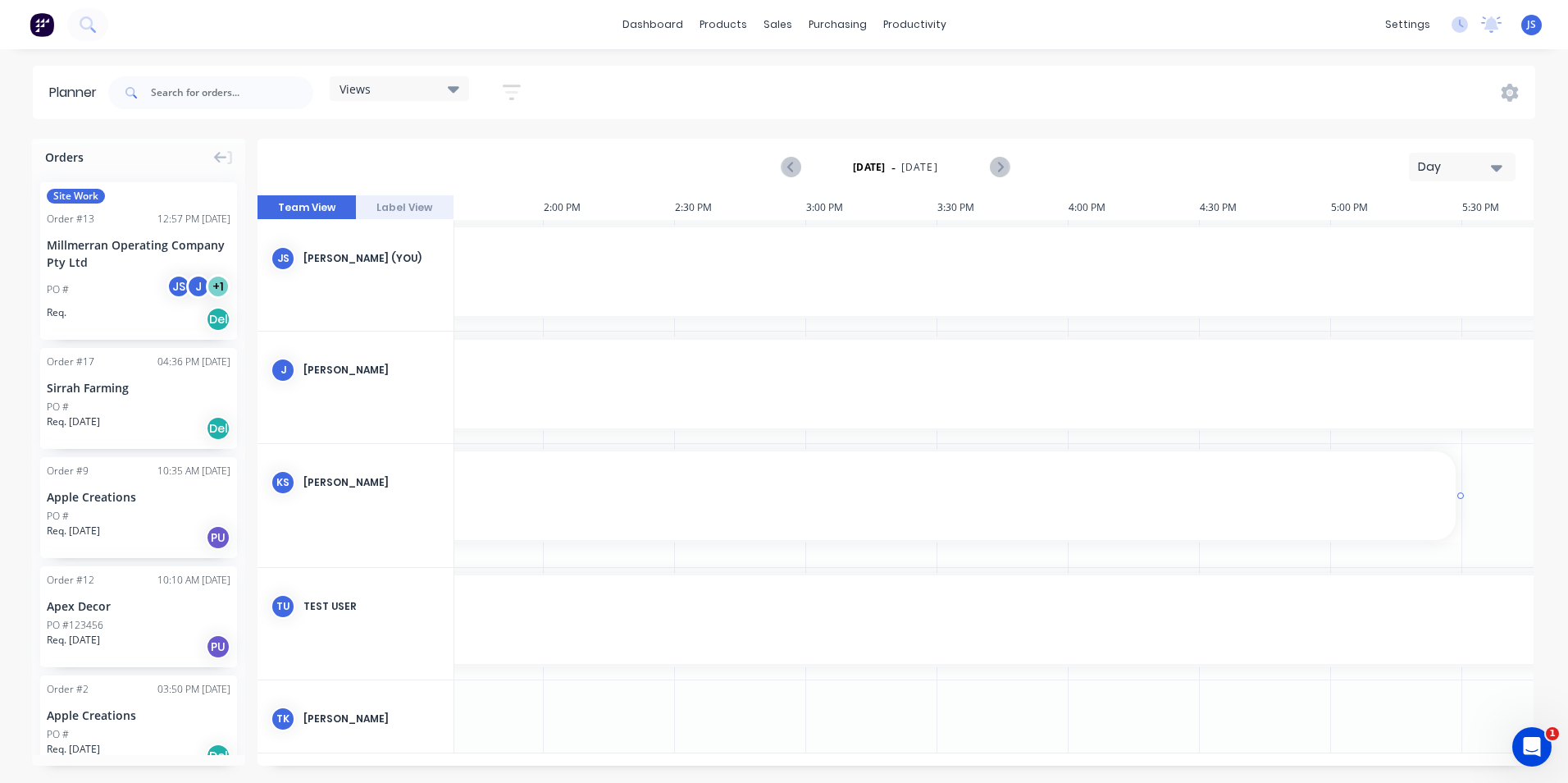
scroll to position [0, 3589]
drag, startPoint x: 774, startPoint y: 500, endPoint x: 1326, endPoint y: 489, distance: 552.1
click at [997, 164] on icon "Next page" at bounding box center [999, 167] width 19 height 19
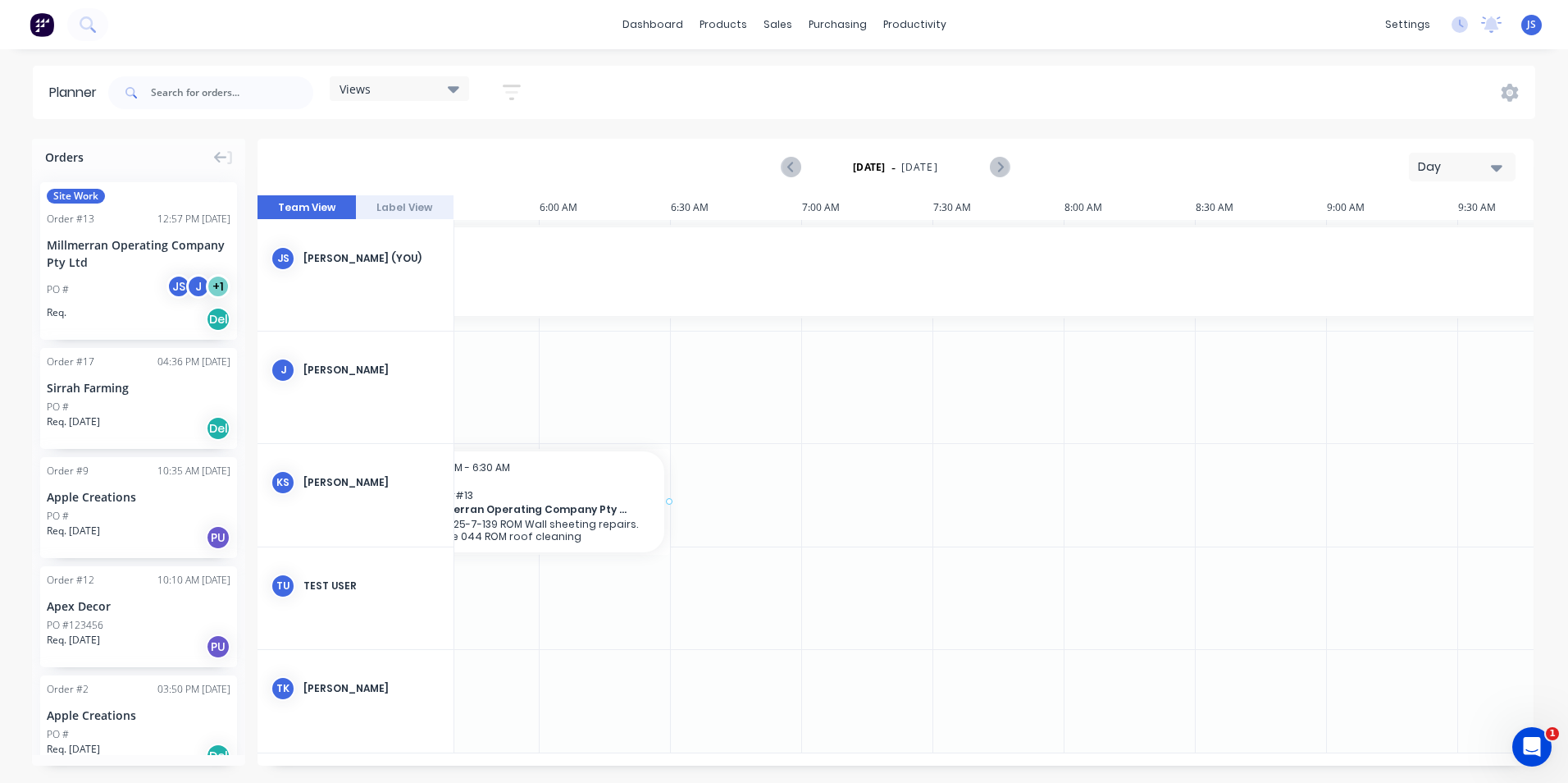
scroll to position [0, 1465]
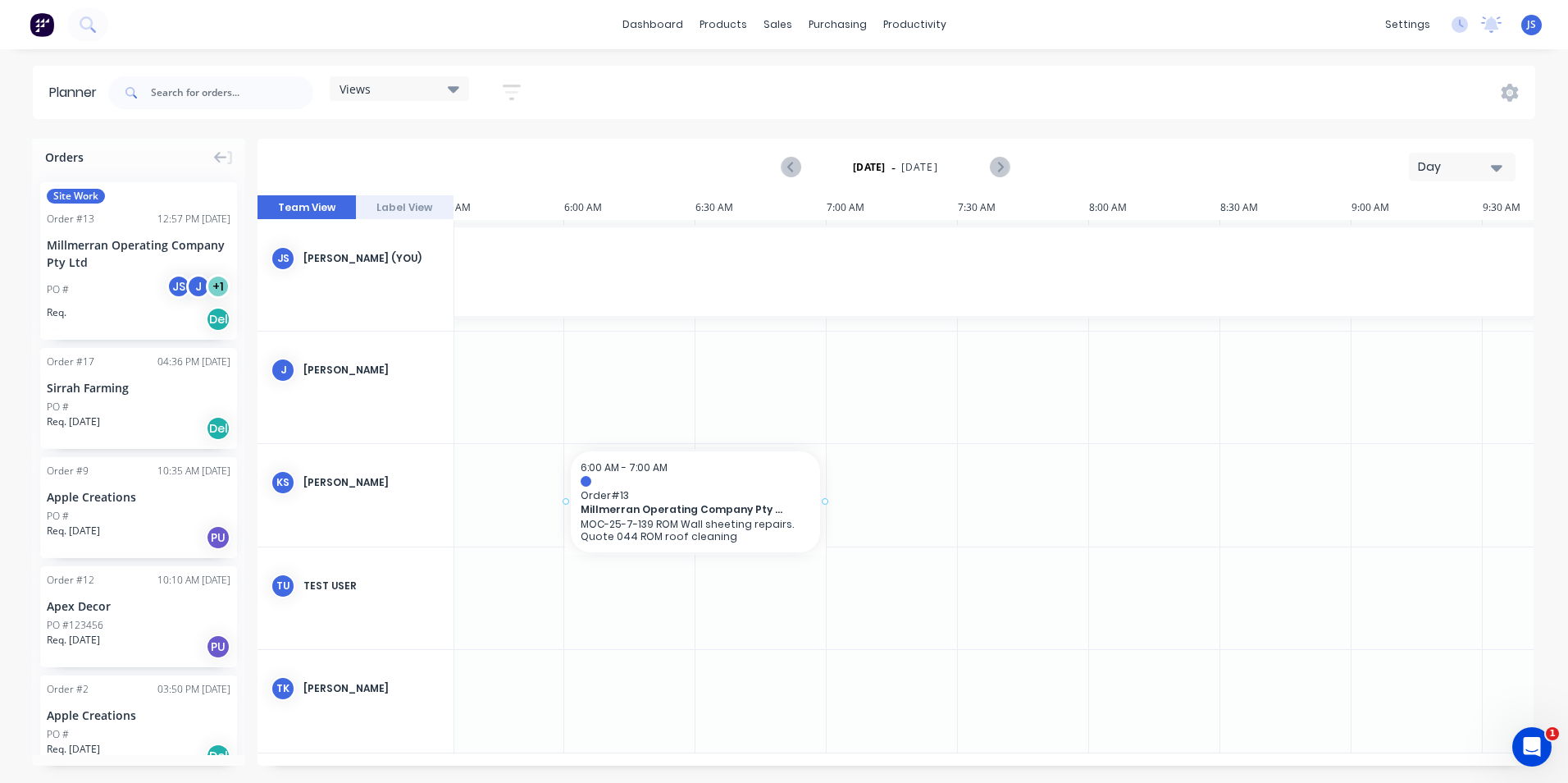
drag, startPoint x: 67, startPoint y: 197, endPoint x: 598, endPoint y: 476, distance: 599.8
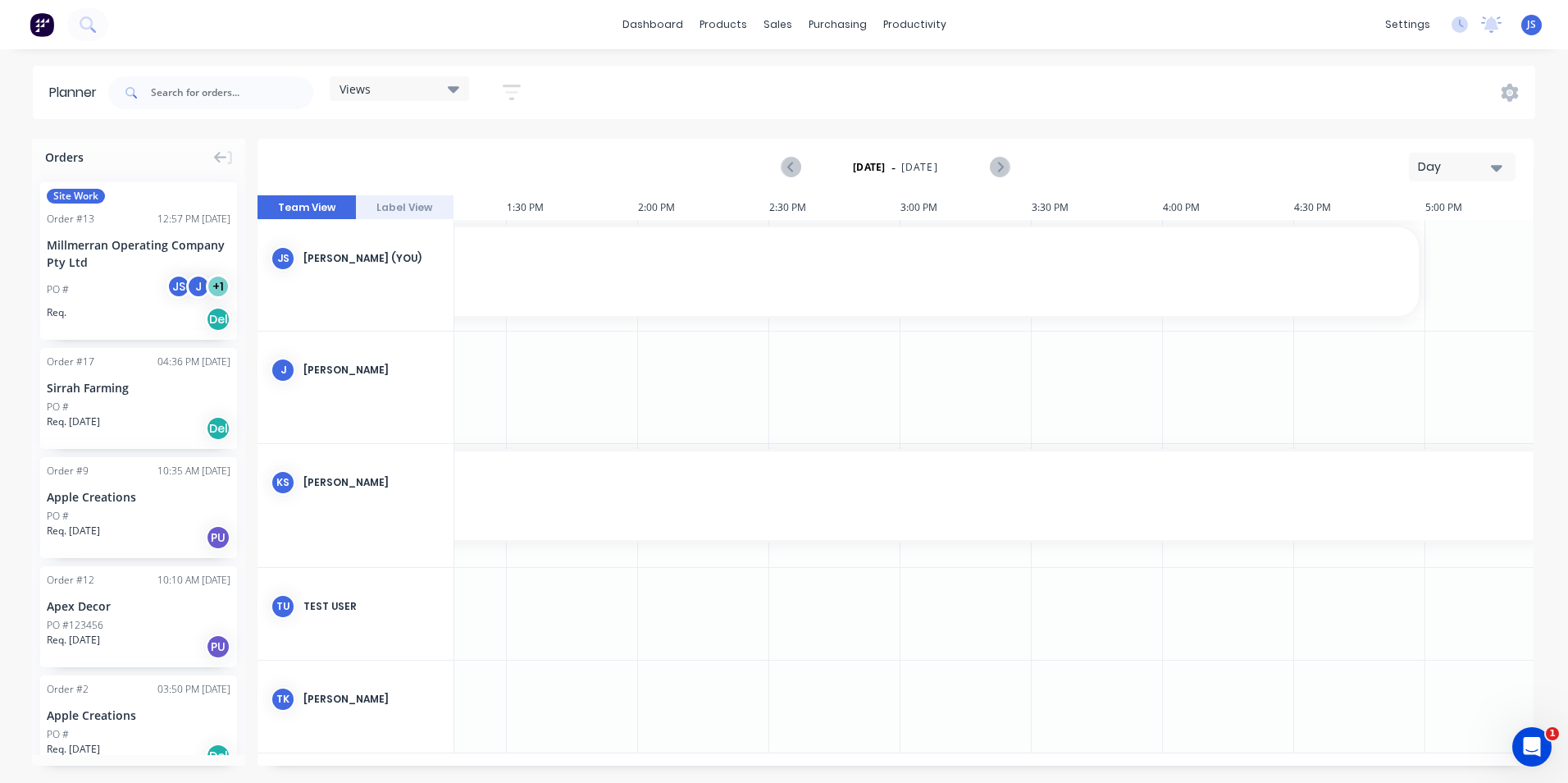
scroll to position [0, 3540]
drag, startPoint x: 823, startPoint y: 498, endPoint x: 1369, endPoint y: 502, distance: 546.0
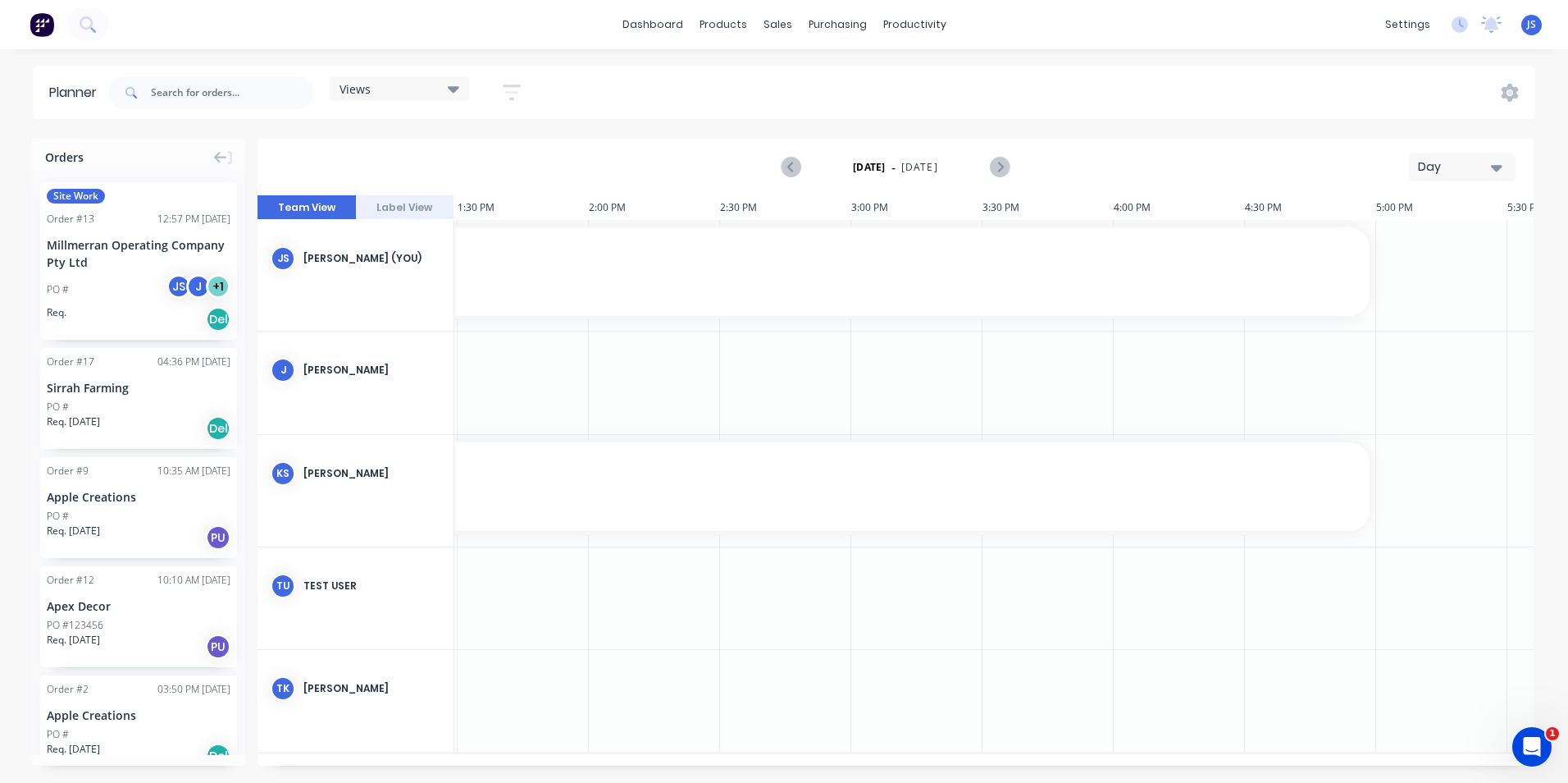
click at [1500, 164] on icon "button" at bounding box center [1497, 167] width 12 height 18
click at [1439, 234] on div "Week" at bounding box center [1432, 244] width 162 height 33
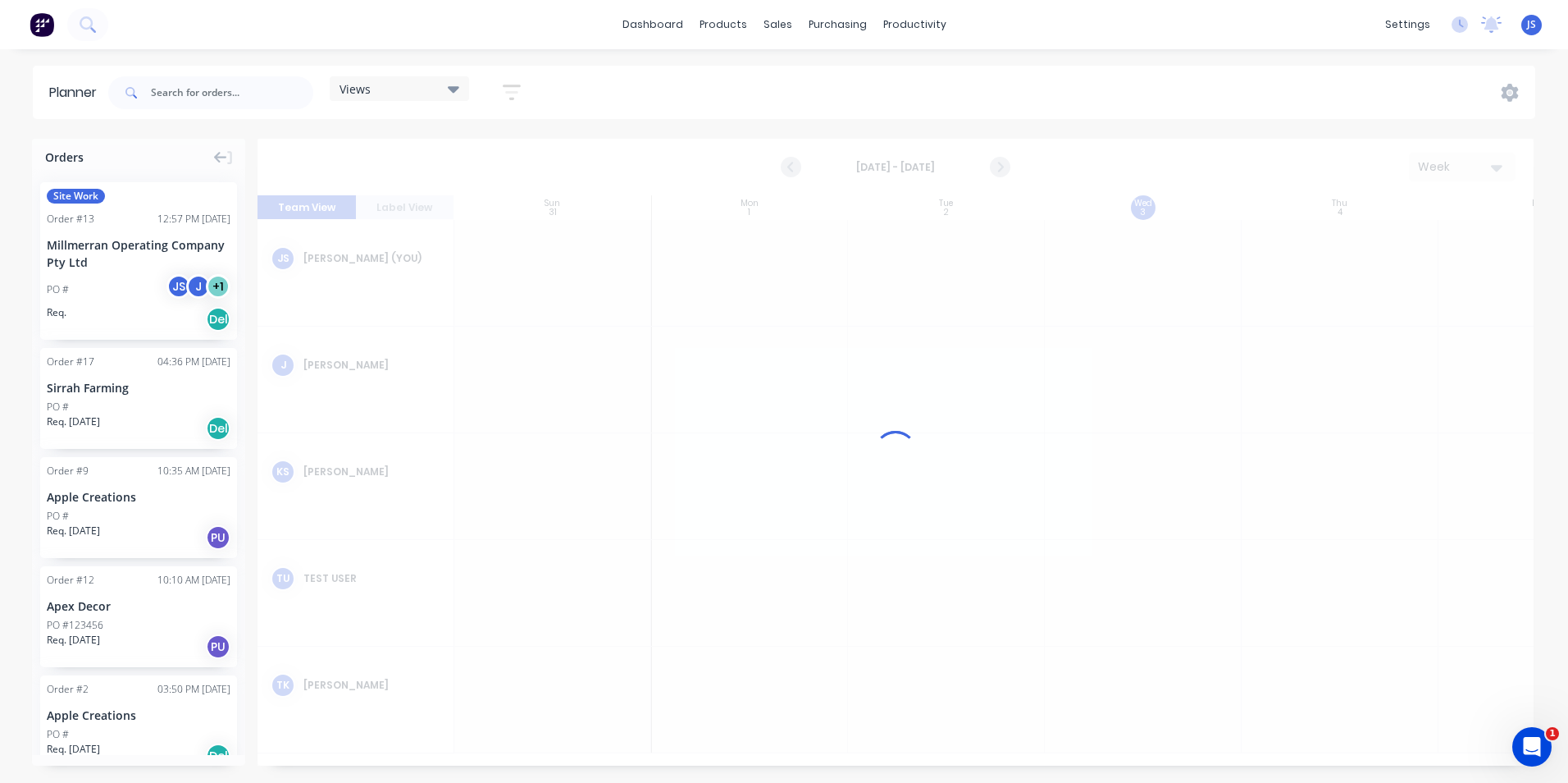
scroll to position [0, 1]
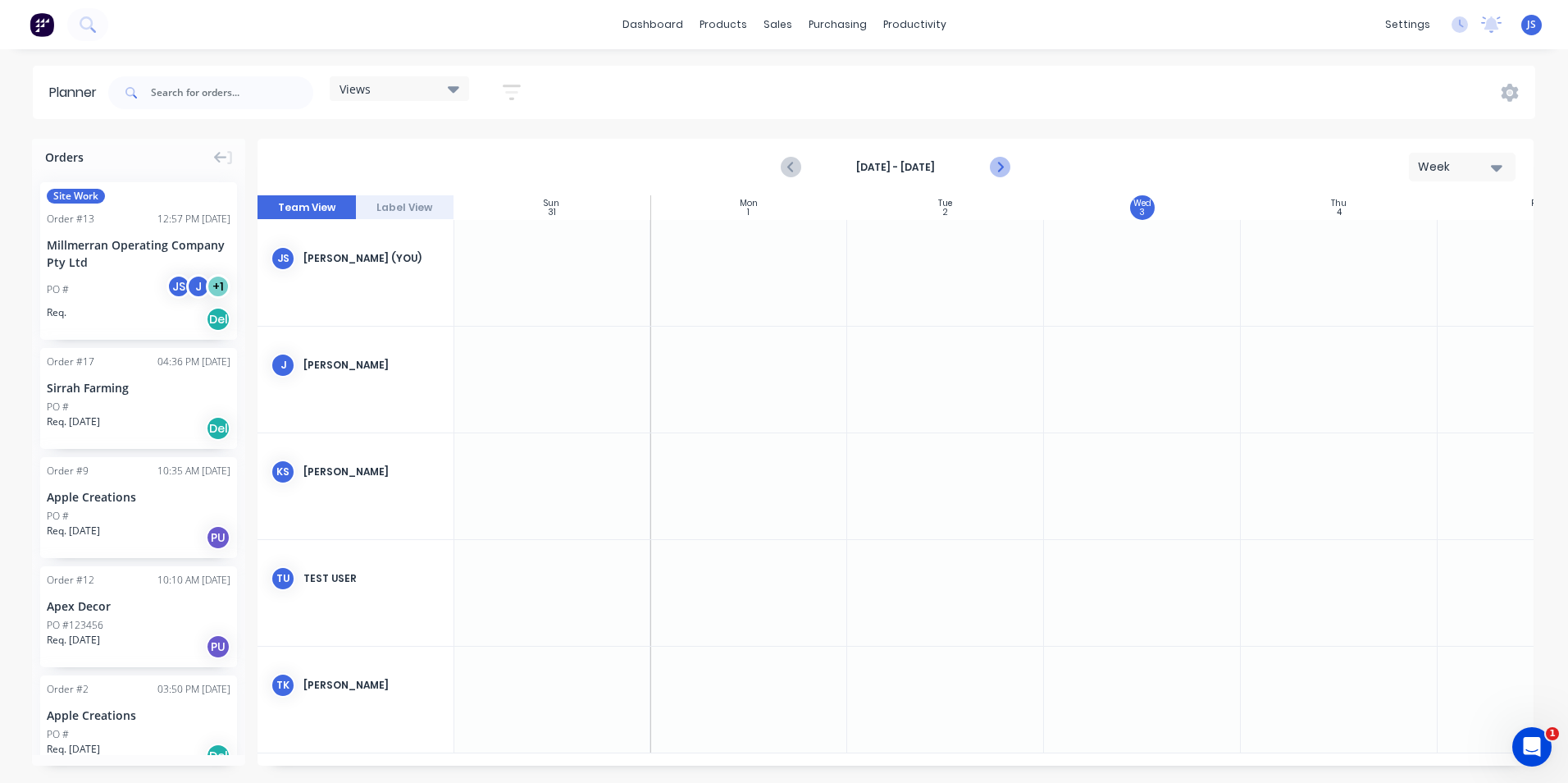
click at [998, 164] on icon "Next page" at bounding box center [999, 168] width 8 height 14
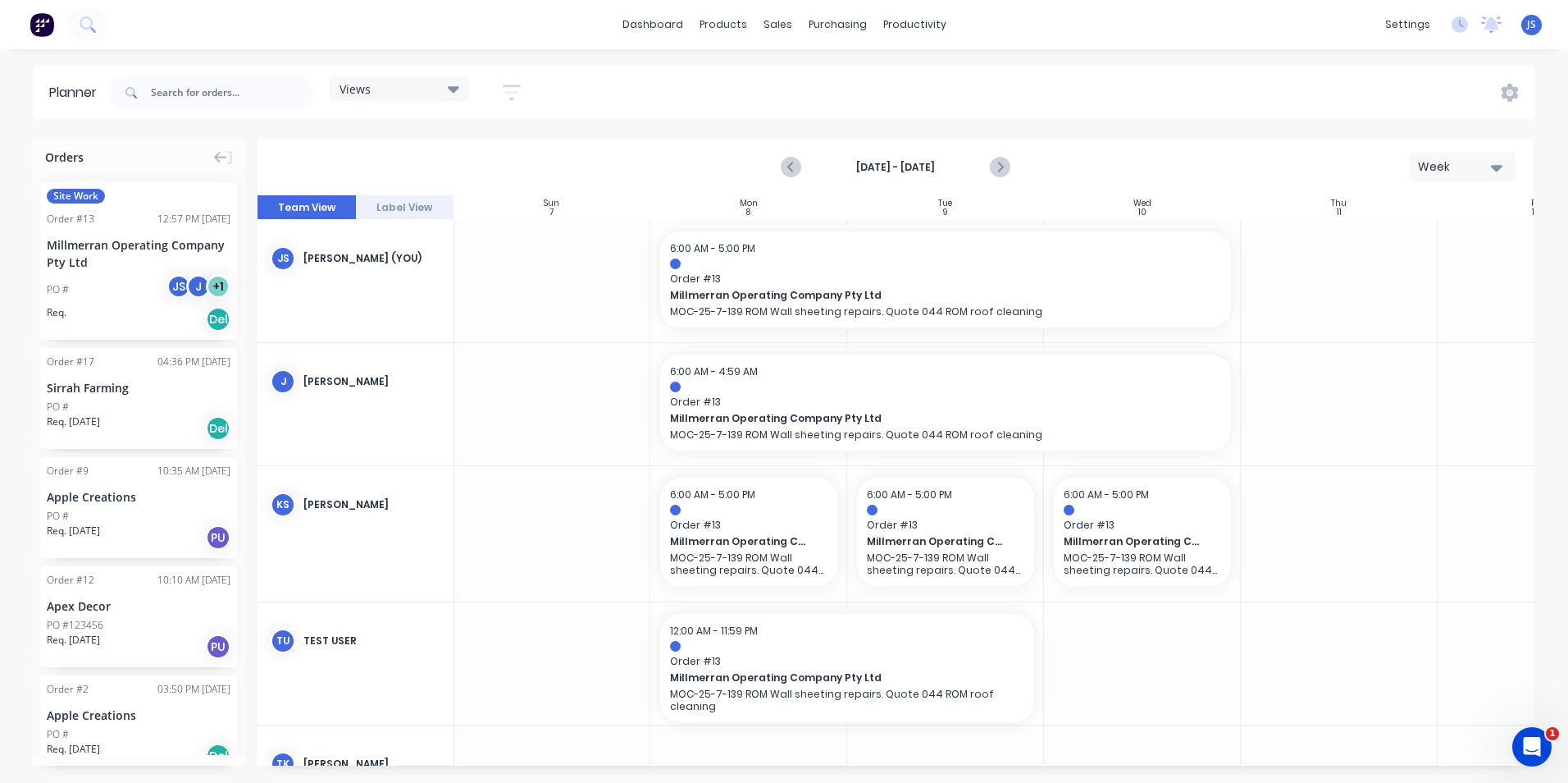
click at [1488, 164] on div "Week" at bounding box center [1455, 167] width 75 height 17
click at [1418, 215] on div "Day" at bounding box center [1432, 211] width 162 height 33
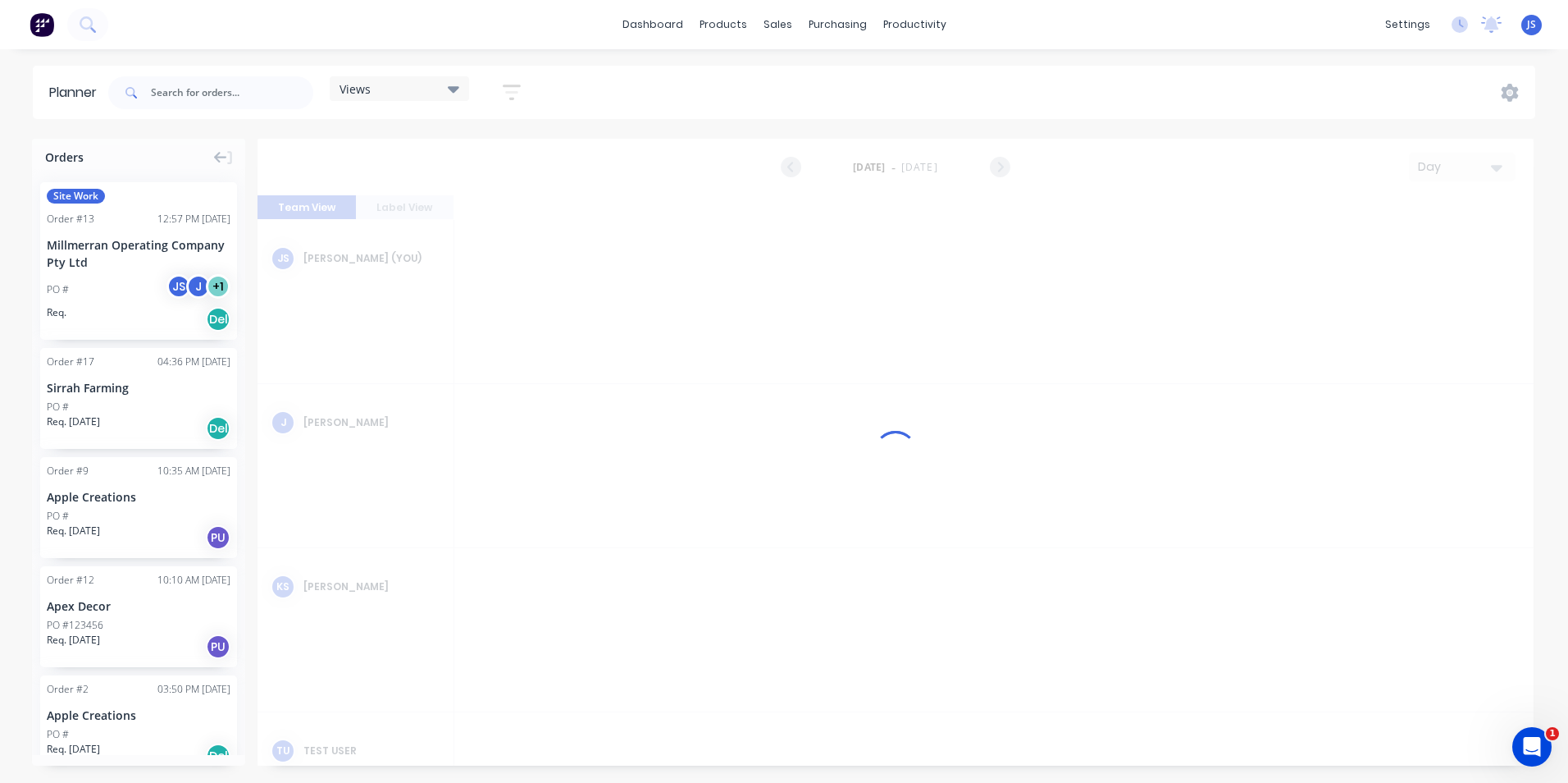
scroll to position [0, 3413]
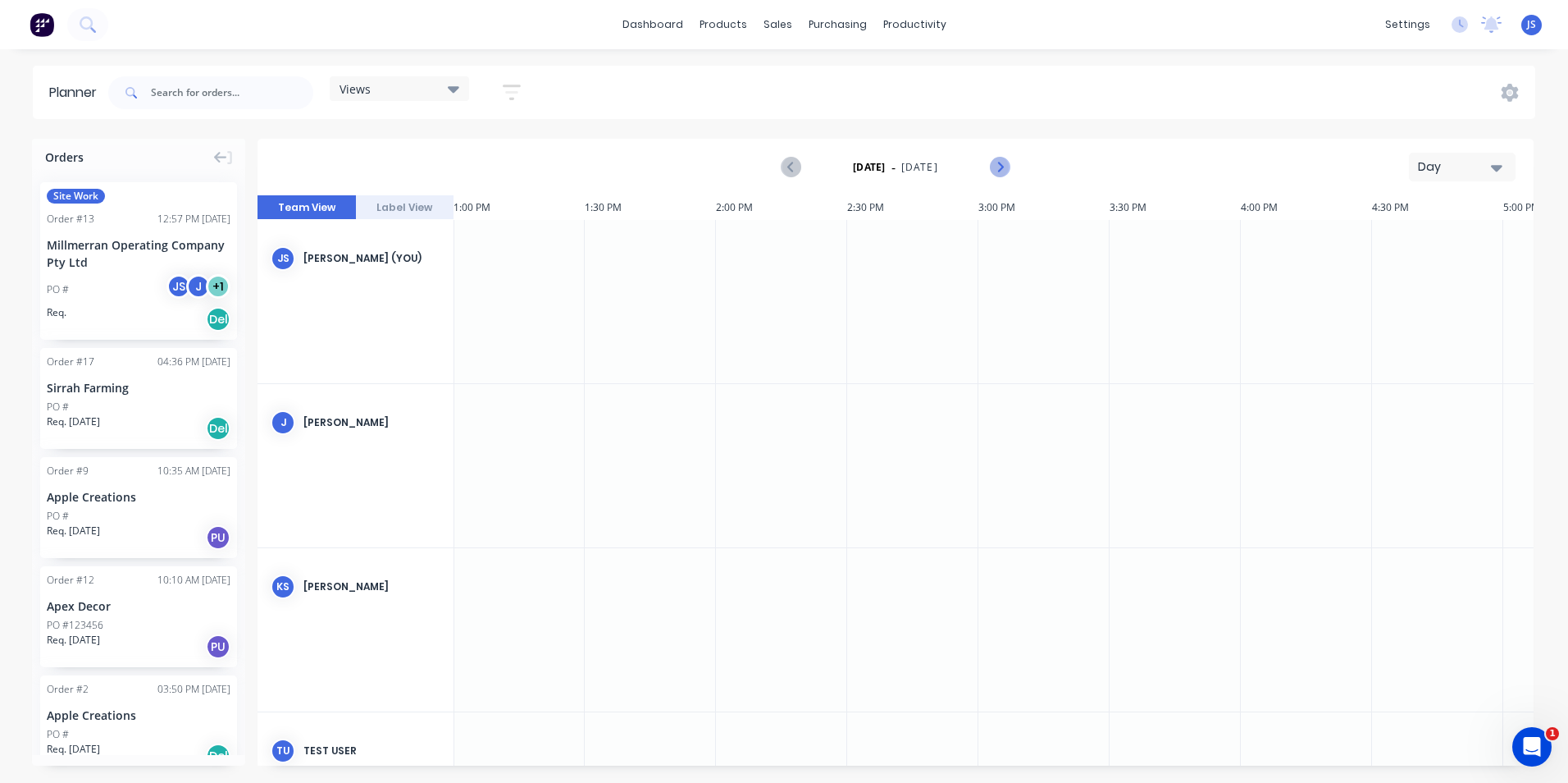
click at [997, 163] on icon "Next page" at bounding box center [999, 168] width 8 height 14
click at [997, 163] on icon "Next page" at bounding box center [999, 167] width 19 height 19
click at [996, 163] on icon "Next page" at bounding box center [999, 167] width 19 height 19
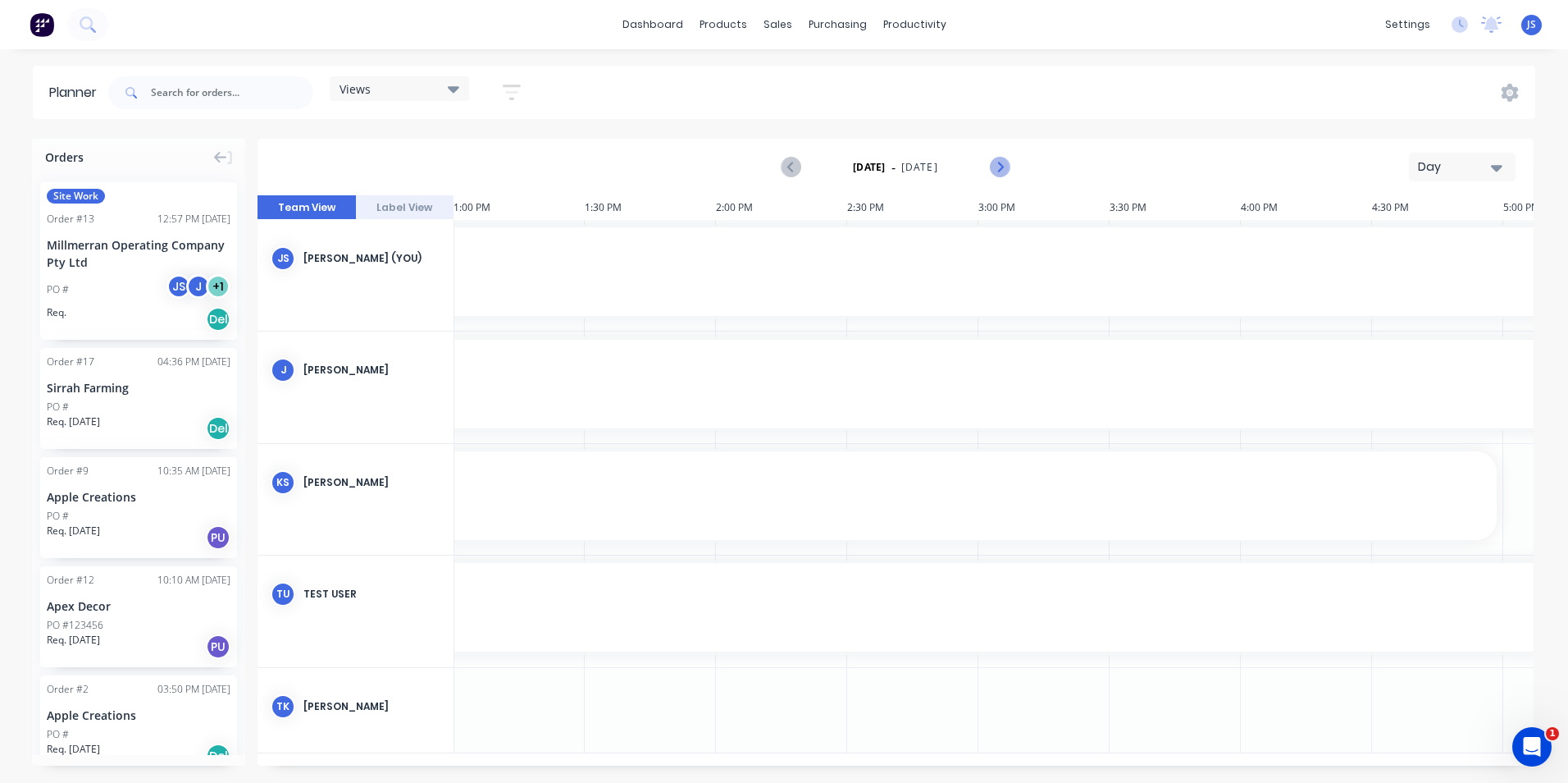
click at [996, 163] on icon "Next page" at bounding box center [999, 167] width 19 height 19
drag, startPoint x: 1499, startPoint y: 485, endPoint x: 688, endPoint y: 475, distance: 811.1
click at [1497, 168] on icon "button" at bounding box center [1497, 168] width 12 height 7
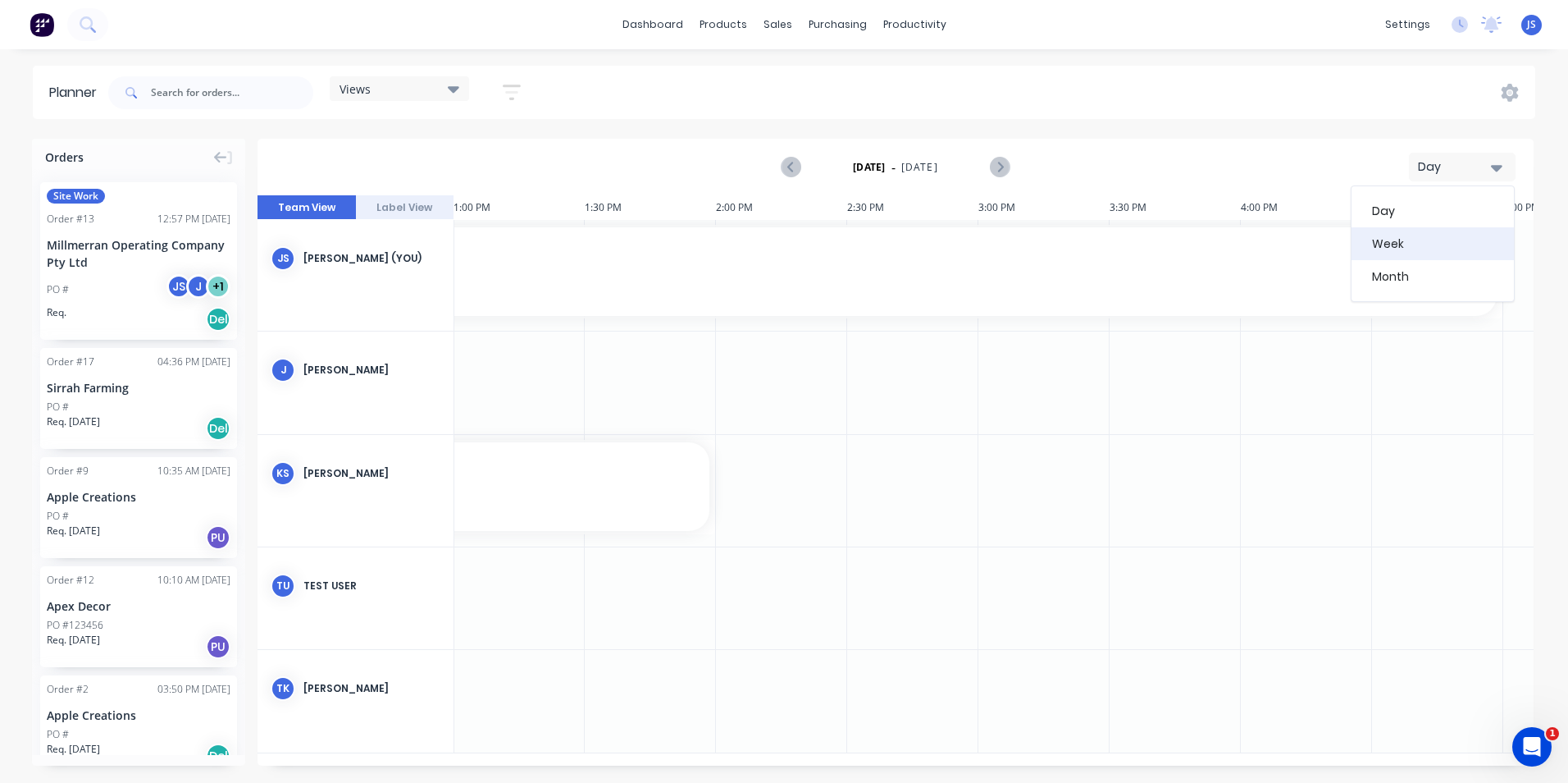
click at [1413, 243] on div "Week" at bounding box center [1432, 244] width 162 height 33
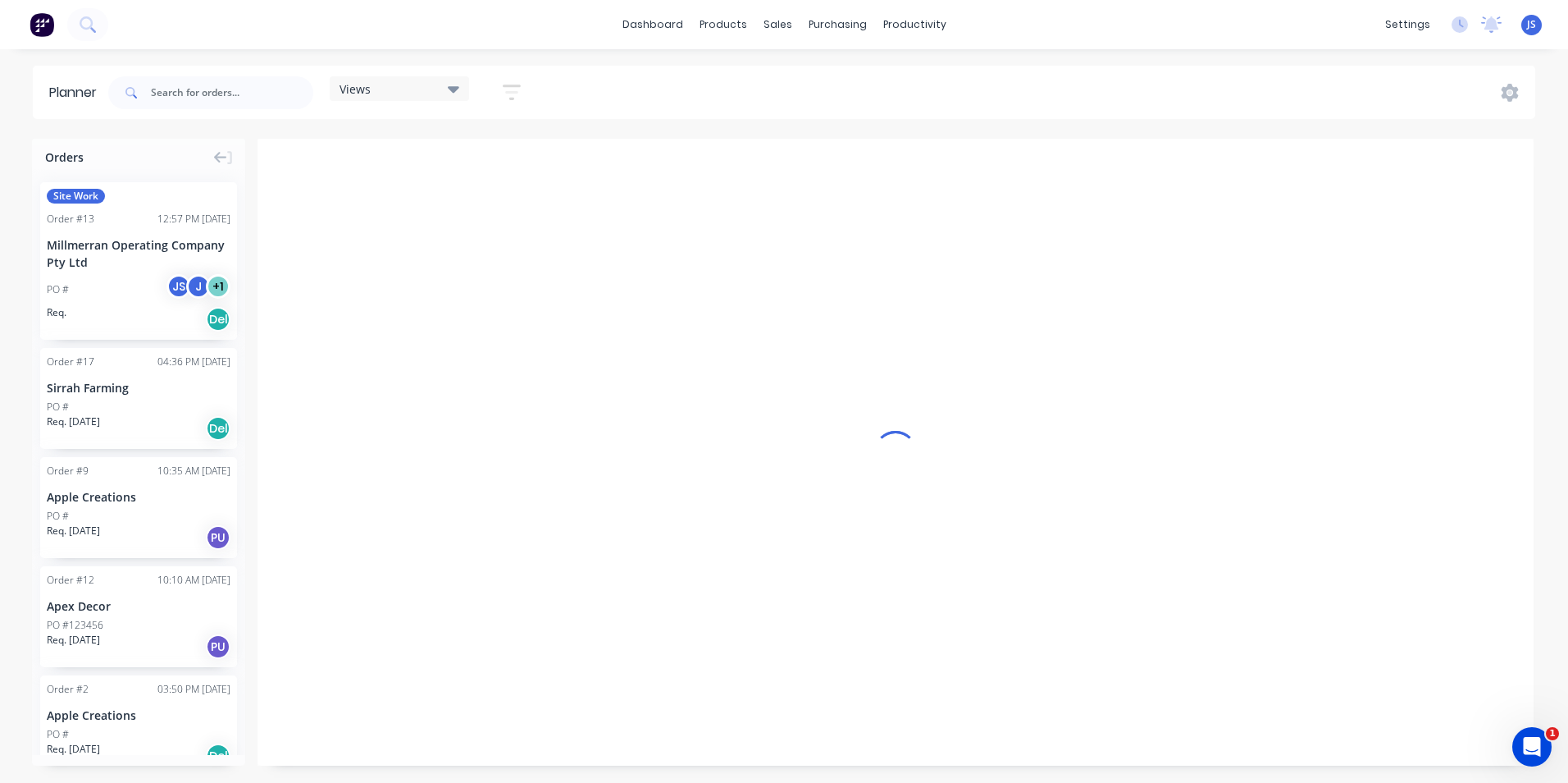
scroll to position [0, 1]
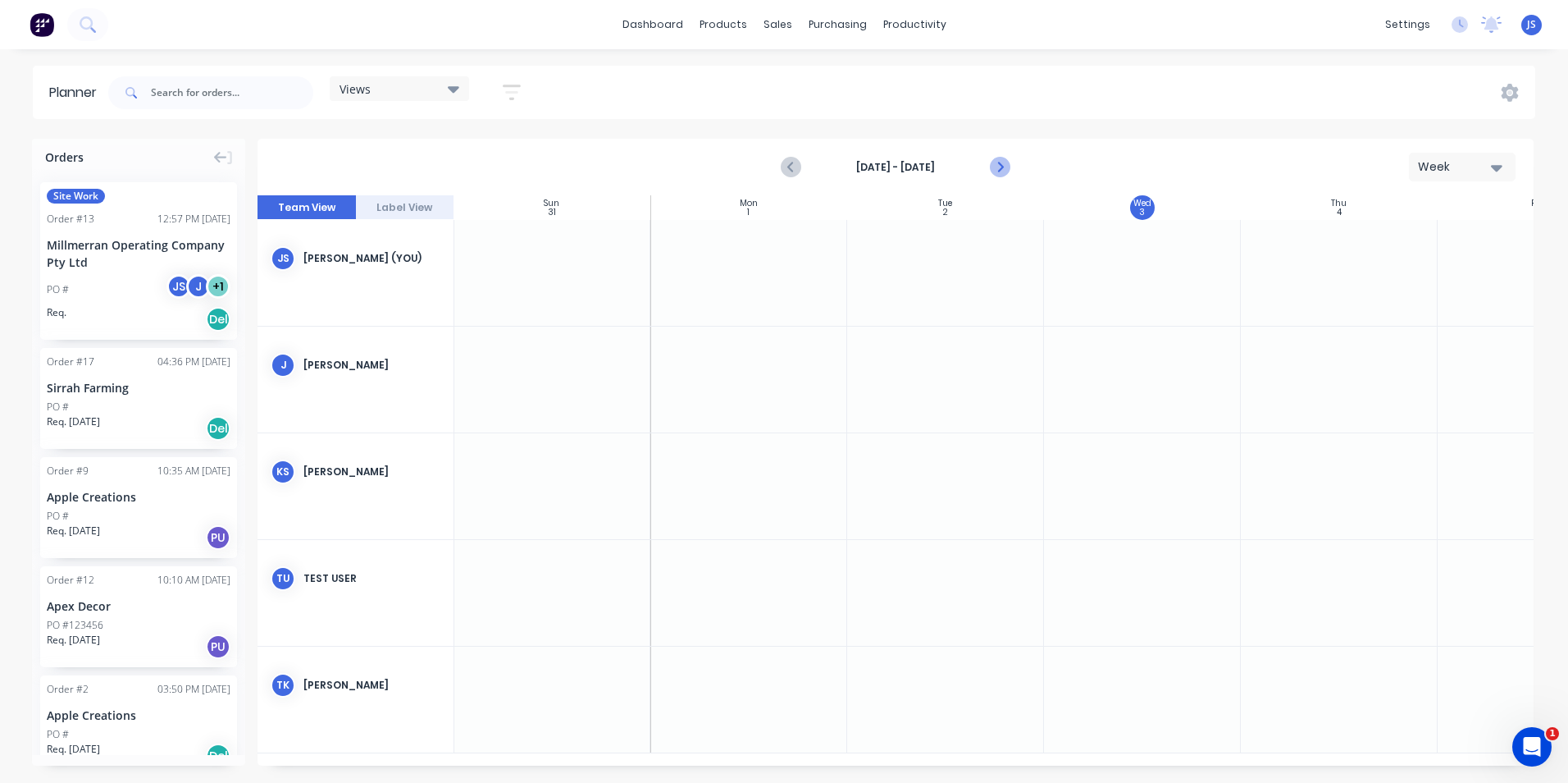
click at [993, 165] on icon "Next page" at bounding box center [999, 167] width 19 height 19
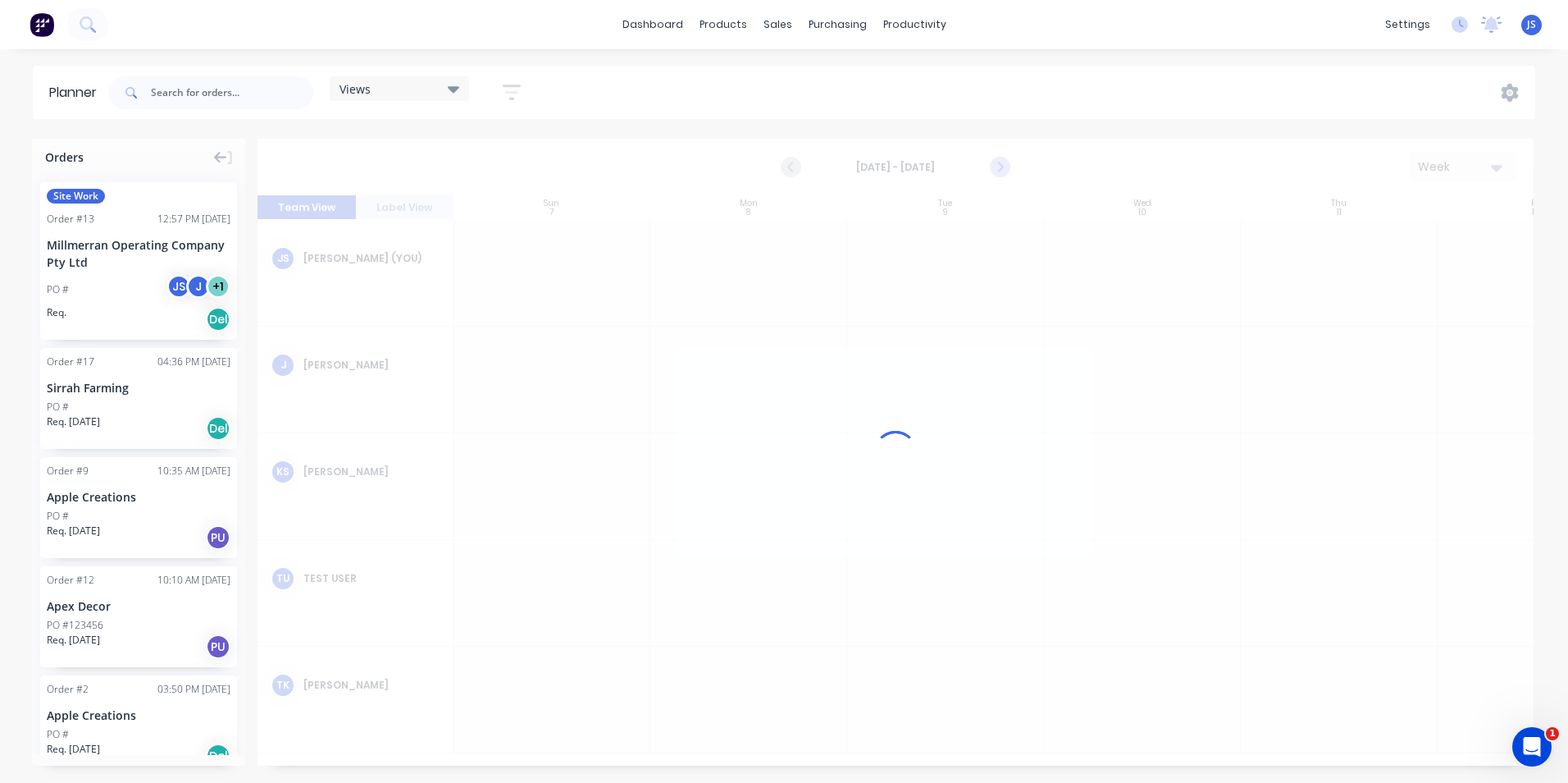
click at [993, 165] on div at bounding box center [895, 452] width 1276 height 627
click at [993, 165] on icon "Next page" at bounding box center [999, 167] width 19 height 19
click at [993, 165] on div at bounding box center [895, 452] width 1276 height 627
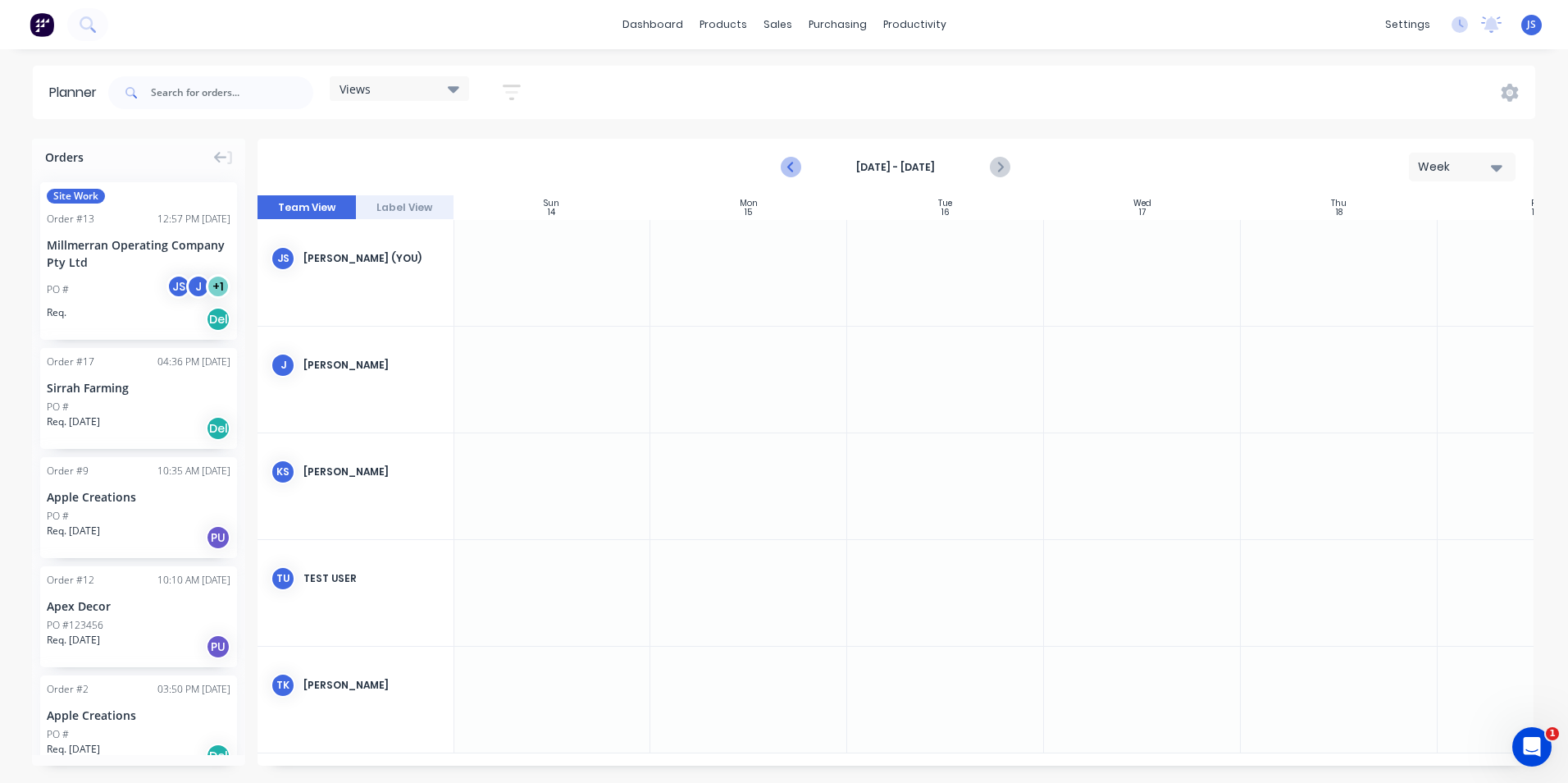
click at [783, 168] on icon "Previous page" at bounding box center [792, 167] width 19 height 19
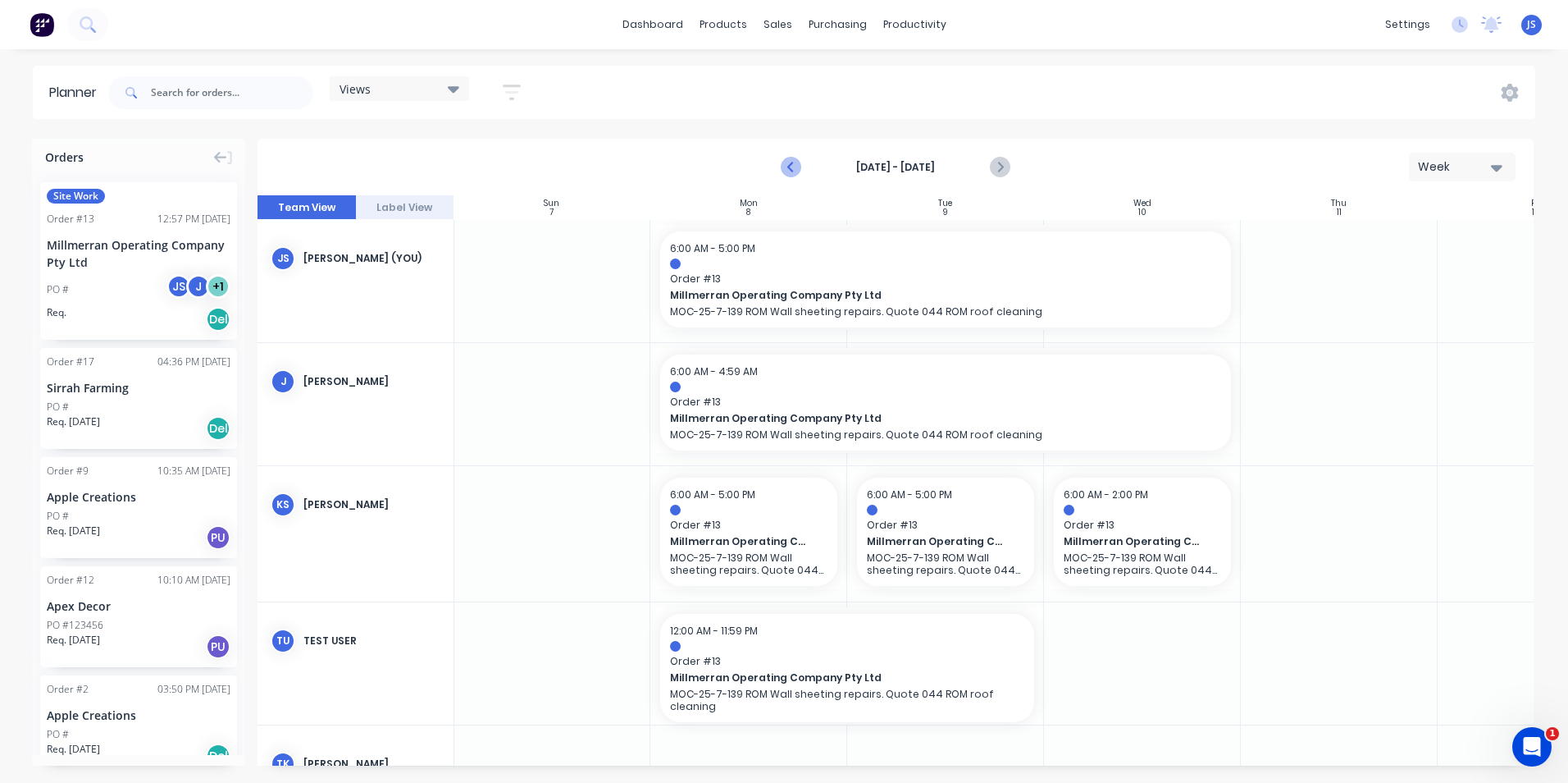
click at [783, 168] on icon "Previous page" at bounding box center [792, 167] width 19 height 19
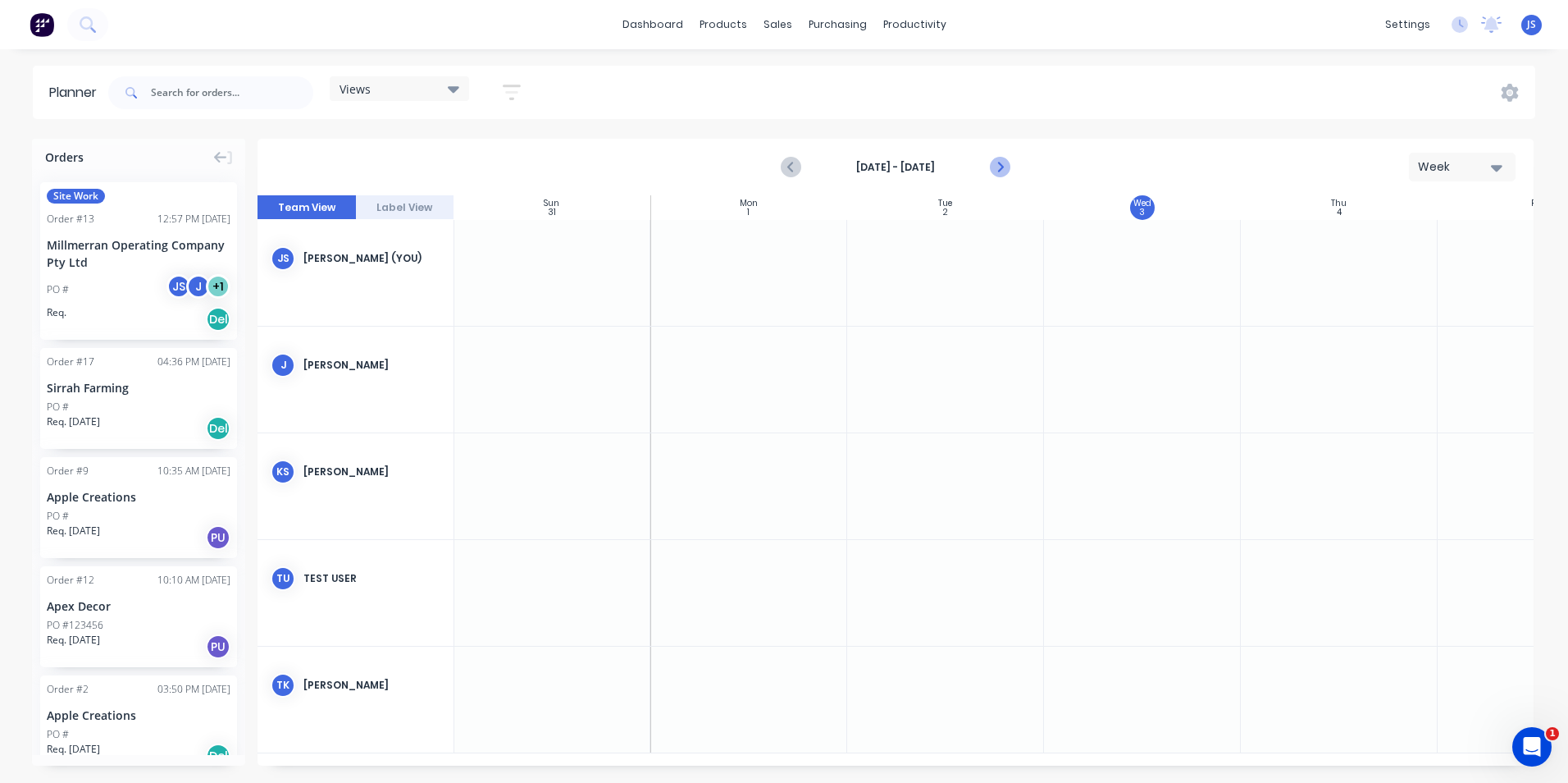
drag, startPoint x: 998, startPoint y: 161, endPoint x: 1015, endPoint y: 163, distance: 17.1
click at [1003, 162] on icon "Next page" at bounding box center [999, 167] width 19 height 19
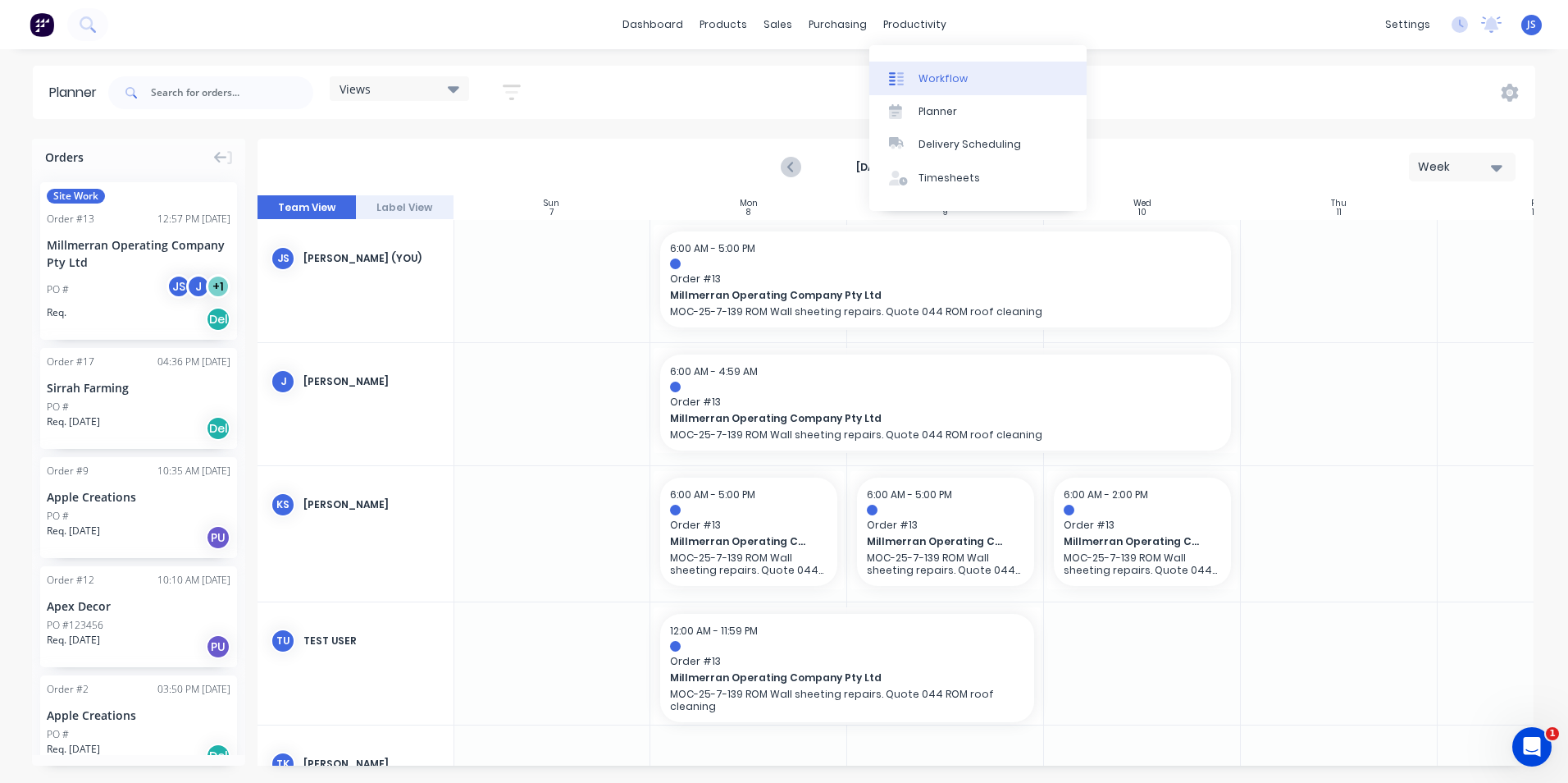
click at [921, 72] on div "Workflow" at bounding box center [943, 78] width 49 height 14
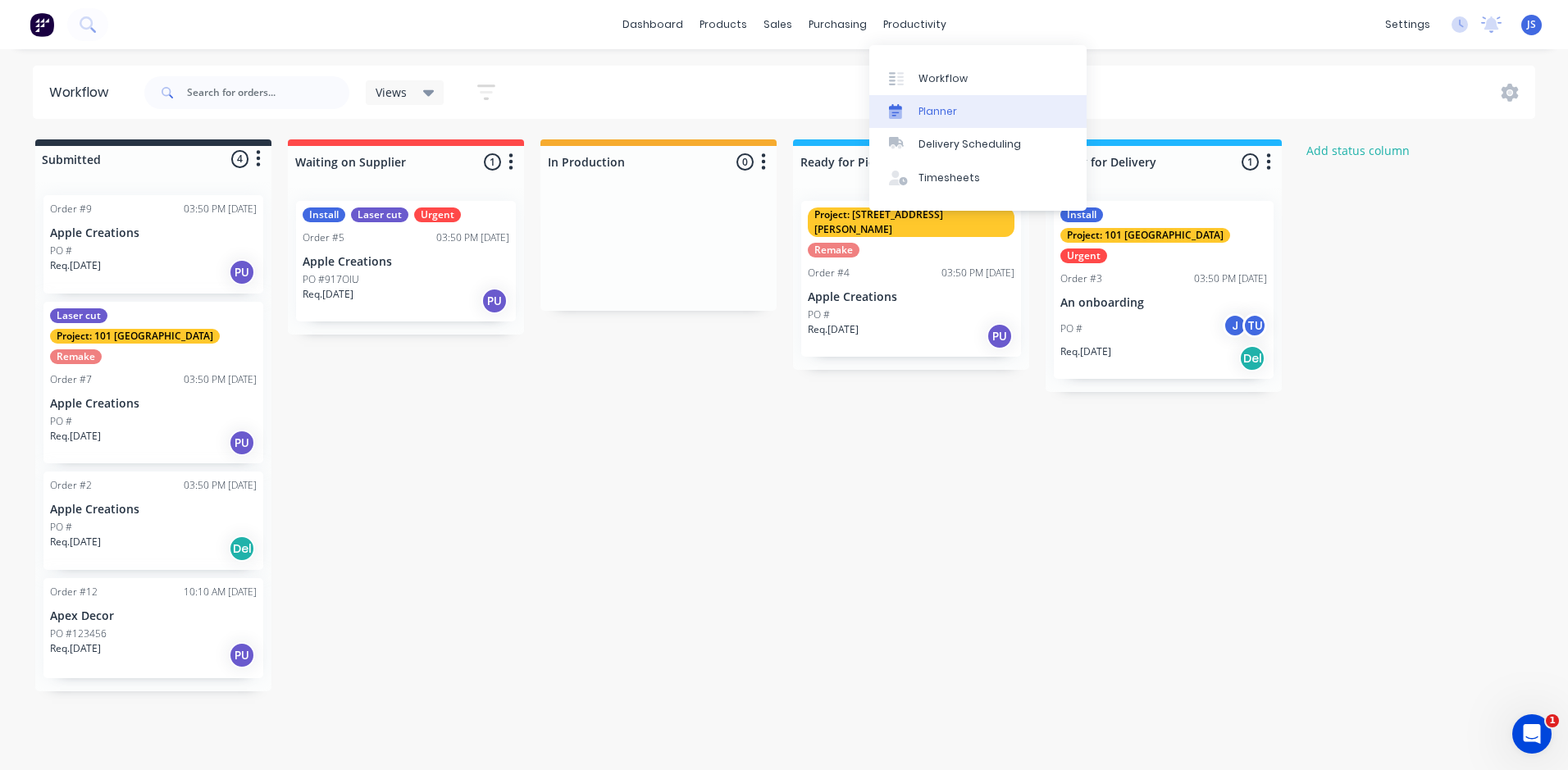
click at [942, 101] on link "Planner" at bounding box center [977, 112] width 217 height 33
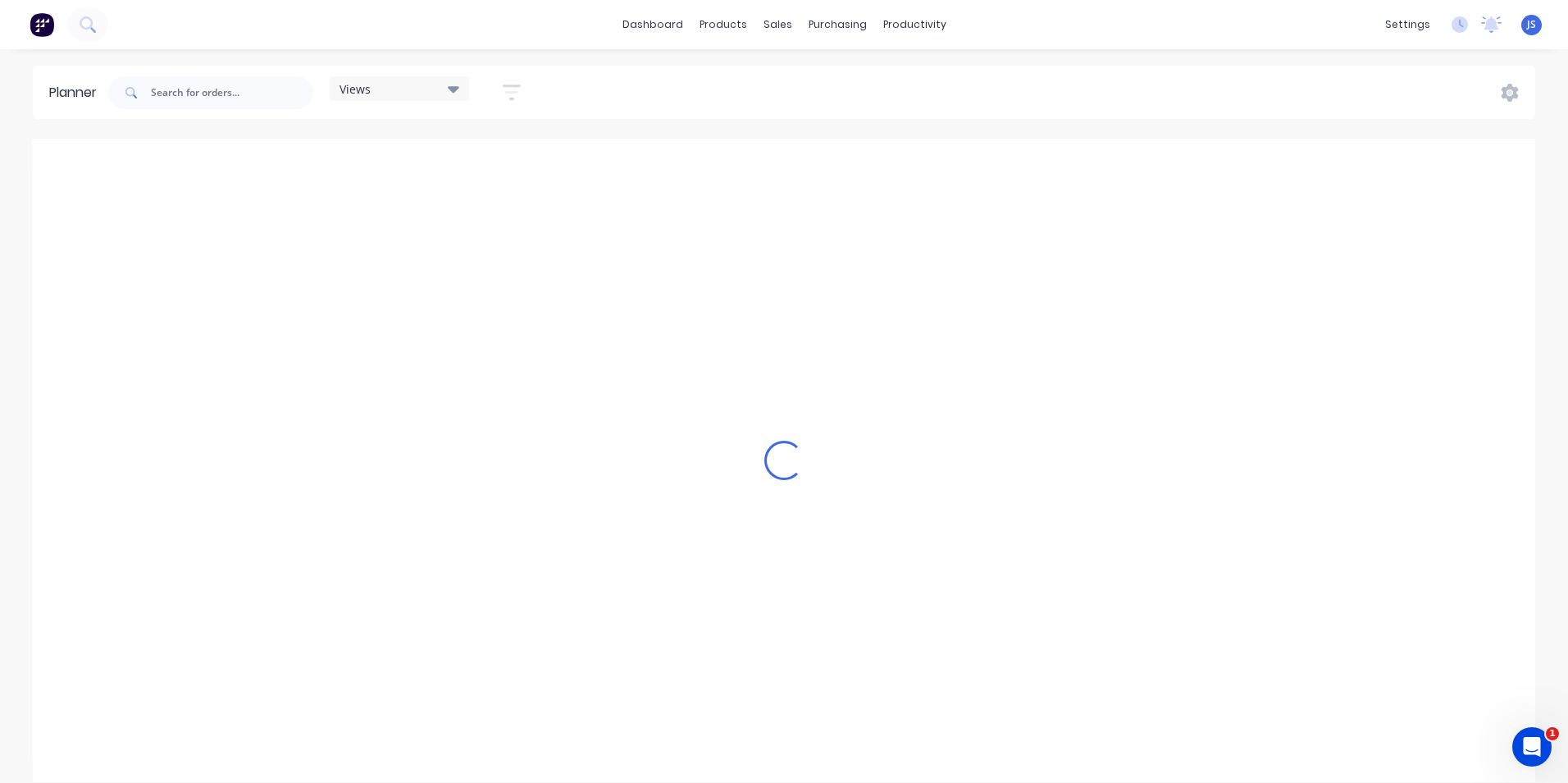
scroll to position [0, 3413]
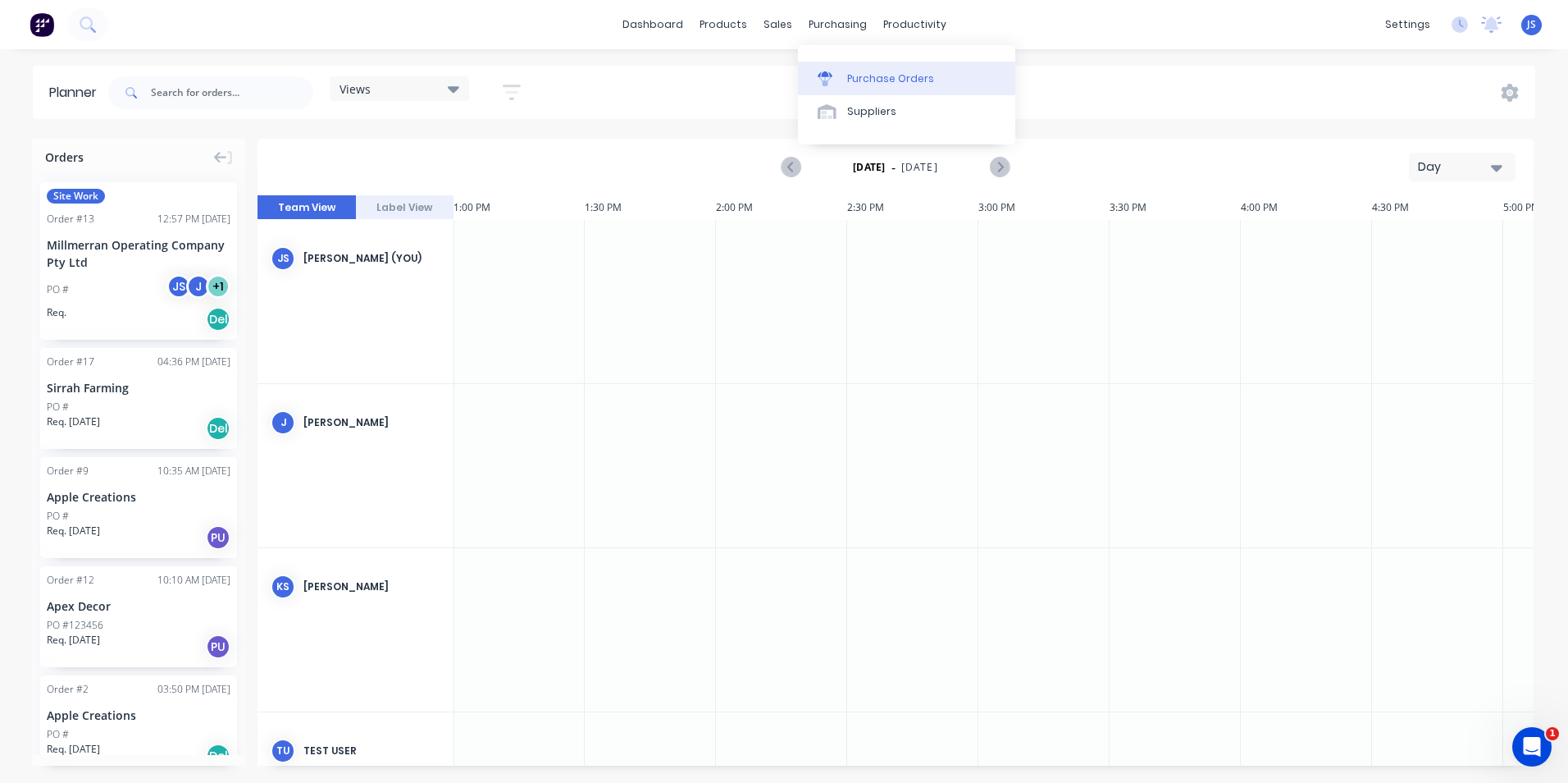
click at [857, 71] on div "Purchase Orders" at bounding box center [890, 78] width 87 height 14
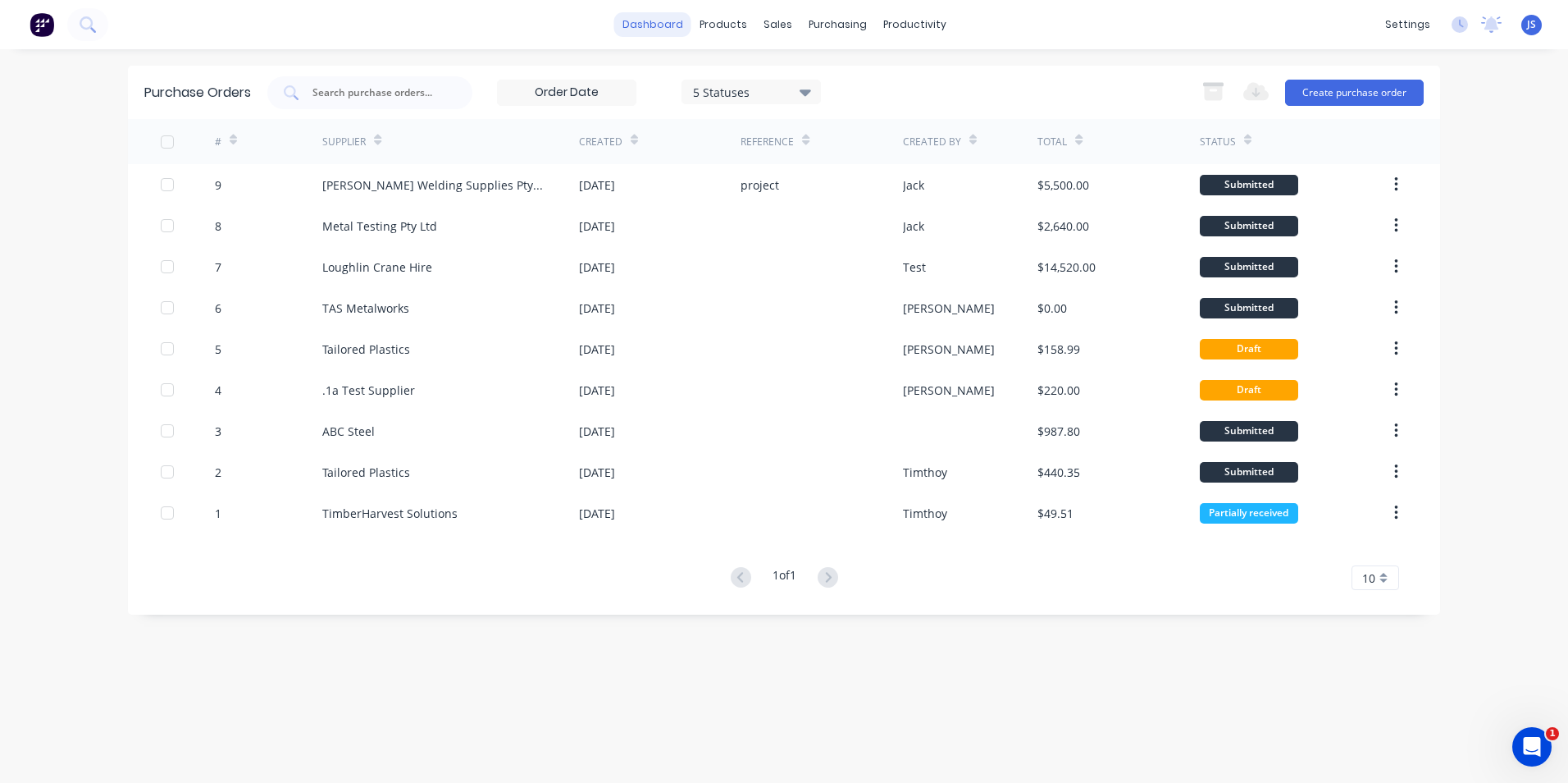
click at [690, 31] on link "dashboard" at bounding box center [652, 25] width 77 height 25
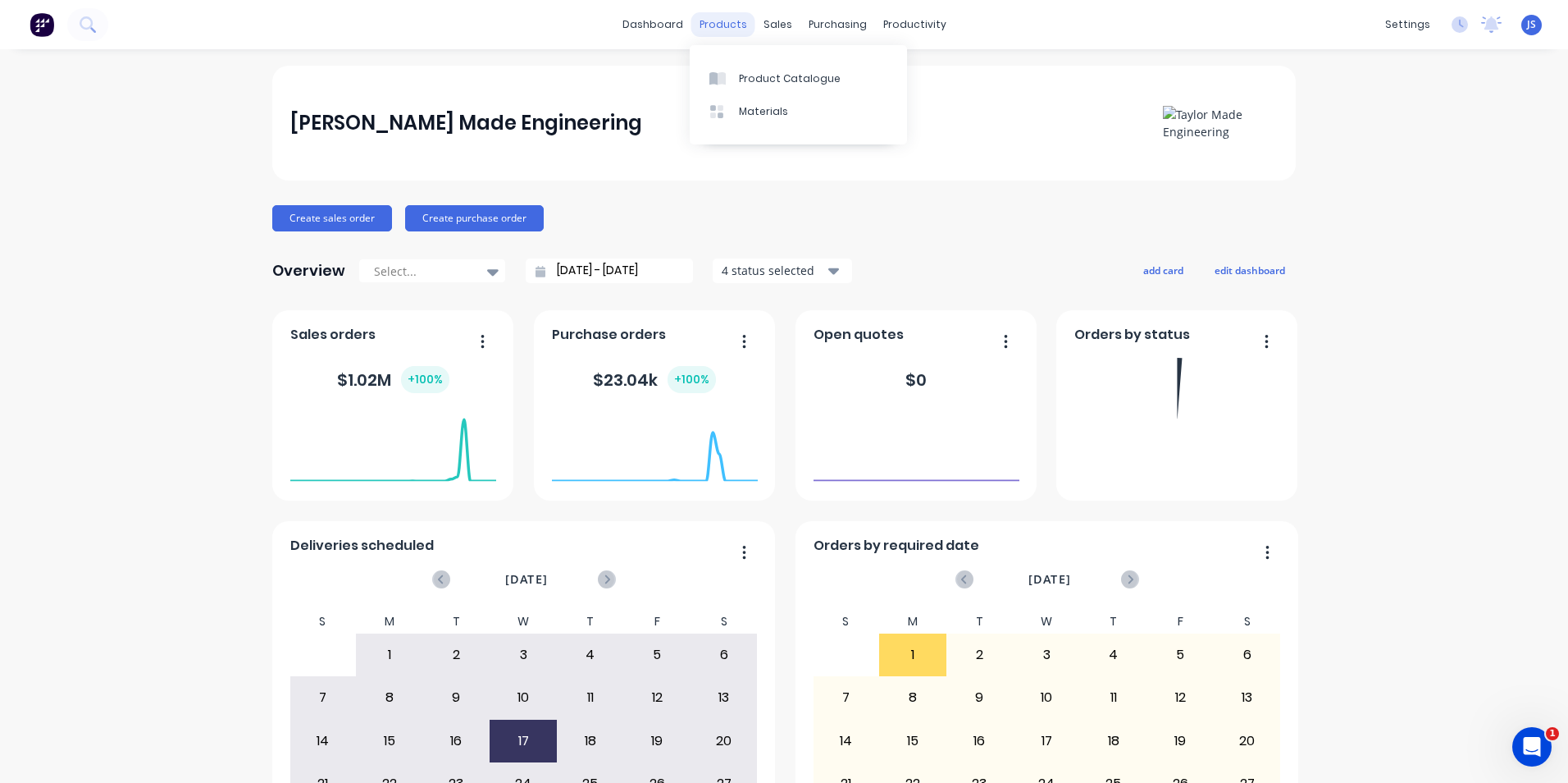
click at [727, 22] on div "products" at bounding box center [723, 25] width 64 height 25
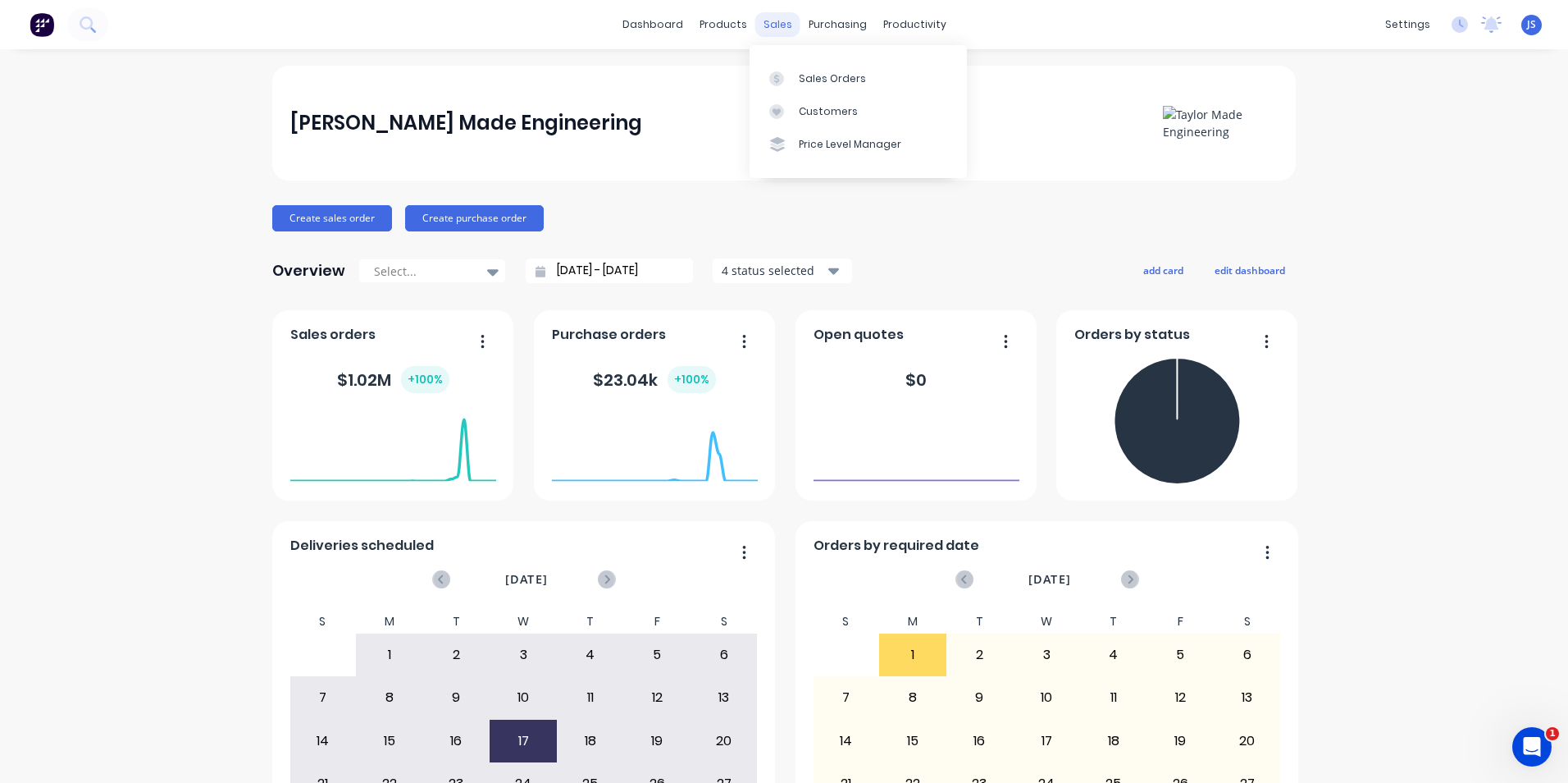
click at [770, 22] on div "sales" at bounding box center [778, 25] width 45 height 25
click at [831, 21] on div "purchasing" at bounding box center [837, 25] width 74 height 25
click at [840, 75] on div "Purchase Orders" at bounding box center [884, 78] width 87 height 14
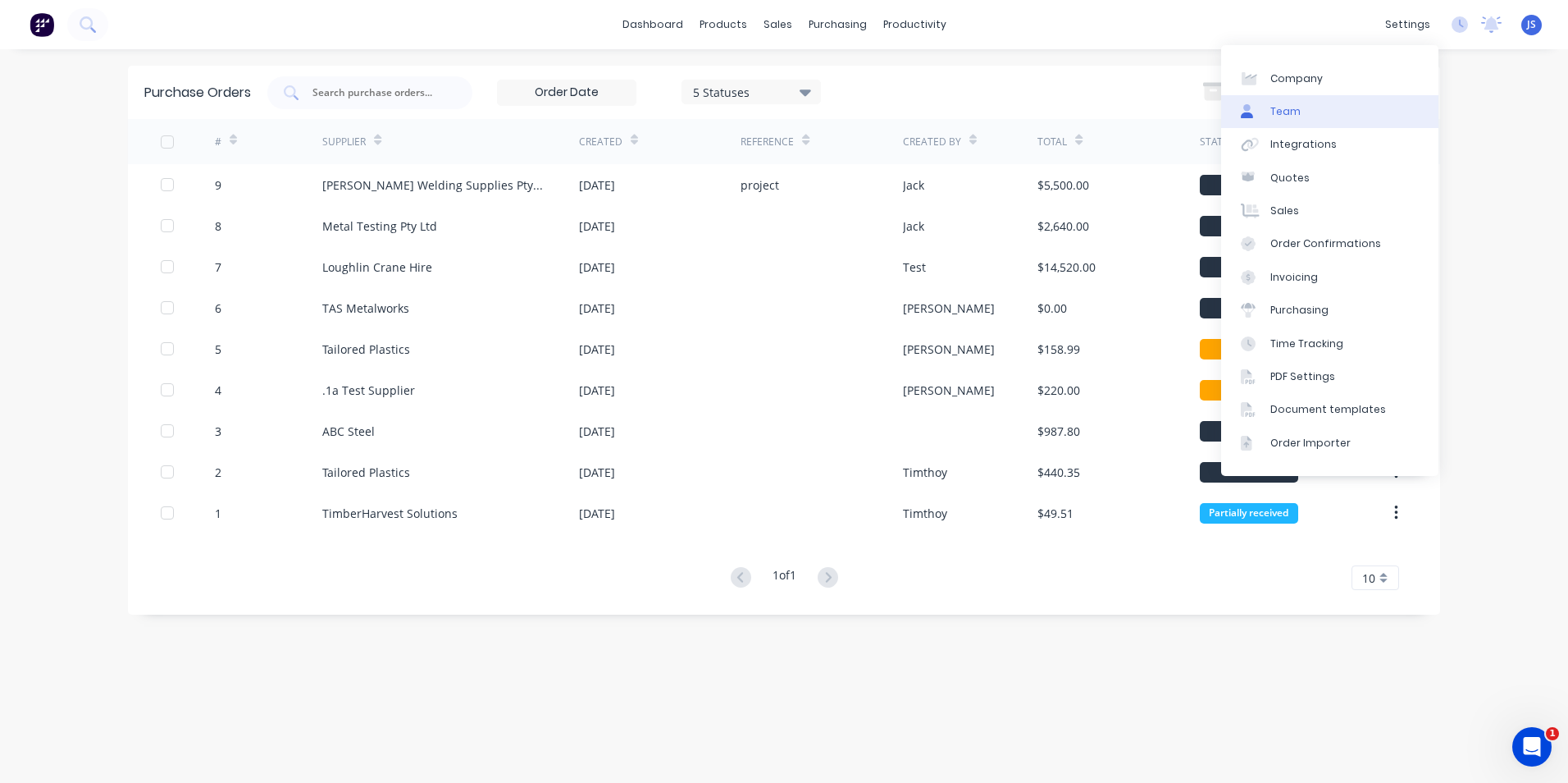
click at [1289, 119] on link "Team" at bounding box center [1329, 112] width 217 height 33
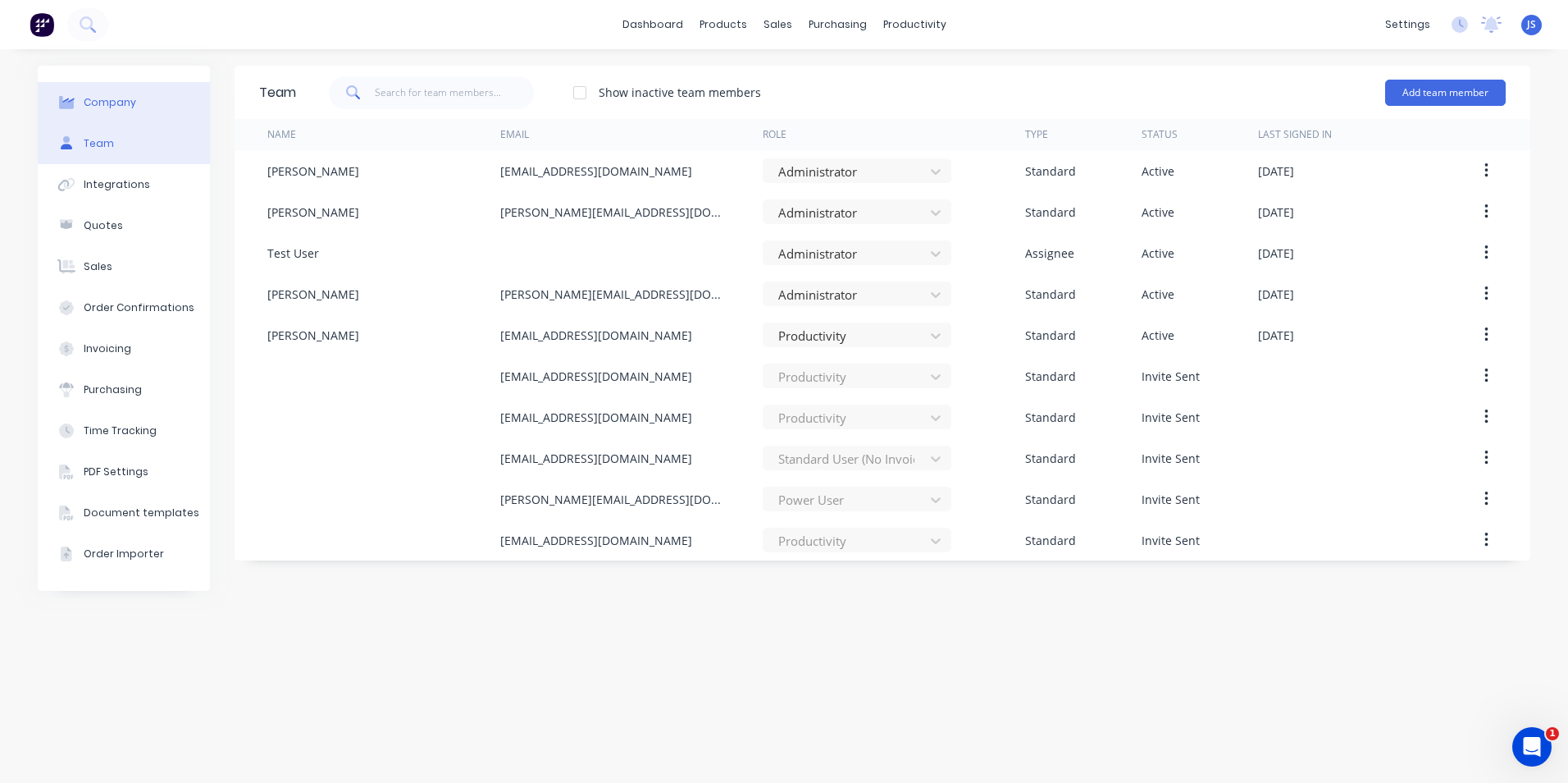
click at [129, 108] on div "Company" at bounding box center [110, 102] width 52 height 14
select select "AU"
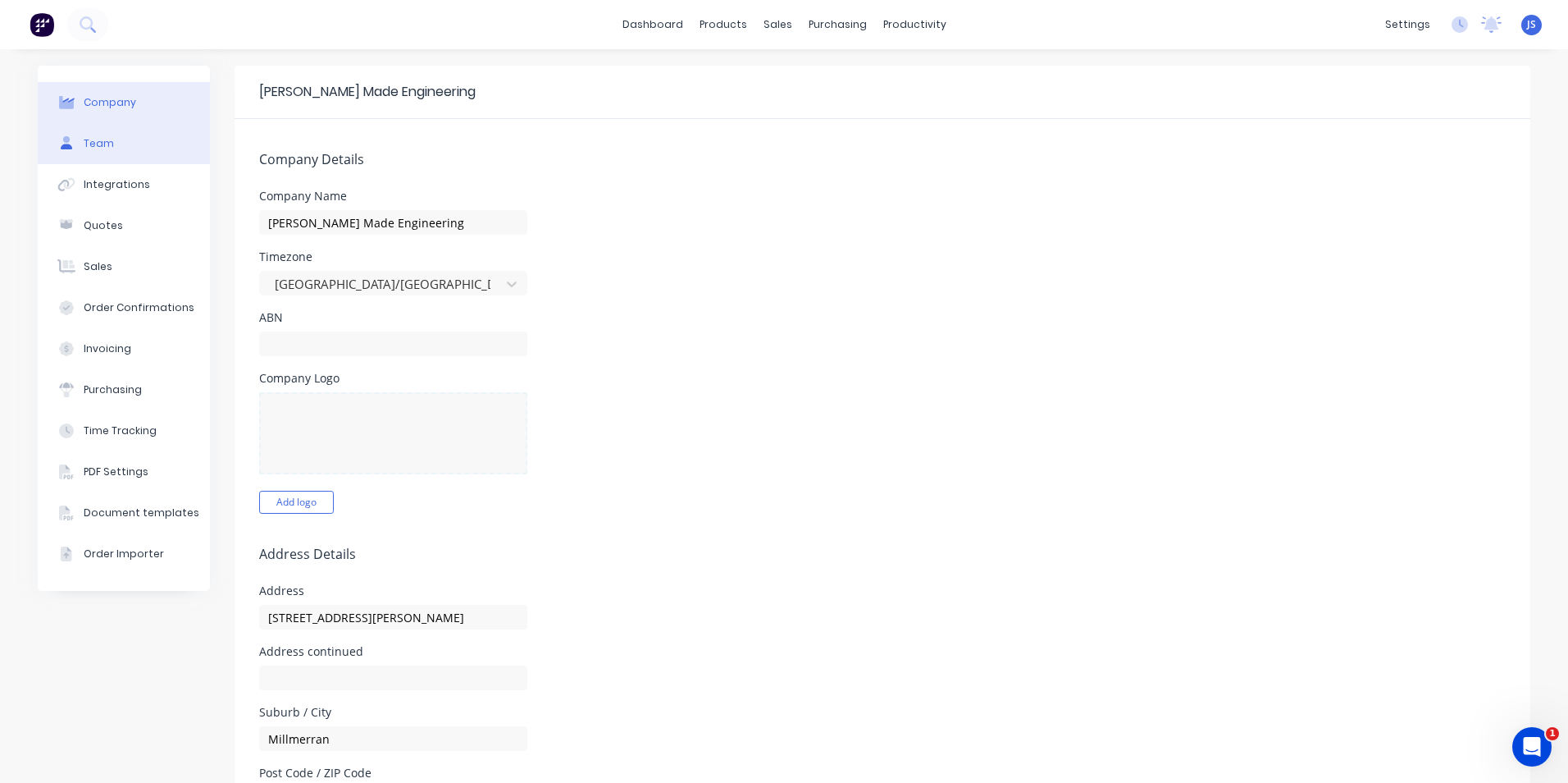
click at [131, 130] on button "Team" at bounding box center [123, 144] width 173 height 41
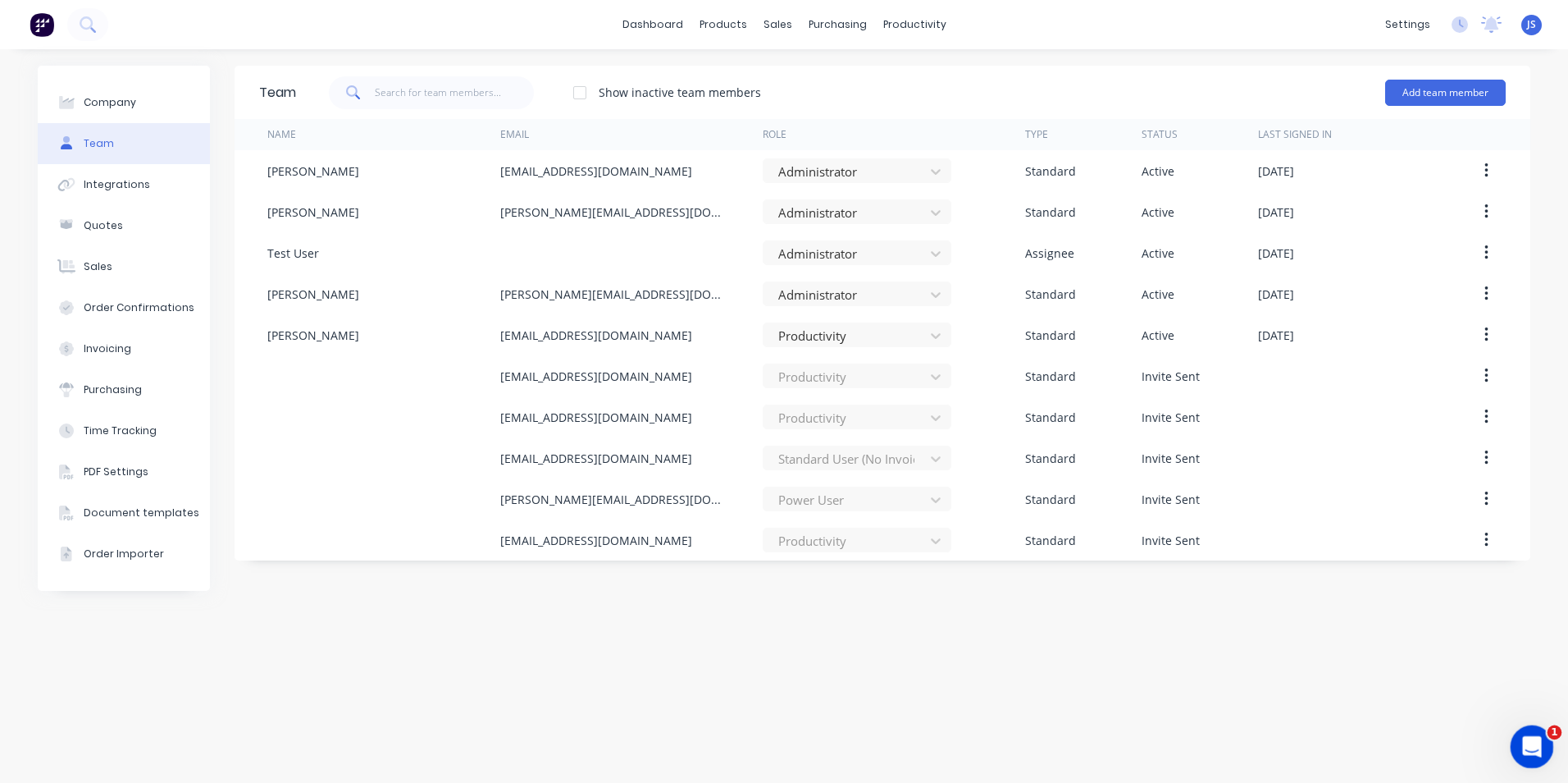
drag, startPoint x: 1520, startPoint y: 734, endPoint x: 1536, endPoint y: 560, distance: 174.7
click html
click at [922, 74] on div "Workflow" at bounding box center [943, 78] width 49 height 14
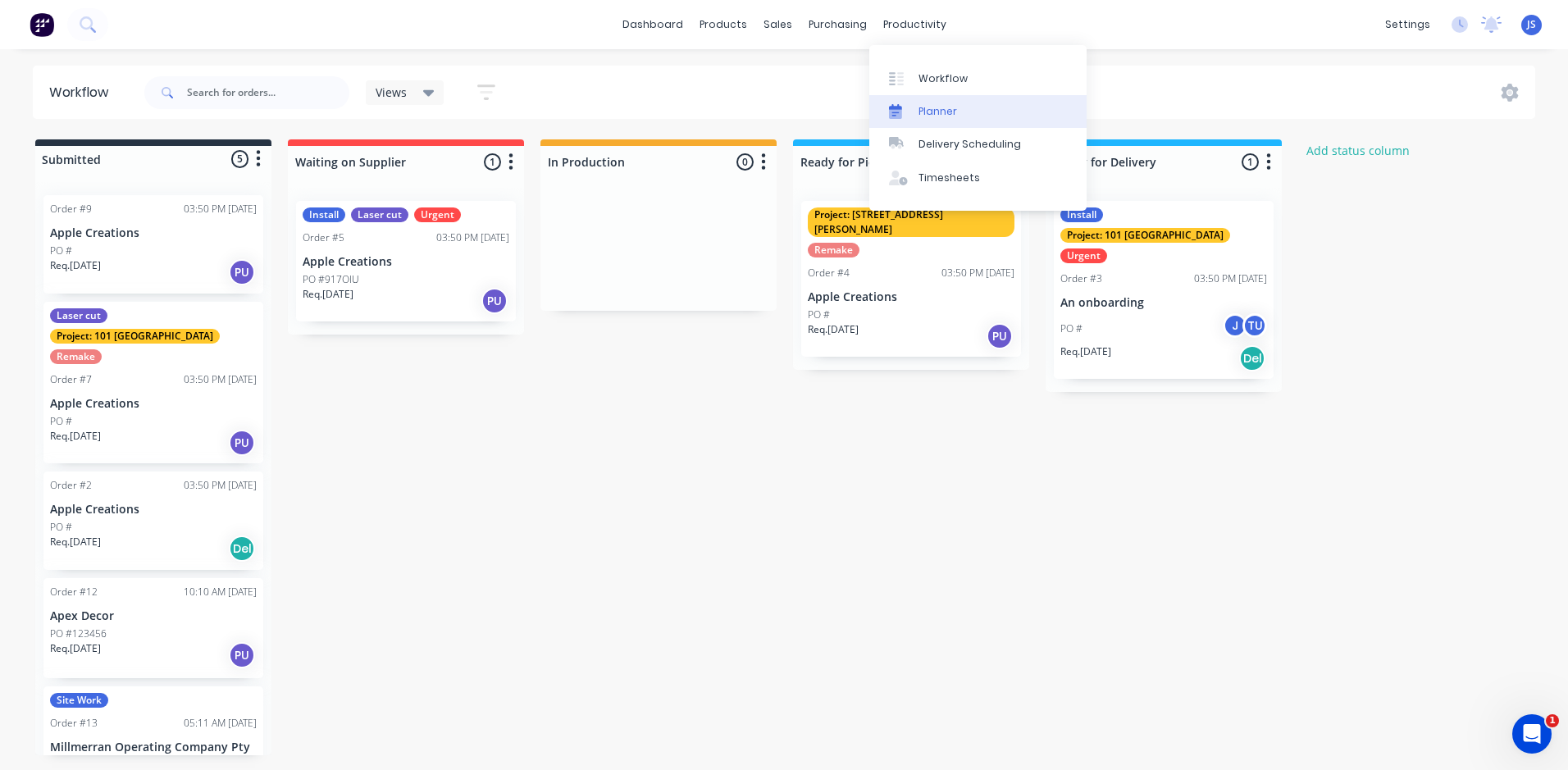
click at [916, 106] on link "Planner" at bounding box center [977, 112] width 217 height 33
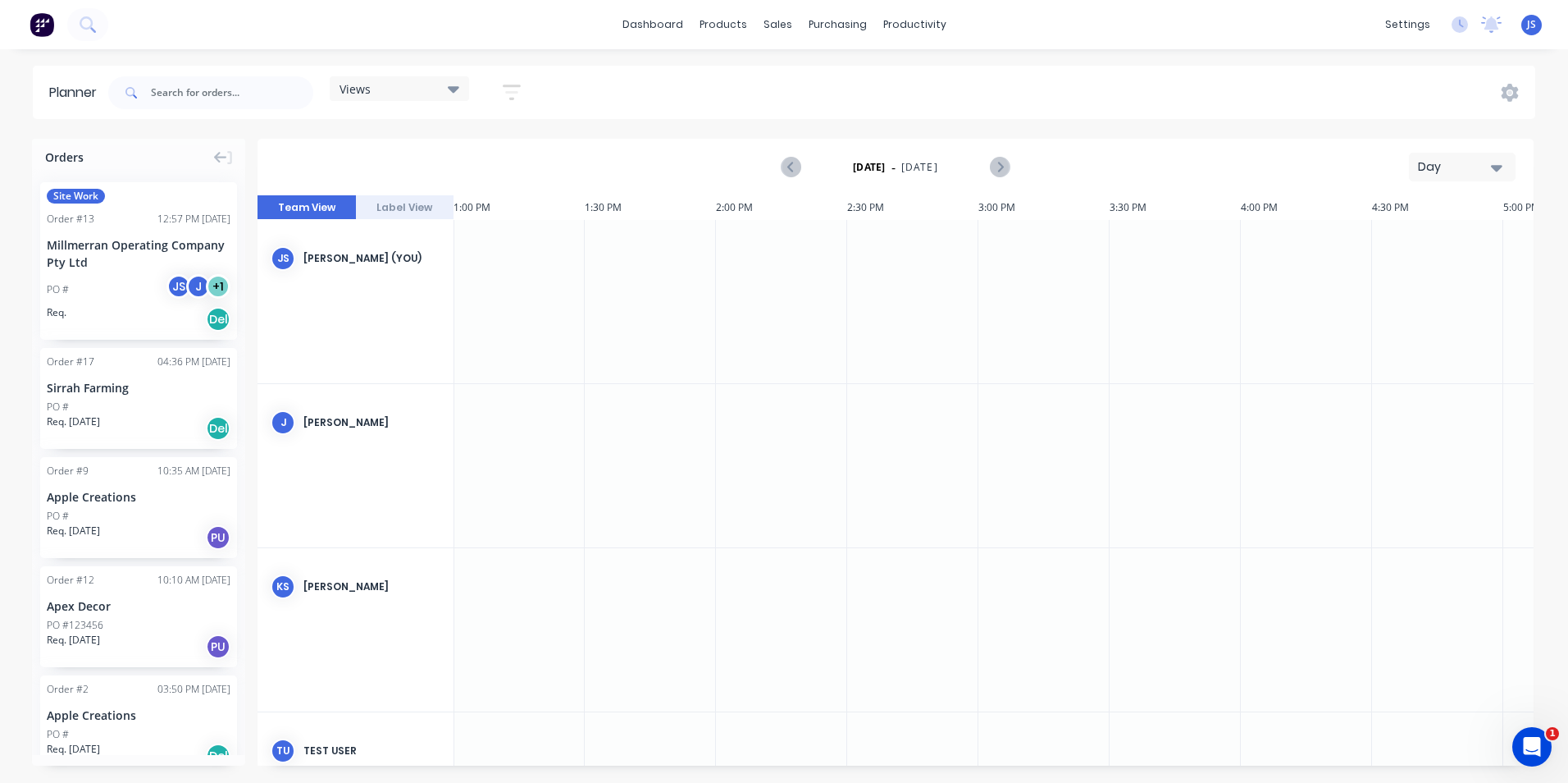
click at [92, 192] on span "Site Work" at bounding box center [76, 196] width 58 height 14
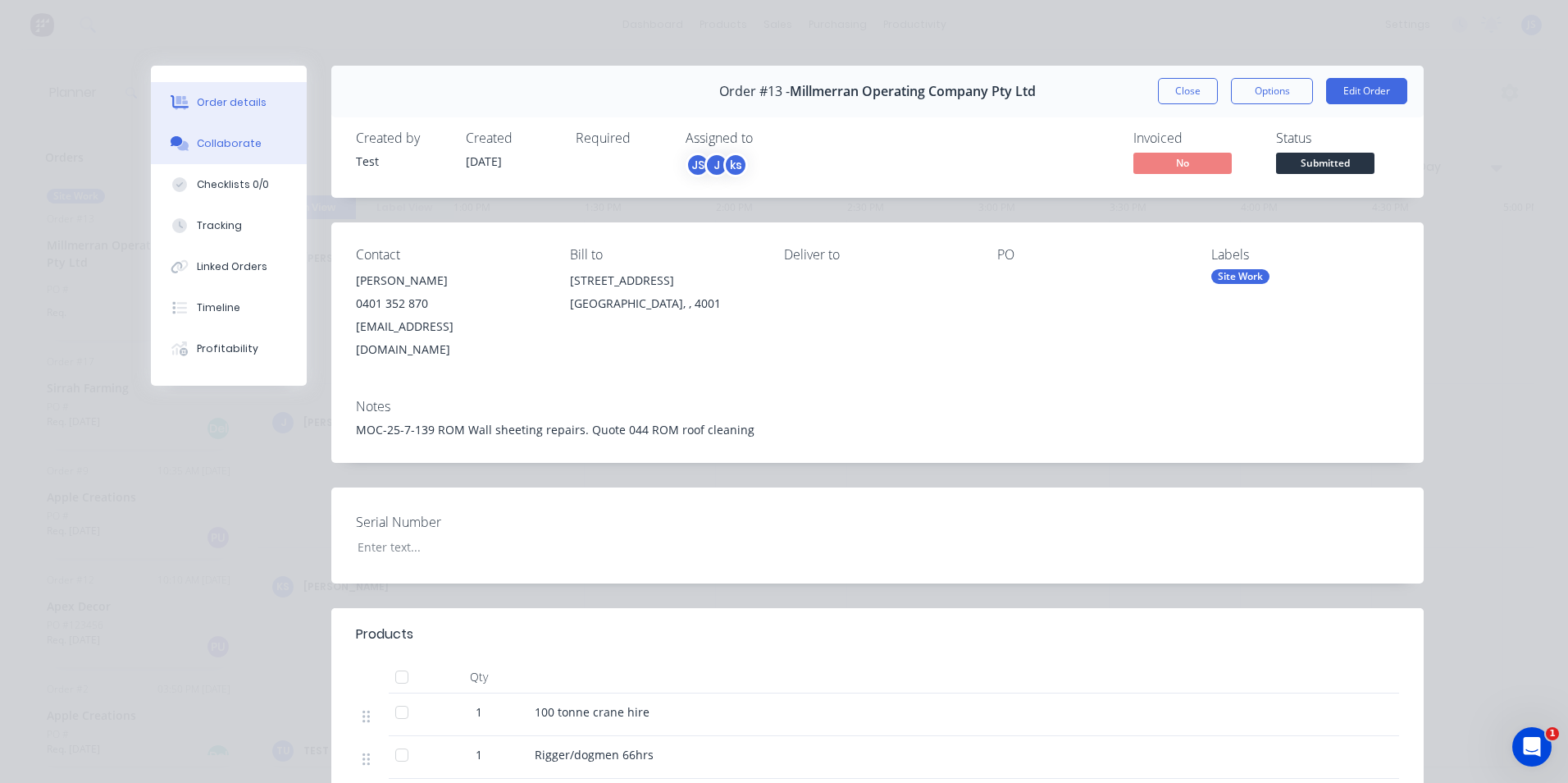
click at [245, 149] on div "Collaborate" at bounding box center [228, 143] width 65 height 14
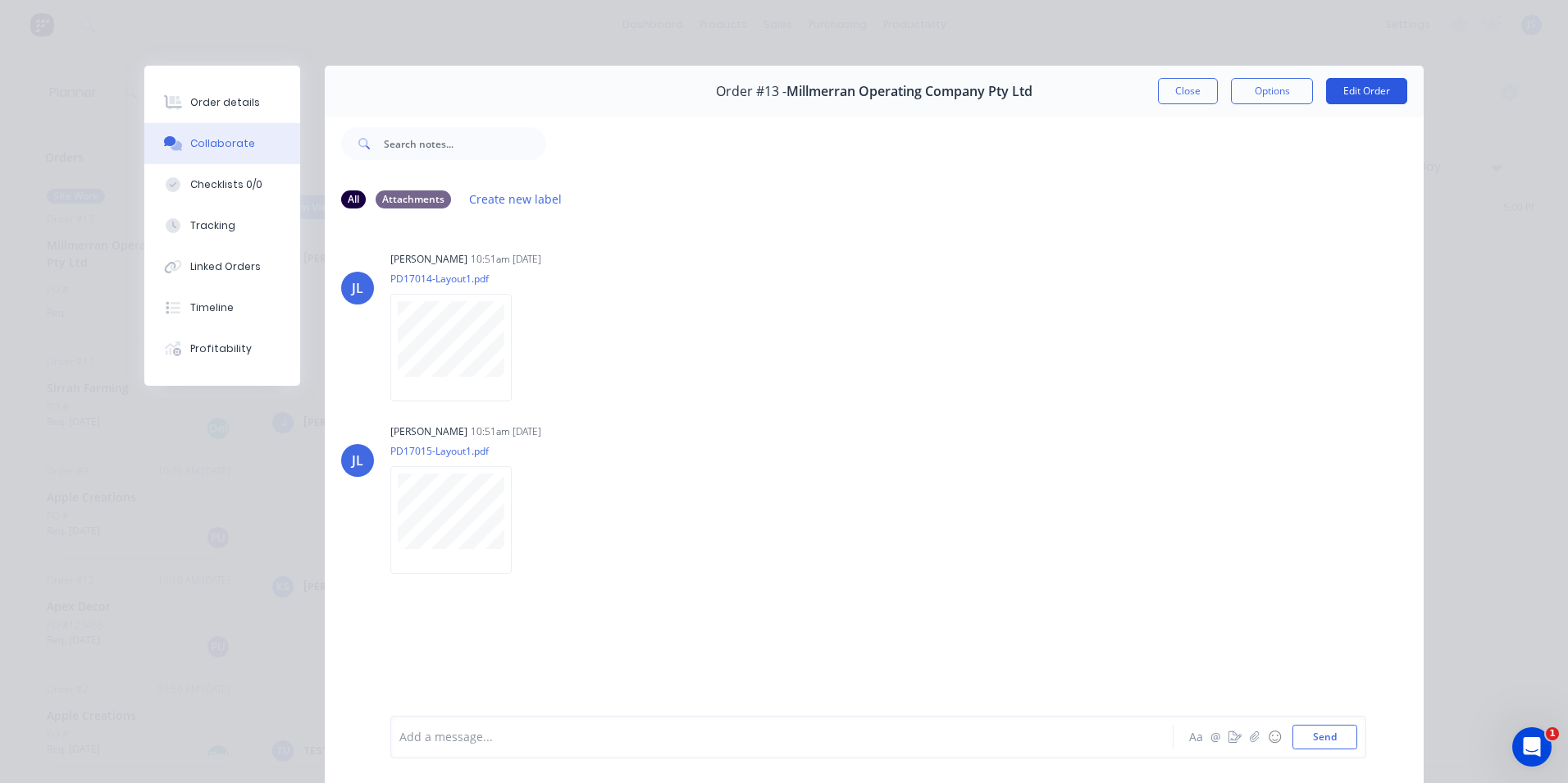
click at [1346, 92] on button "Edit Order" at bounding box center [1367, 91] width 81 height 26
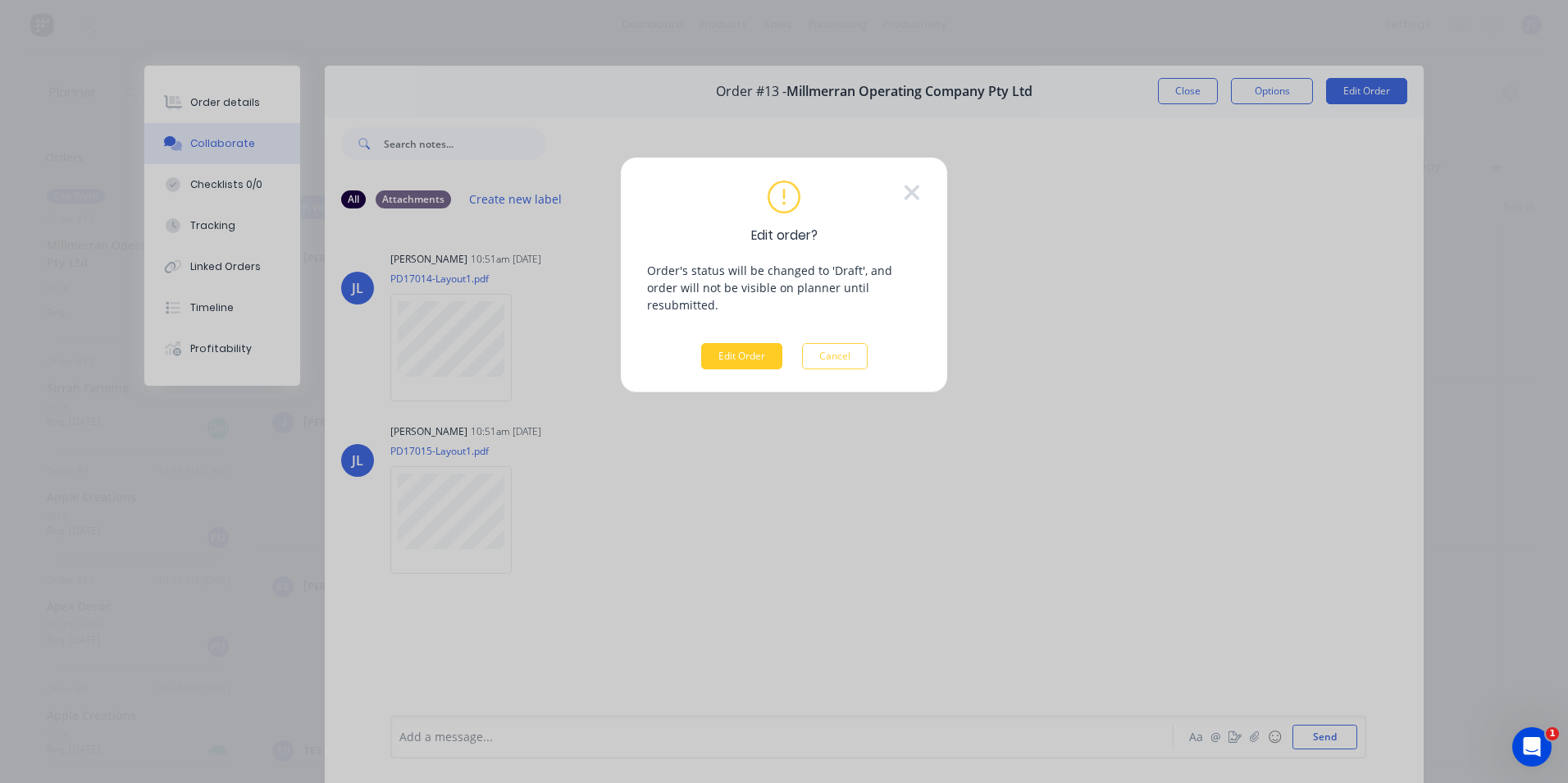
click at [756, 343] on button "Edit Order" at bounding box center [742, 356] width 81 height 26
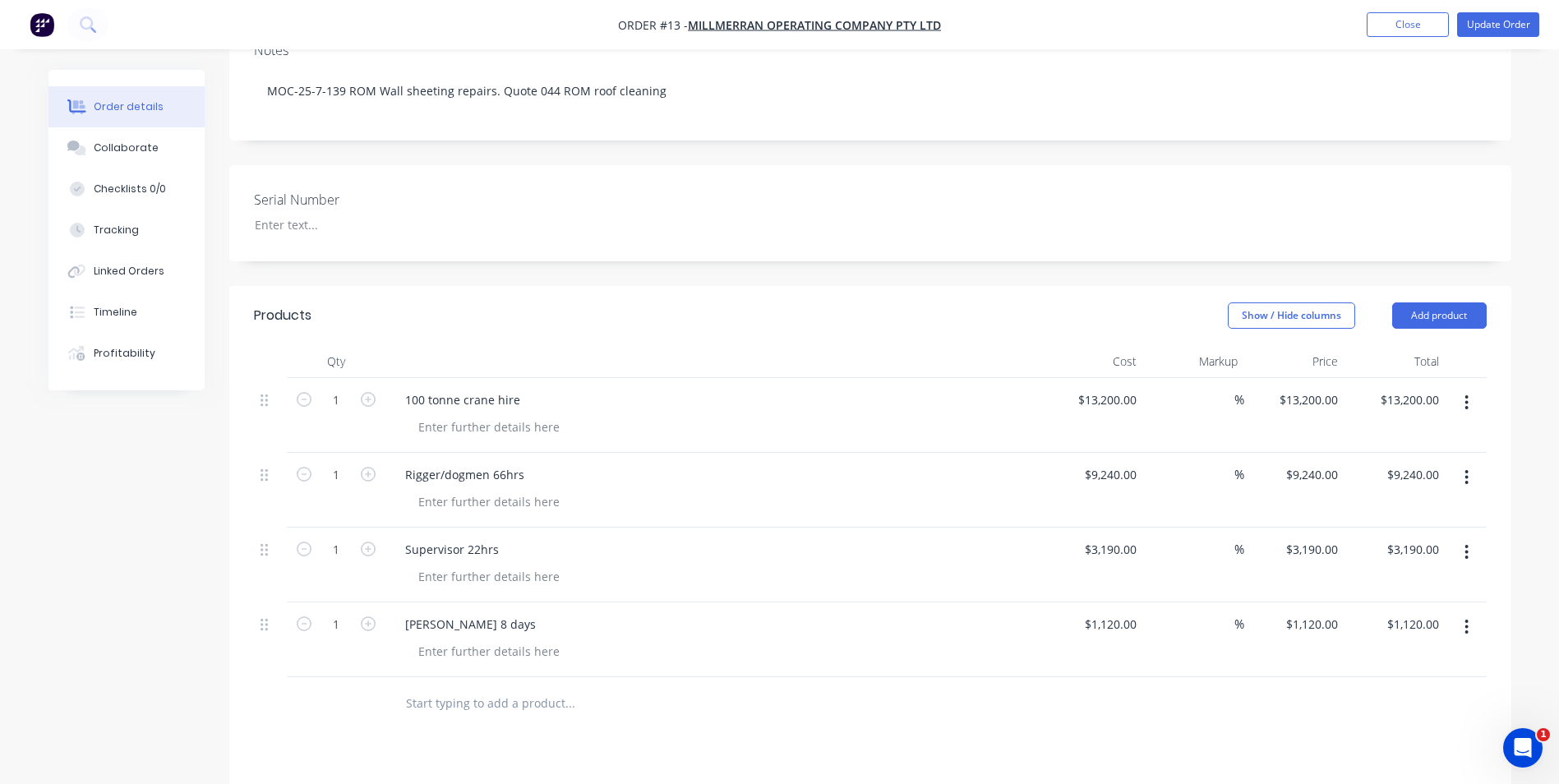
scroll to position [250, 0]
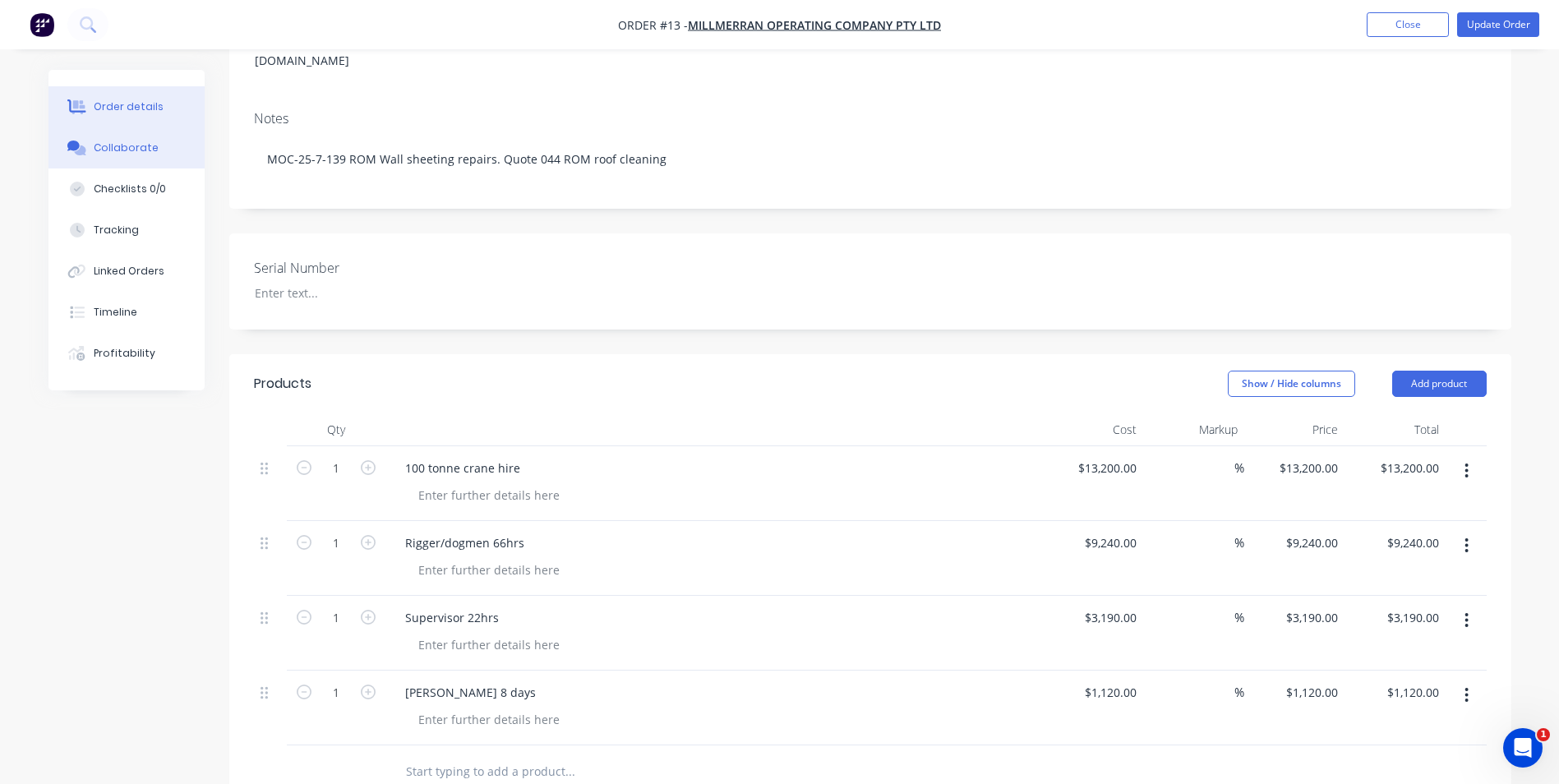
click at [151, 146] on div "Collaborate" at bounding box center [126, 148] width 65 height 14
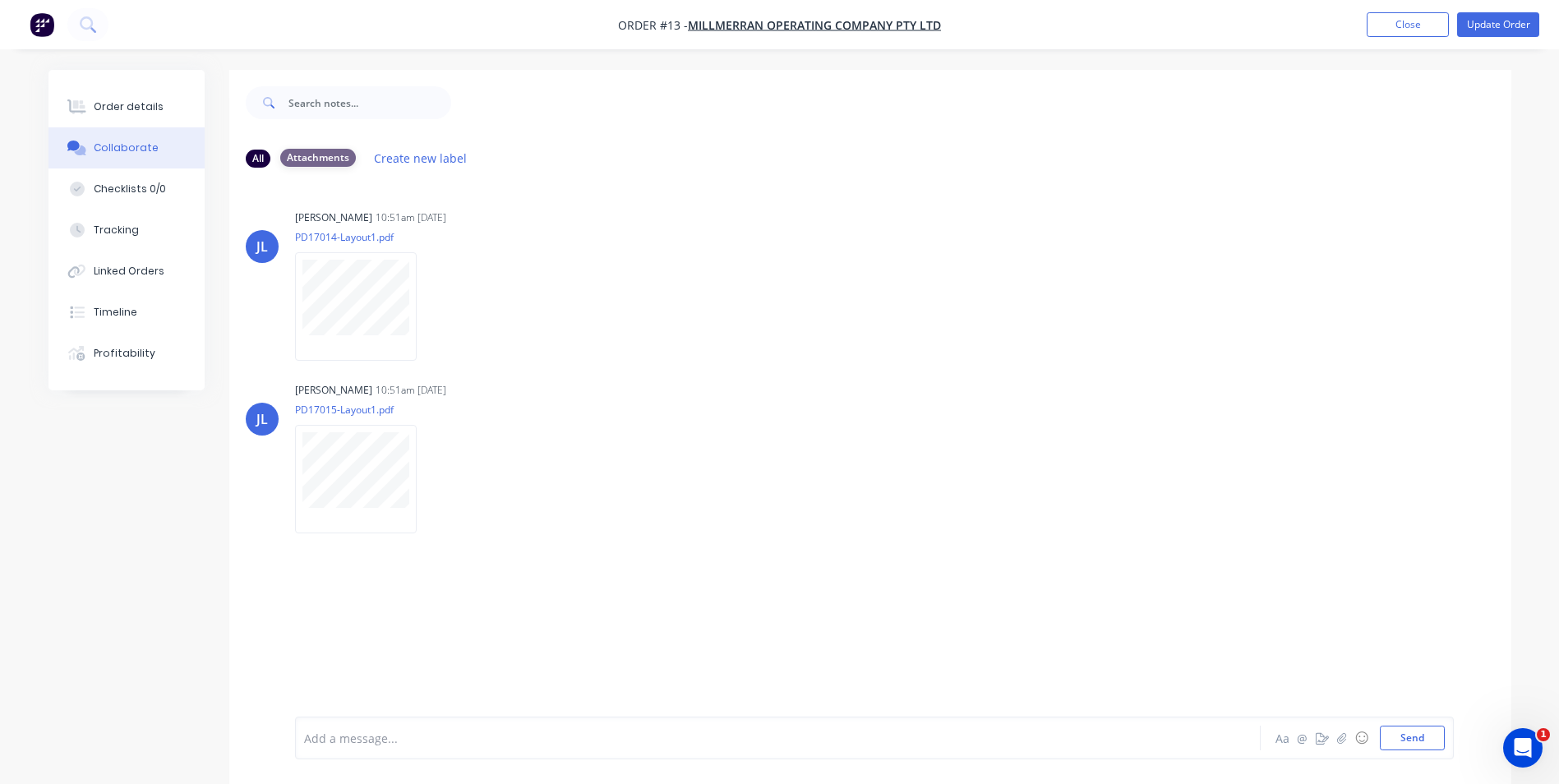
click at [333, 160] on div "Attachments" at bounding box center [318, 157] width 75 height 18
click at [422, 163] on button "Create new label" at bounding box center [421, 157] width 110 height 22
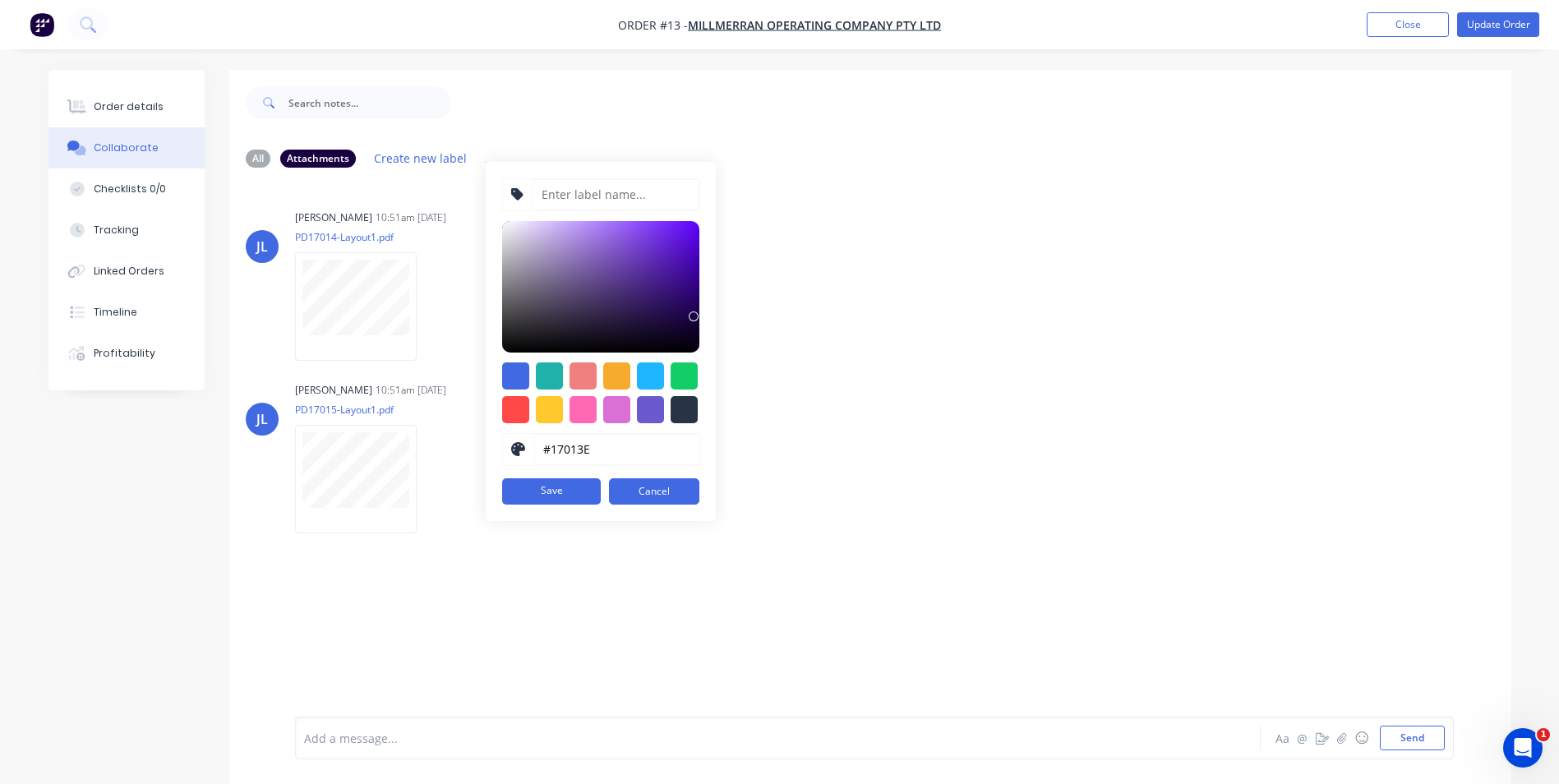
type input "#16013C"
click at [692, 322] on div at bounding box center [696, 322] width 10 height 10
click at [642, 490] on button "Cancel" at bounding box center [655, 490] width 91 height 26
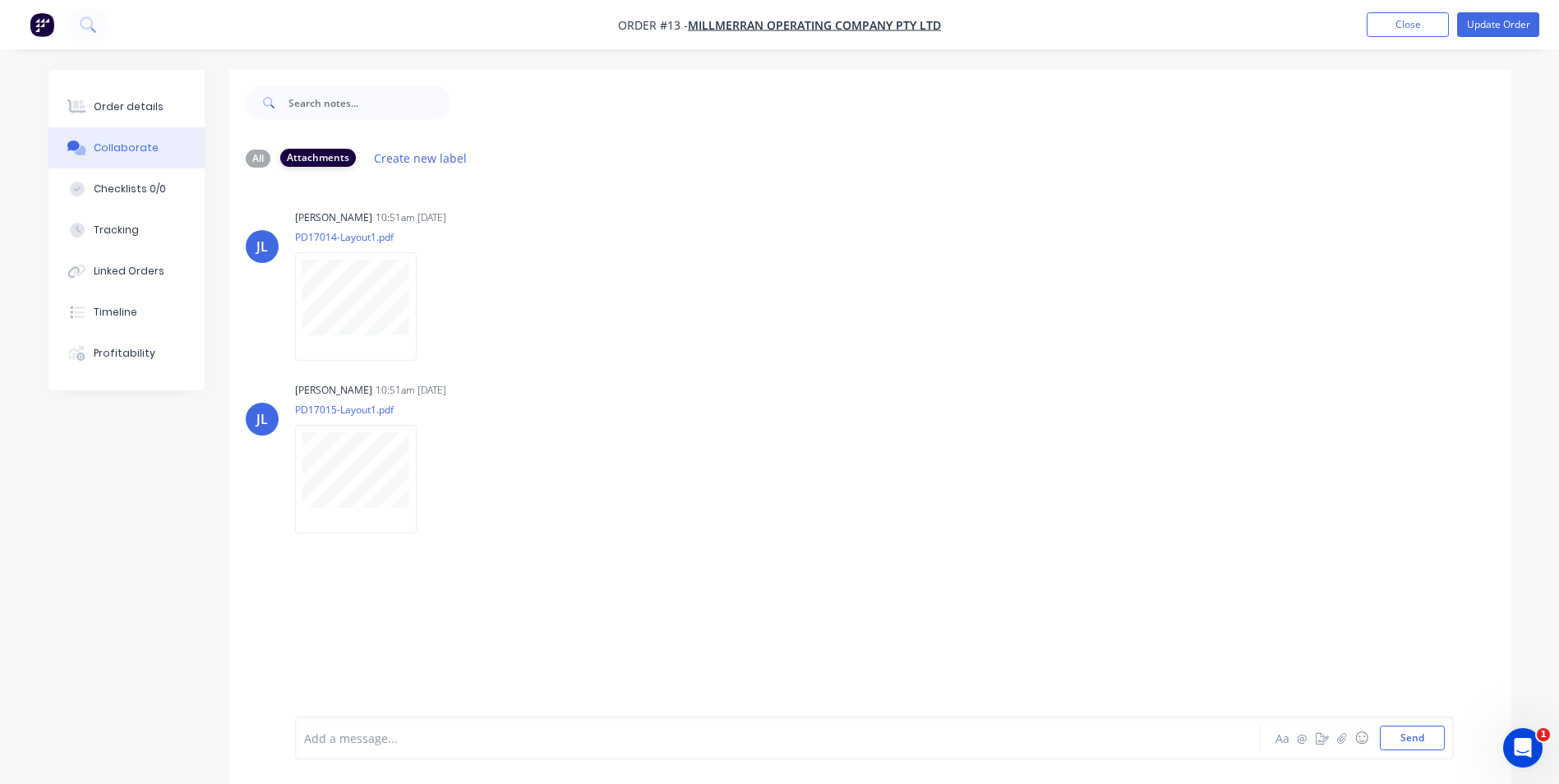
click at [310, 152] on div "Attachments" at bounding box center [318, 157] width 75 height 18
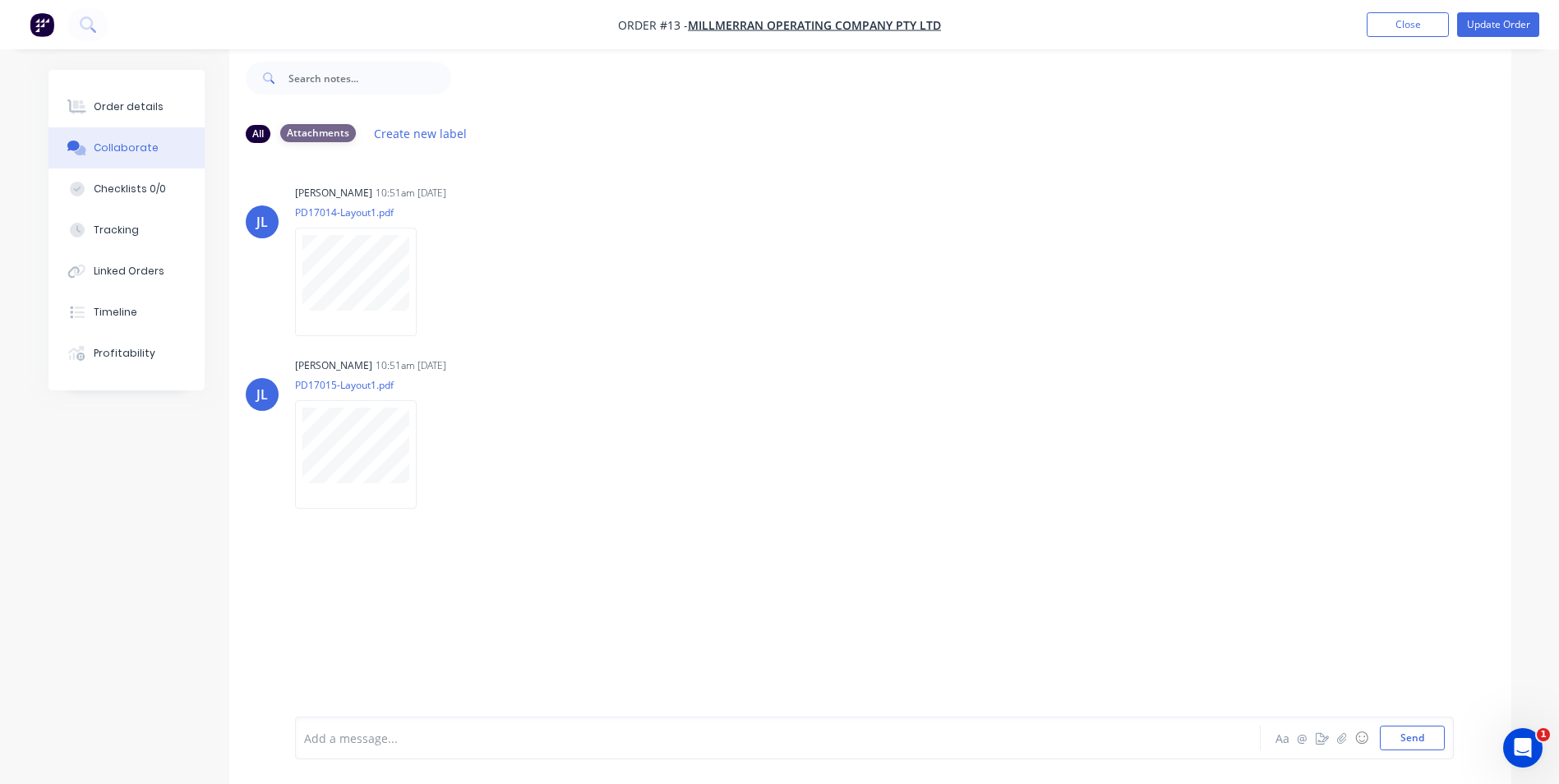
click at [311, 127] on div "Attachments" at bounding box center [318, 132] width 75 height 18
drag, startPoint x: 350, startPoint y: 555, endPoint x: 338, endPoint y: 576, distance: 24.2
click at [338, 576] on div "JL Jarod Luke 10:51am 03/09/25 PD17014-Layout1.pdf Labels Download Delete JL Ja…" at bounding box center [869, 424] width 1282 height 536
click at [1338, 742] on icon "button" at bounding box center [1342, 738] width 10 height 12
drag, startPoint x: 328, startPoint y: 675, endPoint x: 344, endPoint y: 534, distance: 141.9
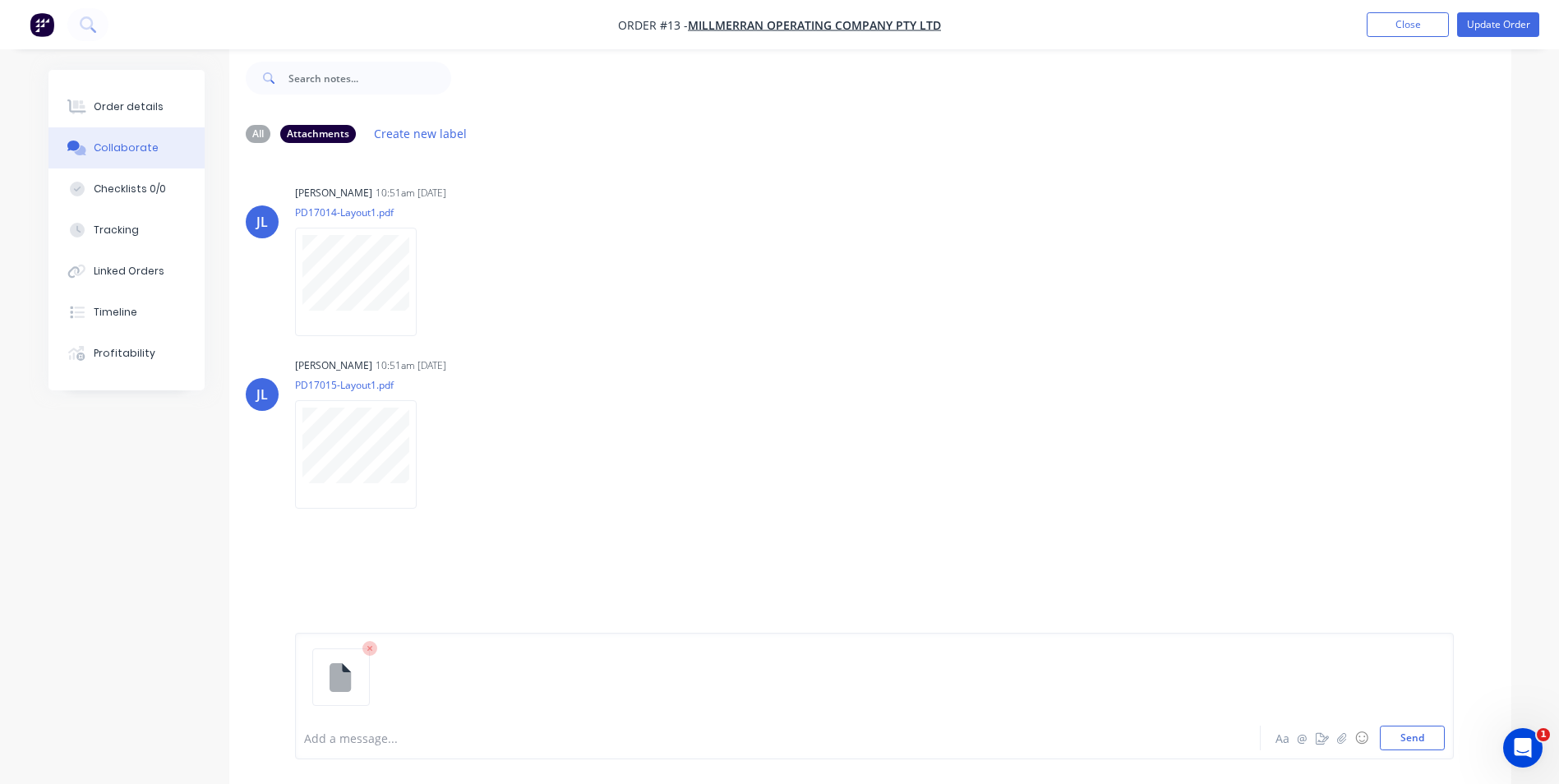
click at [344, 534] on div "All Attachments Create new label JL Jarod Luke 10:51am 03/09/25 PD17014-Layout1…" at bounding box center [869, 490] width 1282 height 757
click at [1395, 735] on button "Send" at bounding box center [1412, 738] width 65 height 25
click at [392, 562] on div "Methodology.docx" at bounding box center [459, 557] width 328 height 14
click at [365, 562] on div "Methodology.docx" at bounding box center [459, 557] width 328 height 14
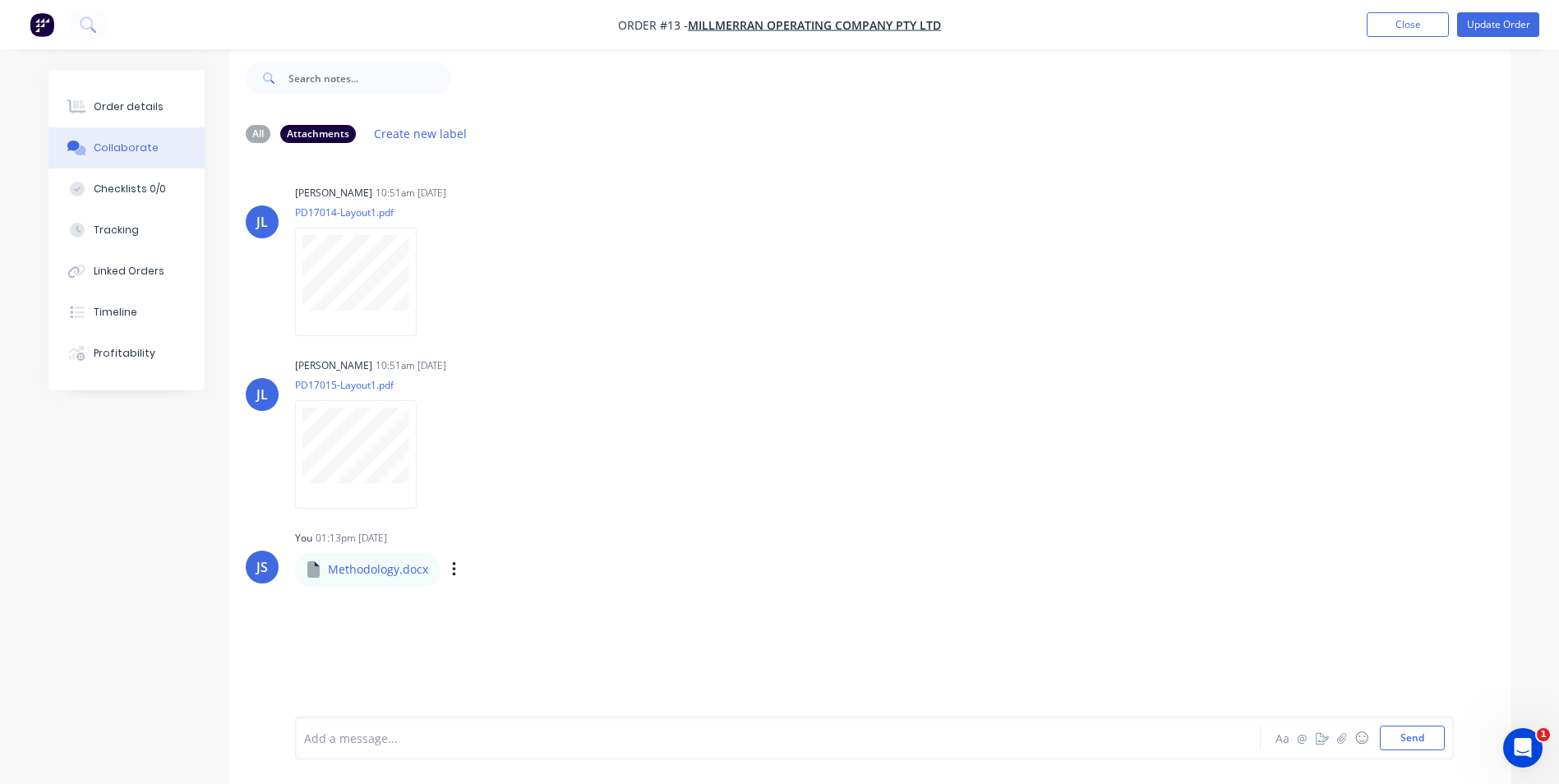
click at [365, 562] on div "Methodology.docx" at bounding box center [459, 557] width 328 height 14
drag, startPoint x: 365, startPoint y: 562, endPoint x: 739, endPoint y: 410, distance: 403.7
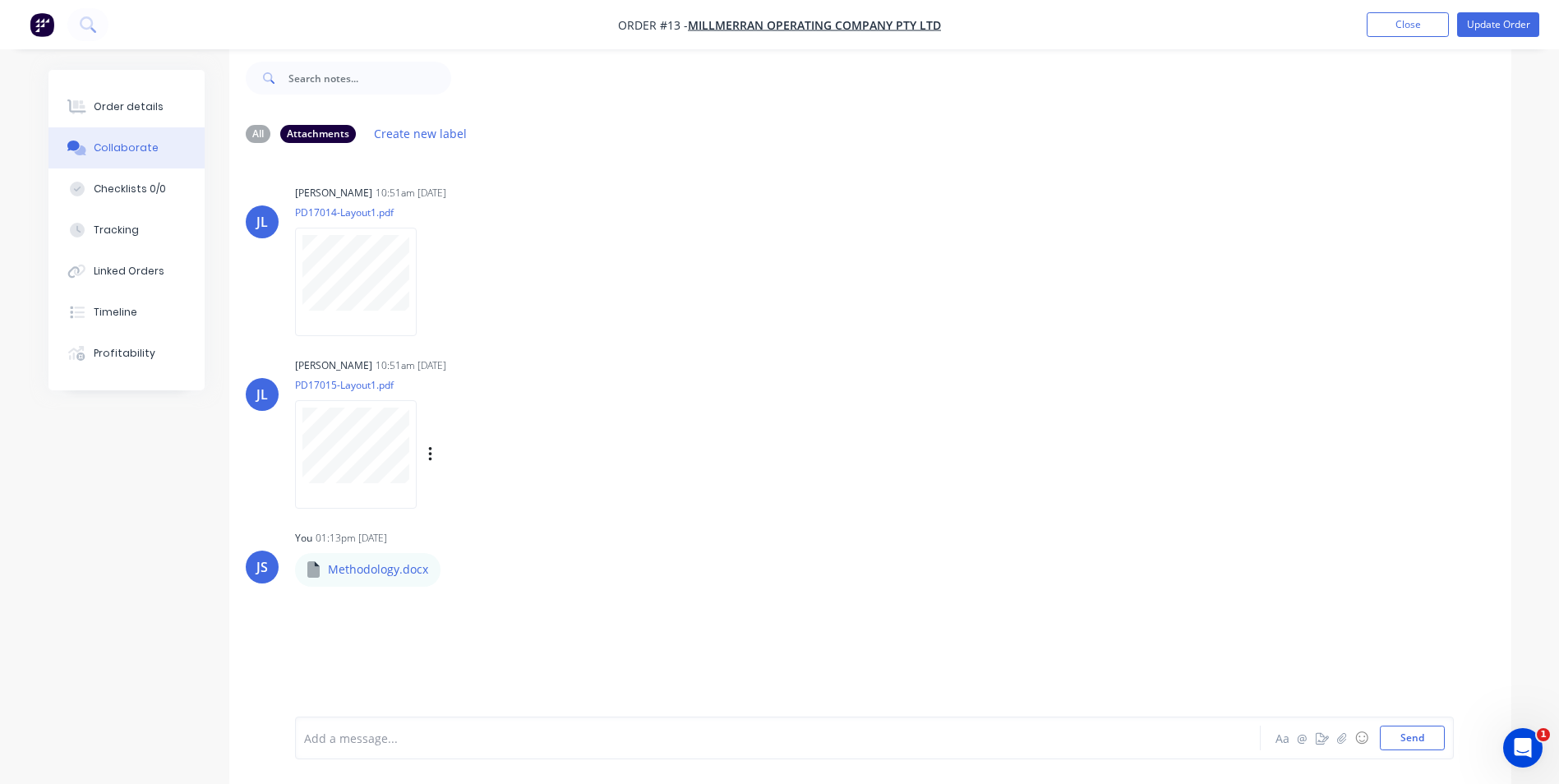
click at [739, 410] on div "[PERSON_NAME] 10:51am [DATE] PD17015-Layout1.pdf Labels Download Delete" at bounding box center [552, 427] width 514 height 148
click at [128, 306] on div "Timeline" at bounding box center [115, 312] width 43 height 14
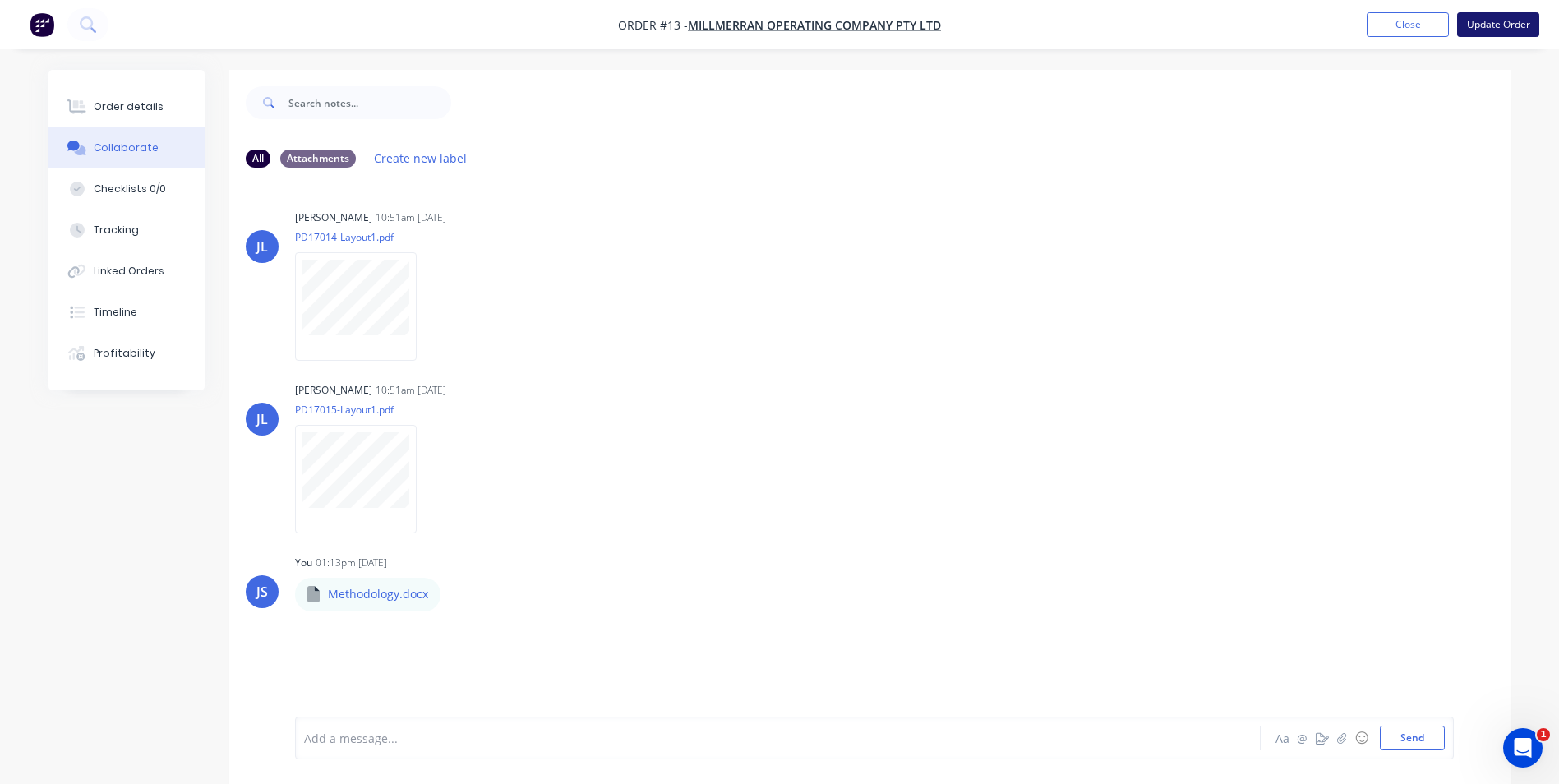
click at [1511, 19] on button "Update Order" at bounding box center [1498, 25] width 82 height 25
click at [409, 599] on p "Methodology.docx" at bounding box center [379, 594] width 100 height 16
click at [409, 598] on p "Methodology.docx" at bounding box center [379, 594] width 100 height 16
copy p "docx"
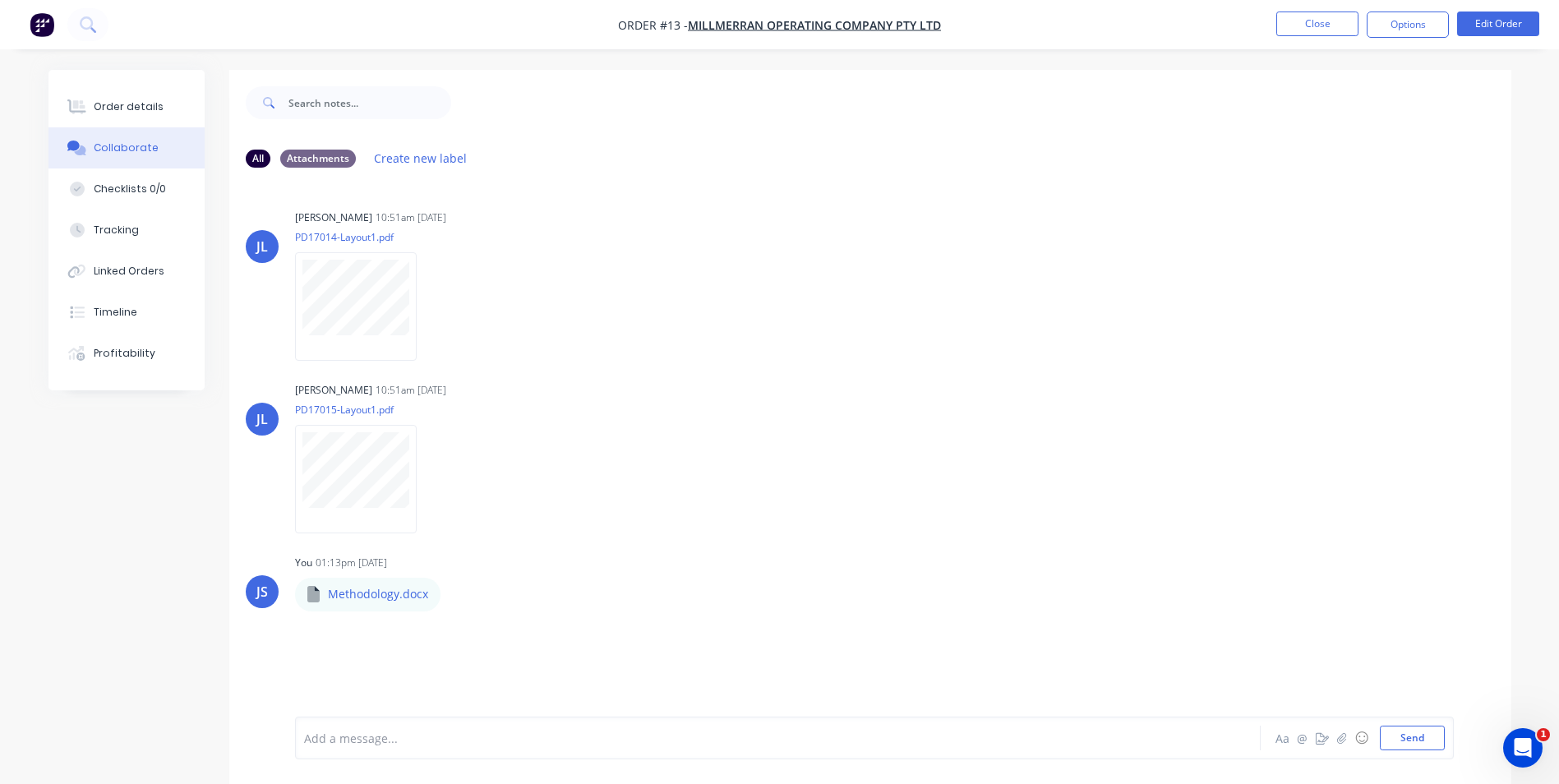
click at [580, 532] on div "JL Jarod Luke 10:51am 03/09/25 PD17014-Layout1.pdf Labels Download Delete JL Ja…" at bounding box center [869, 448] width 1282 height 536
drag, startPoint x: 486, startPoint y: 620, endPoint x: 475, endPoint y: 661, distance: 42.4
click at [475, 661] on div "JL Jarod Luke 10:51am 03/09/25 PD17014-Layout1.pdf Labels Download Delete JL Ja…" at bounding box center [869, 448] width 1282 height 536
drag, startPoint x: 432, startPoint y: 596, endPoint x: 309, endPoint y: 596, distance: 123.0
click at [309, 596] on div "Methodology.docx" at bounding box center [367, 594] width 146 height 33
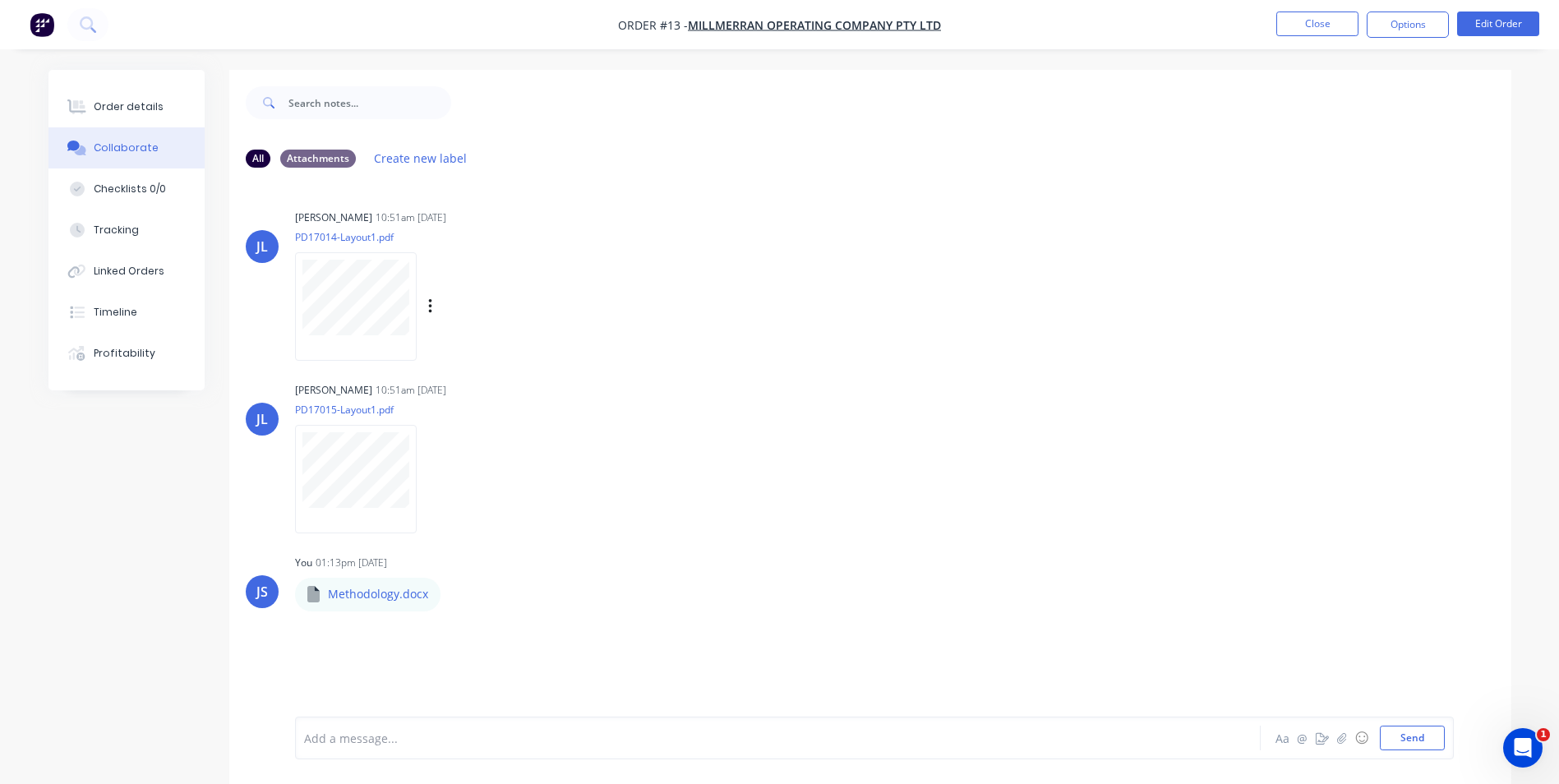
drag, startPoint x: 309, startPoint y: 596, endPoint x: 703, endPoint y: 350, distance: 464.5
click at [703, 350] on div "[PERSON_NAME] 10:51am [DATE] PD17014-Layout1.pdf Labels Download Delete" at bounding box center [552, 279] width 514 height 148
click at [400, 600] on p "Methodology.docx" at bounding box center [379, 594] width 100 height 16
drag, startPoint x: 371, startPoint y: 592, endPoint x: 993, endPoint y: 219, distance: 725.3
click at [993, 219] on div "JL Jarod Luke 10:51am 03/09/25 PD17014-Layout1.pdf Labels Download Delete" at bounding box center [869, 279] width 1282 height 148
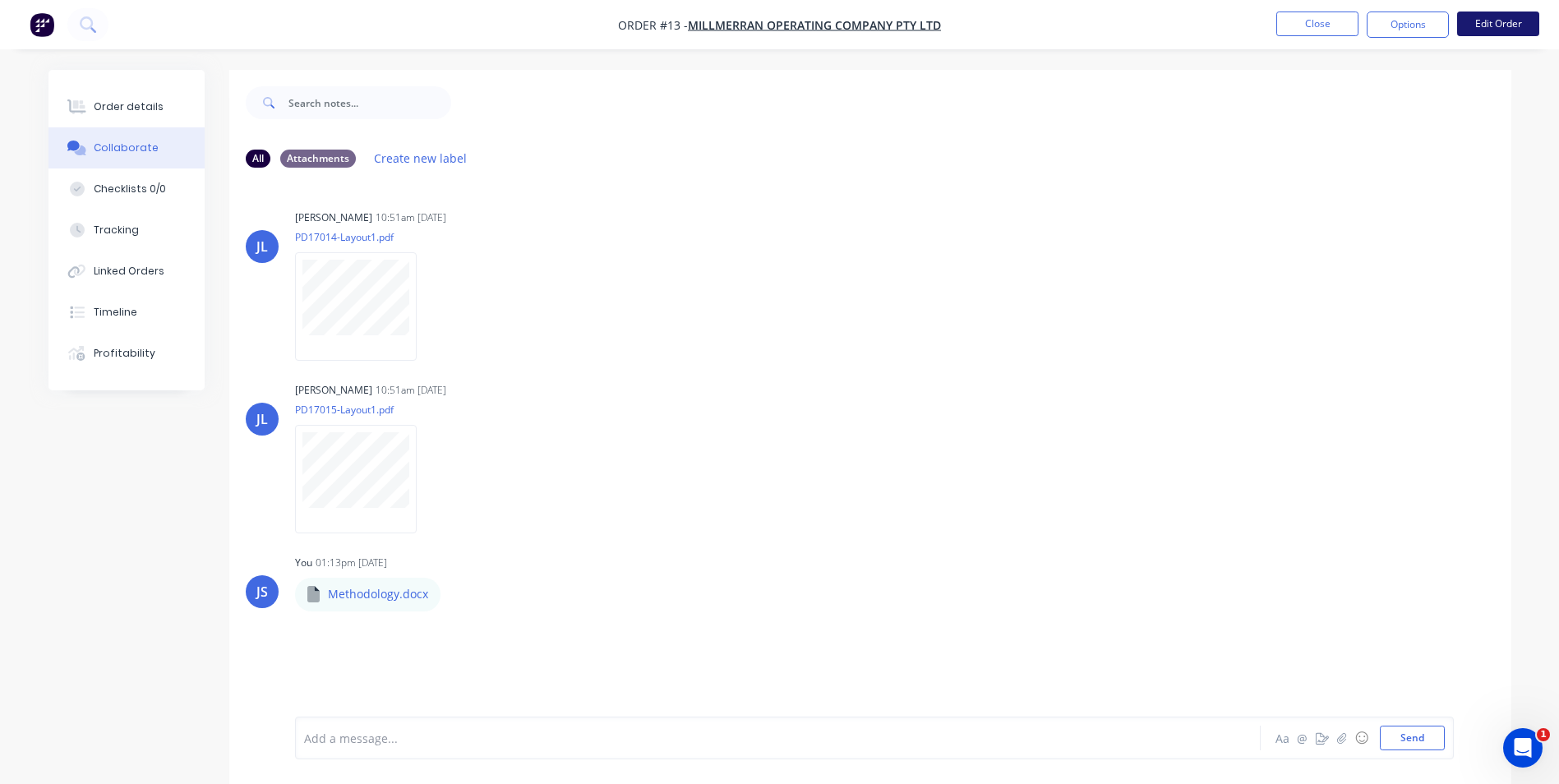
click at [1488, 26] on button "Edit Order" at bounding box center [1498, 24] width 82 height 25
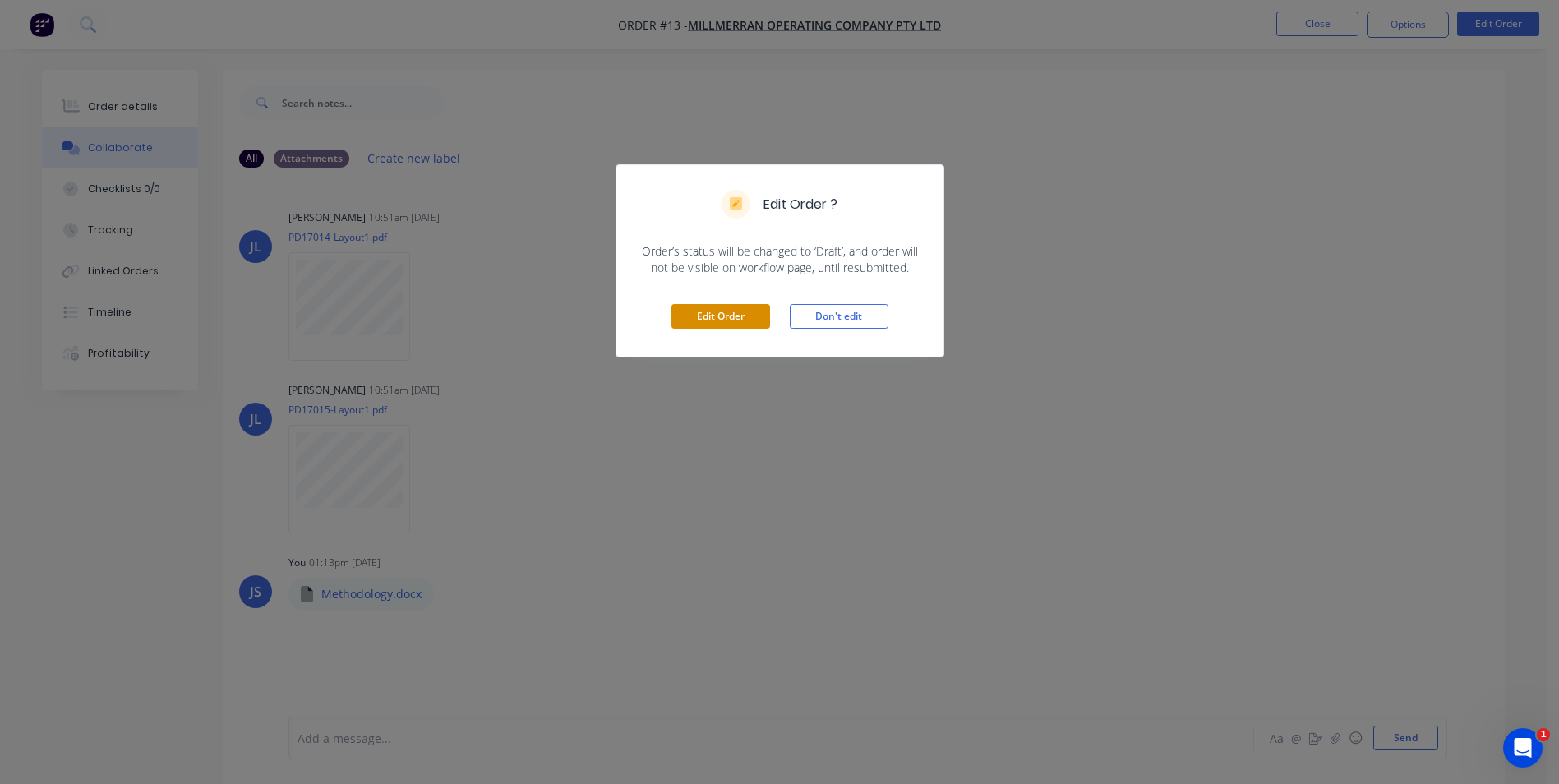
click at [744, 317] on button "Edit Order" at bounding box center [721, 317] width 99 height 25
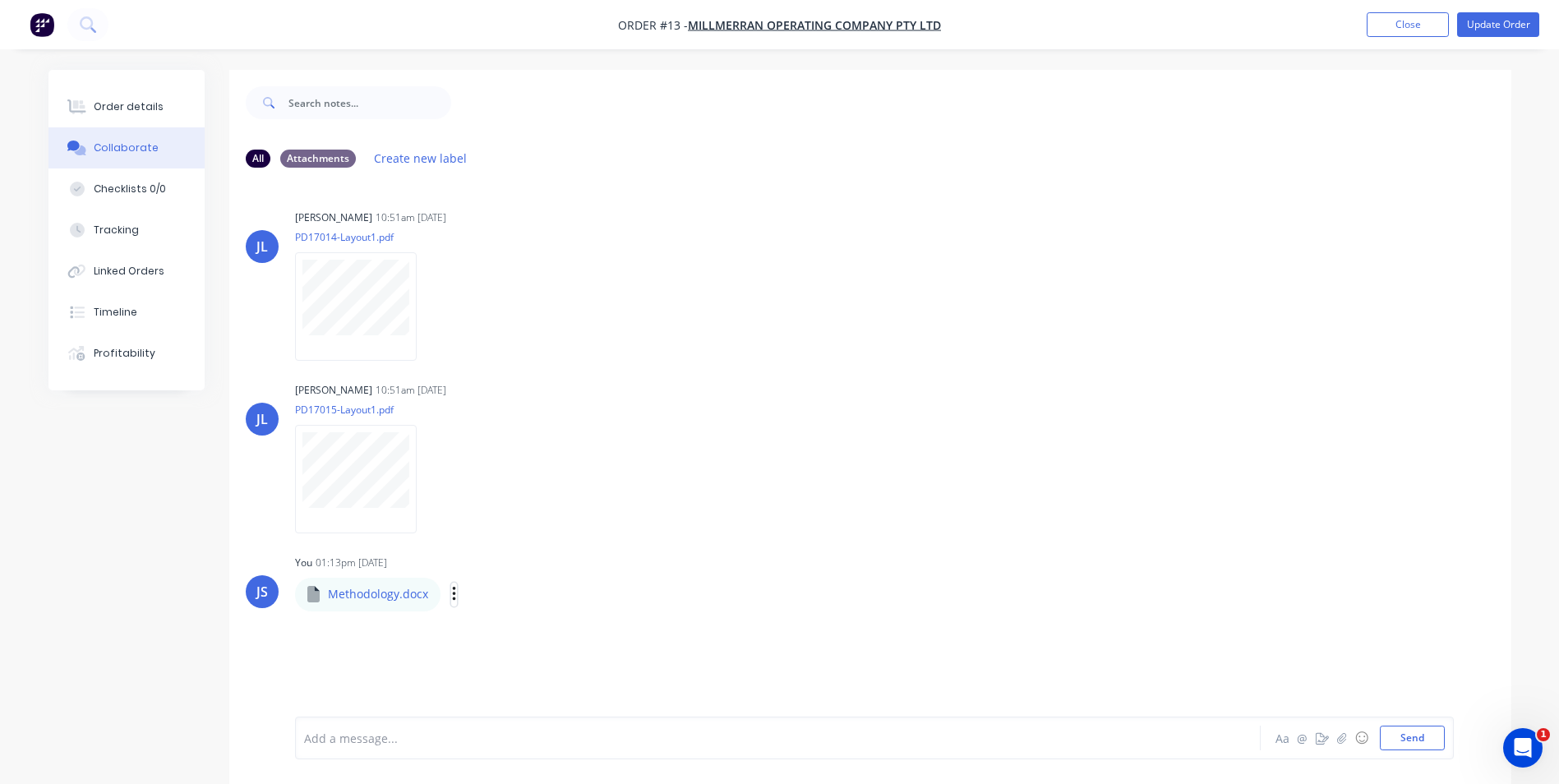
click at [452, 587] on icon "button" at bounding box center [454, 595] width 5 height 19
click at [452, 590] on icon "button" at bounding box center [454, 595] width 5 height 19
click at [451, 584] on button "button" at bounding box center [454, 594] width 7 height 24
drag, startPoint x: 524, startPoint y: 675, endPoint x: 573, endPoint y: 653, distance: 53.7
click at [0, 0] on button "Delete" at bounding box center [0, 0] width 0 height 0
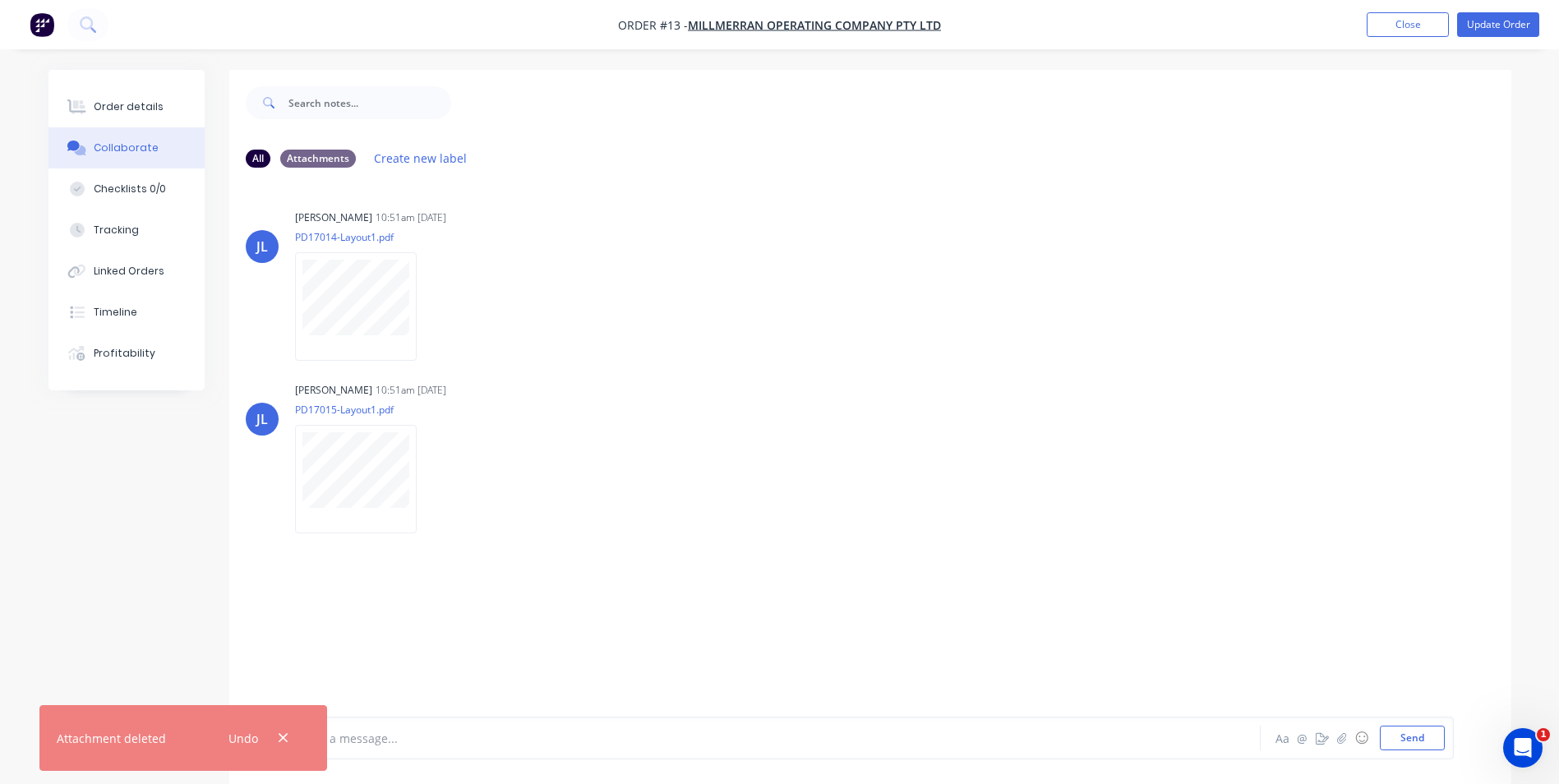
drag, startPoint x: 1213, startPoint y: 353, endPoint x: 1209, endPoint y: 364, distance: 11.7
click at [1209, 364] on div "JL Jarod Luke 10:51am 03/09/25 PD17014-Layout1.pdf Labels Download Delete JL Ja…" at bounding box center [869, 366] width 1282 height 321
click at [1497, 7] on nav "Order #13 - Millmerran Operating Company Pty Ltd Add product Close Update Order" at bounding box center [780, 24] width 1559 height 49
click at [1497, 22] on button "Update Order" at bounding box center [1498, 25] width 82 height 25
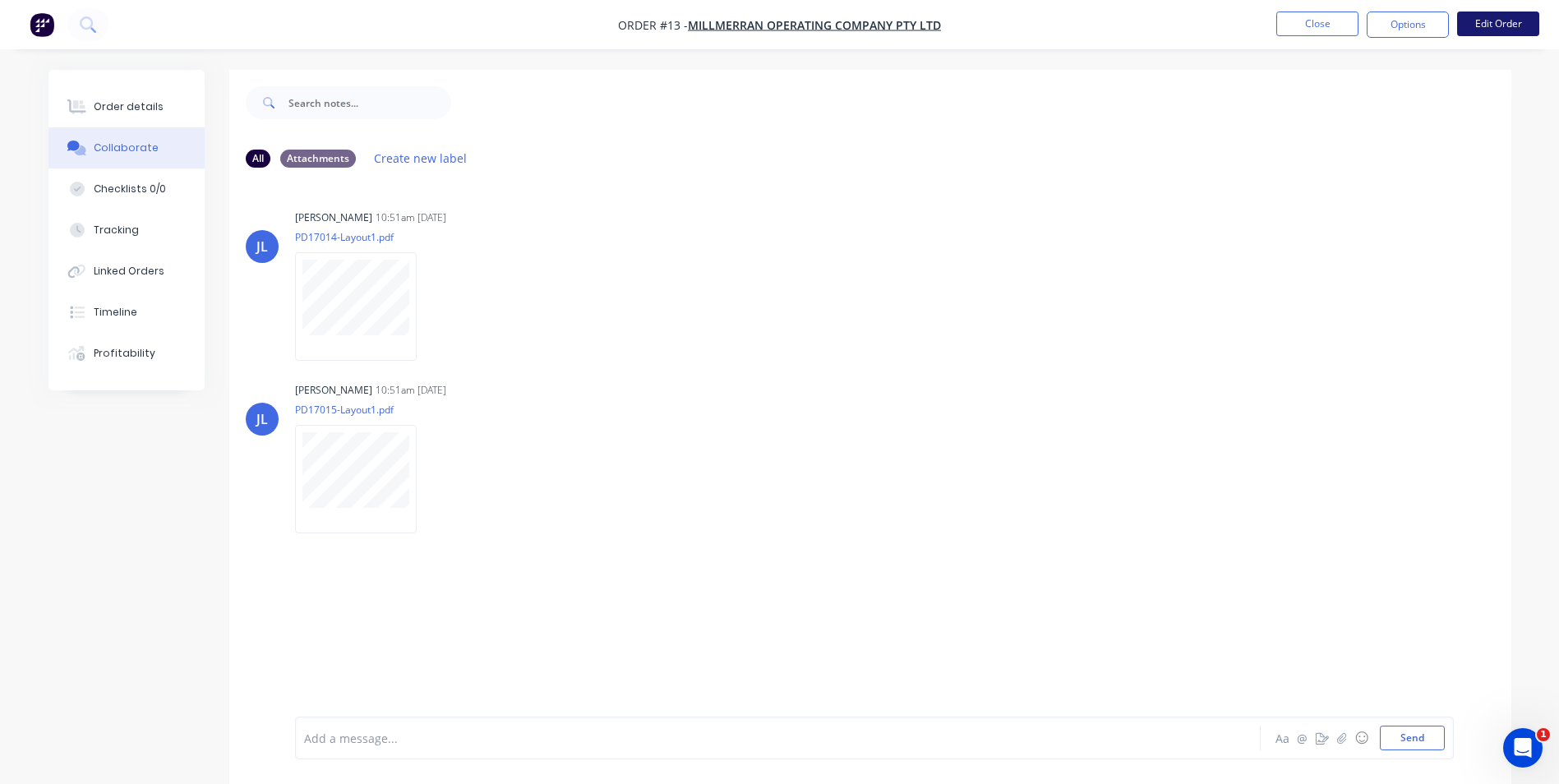
click at [1490, 25] on button "Edit Order" at bounding box center [1498, 24] width 82 height 25
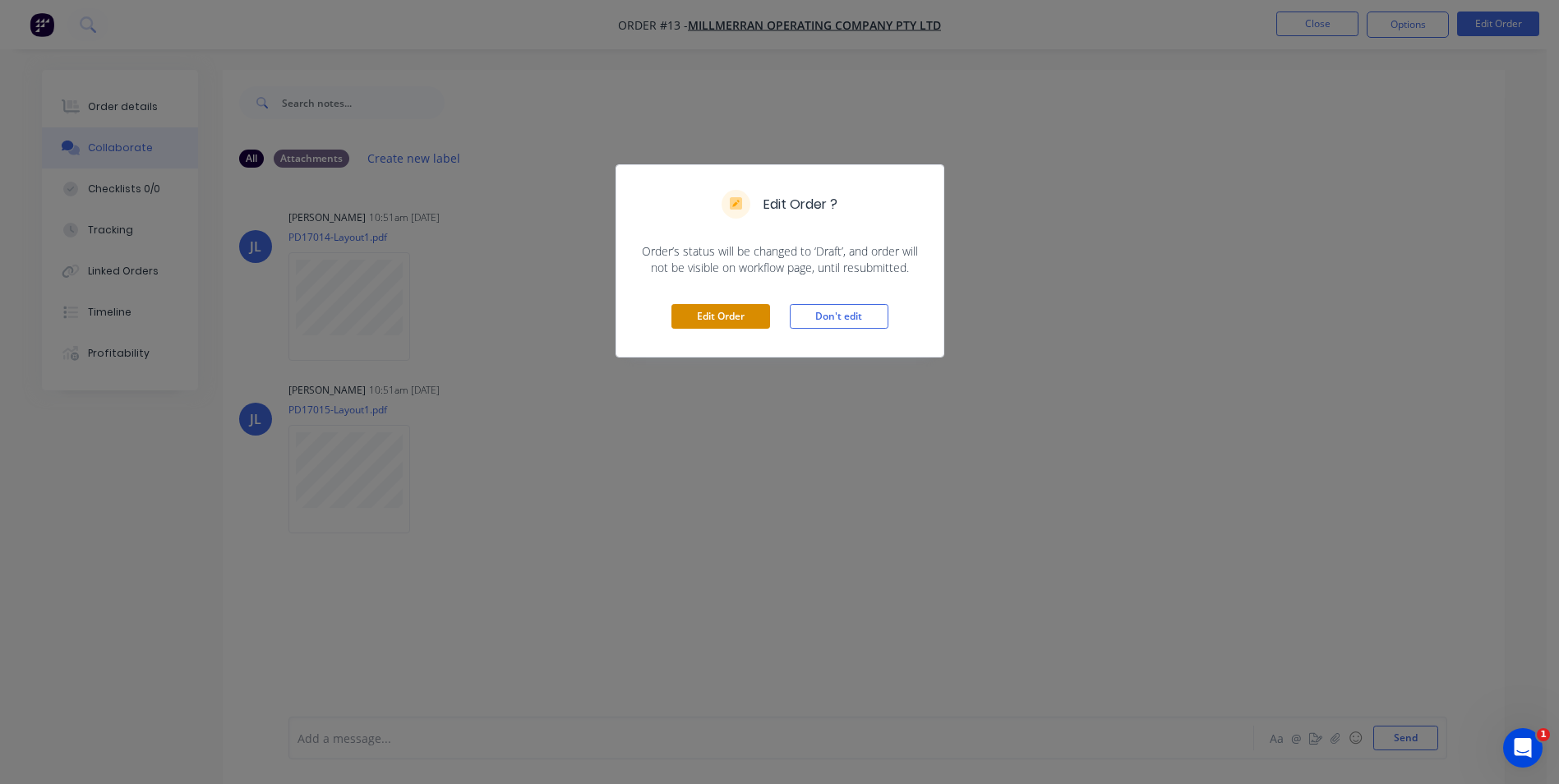
click at [729, 308] on button "Edit Order" at bounding box center [721, 317] width 99 height 25
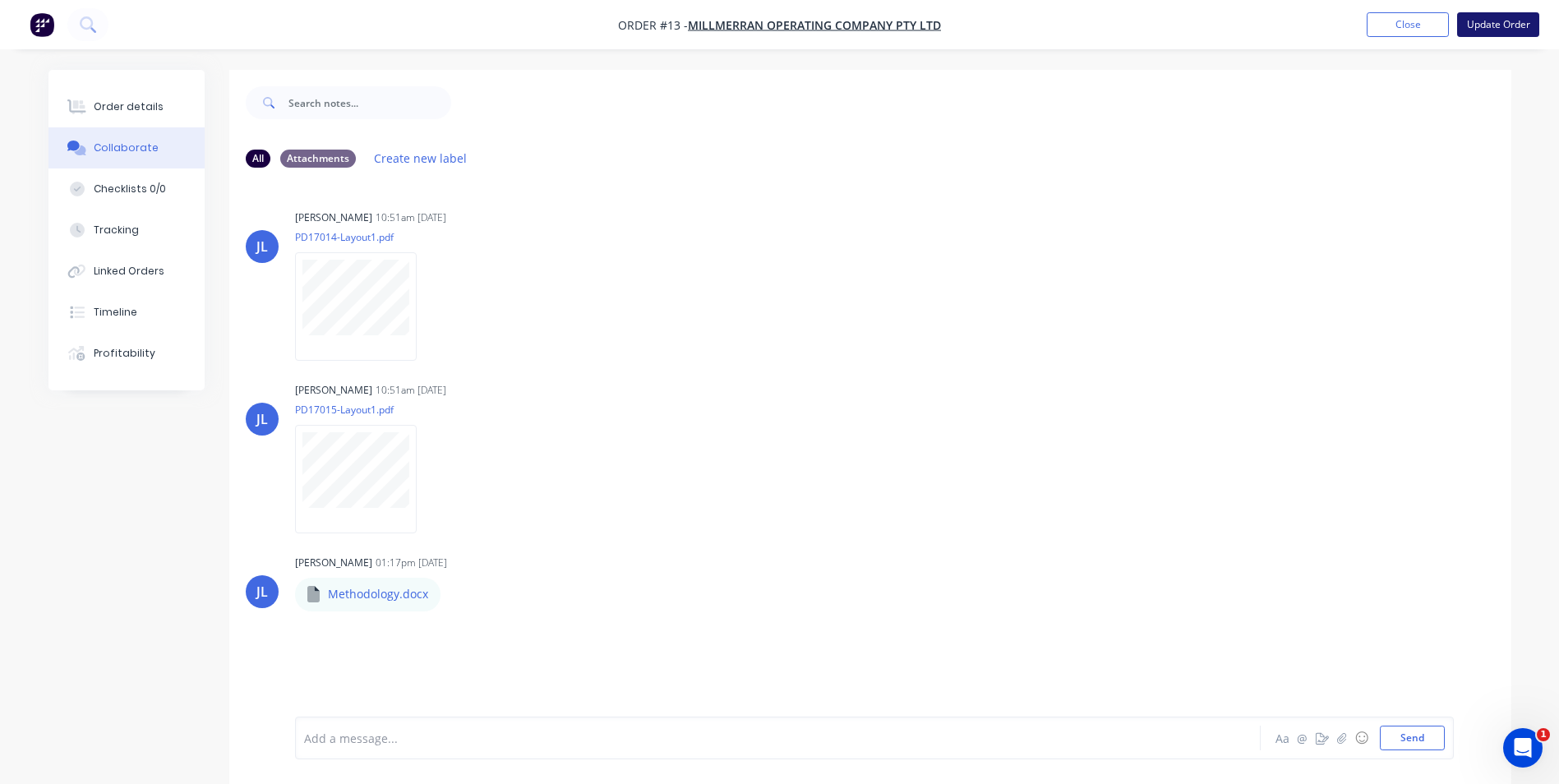
click at [1482, 21] on button "Update Order" at bounding box center [1498, 25] width 82 height 25
click at [1315, 20] on button "Close" at bounding box center [1317, 24] width 82 height 25
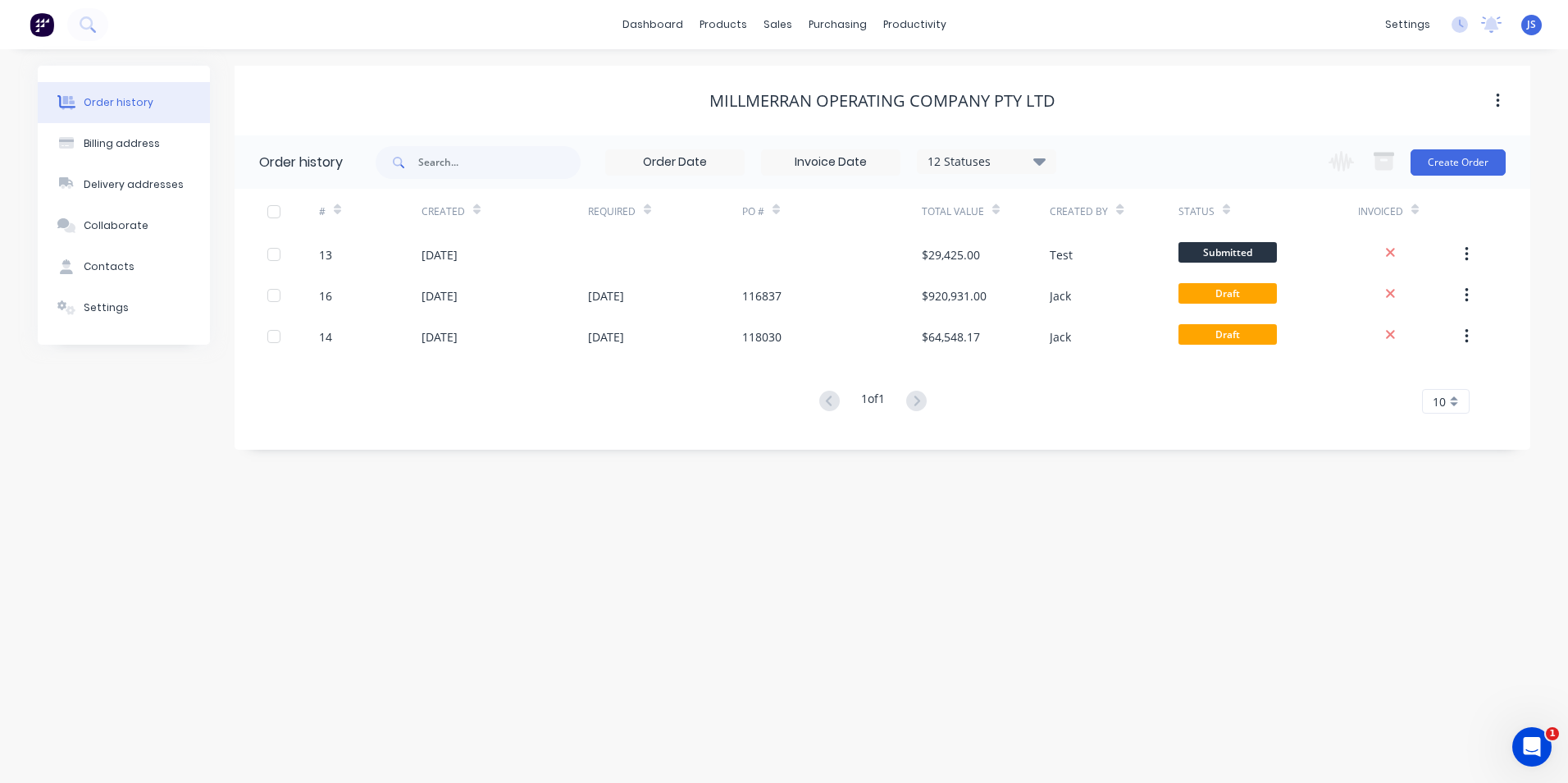
click at [142, 107] on div "Order history" at bounding box center [119, 102] width 69 height 14
click at [925, 109] on div "Planner" at bounding box center [938, 111] width 39 height 14
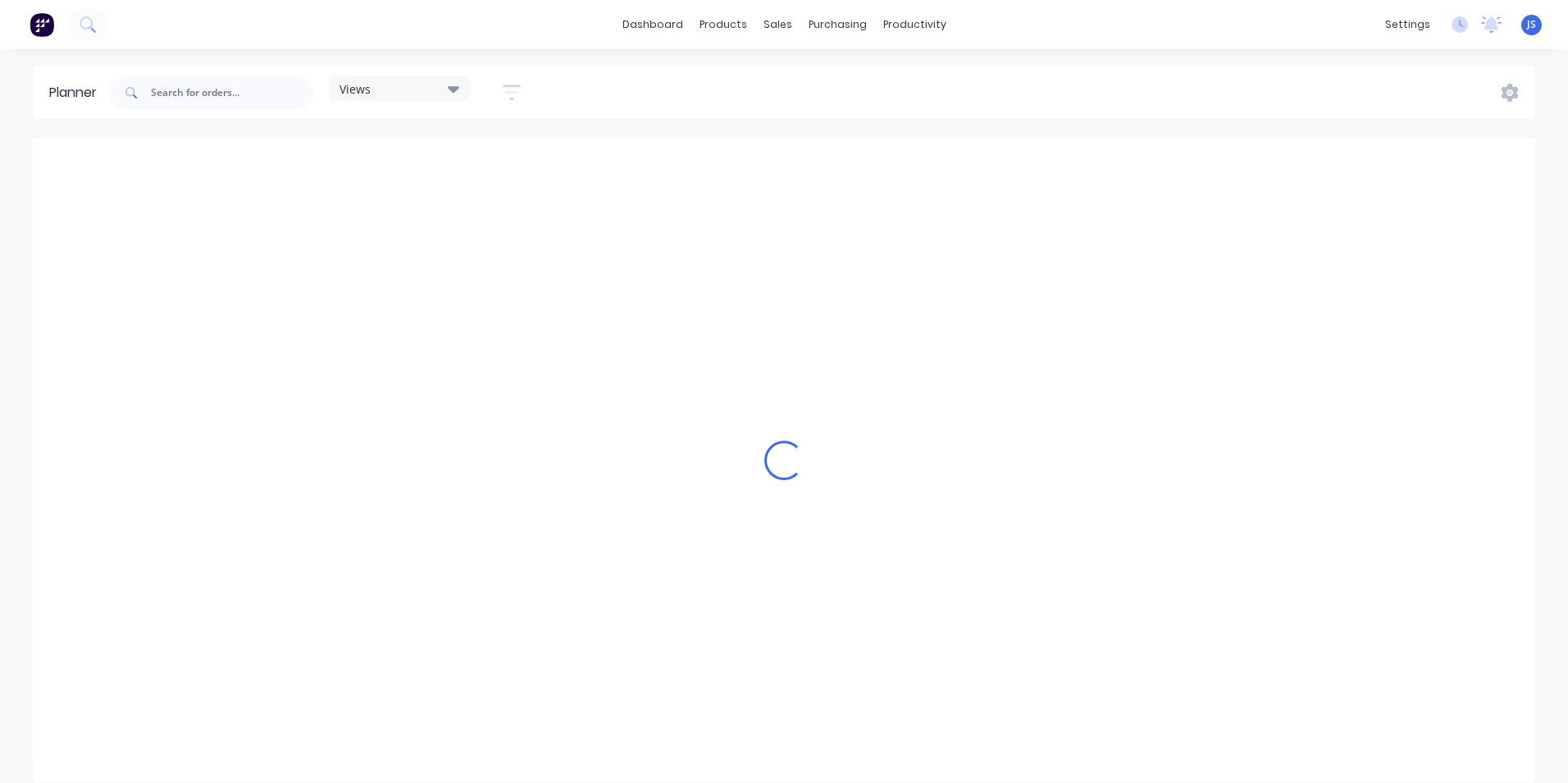
scroll to position [0, 3413]
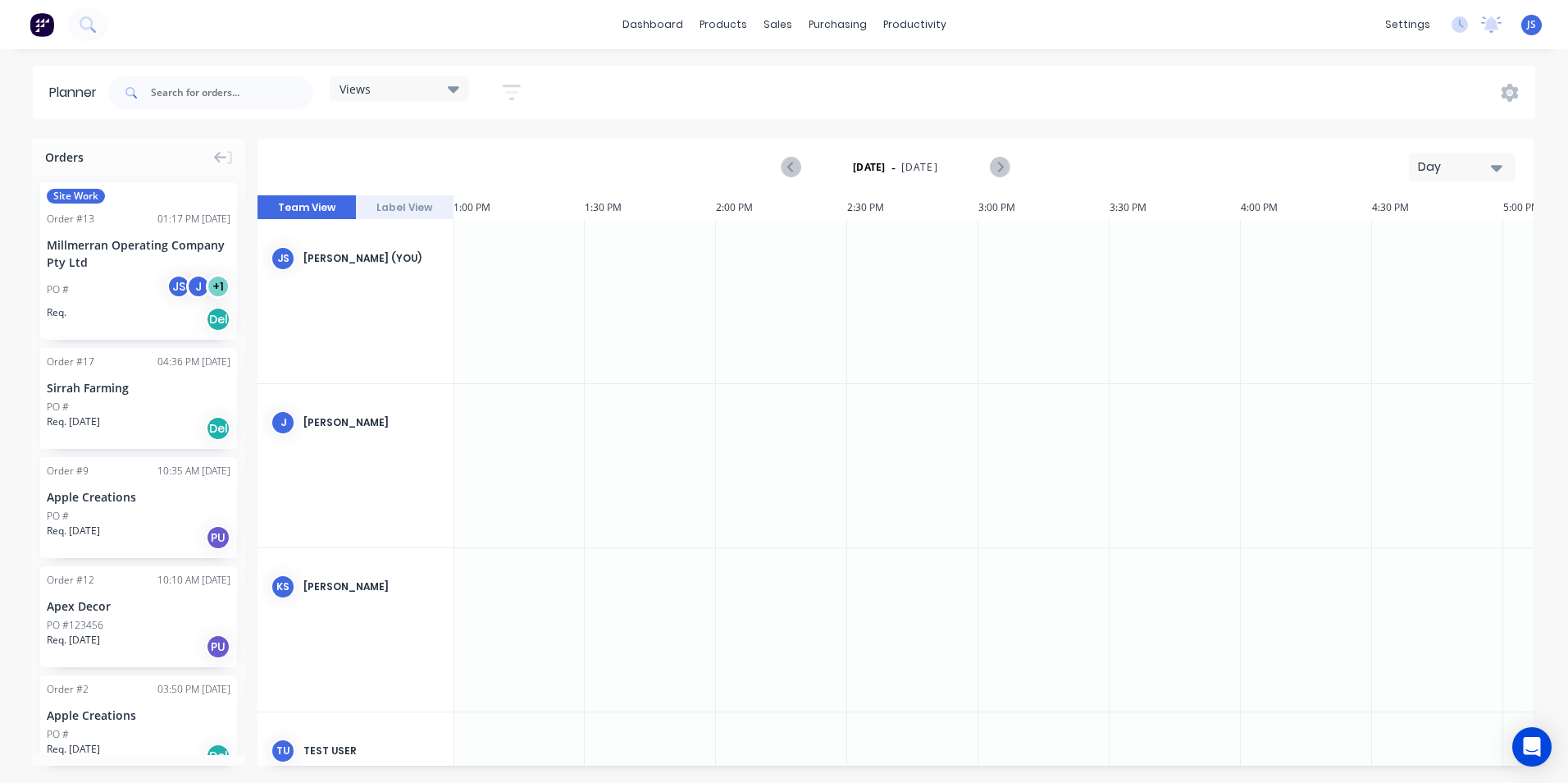
click at [91, 192] on span "Site Work" at bounding box center [76, 196] width 58 height 14
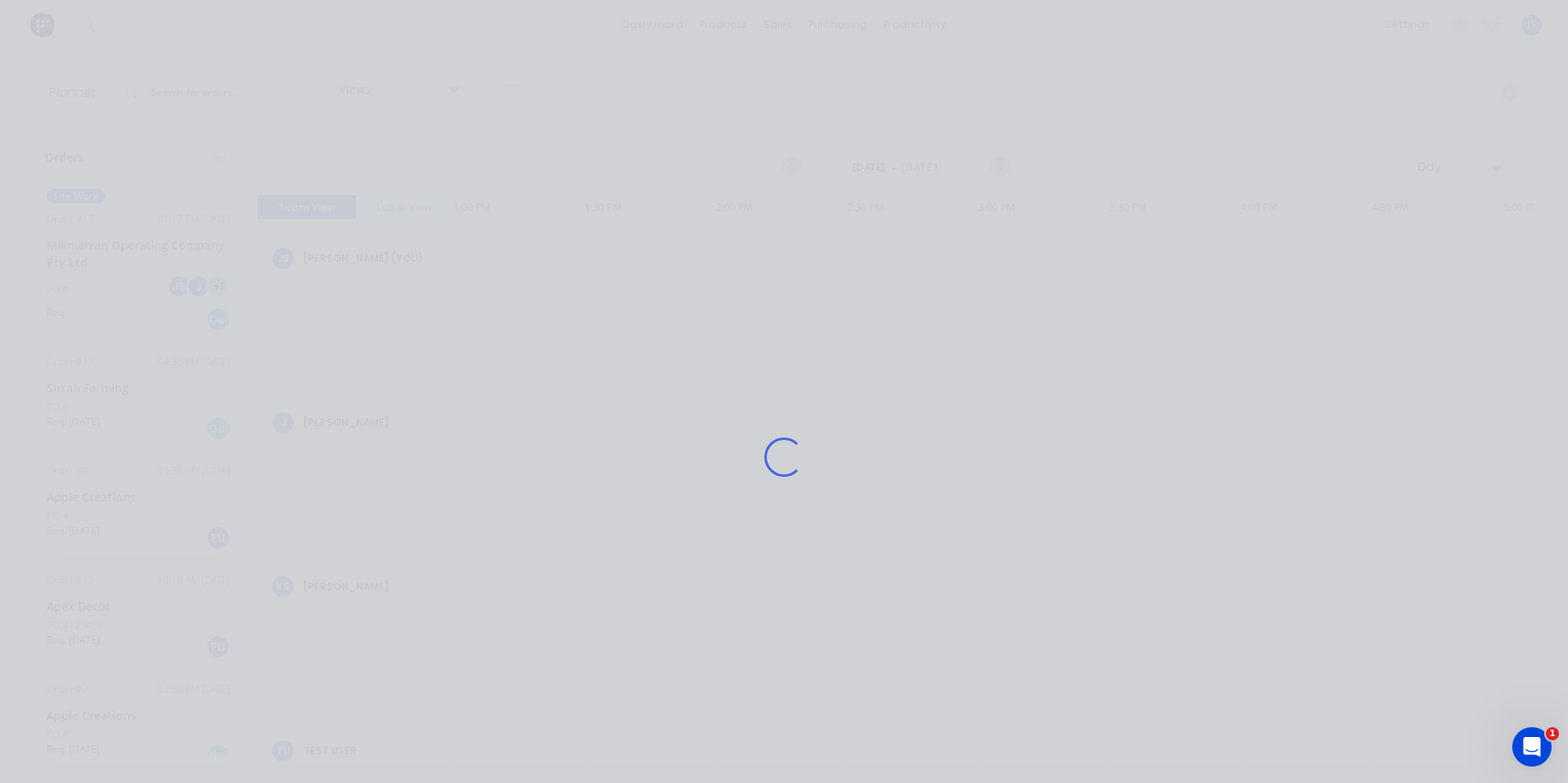
scroll to position [0, 0]
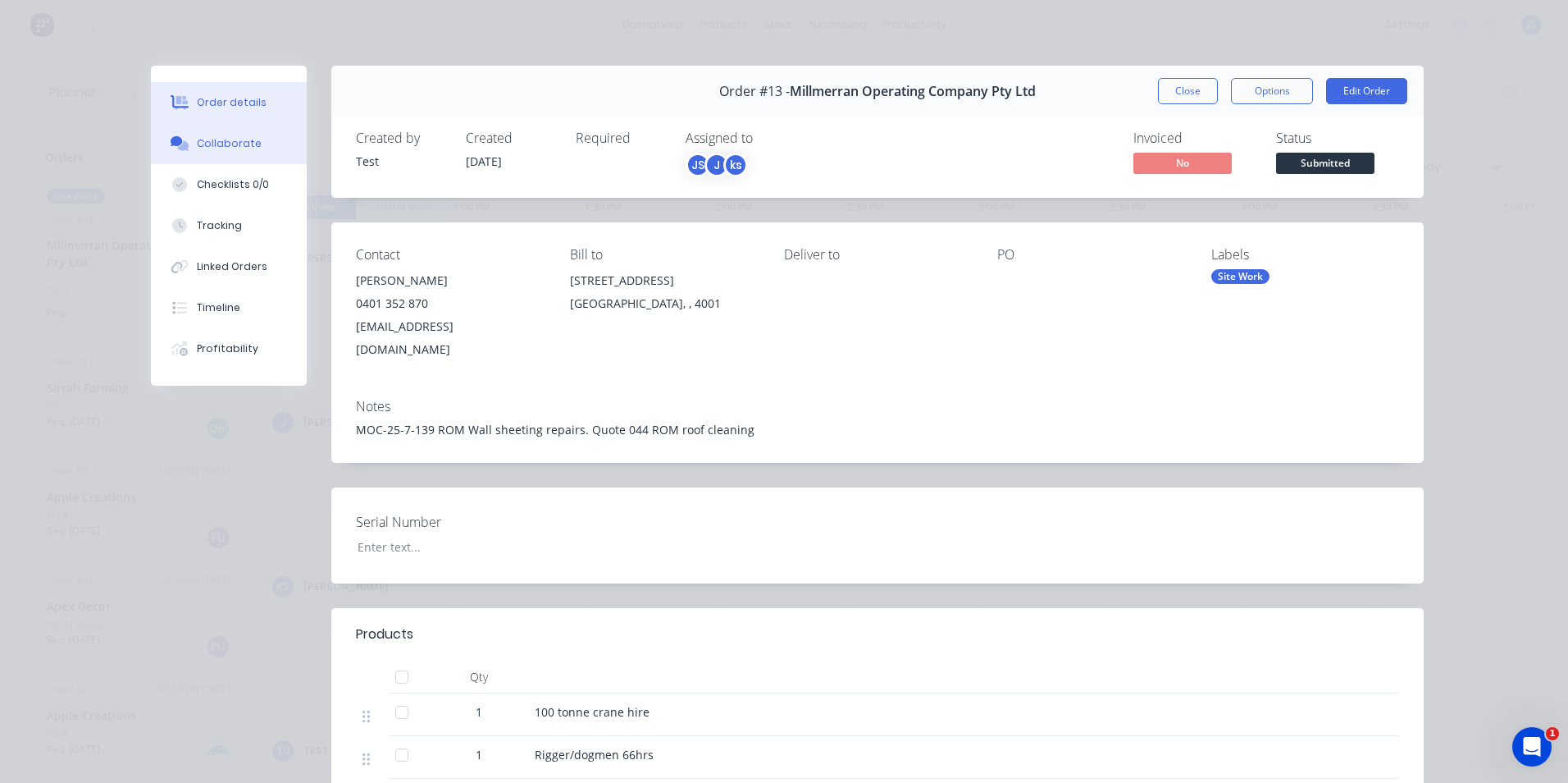
click at [239, 135] on button "Collaborate" at bounding box center [229, 144] width 156 height 41
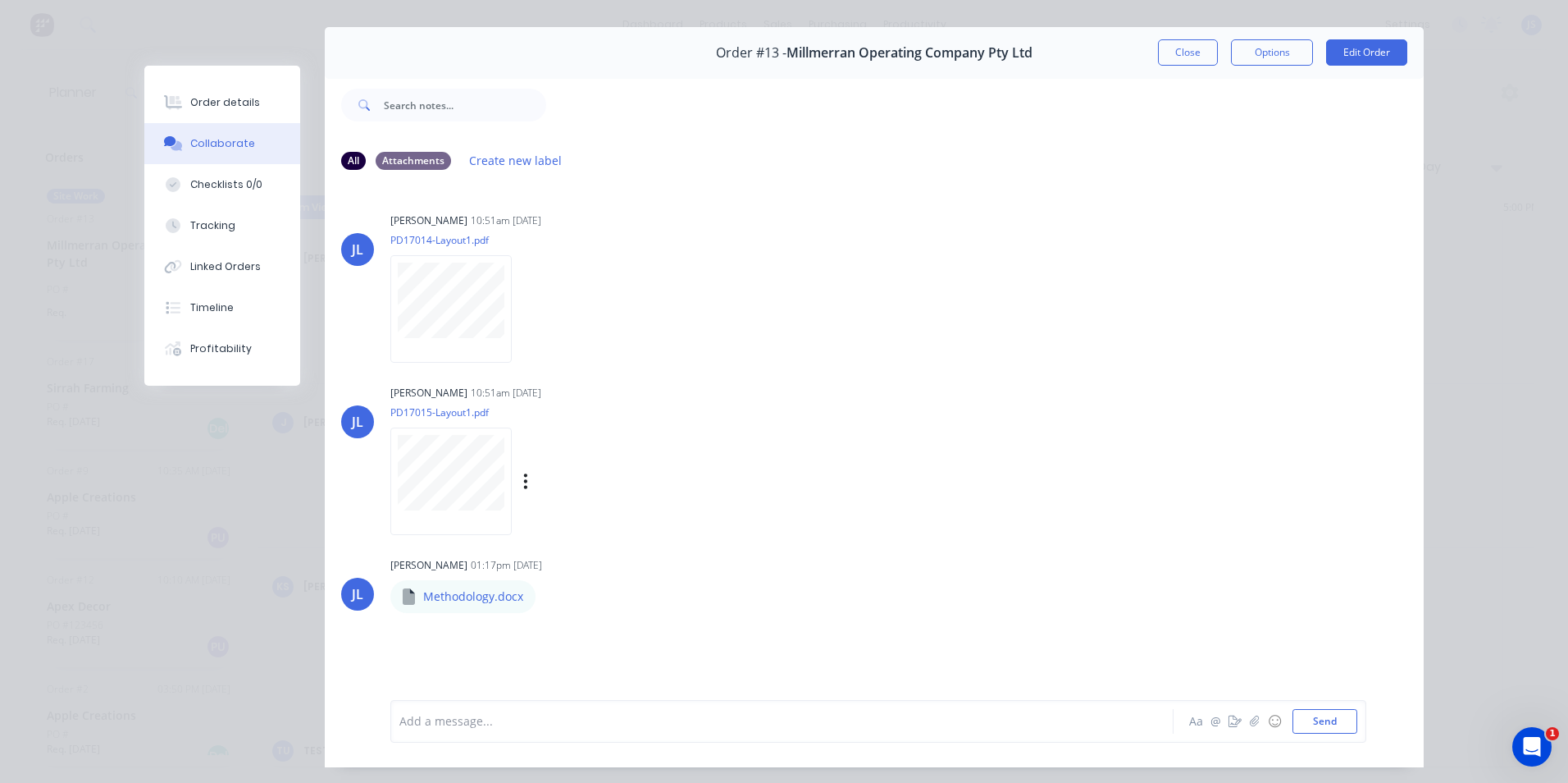
scroll to position [74, 0]
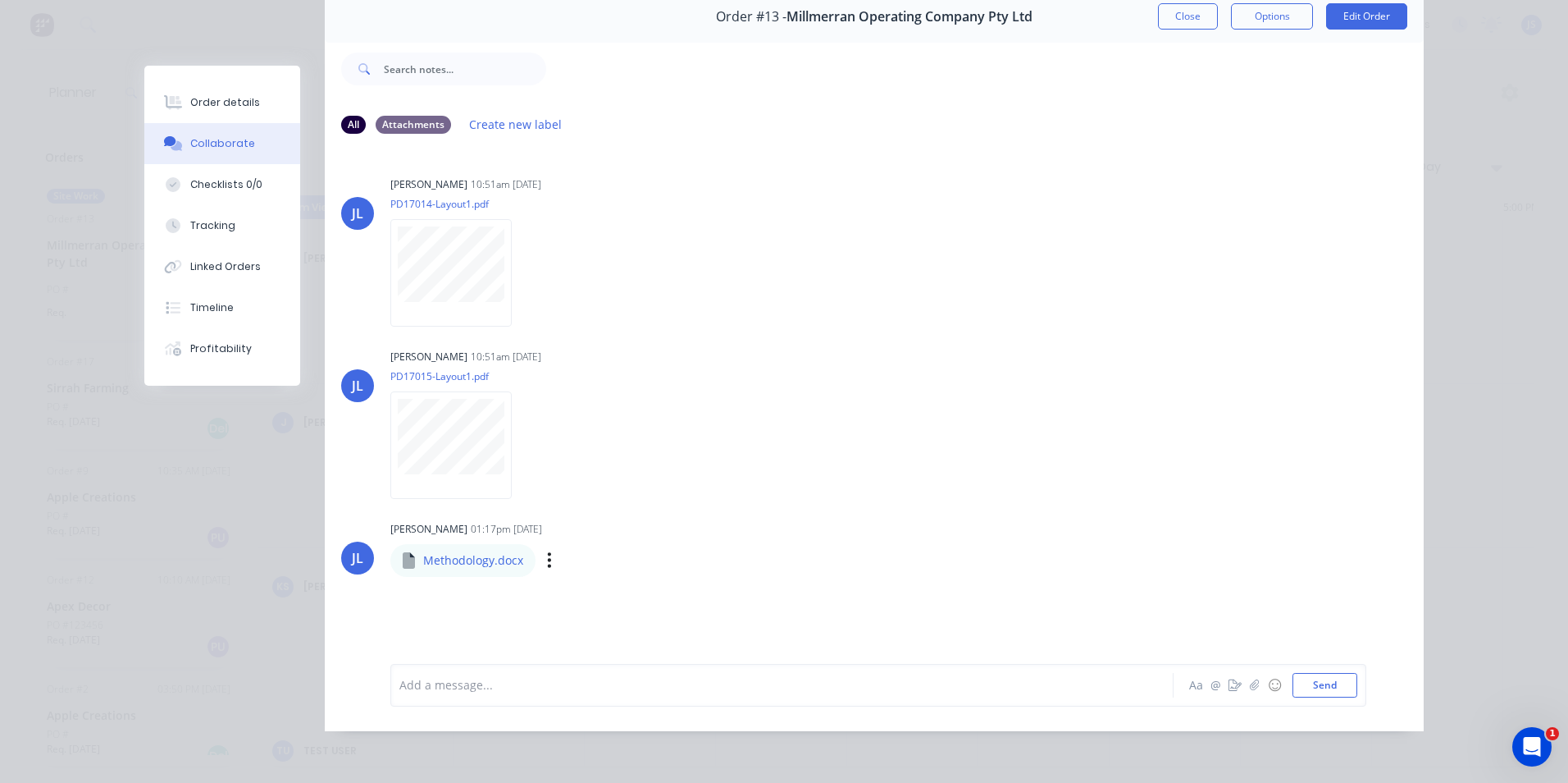
click at [487, 549] on div "Methodology.docx" at bounding box center [554, 549] width 328 height 14
click at [476, 558] on p "Methodology.docx" at bounding box center [473, 560] width 100 height 16
click at [547, 559] on icon "button" at bounding box center [549, 560] width 5 height 19
click at [584, 581] on button "Download" at bounding box center [656, 579] width 184 height 37
click at [864, 349] on div "[PERSON_NAME] 10:51am [DATE]" at bounding box center [647, 356] width 513 height 14
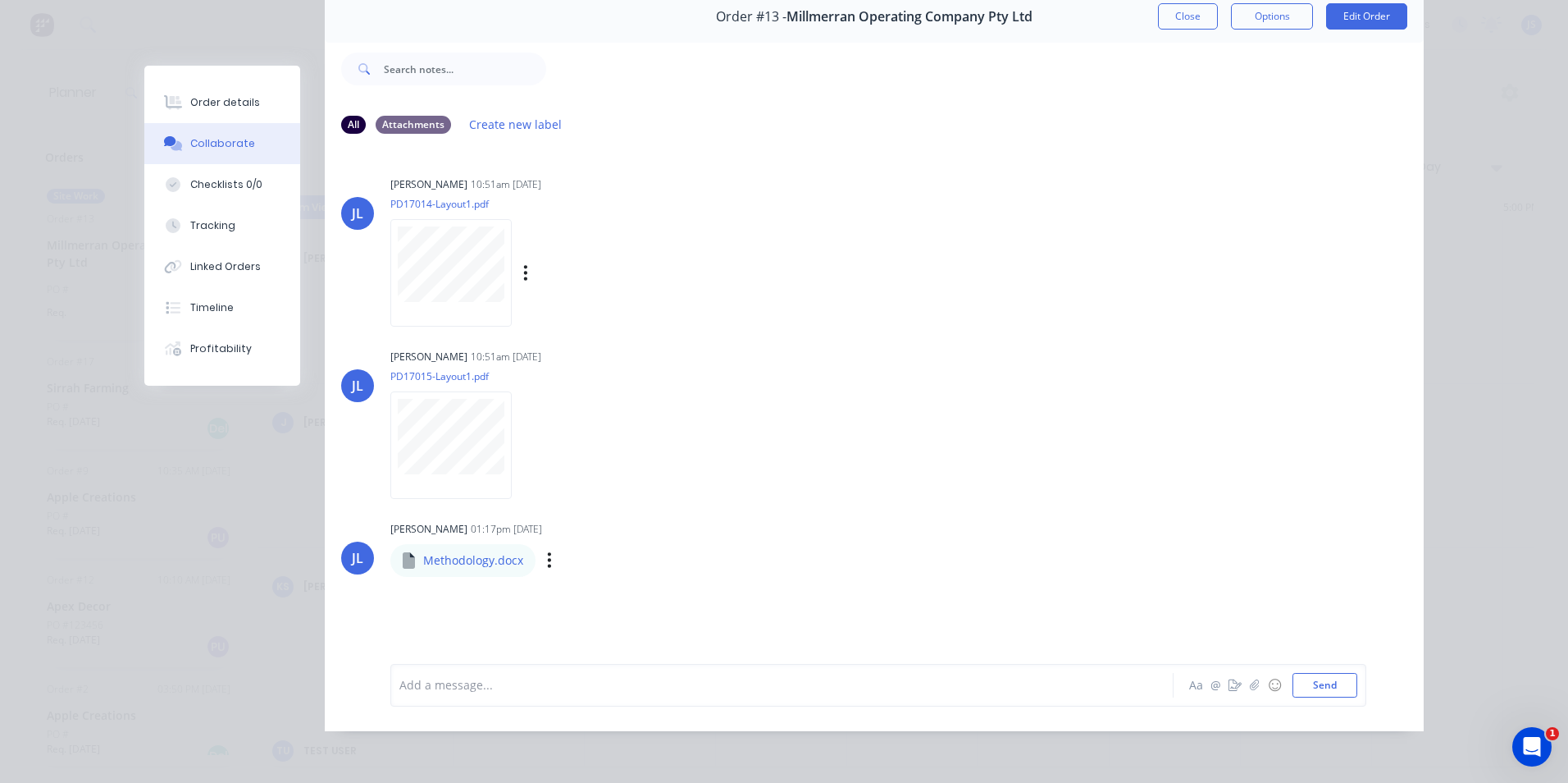
click at [788, 201] on div "[PERSON_NAME] 10:51am [DATE] PD17014-Layout1.pdf Labels Download Delete" at bounding box center [647, 246] width 513 height 148
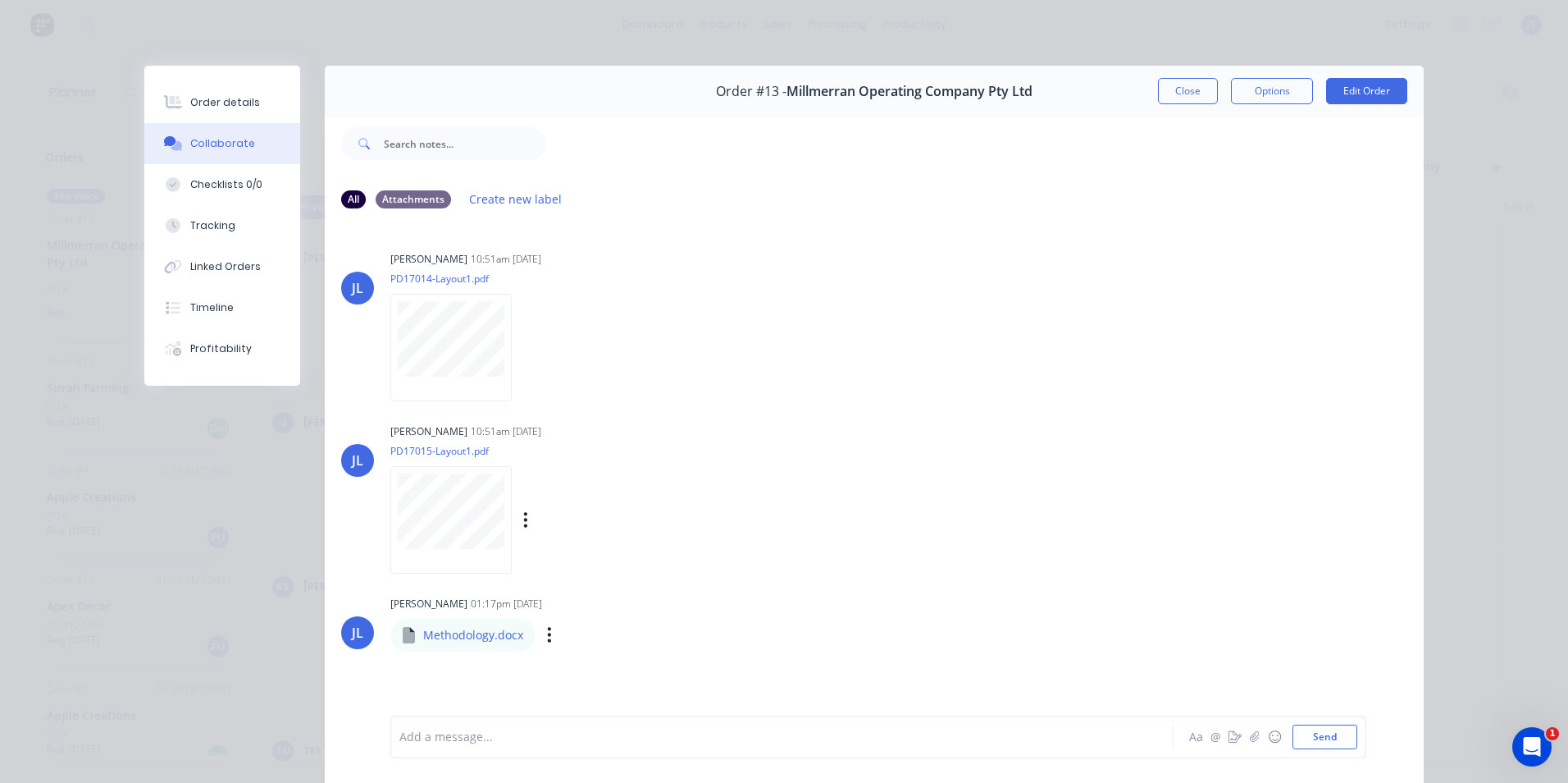
click at [744, 460] on div "[PERSON_NAME] 10:51am [DATE] PD17015-Layout1.pdf Labels Download Delete" at bounding box center [647, 493] width 513 height 148
click at [727, 257] on div "[PERSON_NAME] 10:51am [DATE]" at bounding box center [647, 258] width 513 height 14
